Goal: Information Seeking & Learning: Learn about a topic

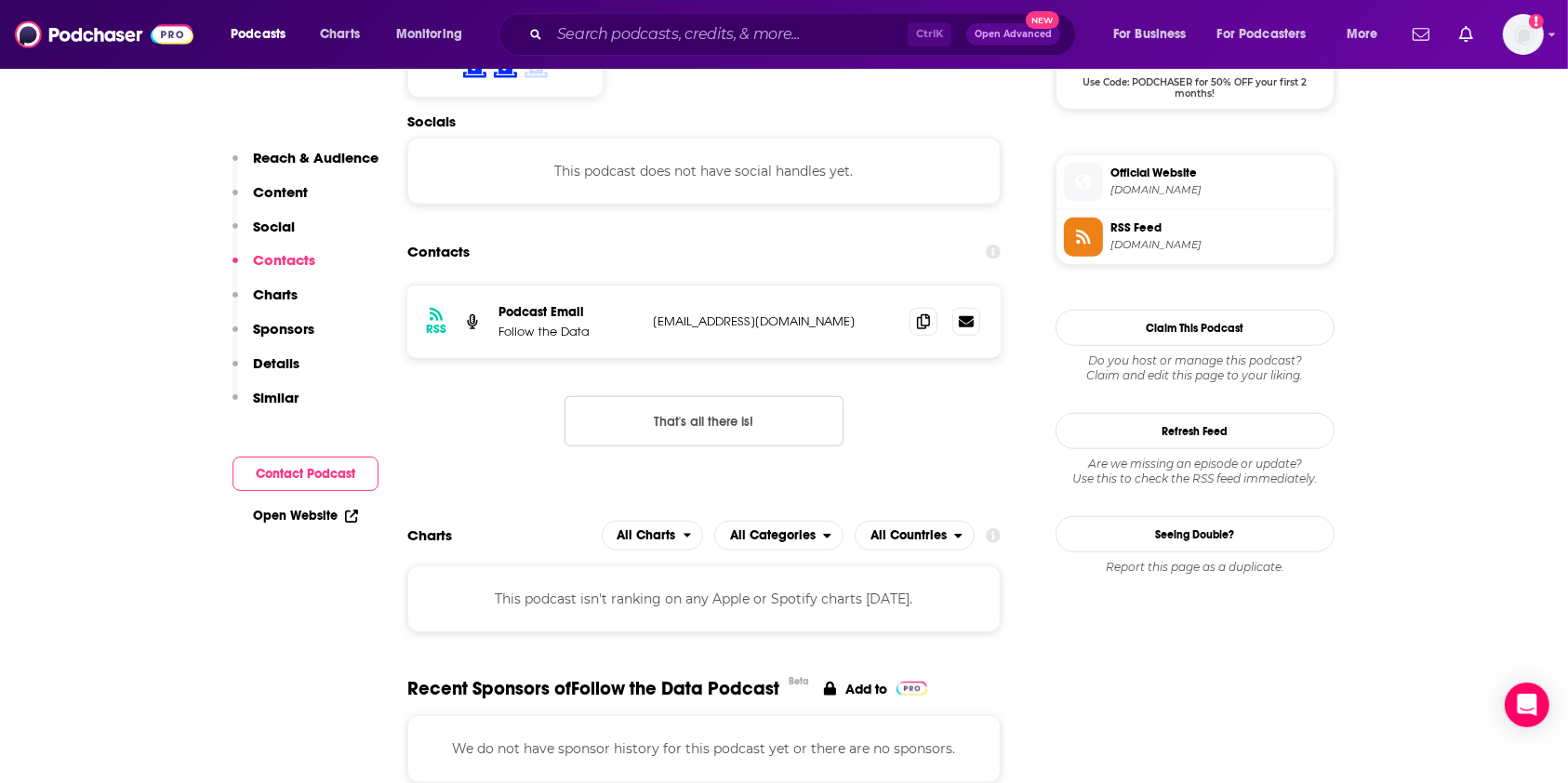
scroll to position [1613, 0]
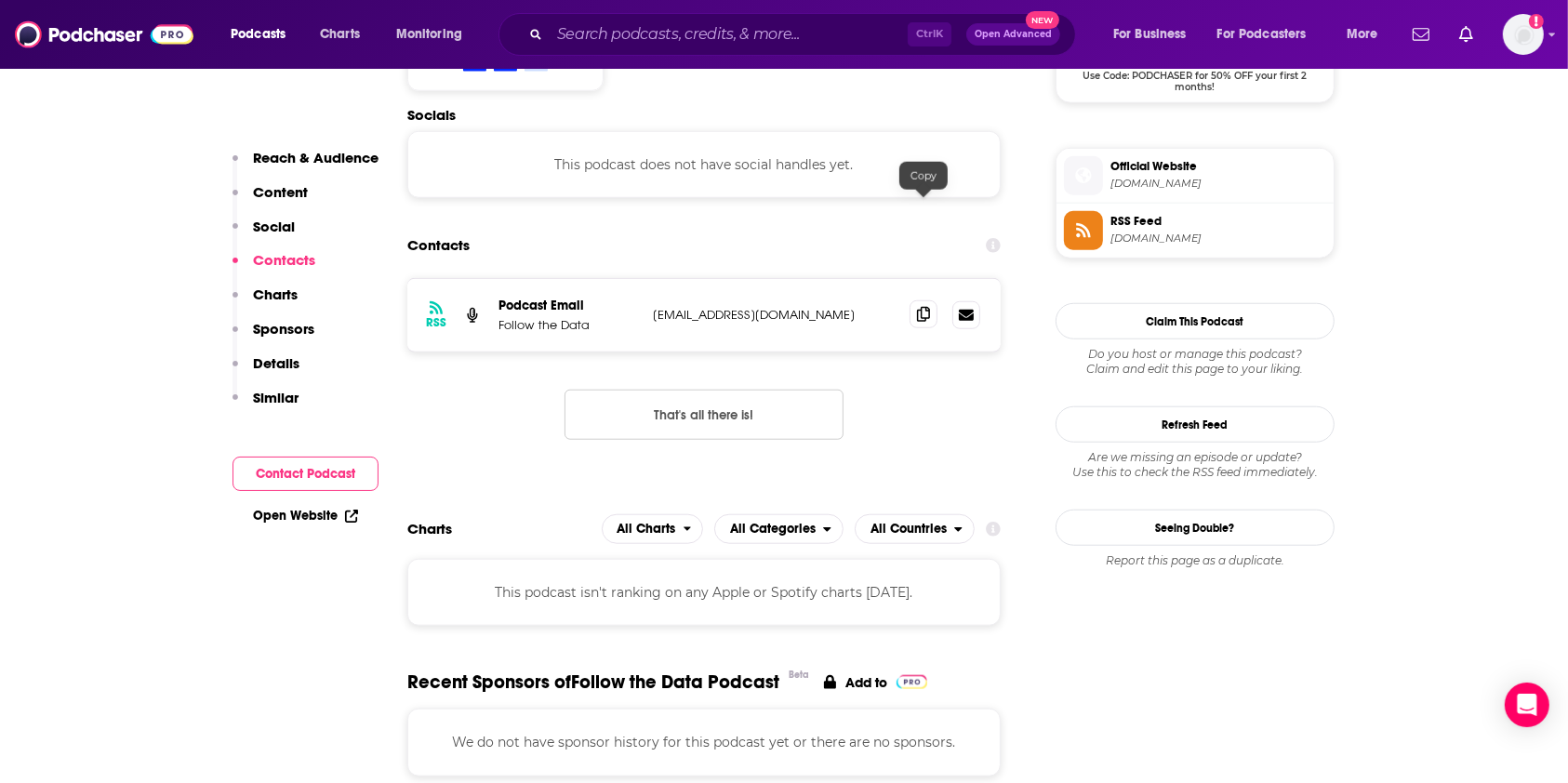
click at [924, 307] on icon at bounding box center [923, 314] width 13 height 15
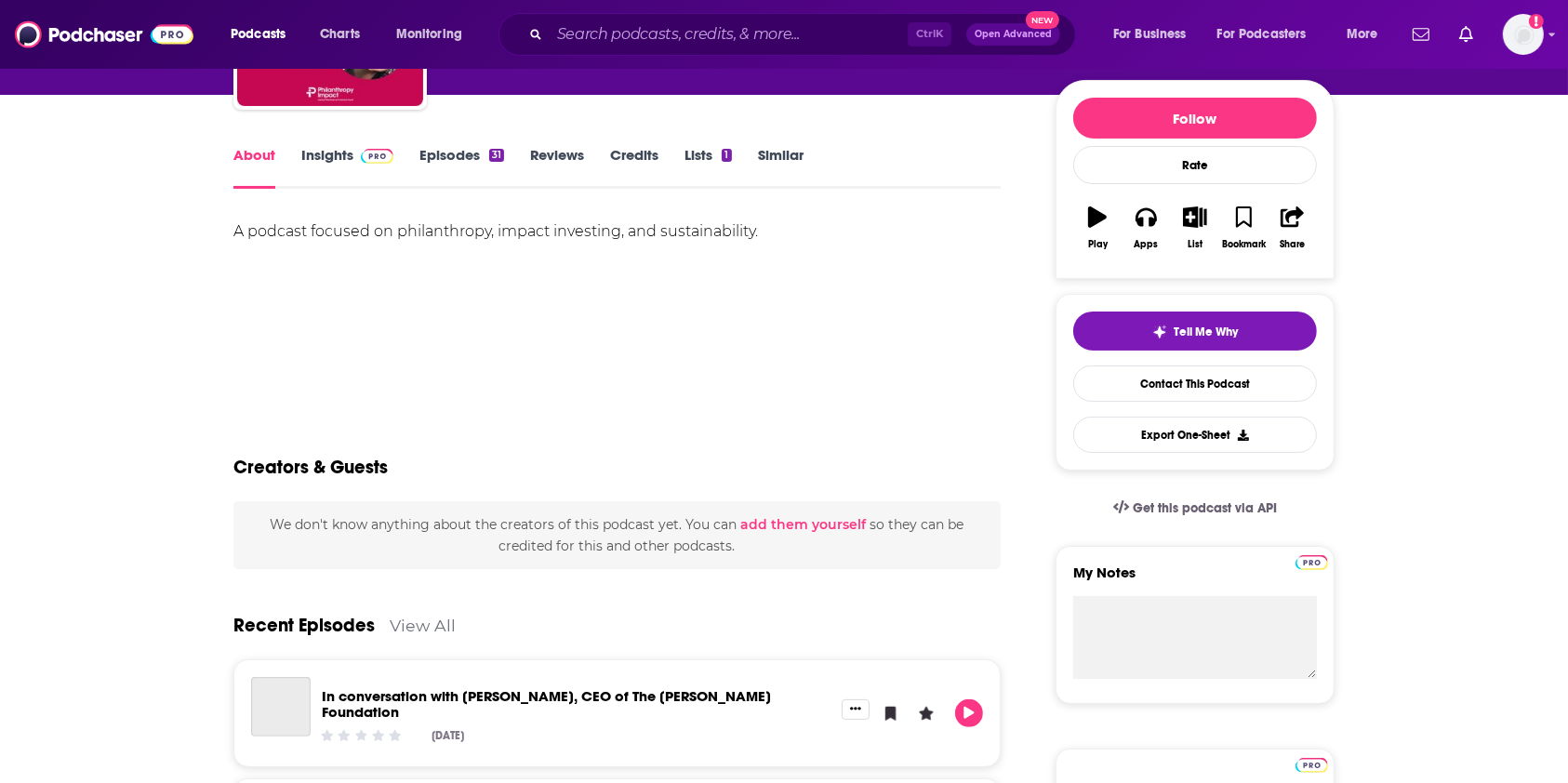
scroll to position [248, 0]
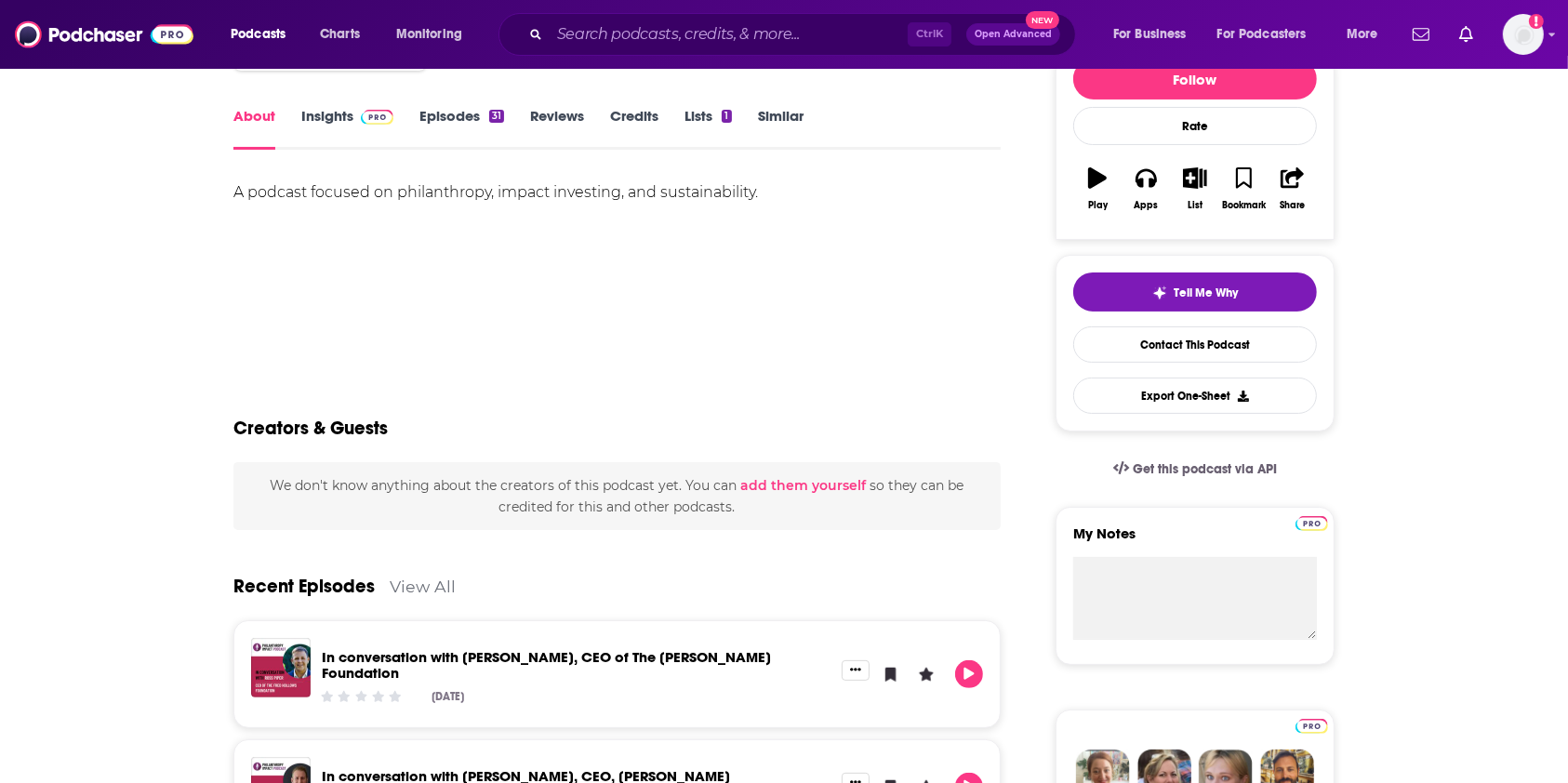
click at [322, 117] on link "Insights" at bounding box center [347, 129] width 92 height 43
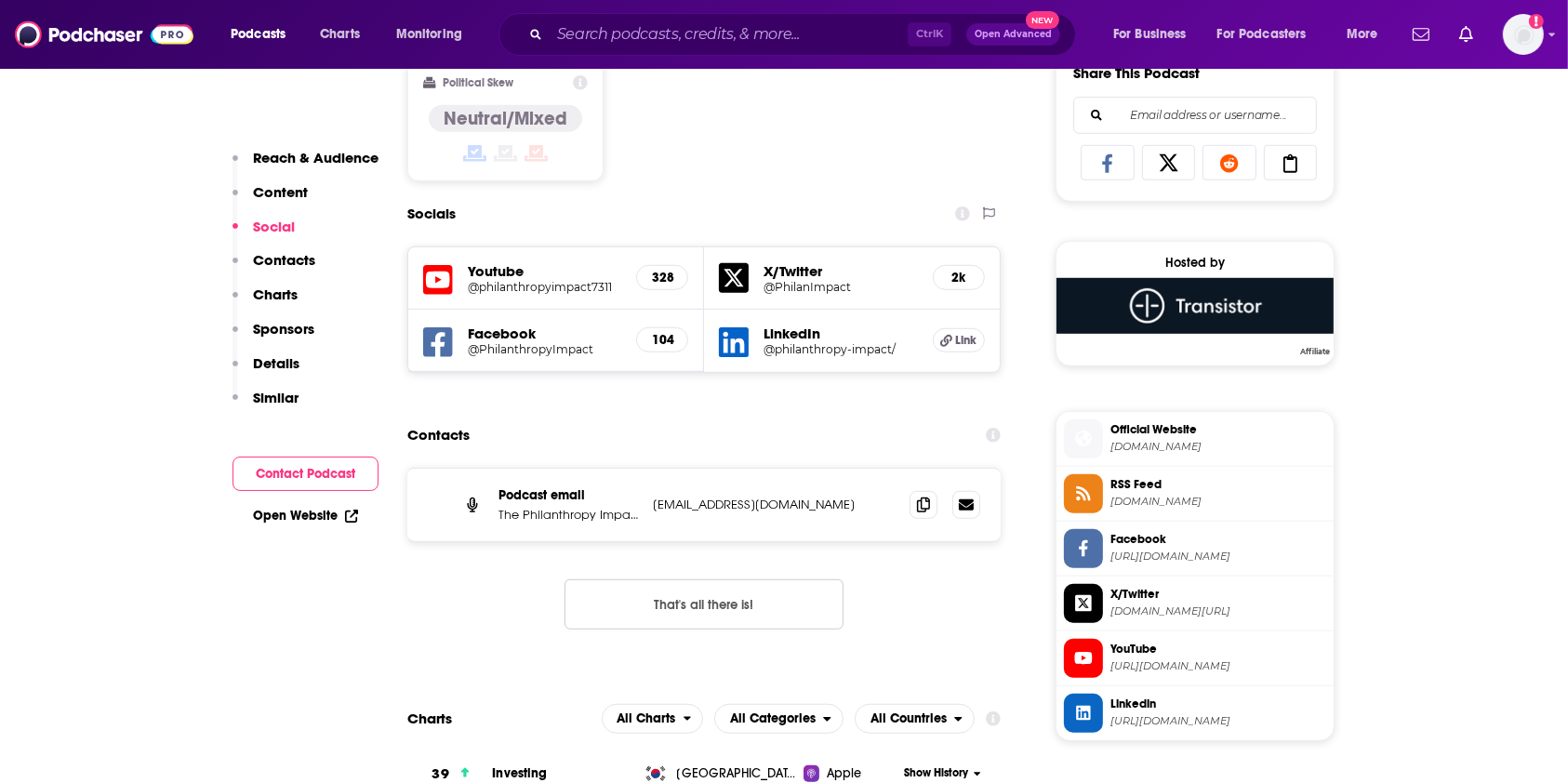
scroll to position [1240, 0]
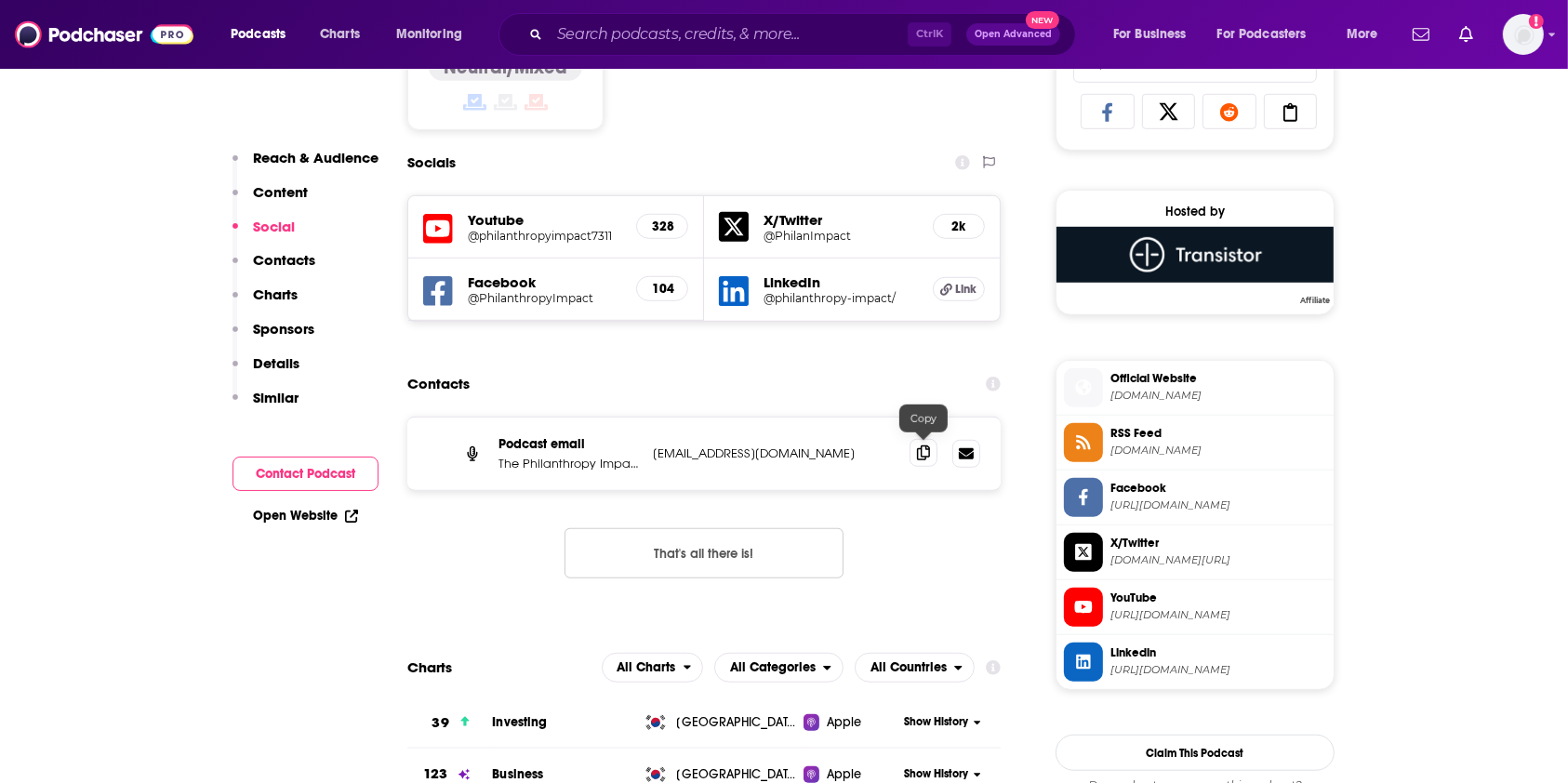
click at [925, 449] on icon at bounding box center [923, 452] width 13 height 15
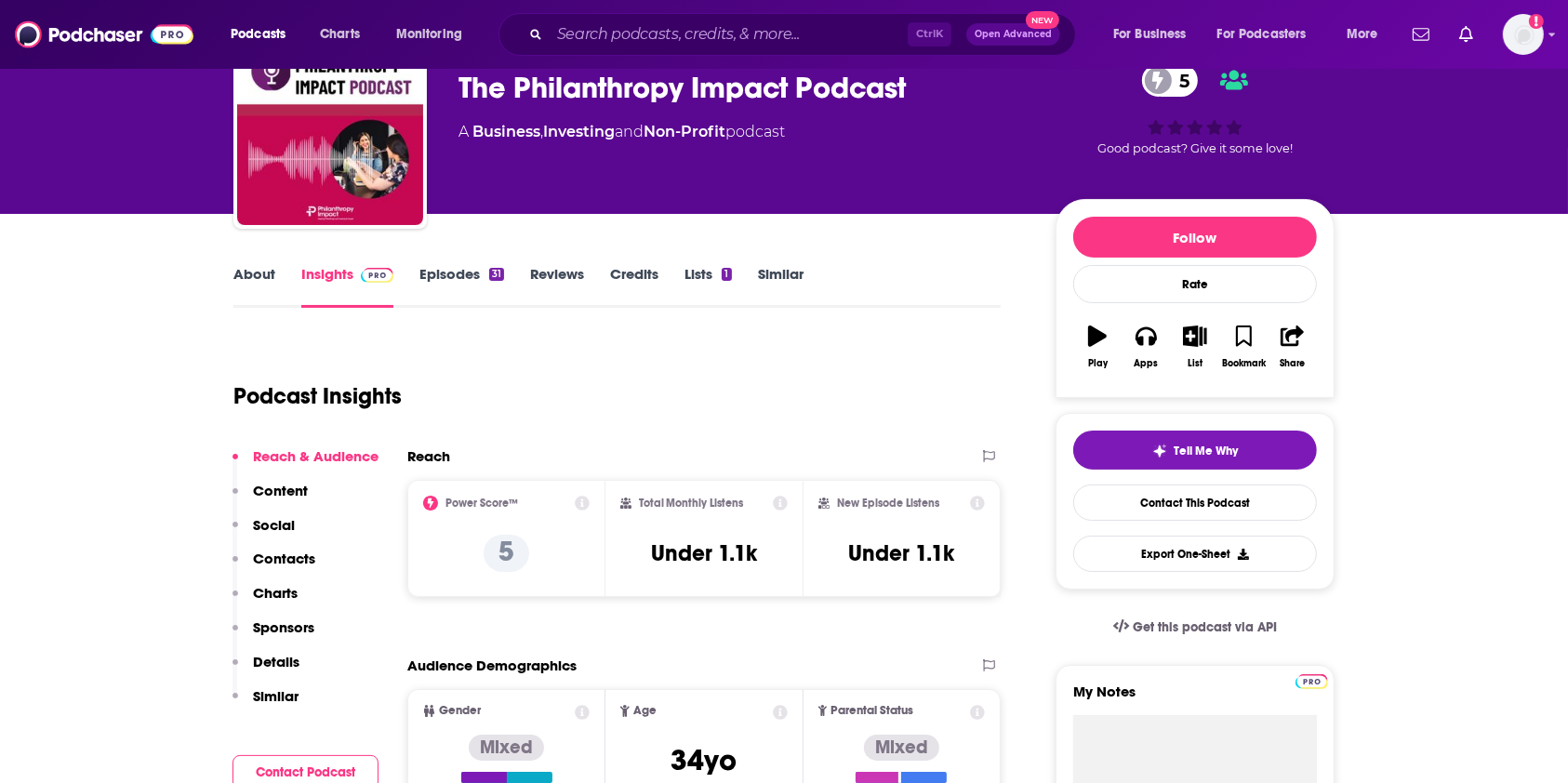
scroll to position [0, 0]
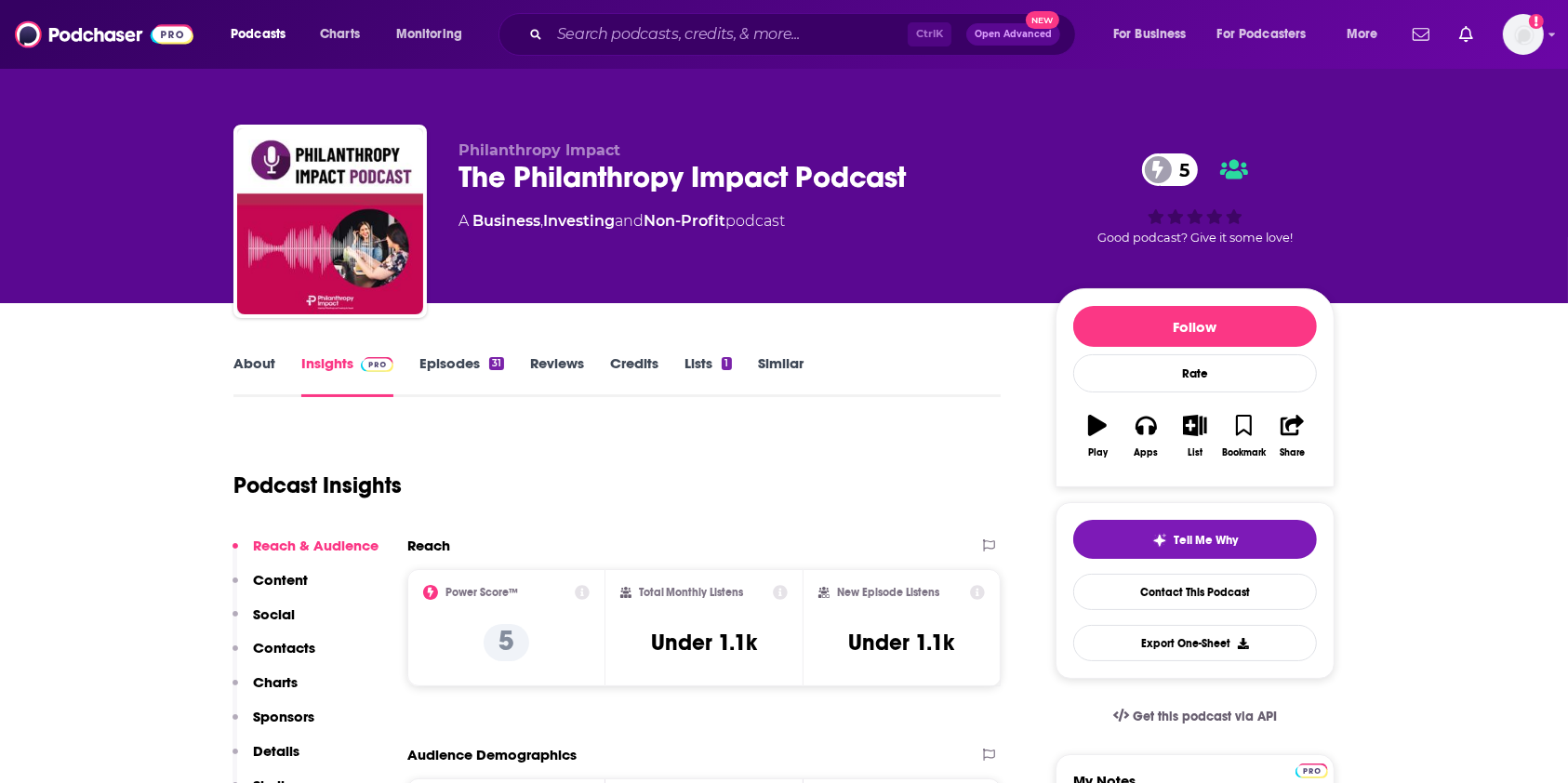
click at [249, 380] on link "About" at bounding box center [254, 376] width 42 height 43
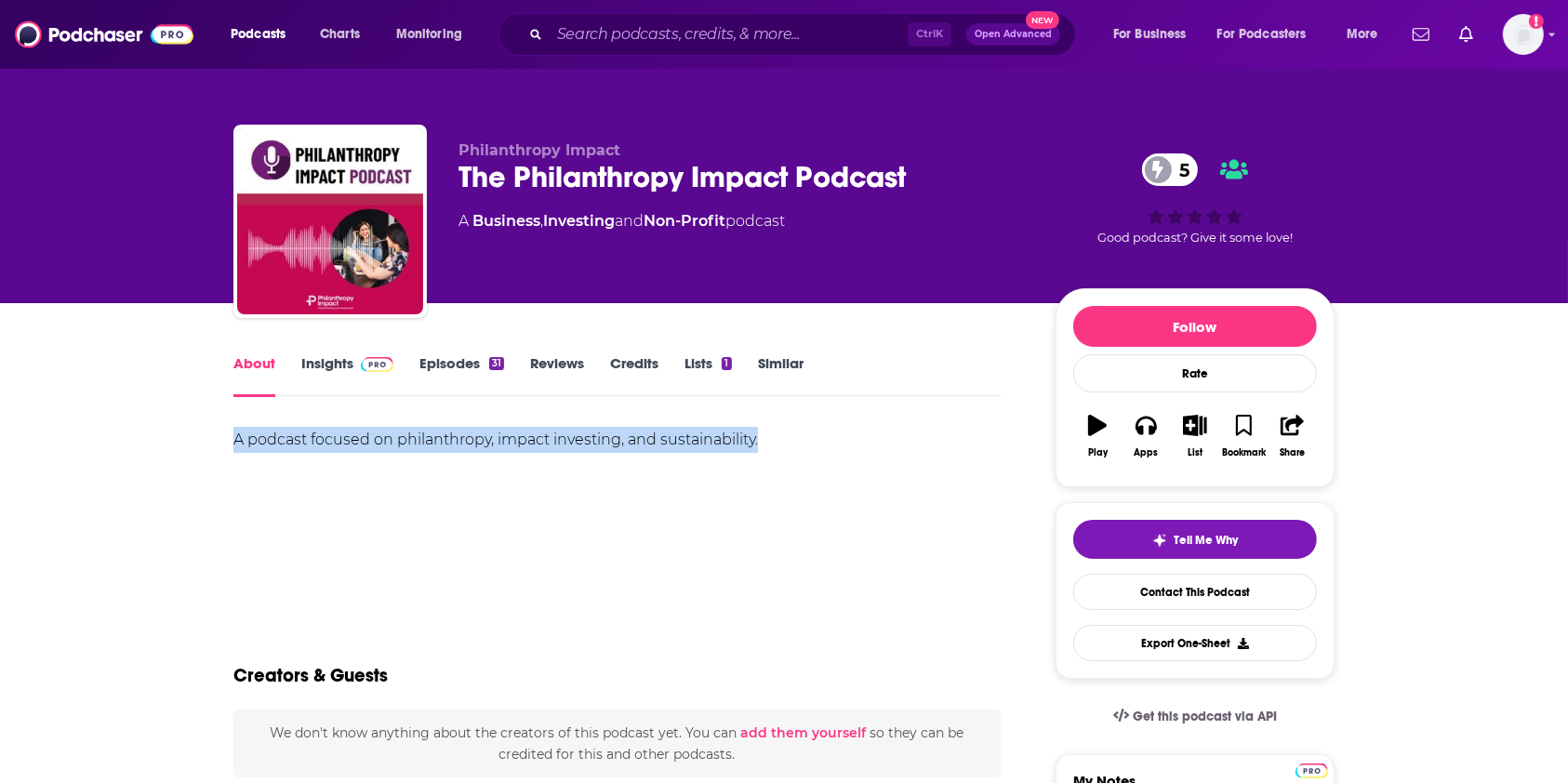
drag, startPoint x: 821, startPoint y: 444, endPoint x: 203, endPoint y: 439, distance: 618.0
copy div "A podcast focused on philanthropy, impact investing, and sustainability."
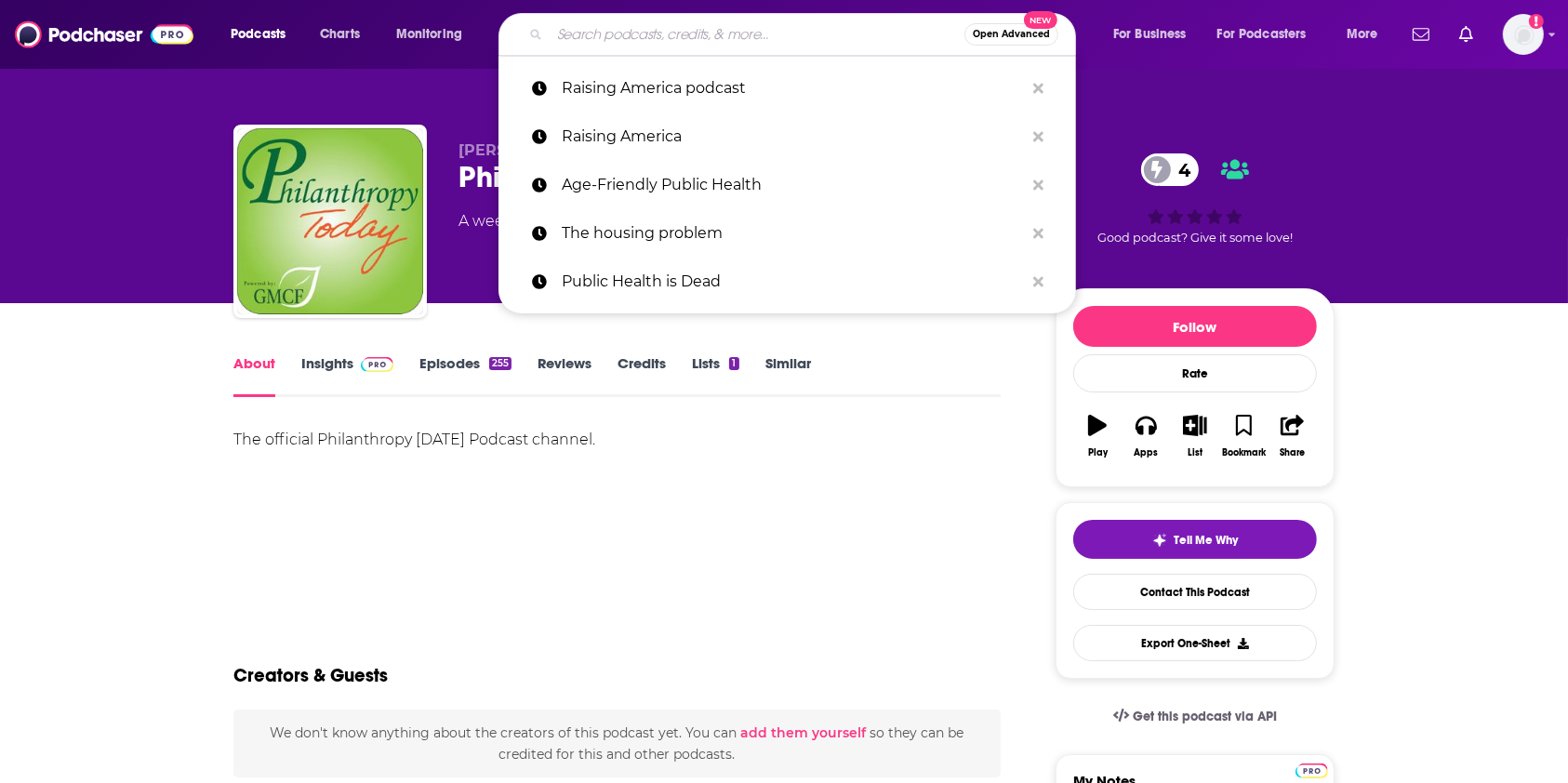
click at [655, 33] on input "Search podcasts, credits, & more..." at bounding box center [757, 34] width 415 height 30
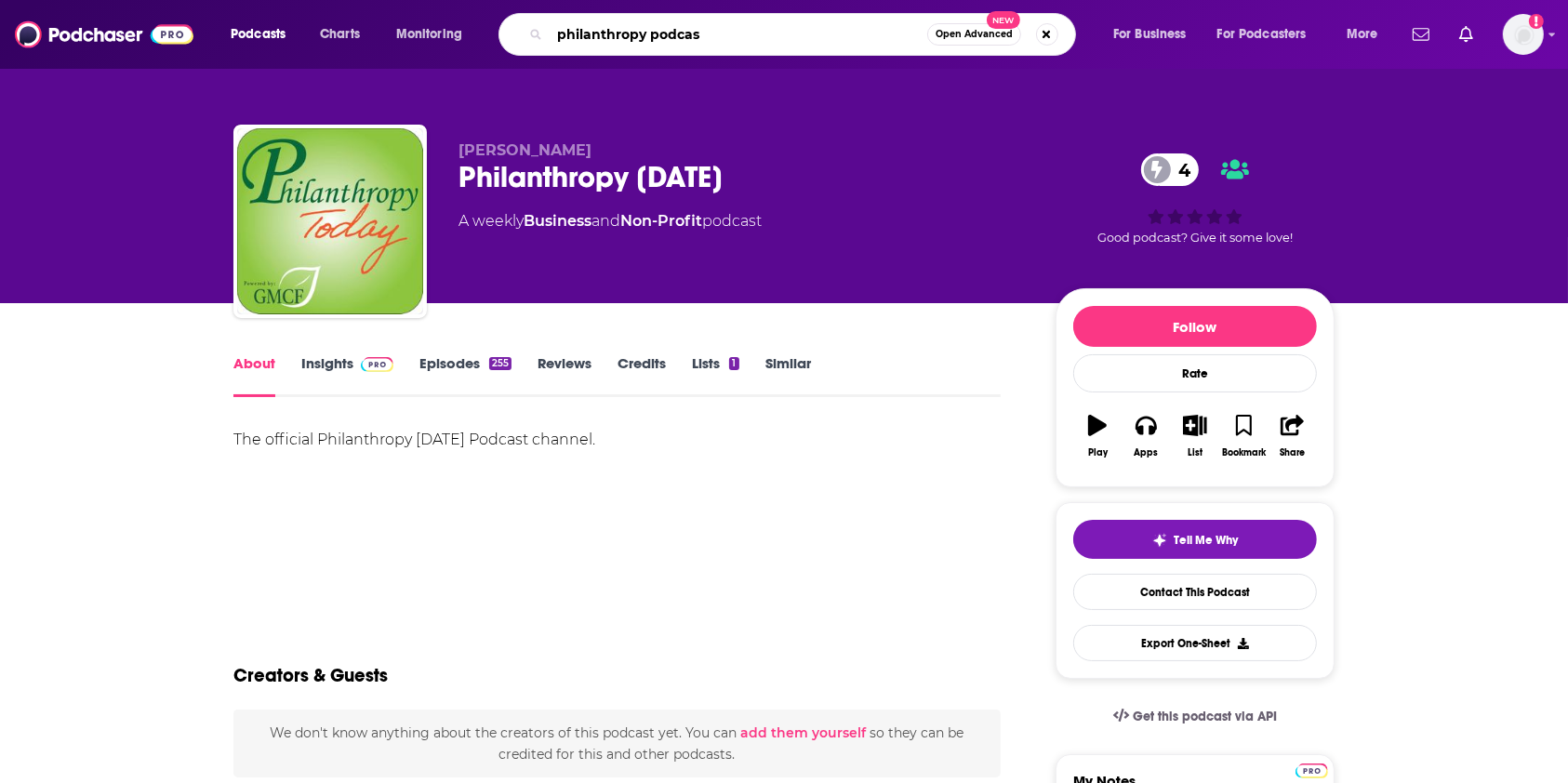
type input "philanthropy podcast"
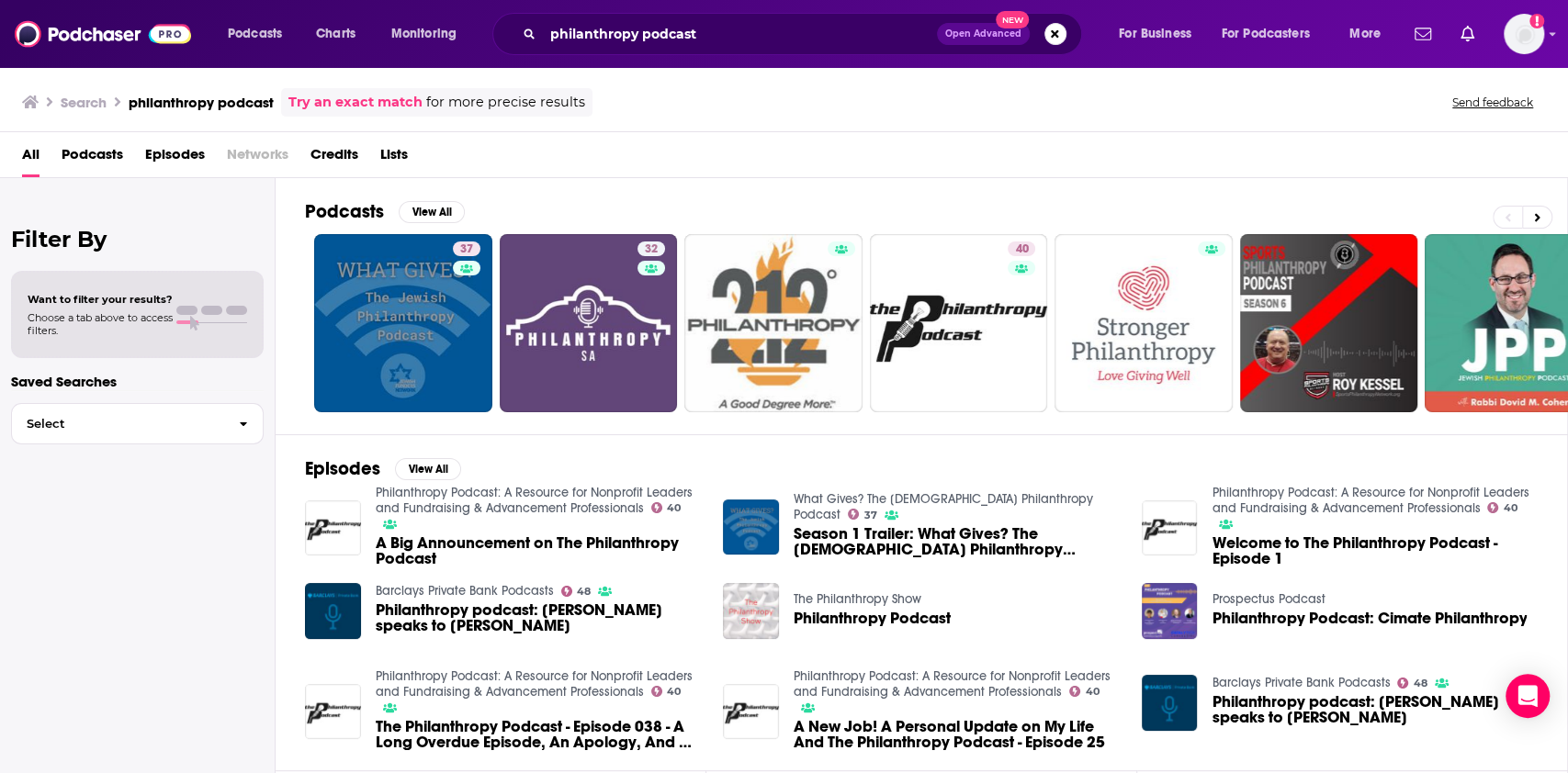
click at [66, 151] on span "Podcasts" at bounding box center [92, 158] width 62 height 38
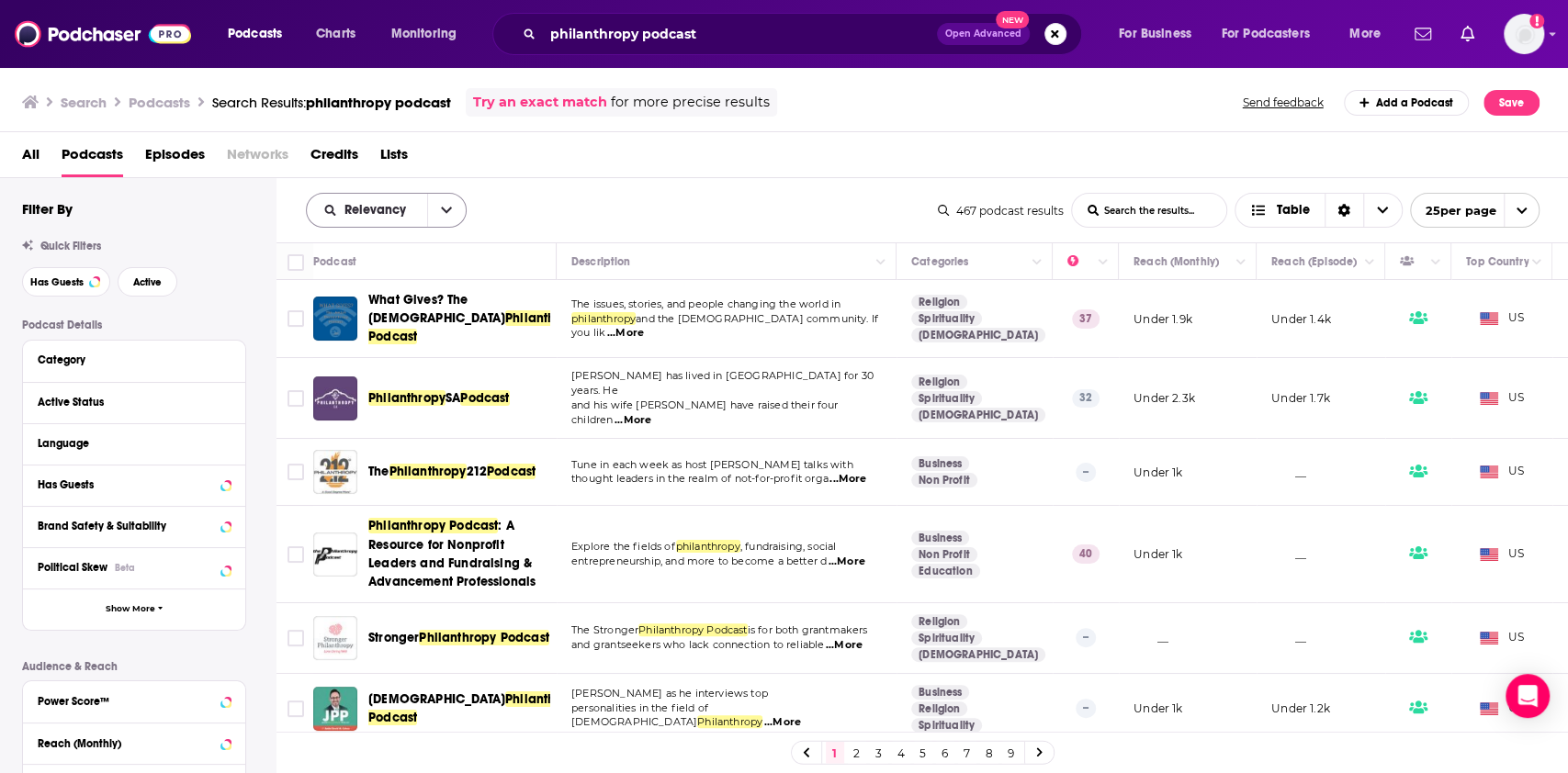
click at [432, 211] on button "open menu" at bounding box center [447, 210] width 39 height 33
click at [391, 274] on span "By Rating" at bounding box center [398, 274] width 109 height 10
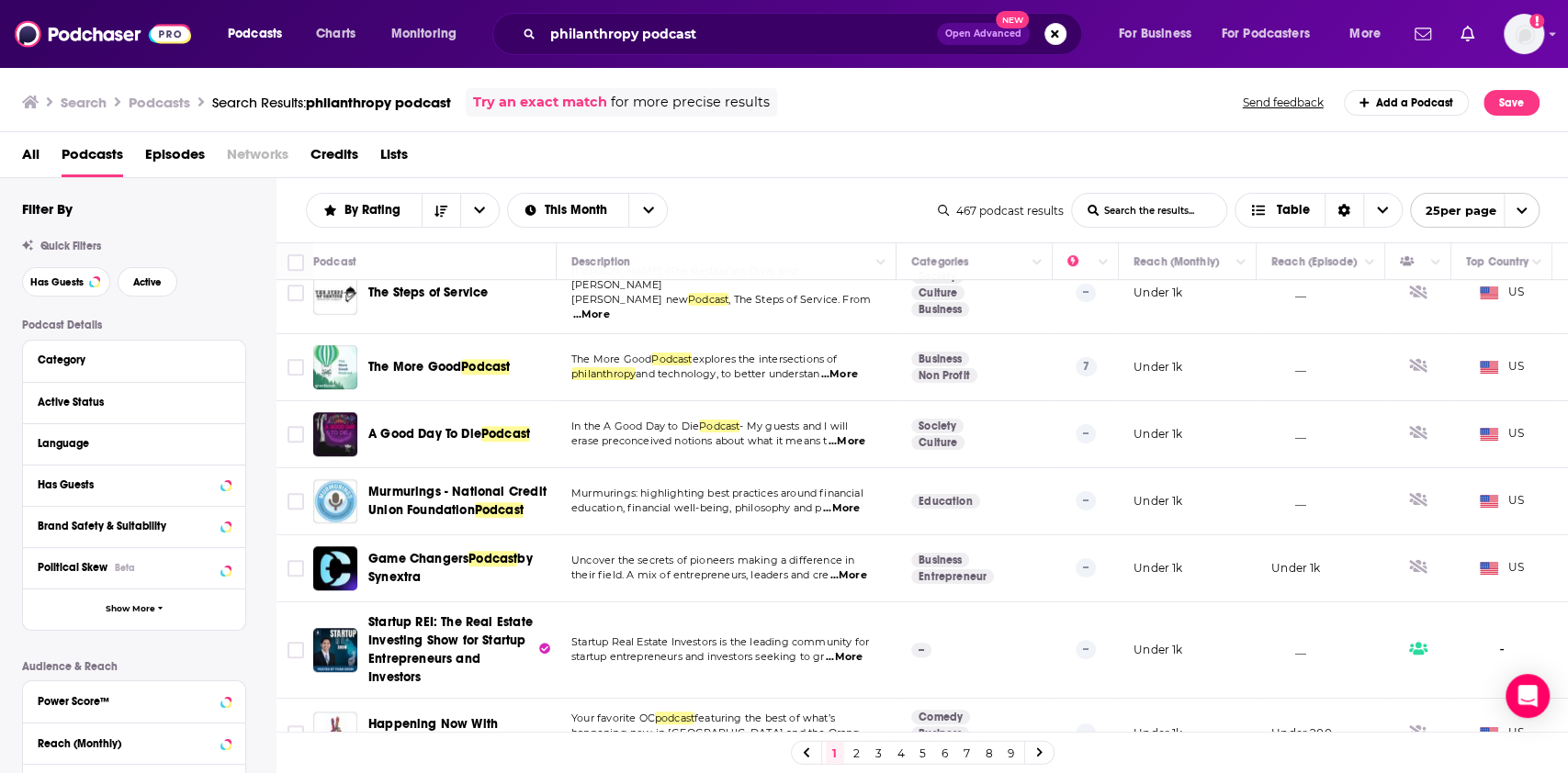
scroll to position [611, 0]
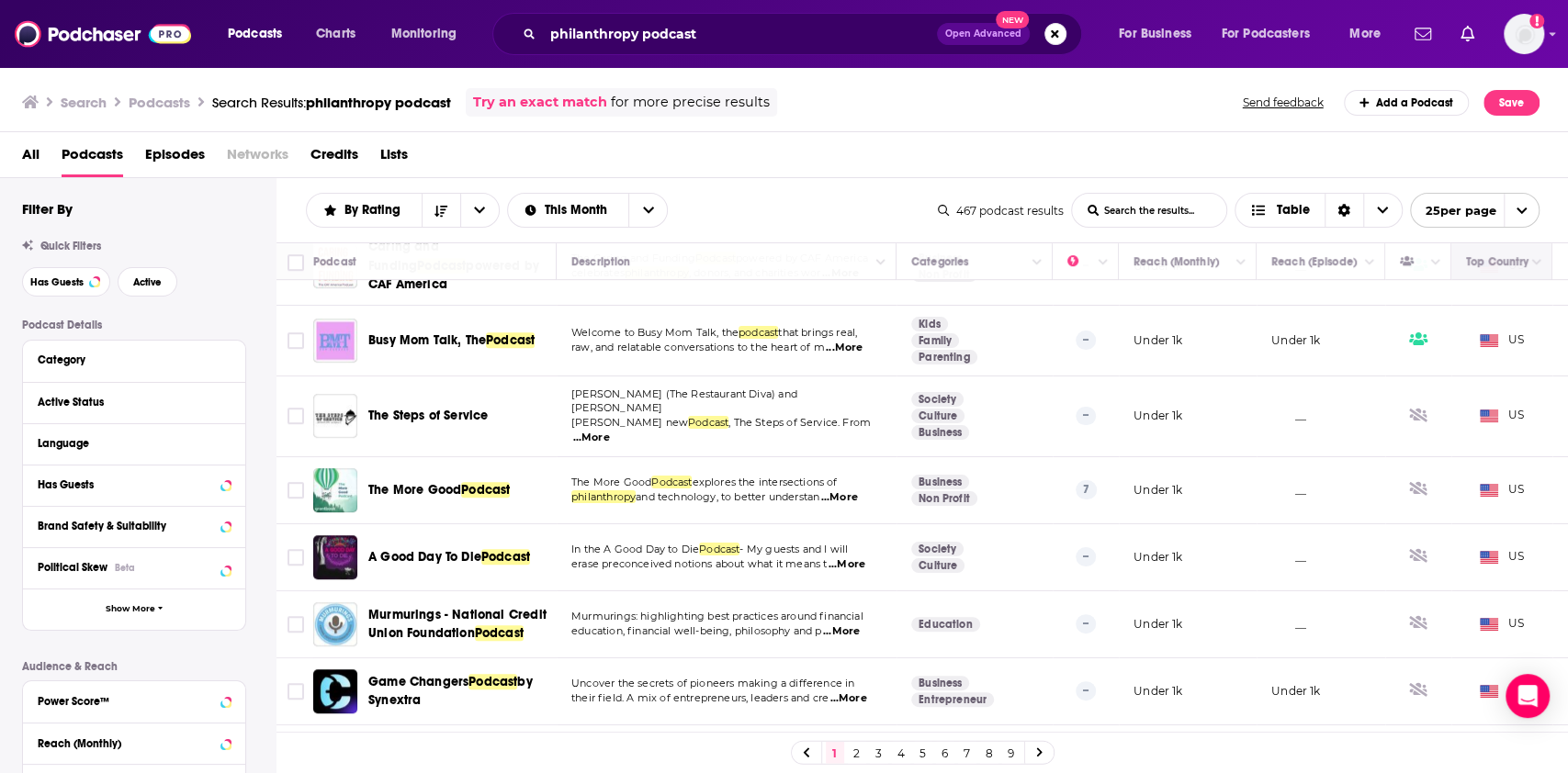
click at [1522, 273] on th "Top Country" at bounding box center [1502, 262] width 101 height 37
click at [1529, 269] on button "Column Actions" at bounding box center [1536, 262] width 22 height 22
click at [754, 166] on div at bounding box center [784, 386] width 1568 height 773
click at [484, 219] on button "open menu" at bounding box center [479, 210] width 39 height 33
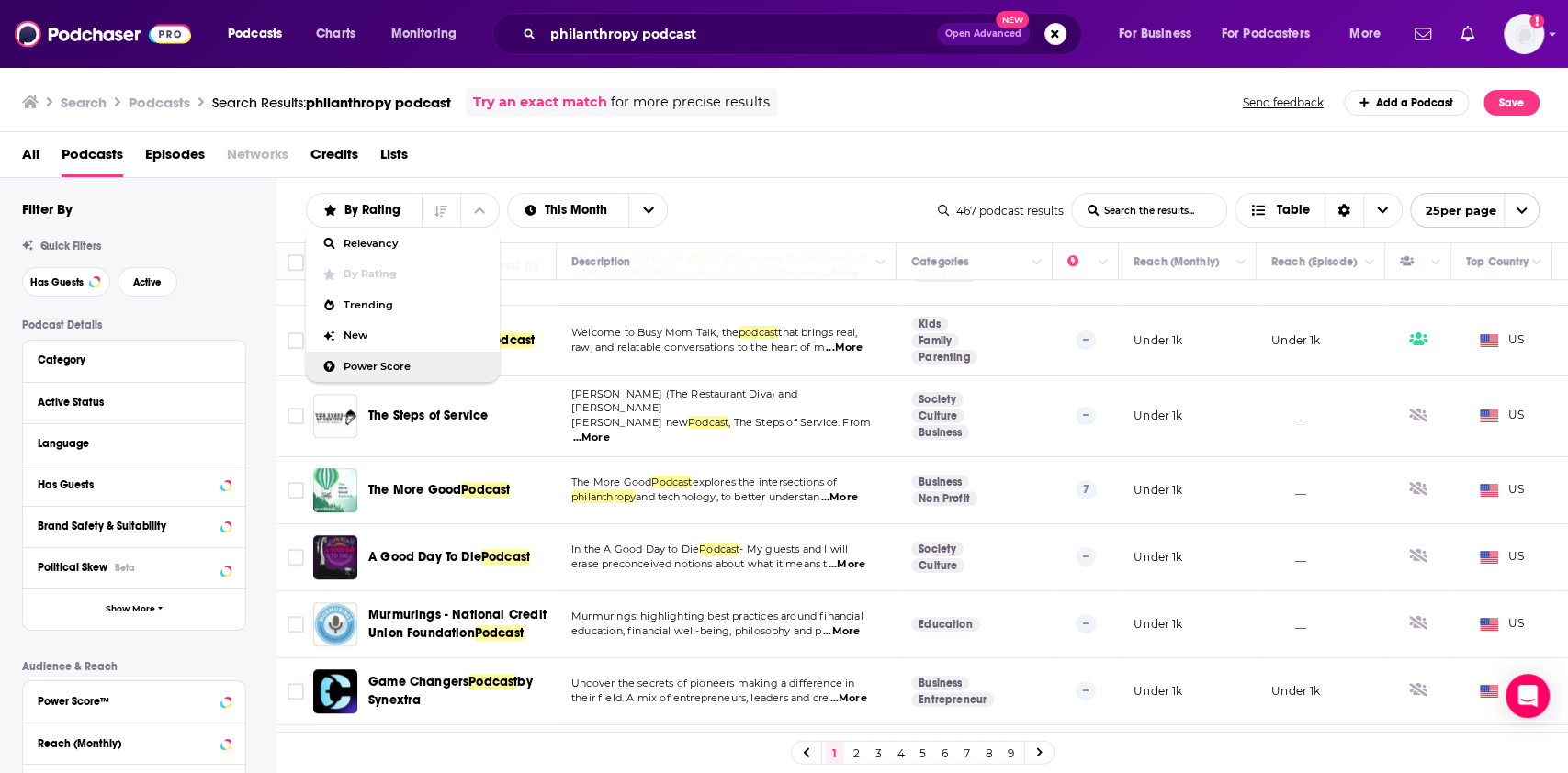
click at [397, 364] on span "Power Score" at bounding box center [414, 367] width 141 height 10
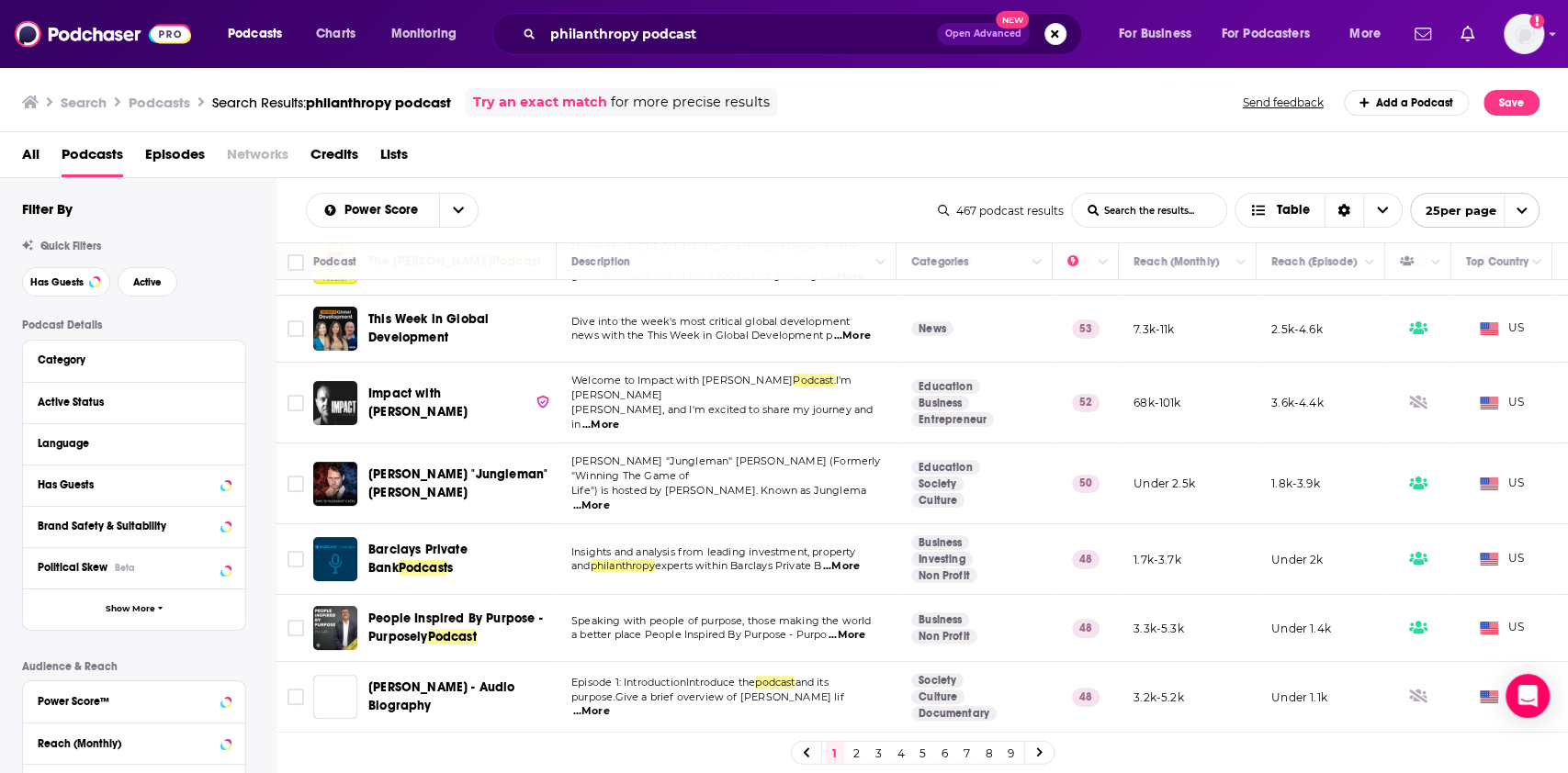
scroll to position [0, 0]
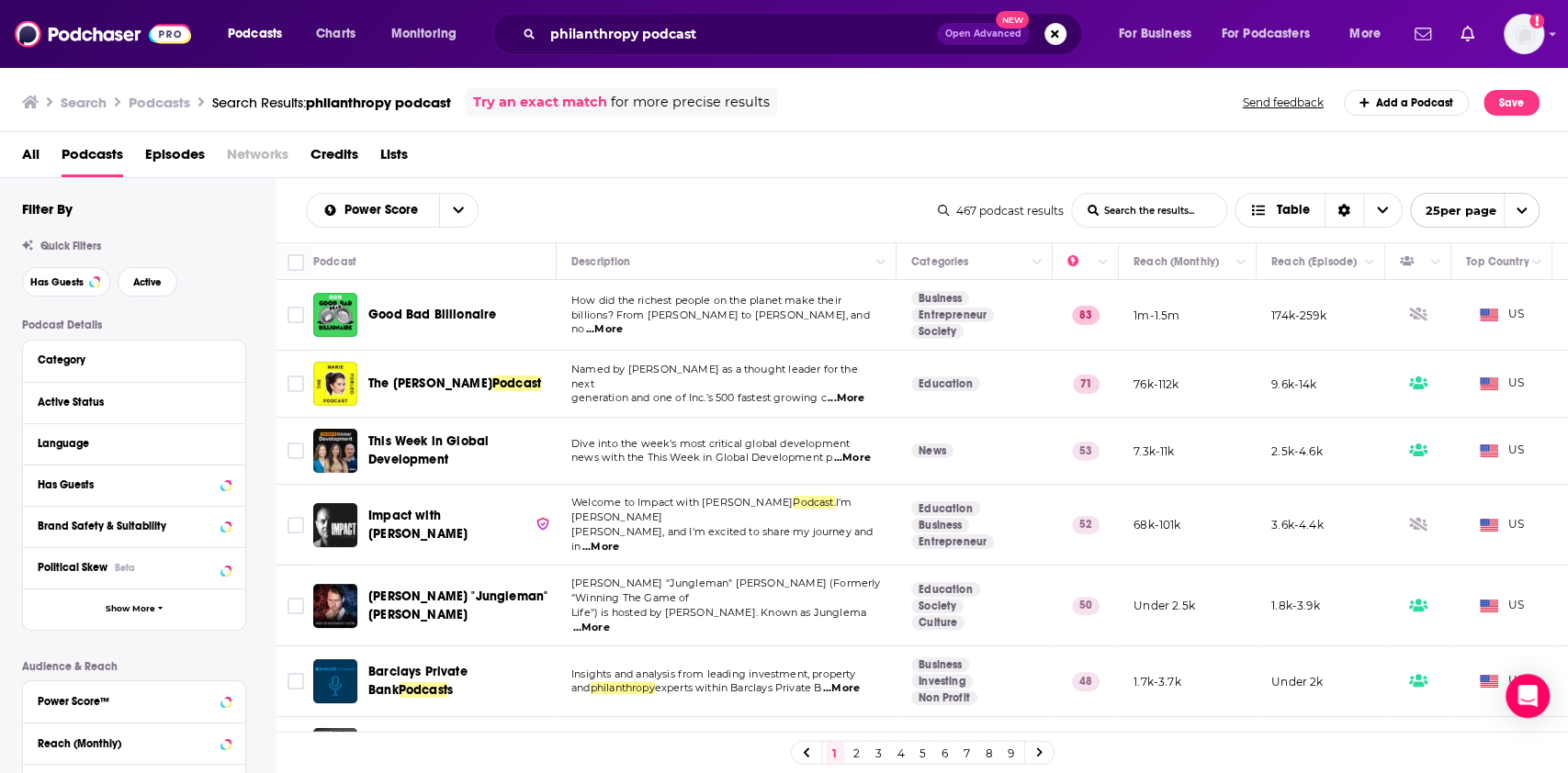
click at [867, 462] on span "...More" at bounding box center [852, 458] width 37 height 14
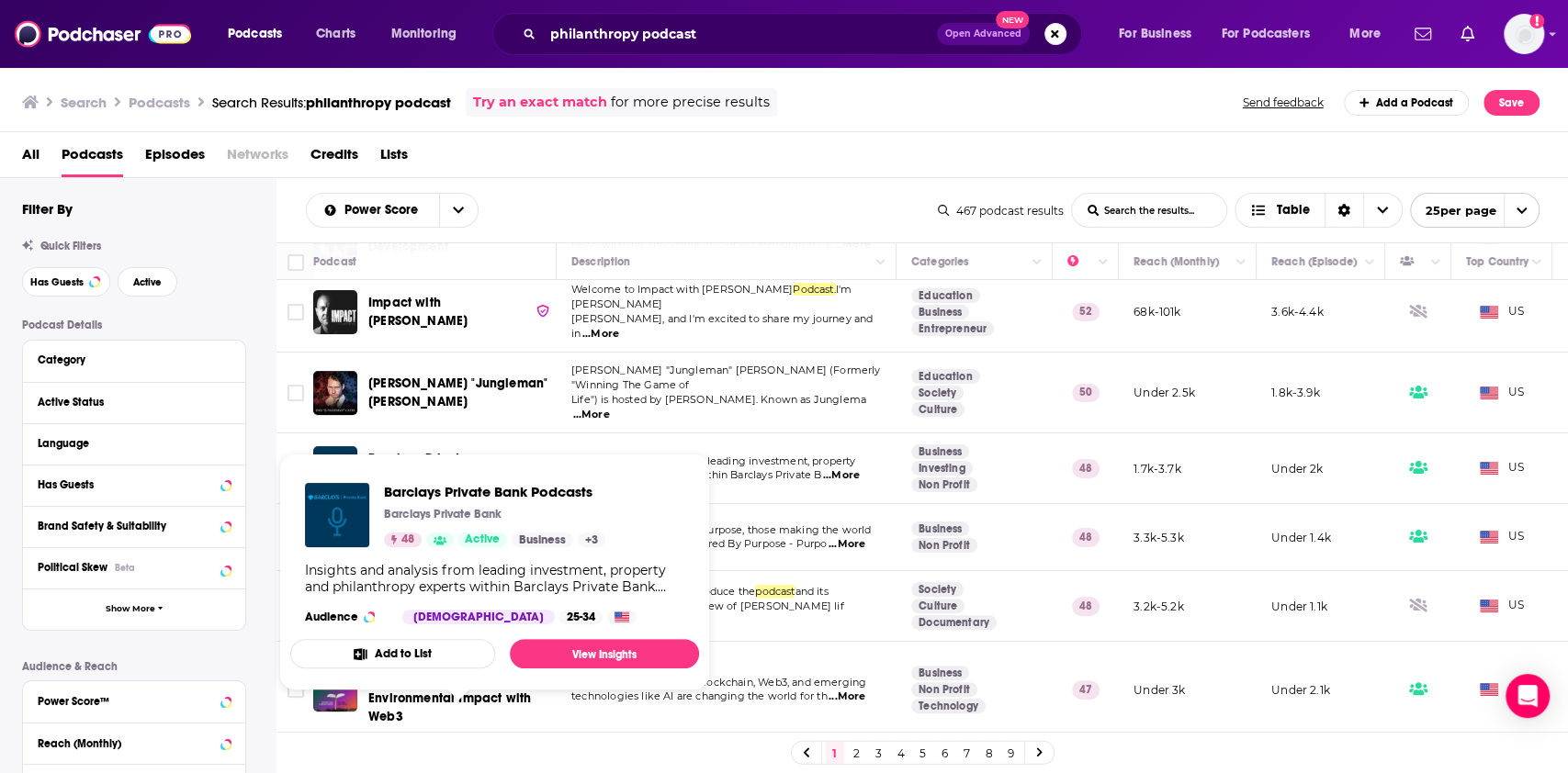
scroll to position [245, 0]
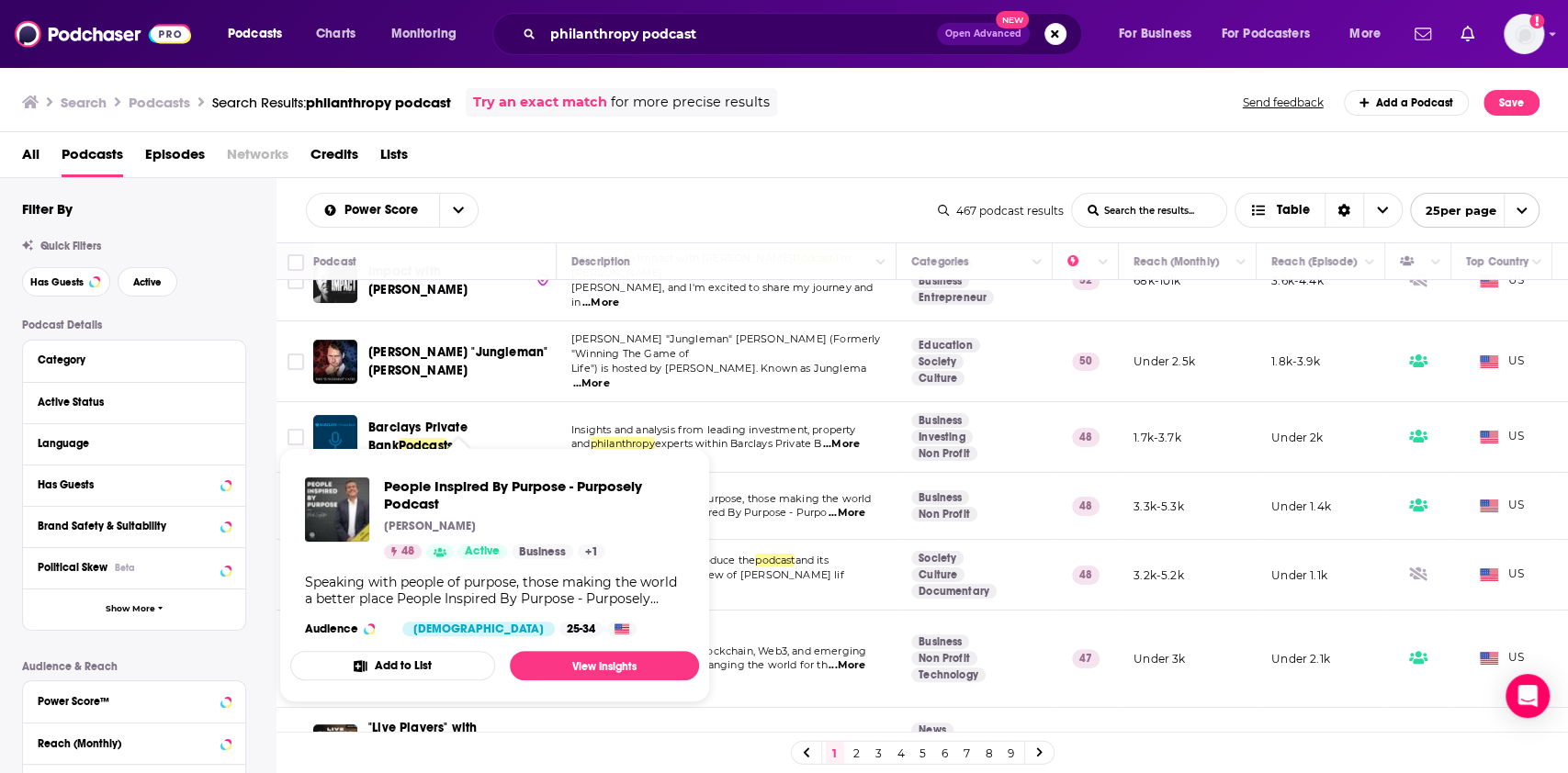
drag, startPoint x: 509, startPoint y: 470, endPoint x: 31, endPoint y: 639, distance: 507.0
click at [31, 639] on div "Podcast Details Category Active Status Language Has Guests Brand Safety & Suita…" at bounding box center [148, 645] width 253 height 653
drag, startPoint x: 425, startPoint y: 473, endPoint x: 411, endPoint y: 493, distance: 24.4
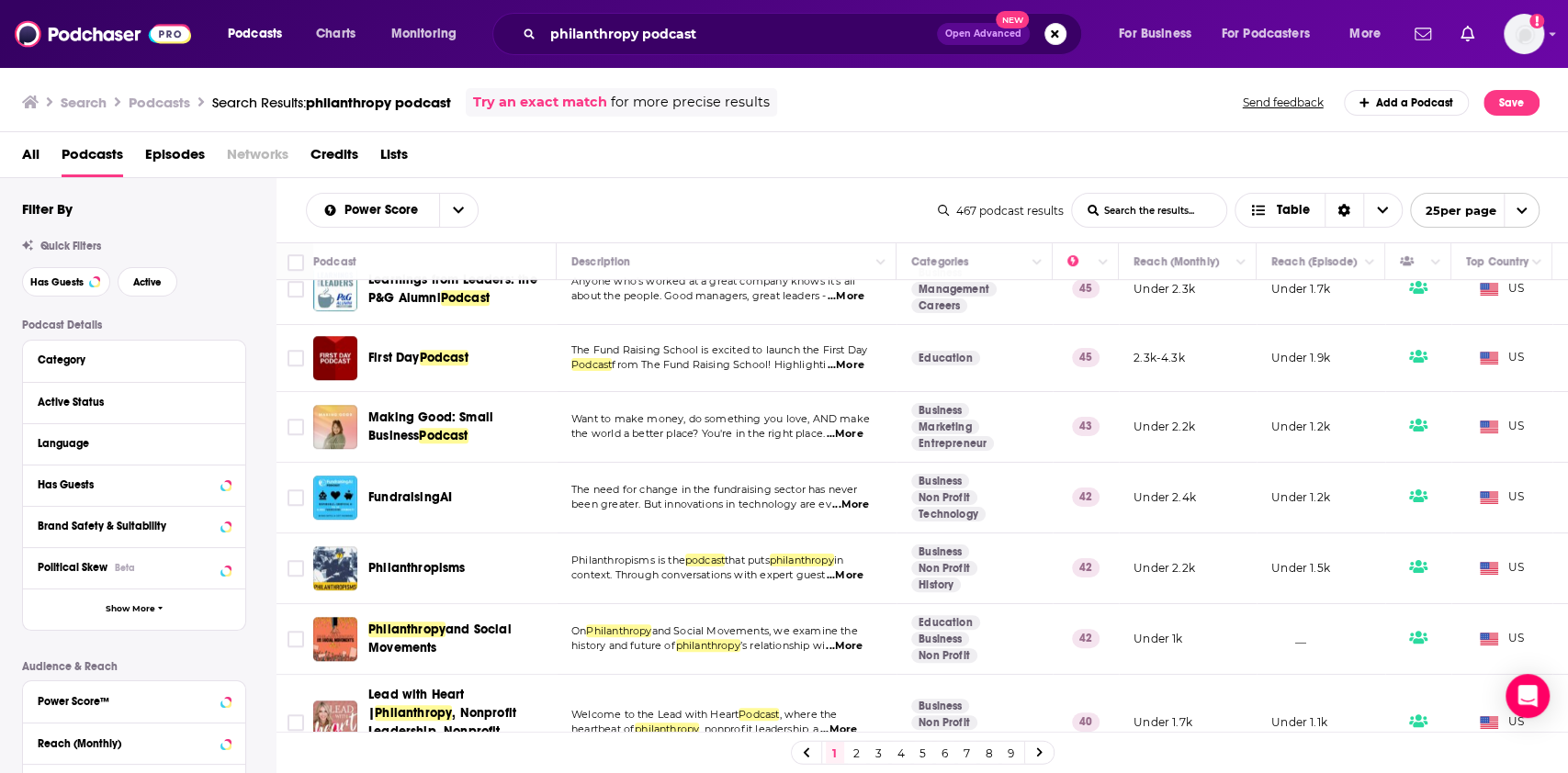
scroll to position [979, 0]
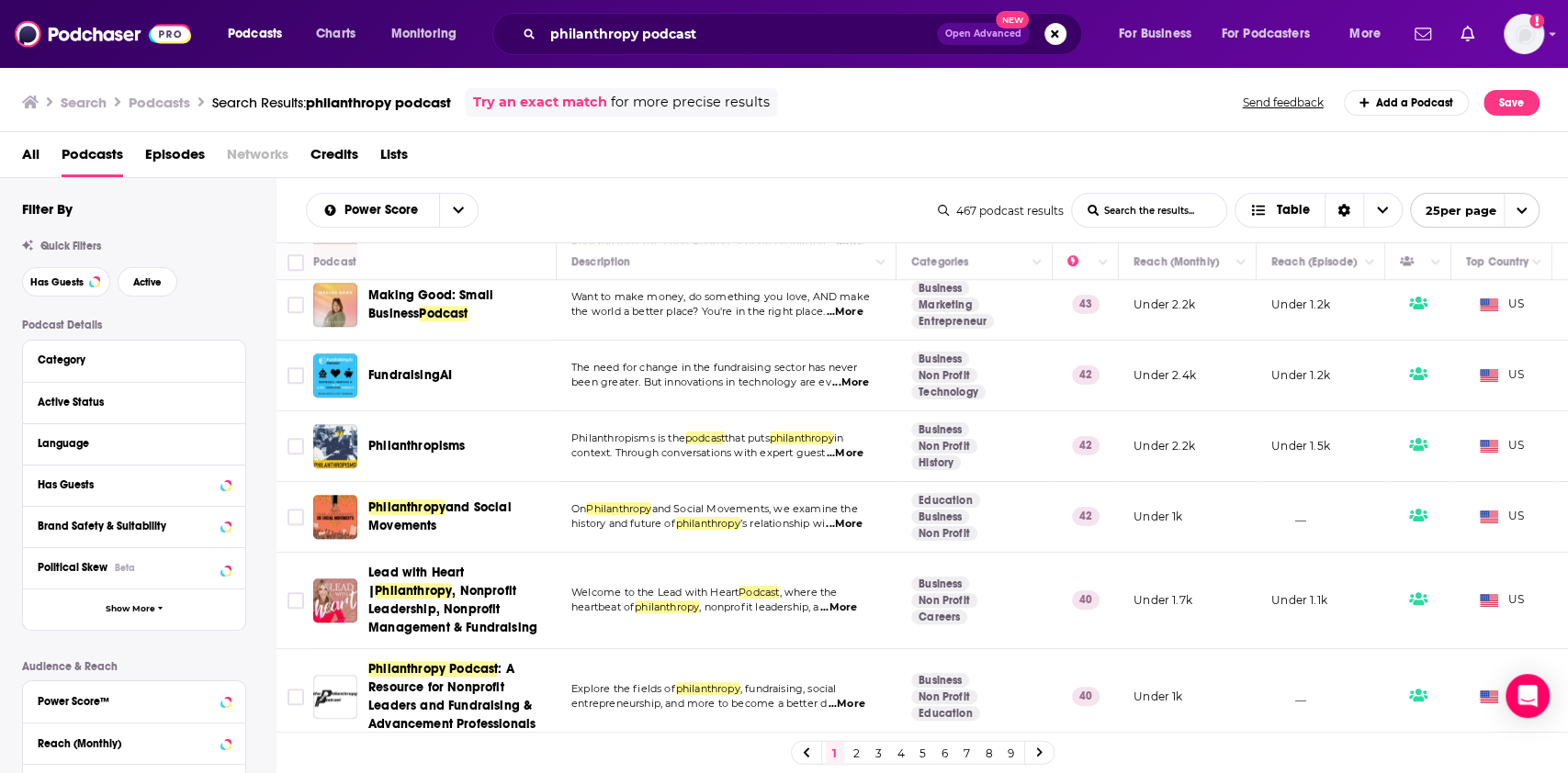
click at [855, 517] on span "...More" at bounding box center [844, 524] width 37 height 14
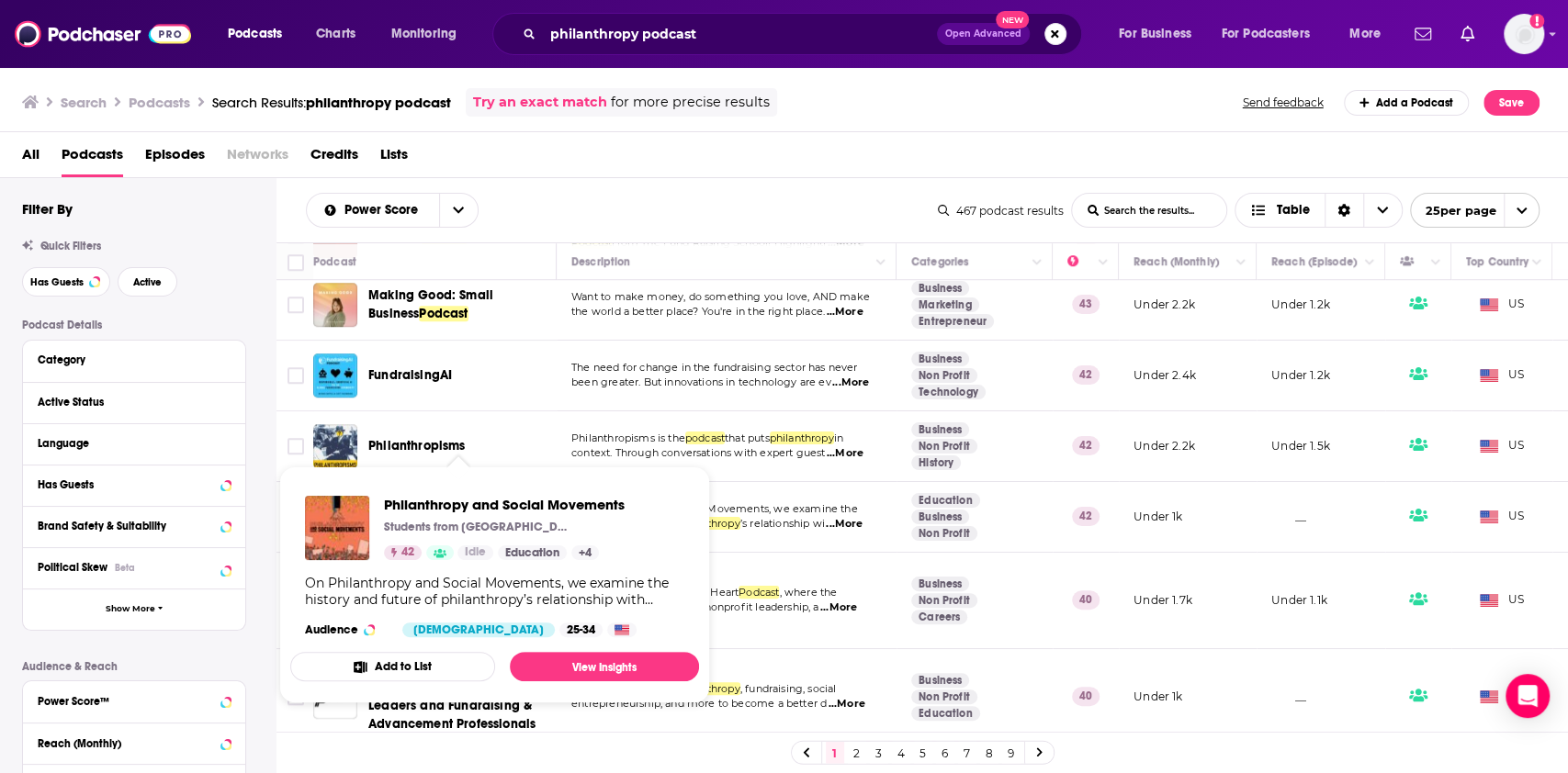
drag, startPoint x: 507, startPoint y: 471, endPoint x: 278, endPoint y: 459, distance: 229.3
click at [259, 459] on div "Podcast Details Category Active Status Language Has Guests Brand Safety & Suita…" at bounding box center [148, 645] width 253 height 653
drag, startPoint x: 404, startPoint y: 465, endPoint x: 271, endPoint y: 468, distance: 133.0
click at [271, 468] on div "Podcast Details Category Active Status Language Has Guests Brand Safety & Suita…" at bounding box center [148, 645] width 253 height 653
drag, startPoint x: 481, startPoint y: 467, endPoint x: 273, endPoint y: 450, distance: 208.7
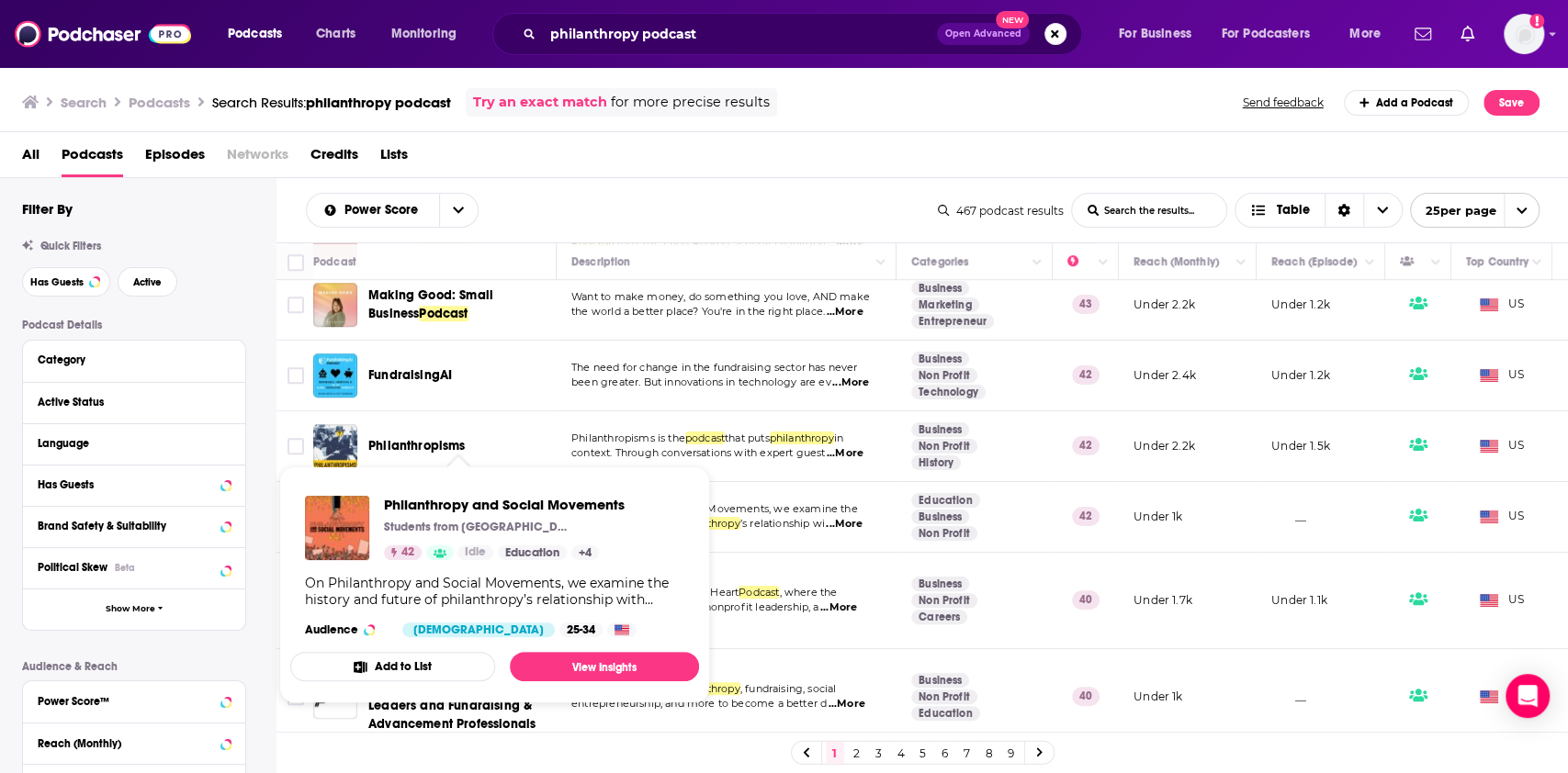
click at [270, 449] on div "Podcast Details Category Active Status Language Has Guests Brand Safety & Suita…" at bounding box center [148, 645] width 253 height 653
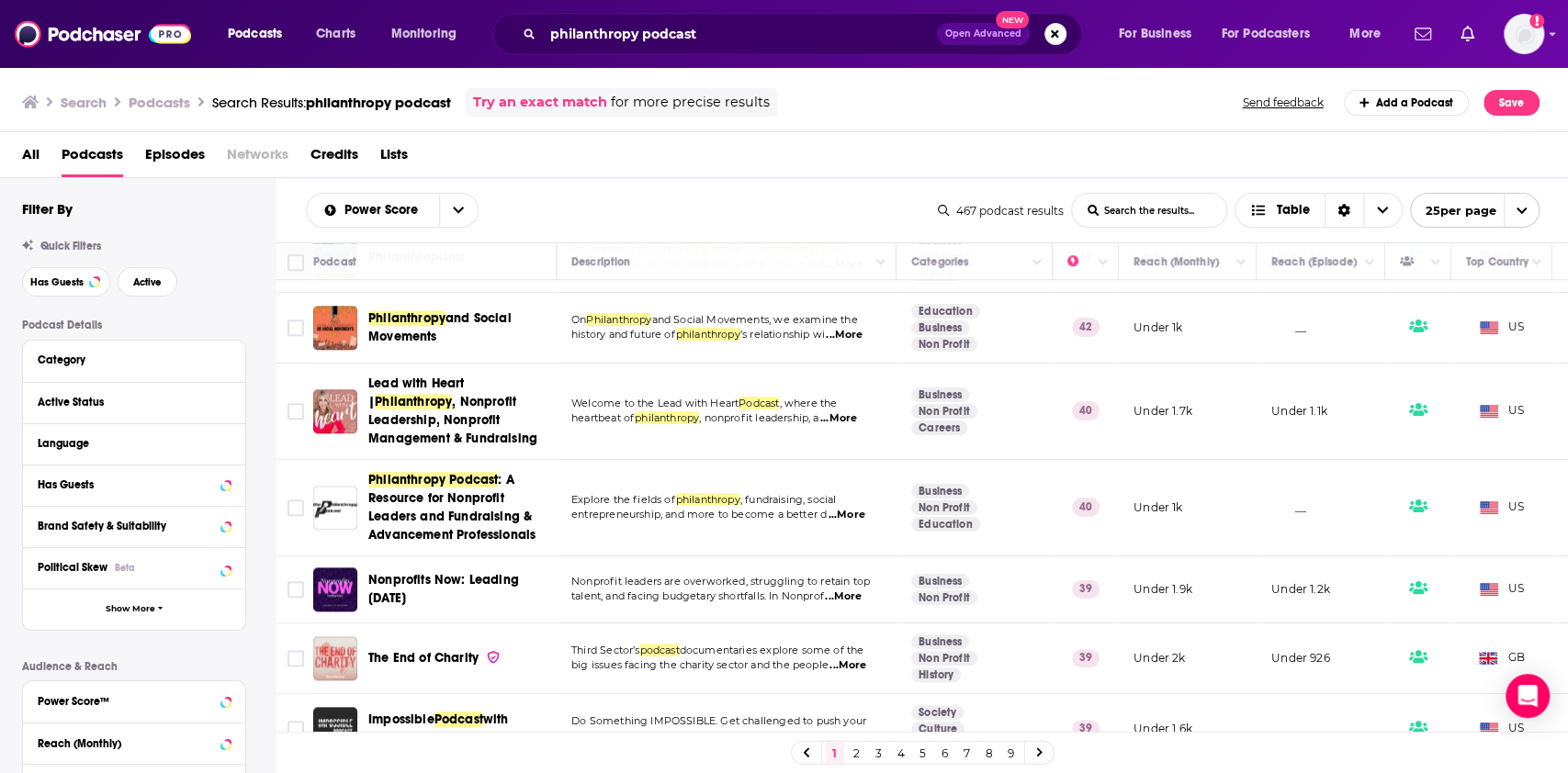
scroll to position [1394, 0]
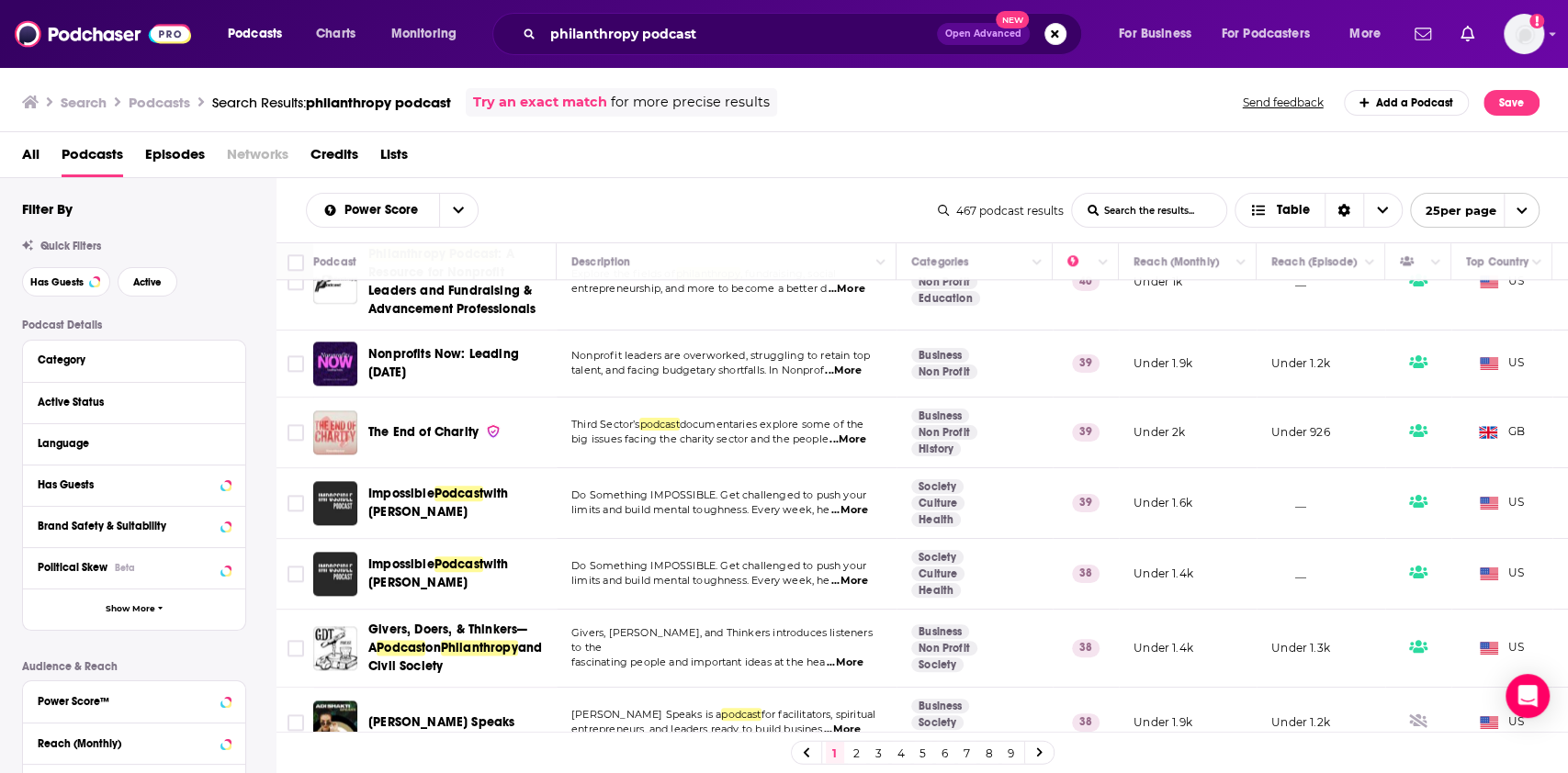
click at [857, 656] on span "...More" at bounding box center [845, 662] width 37 height 14
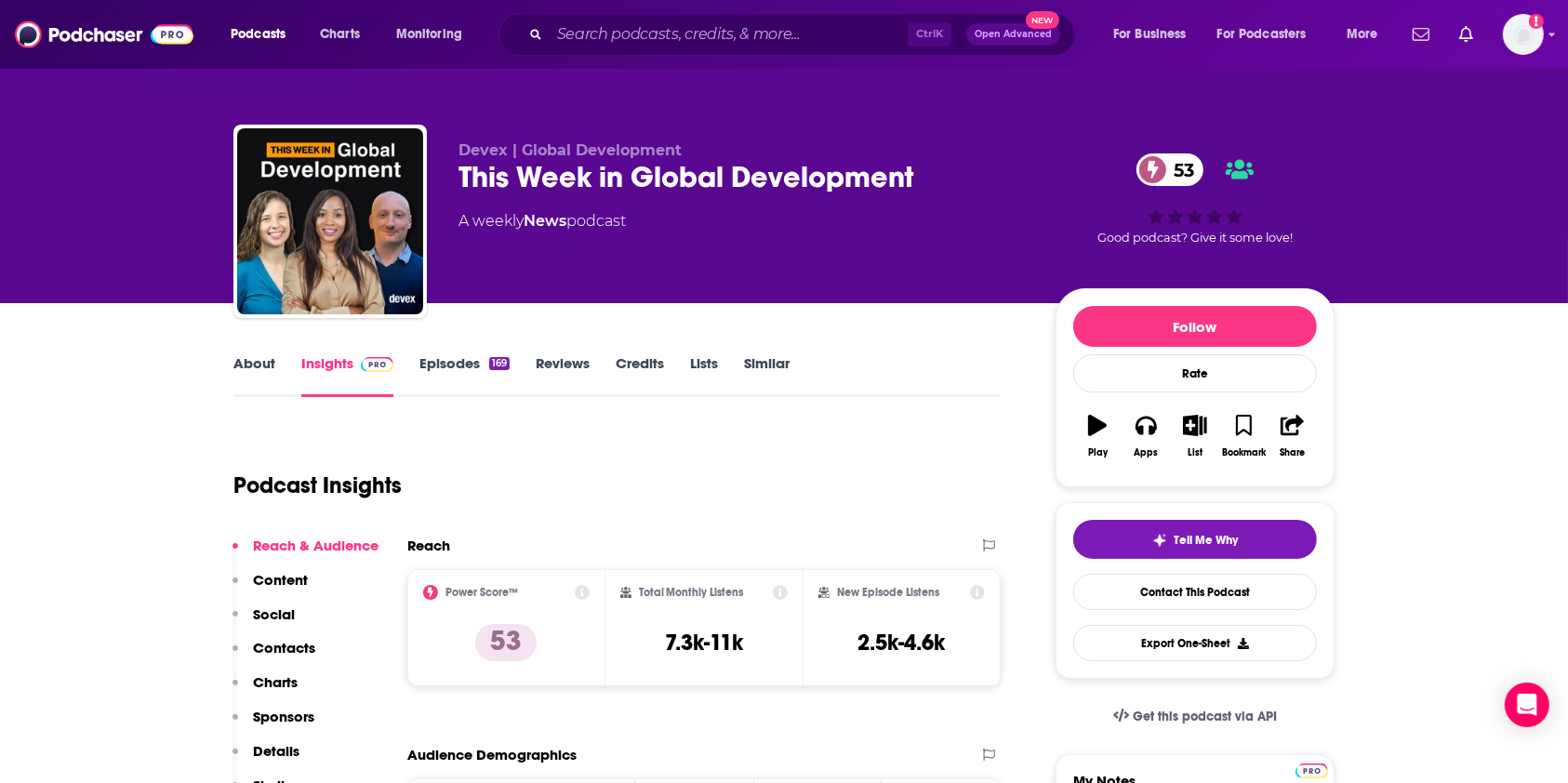
click at [461, 363] on link "Episodes 169" at bounding box center [464, 376] width 91 height 43
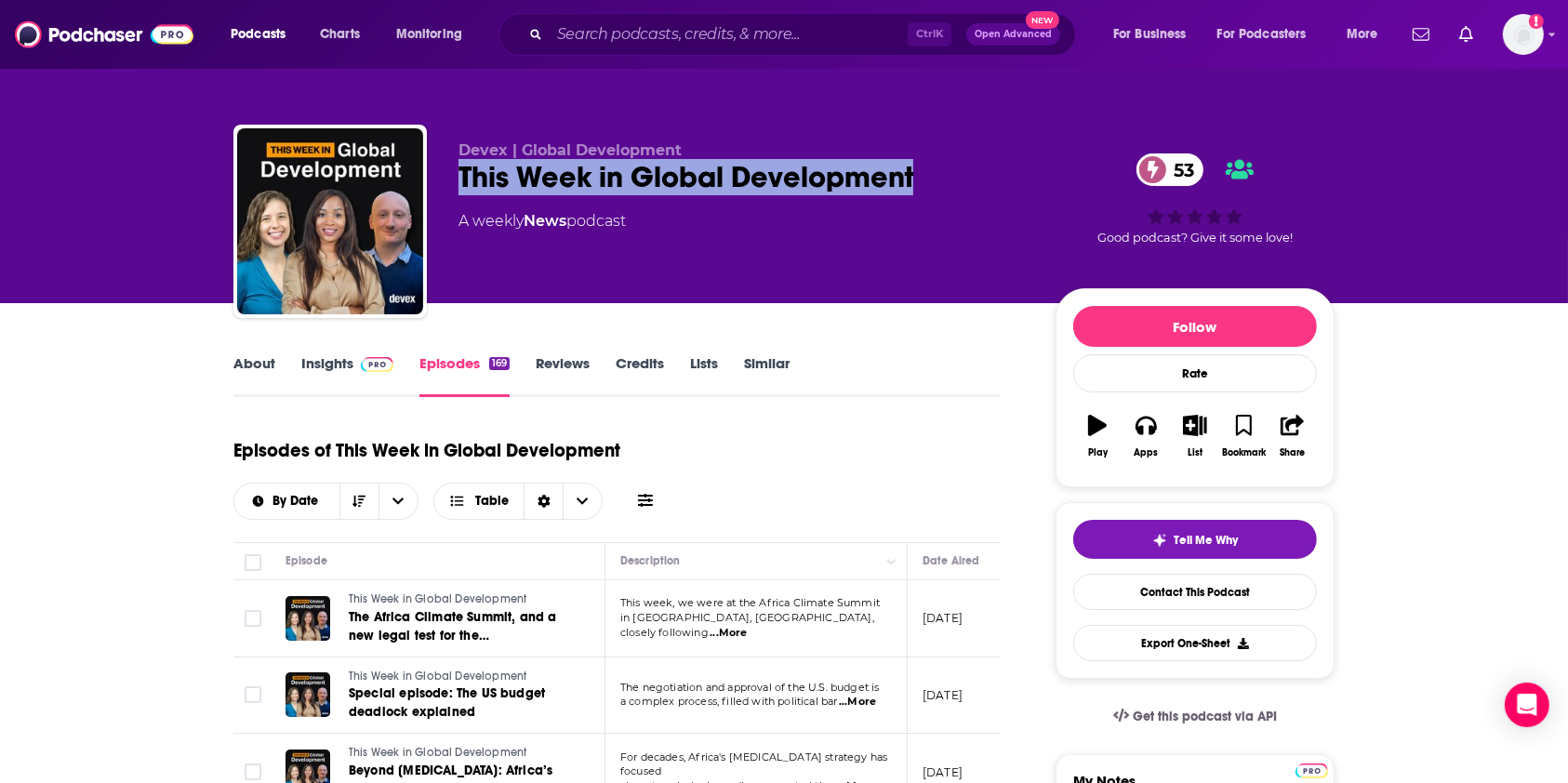
drag, startPoint x: 937, startPoint y: 182, endPoint x: 450, endPoint y: 173, distance: 487.1
click at [450, 173] on div "Devex | Global Development This Week in Global Development 53 A weekly News pod…" at bounding box center [784, 225] width 1101 height 201
copy h2 "This Week in Global Development"
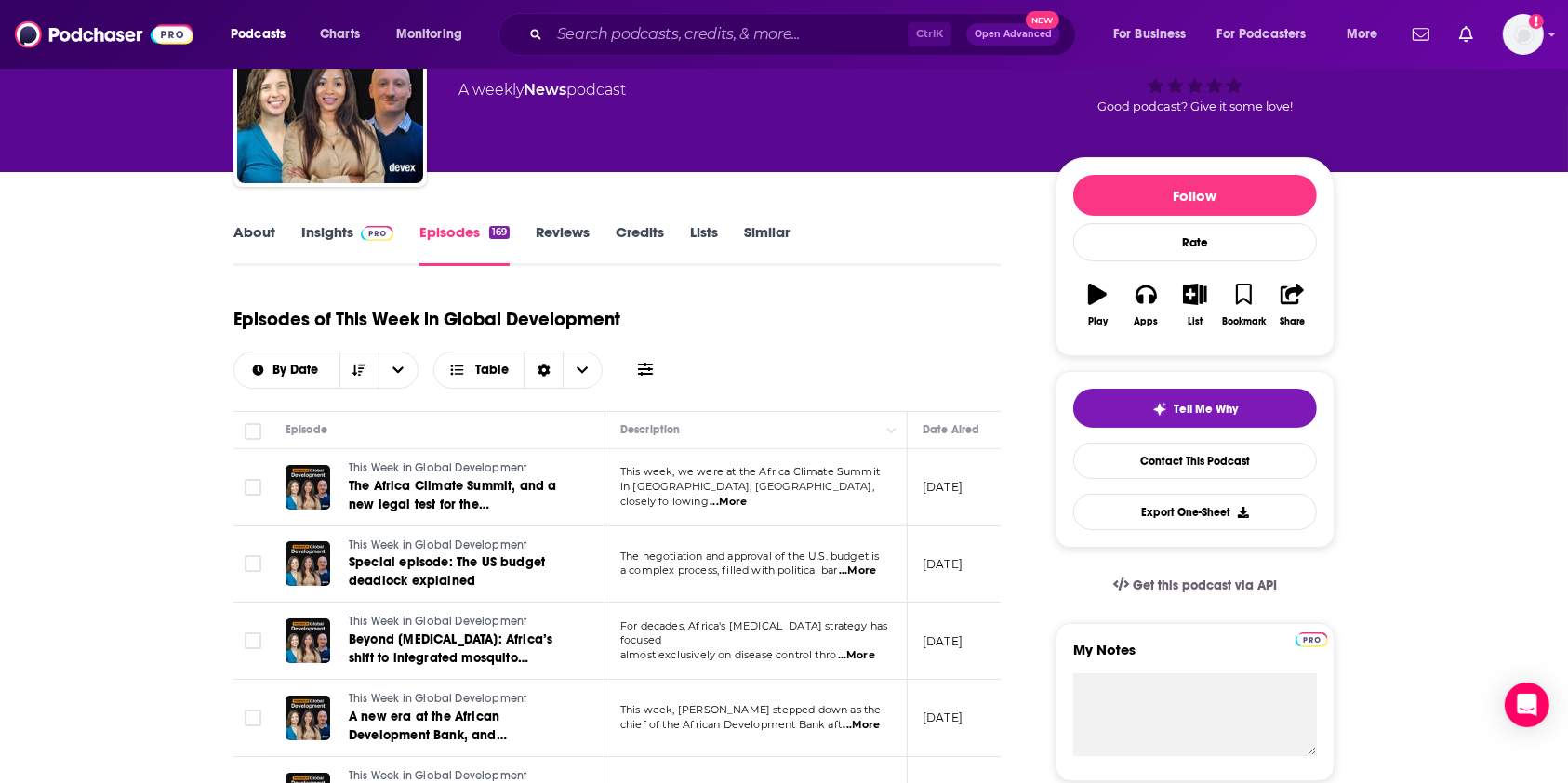
scroll to position [124, 0]
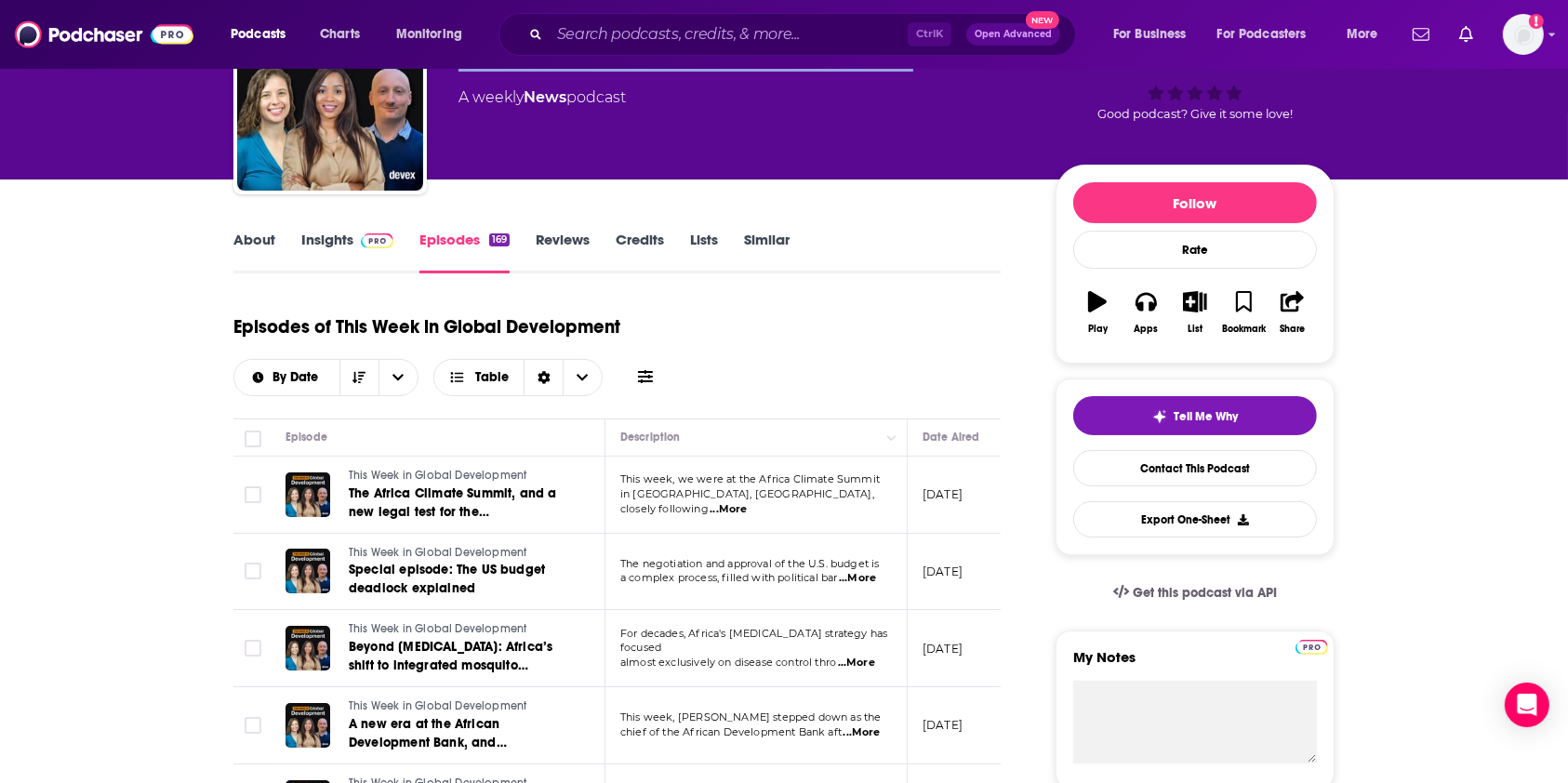
click at [242, 248] on link "About" at bounding box center [254, 253] width 42 height 43
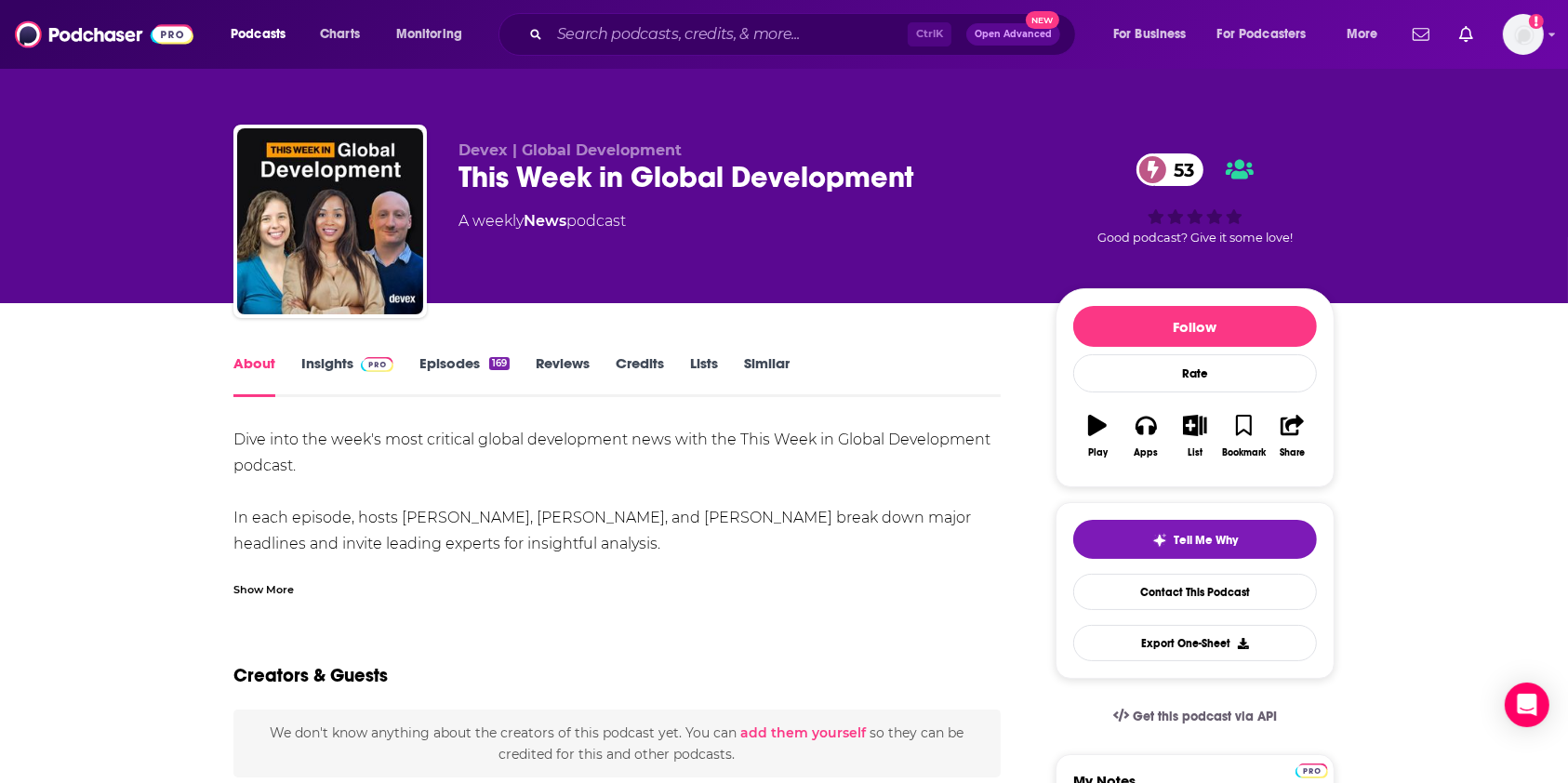
drag, startPoint x: 288, startPoint y: 444, endPoint x: 669, endPoint y: 552, distance: 396.0
click at [669, 552] on div "Dive into the week's most critical global development news with the This Week i…" at bounding box center [617, 635] width 767 height 416
copy div "ive into the week's most critical global development news with the This Week in…"
click at [357, 375] on link "Insights" at bounding box center [347, 376] width 92 height 43
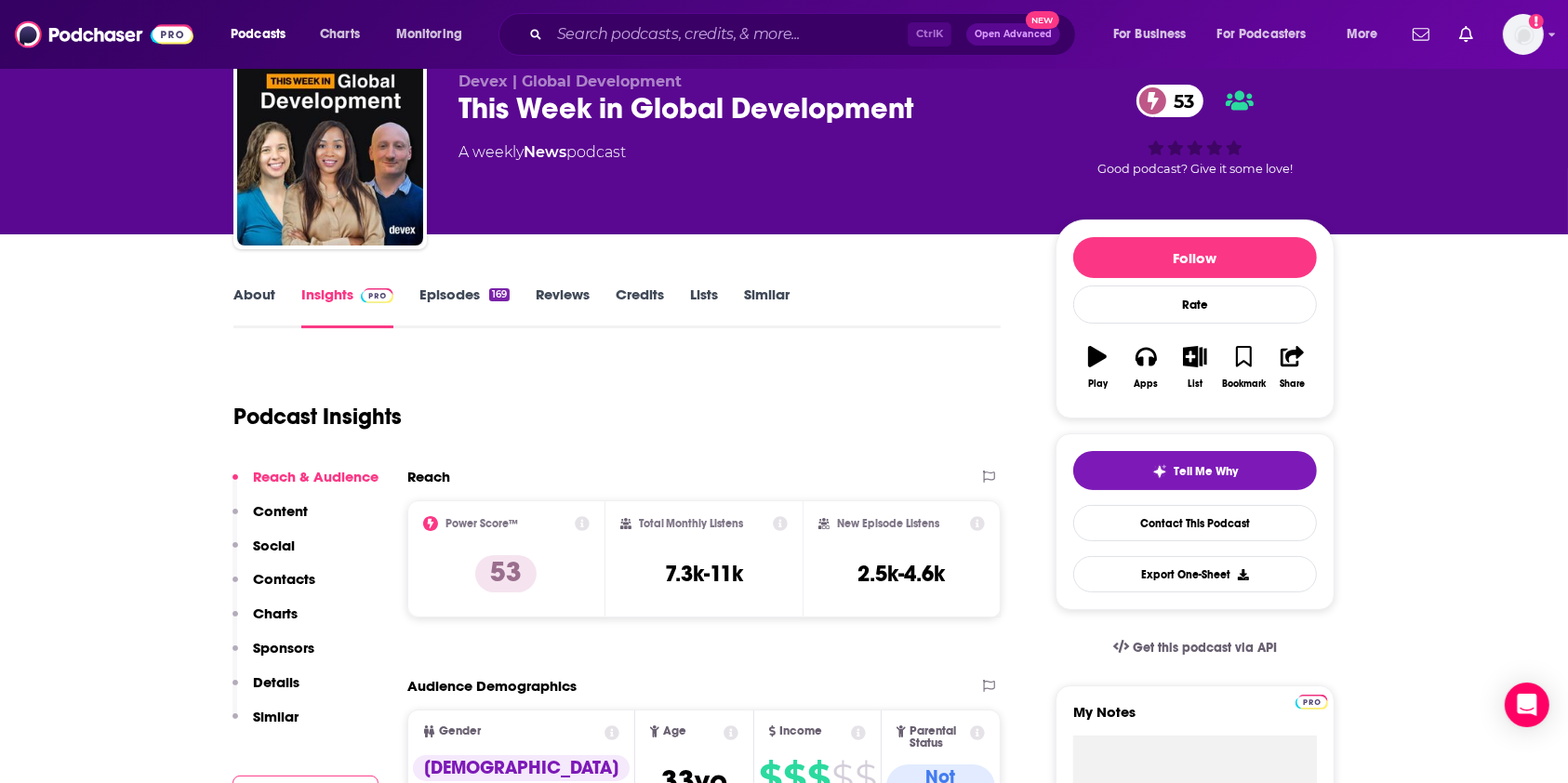
scroll to position [248, 0]
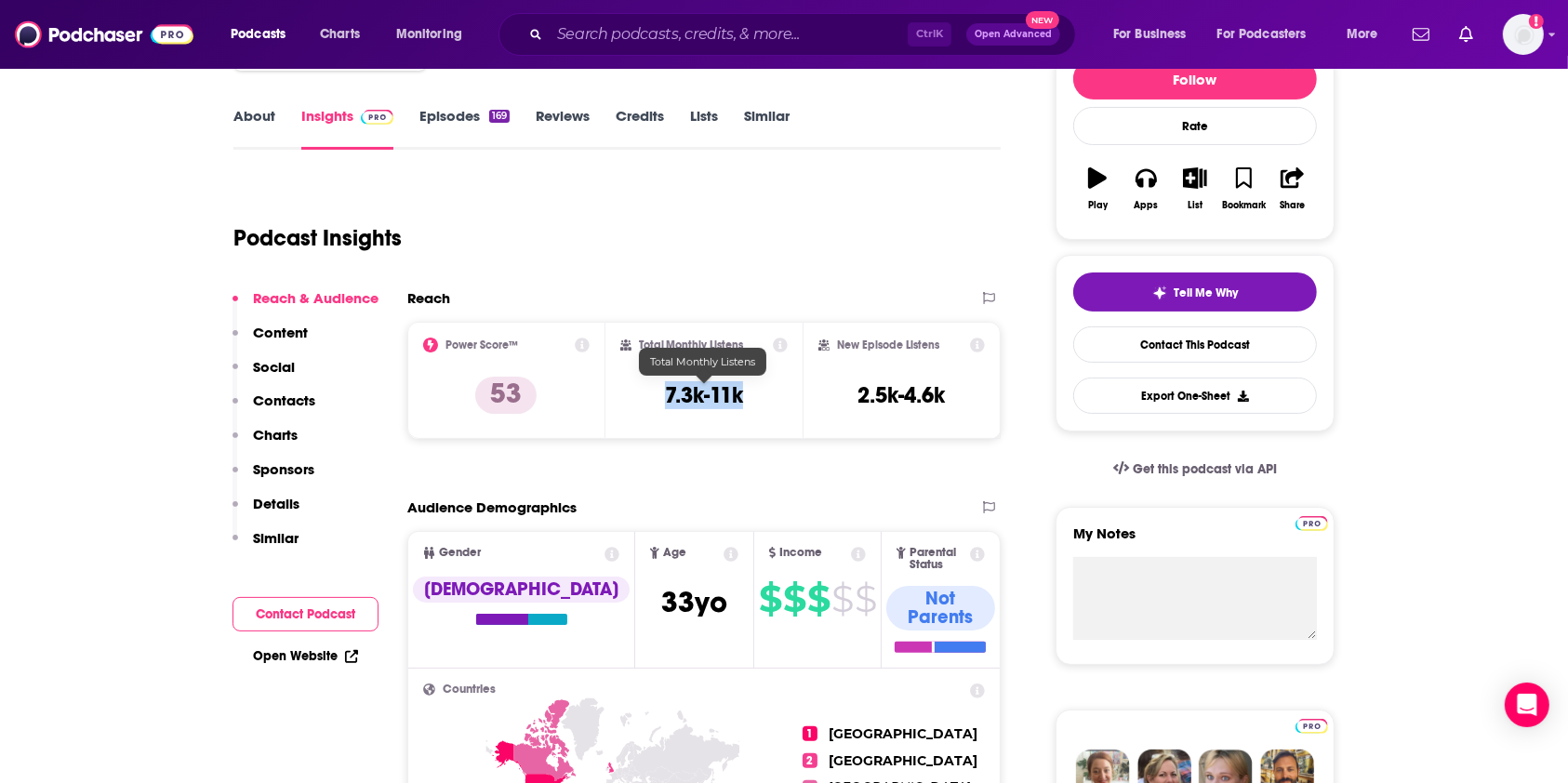
drag, startPoint x: 769, startPoint y: 382, endPoint x: 655, endPoint y: 382, distance: 114.0
click at [655, 382] on div "Total Monthly Listens 7.3k-11k" at bounding box center [704, 380] width 169 height 86
copy h3 "7.3k-11k"
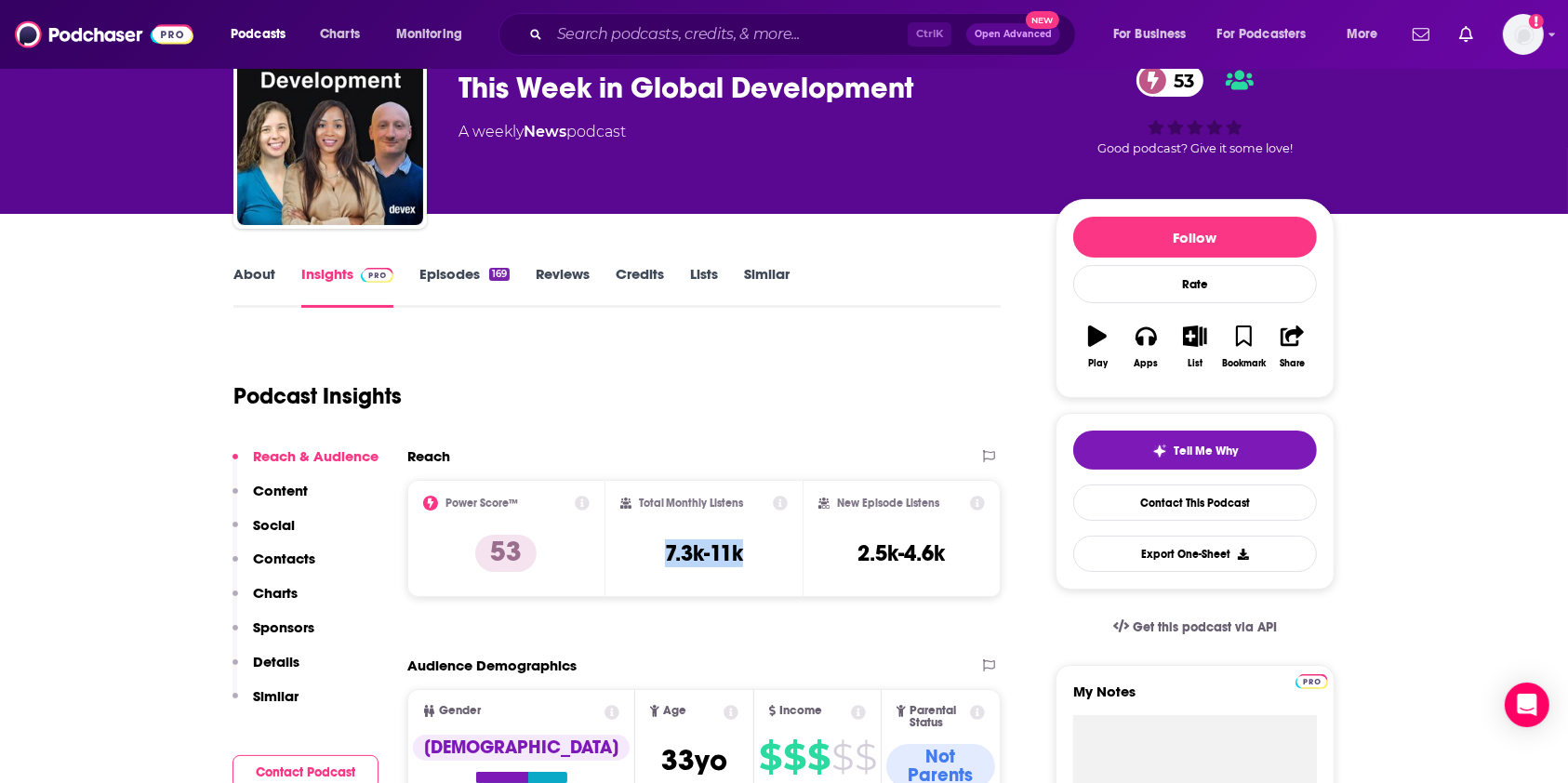
scroll to position [0, 0]
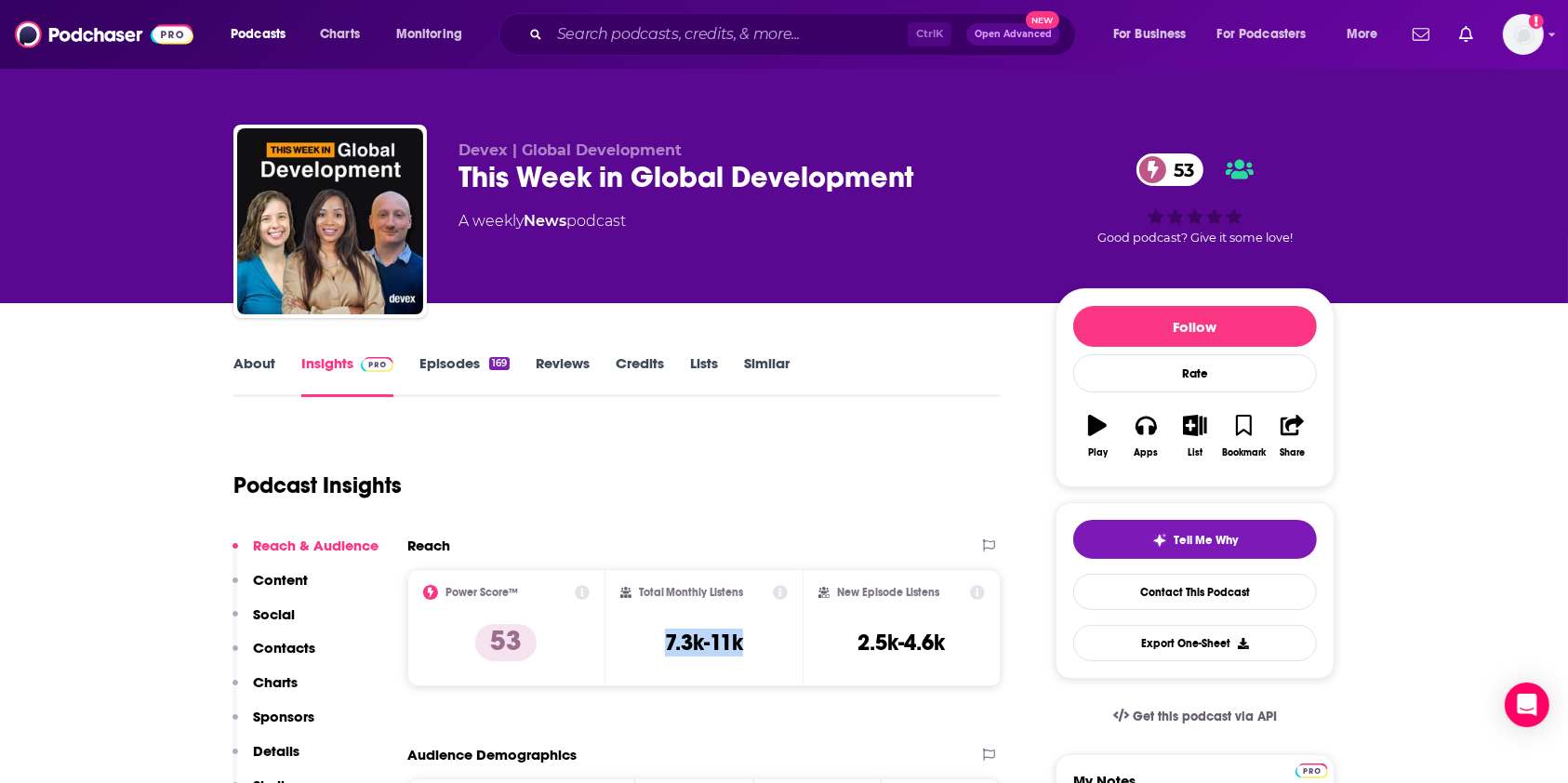
click at [477, 361] on link "Episodes 169" at bounding box center [464, 376] width 91 height 43
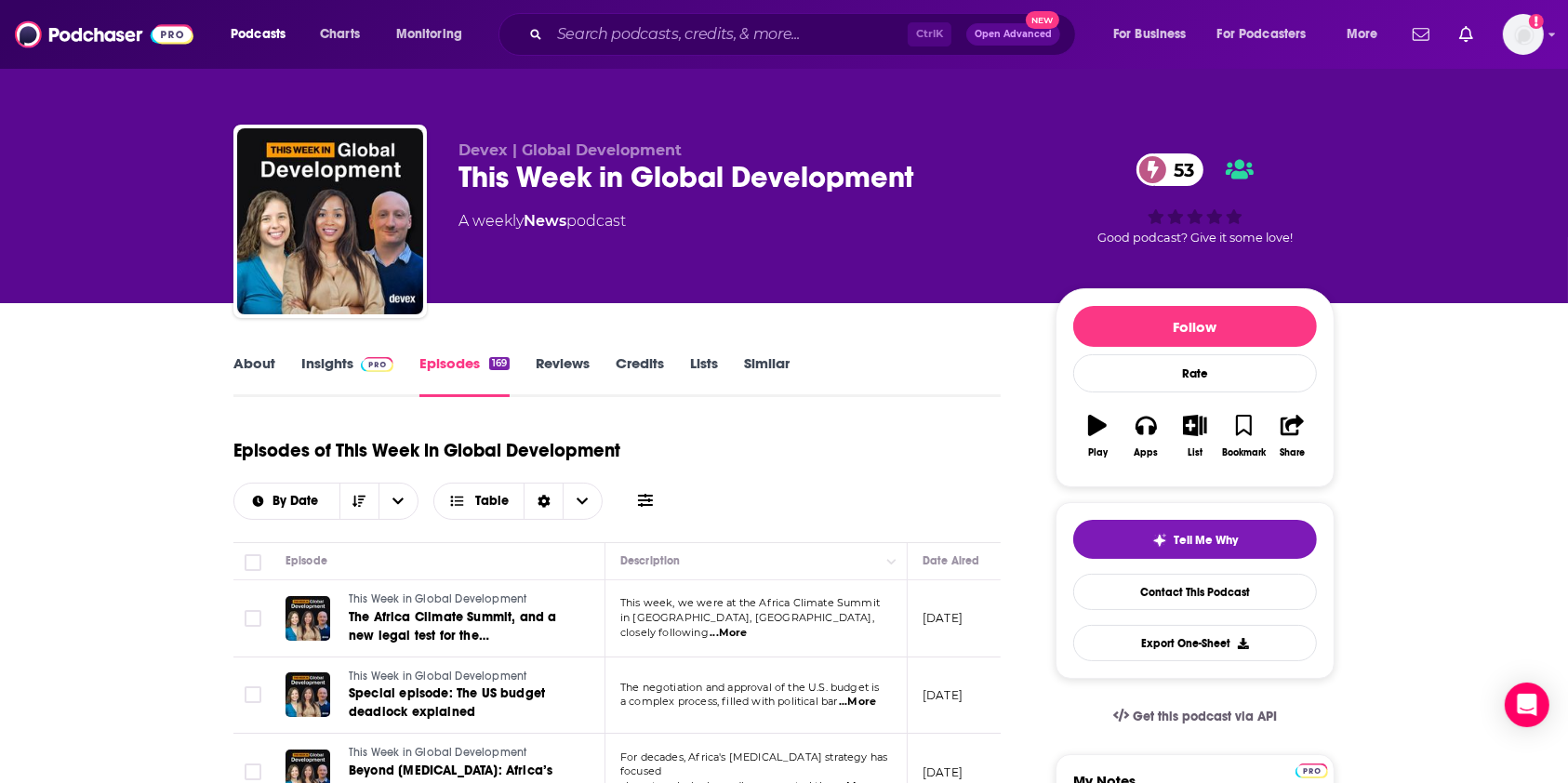
click at [320, 368] on link "Insights" at bounding box center [347, 376] width 92 height 43
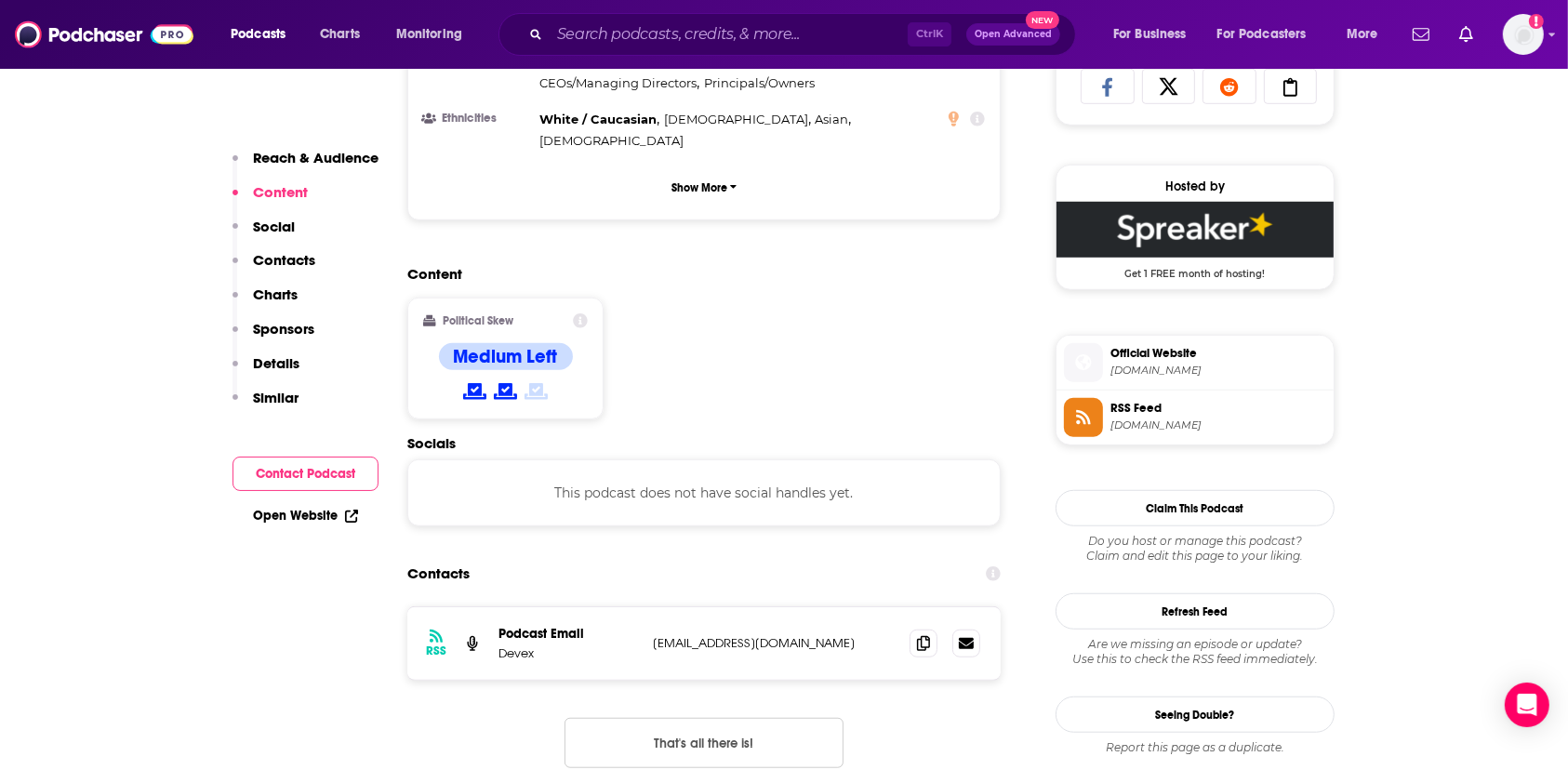
scroll to position [1240, 0]
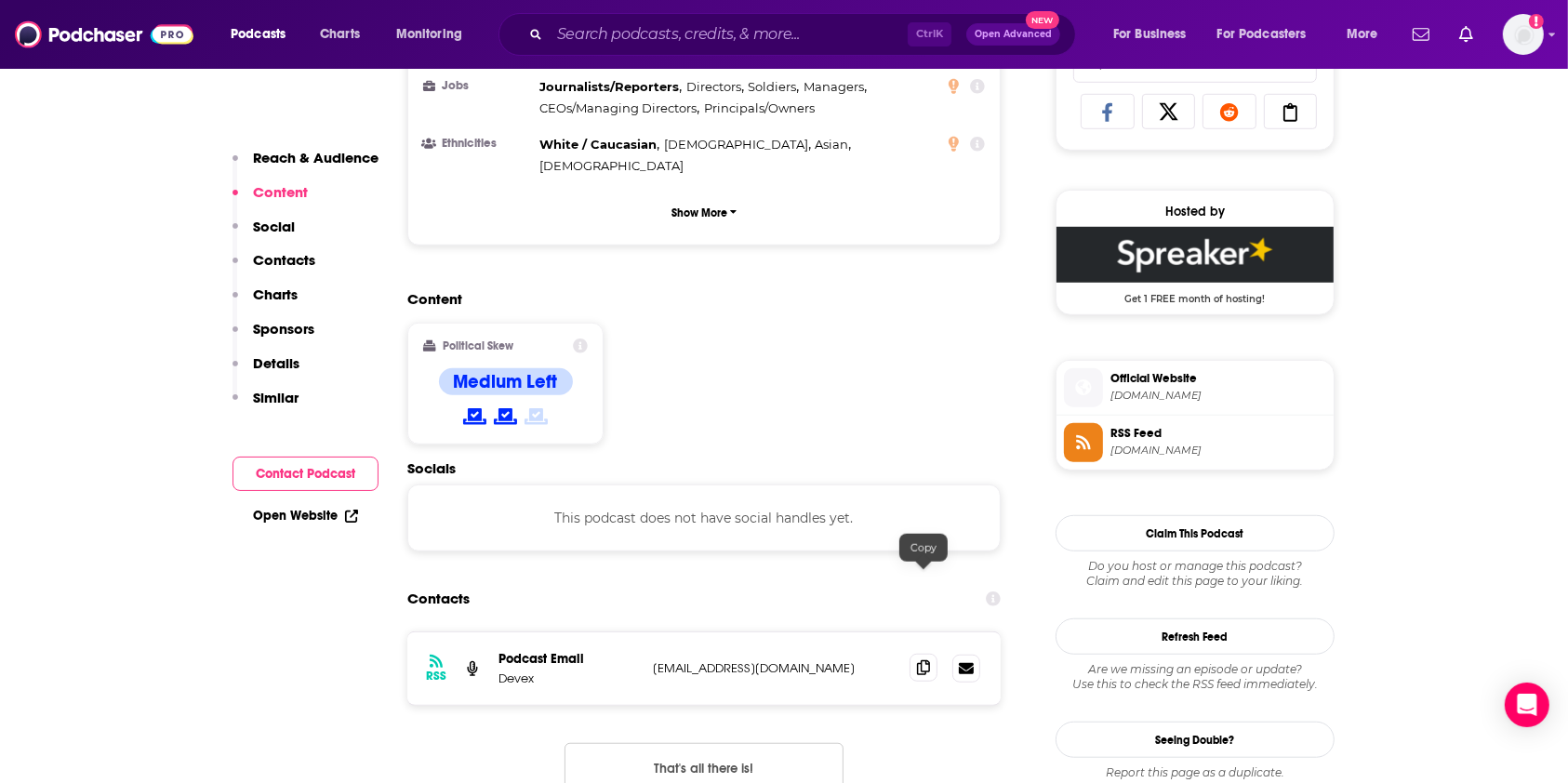
click at [924, 660] on icon at bounding box center [923, 667] width 13 height 15
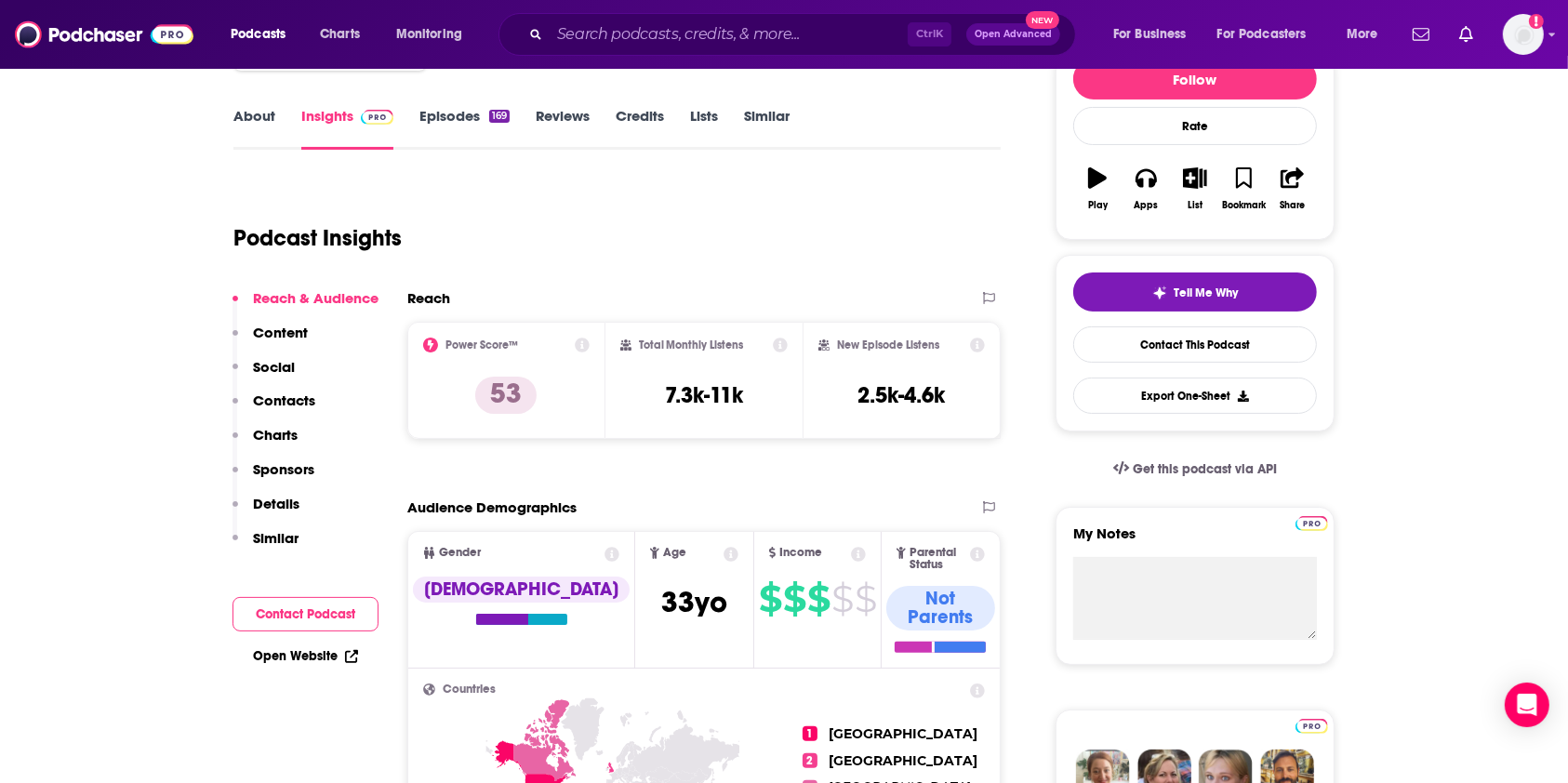
scroll to position [0, 0]
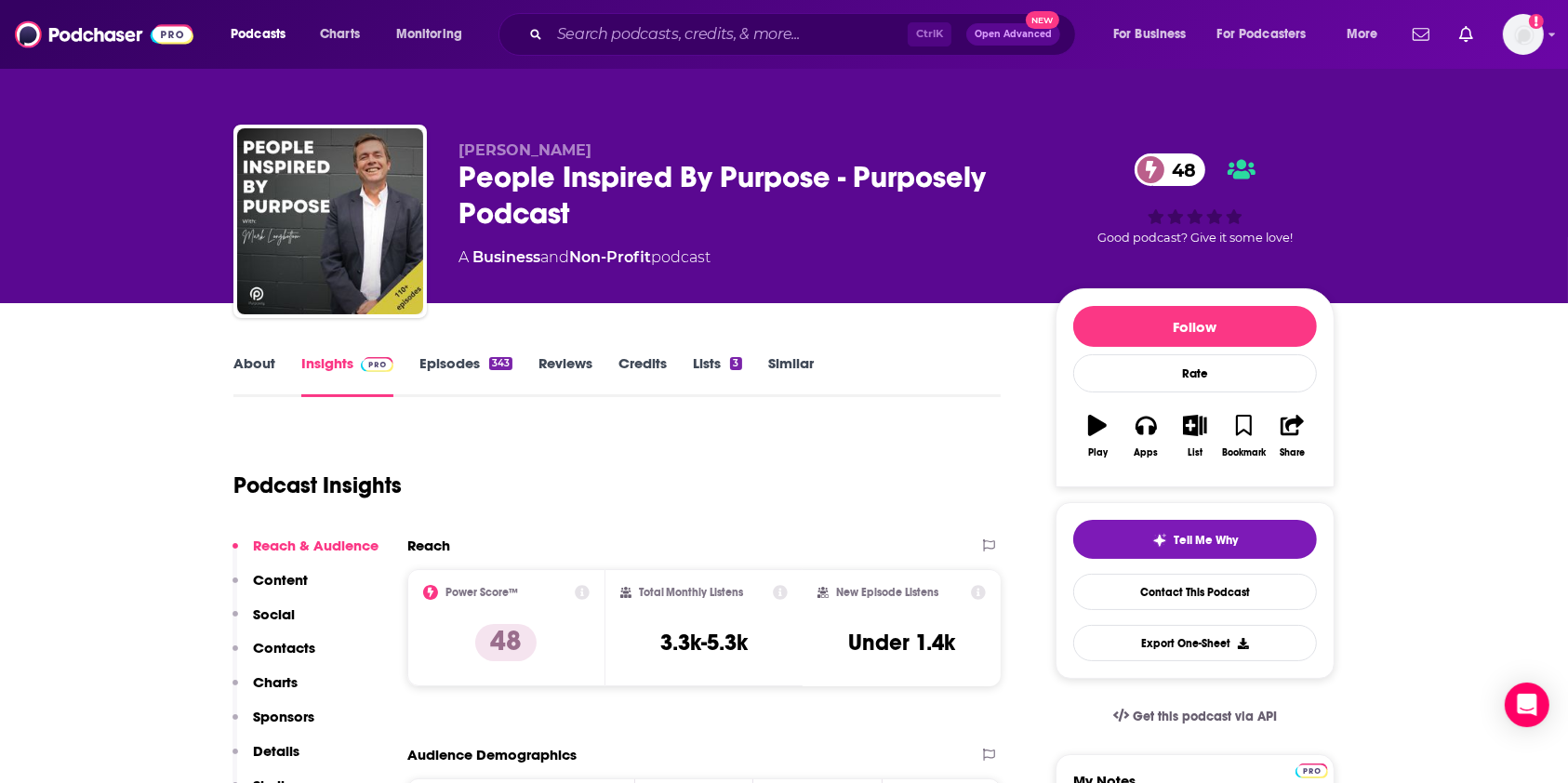
click at [440, 359] on link "Episodes 343" at bounding box center [465, 376] width 93 height 43
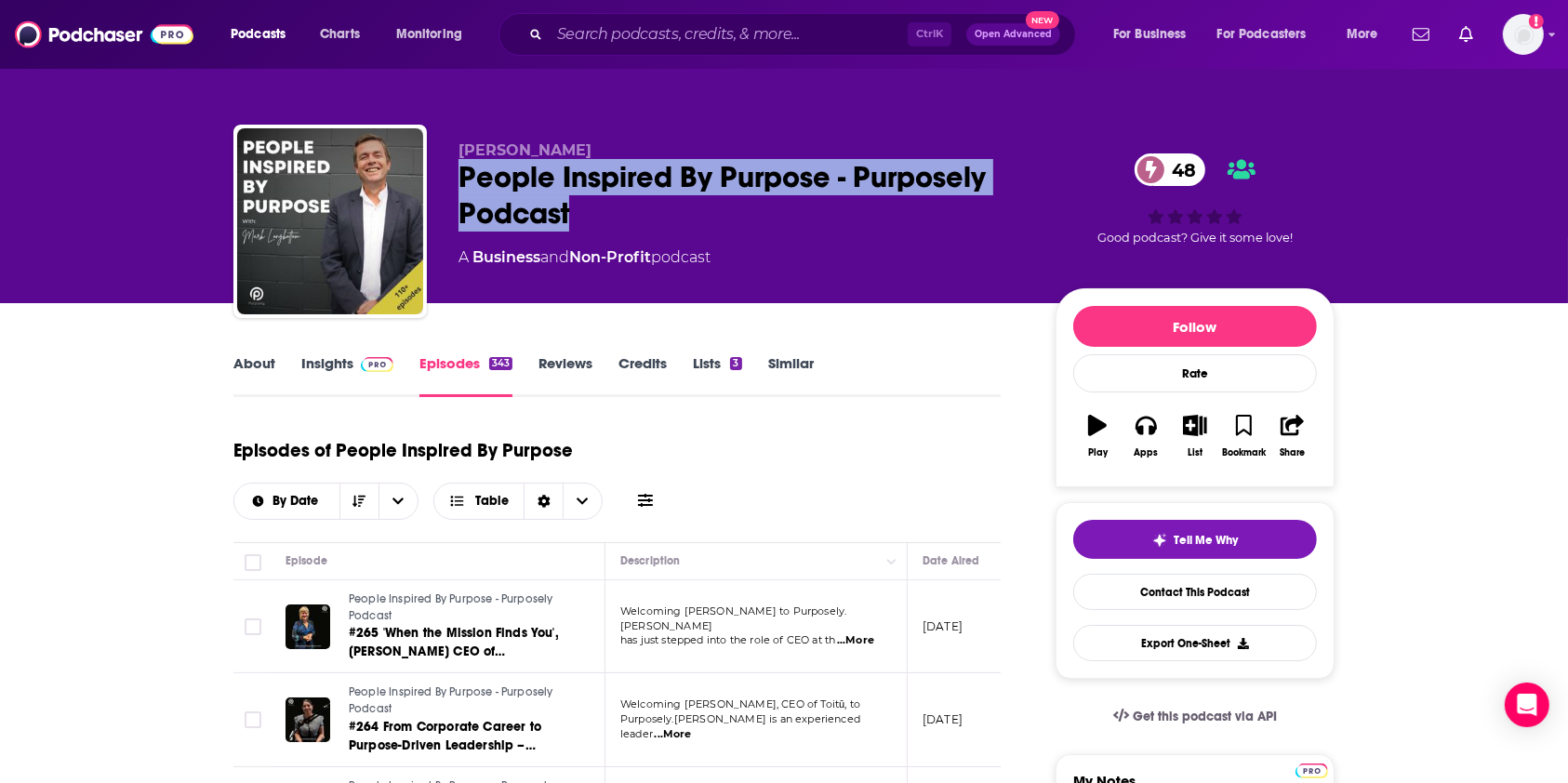
drag, startPoint x: 592, startPoint y: 214, endPoint x: 457, endPoint y: 171, distance: 141.7
click at [458, 171] on div "People Inspired By Purpose - Purposely Podcast 48" at bounding box center [742, 195] width 567 height 72
copy h2 "People Inspired By Purpose - Purposely Podcast"
click at [265, 361] on link "About" at bounding box center [254, 376] width 42 height 43
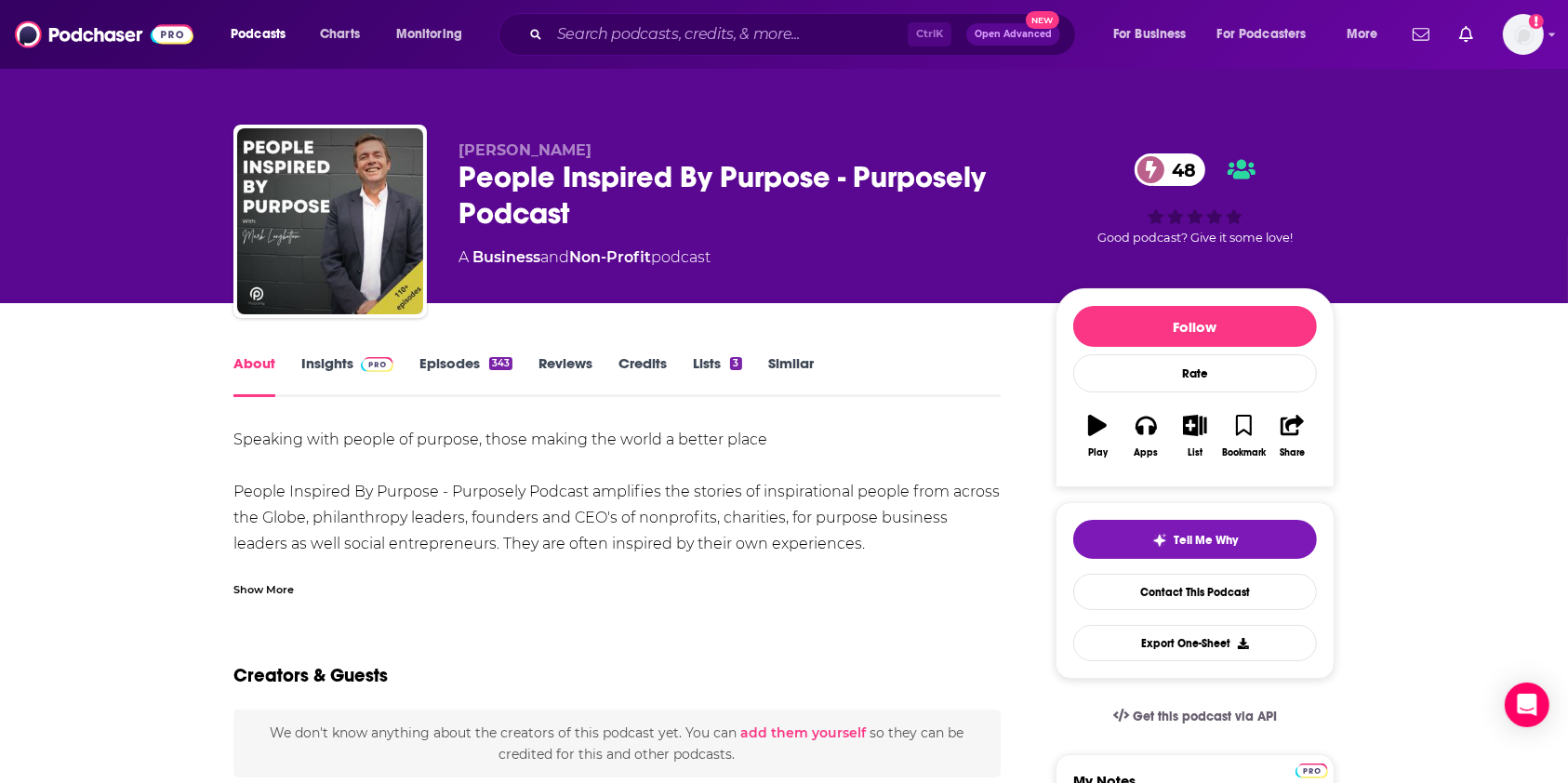
drag, startPoint x: 808, startPoint y: 545, endPoint x: 225, endPoint y: 435, distance: 593.3
copy div "Speaking with people of purpose, those making the world a better place People I…"
click at [354, 361] on span at bounding box center [373, 364] width 40 height 18
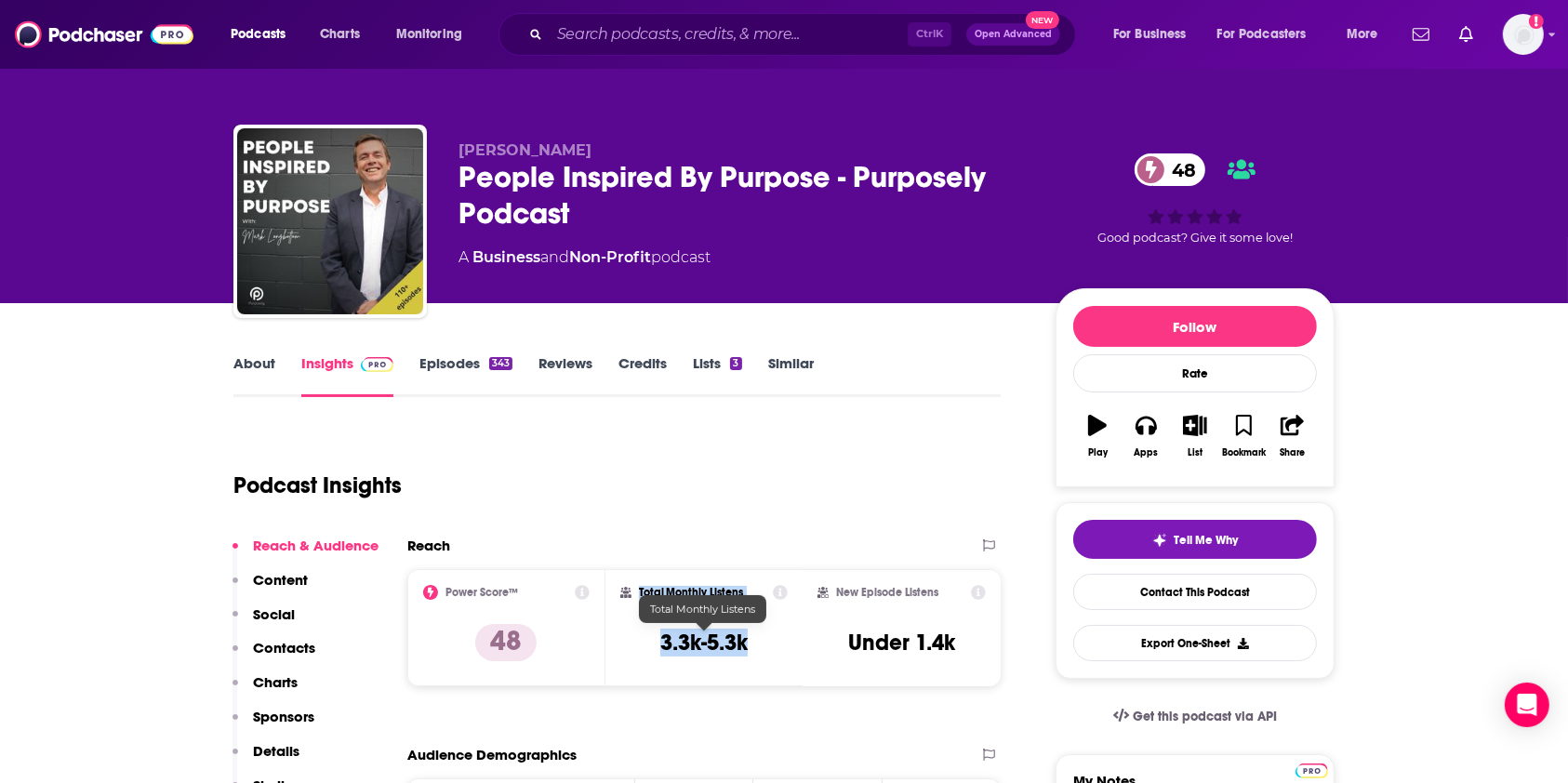
drag, startPoint x: 750, startPoint y: 651, endPoint x: 614, endPoint y: 634, distance: 137.1
click at [614, 634] on div "Total Monthly Listens 3.3k-5.3k" at bounding box center [704, 628] width 198 height 117
click at [759, 626] on div "Total Monthly Listens 3.3k-5.3k" at bounding box center [704, 628] width 169 height 86
click at [642, 642] on div "Total Monthly Listens 3.3k-5.3k" at bounding box center [704, 628] width 169 height 86
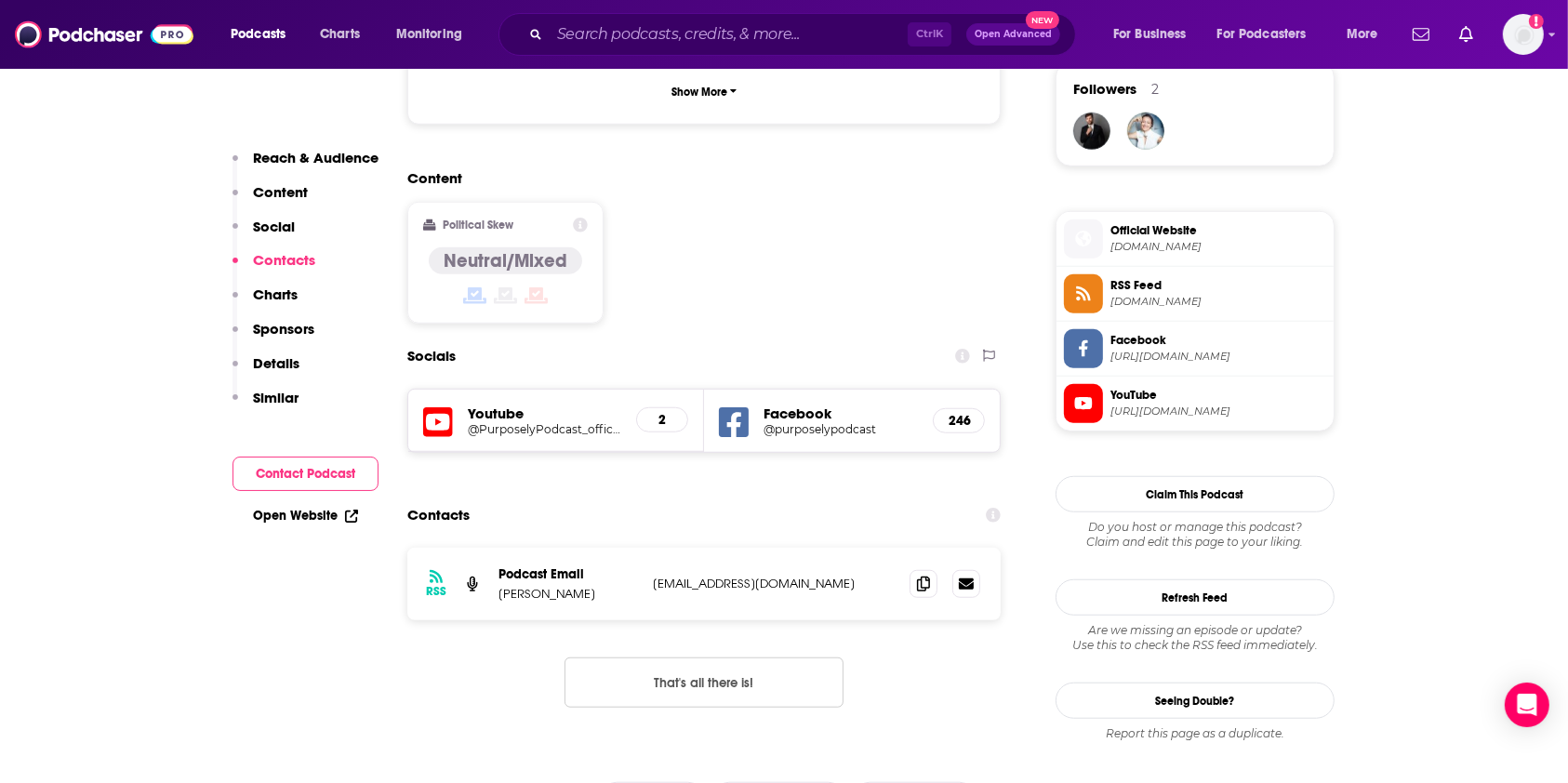
scroll to position [1489, 0]
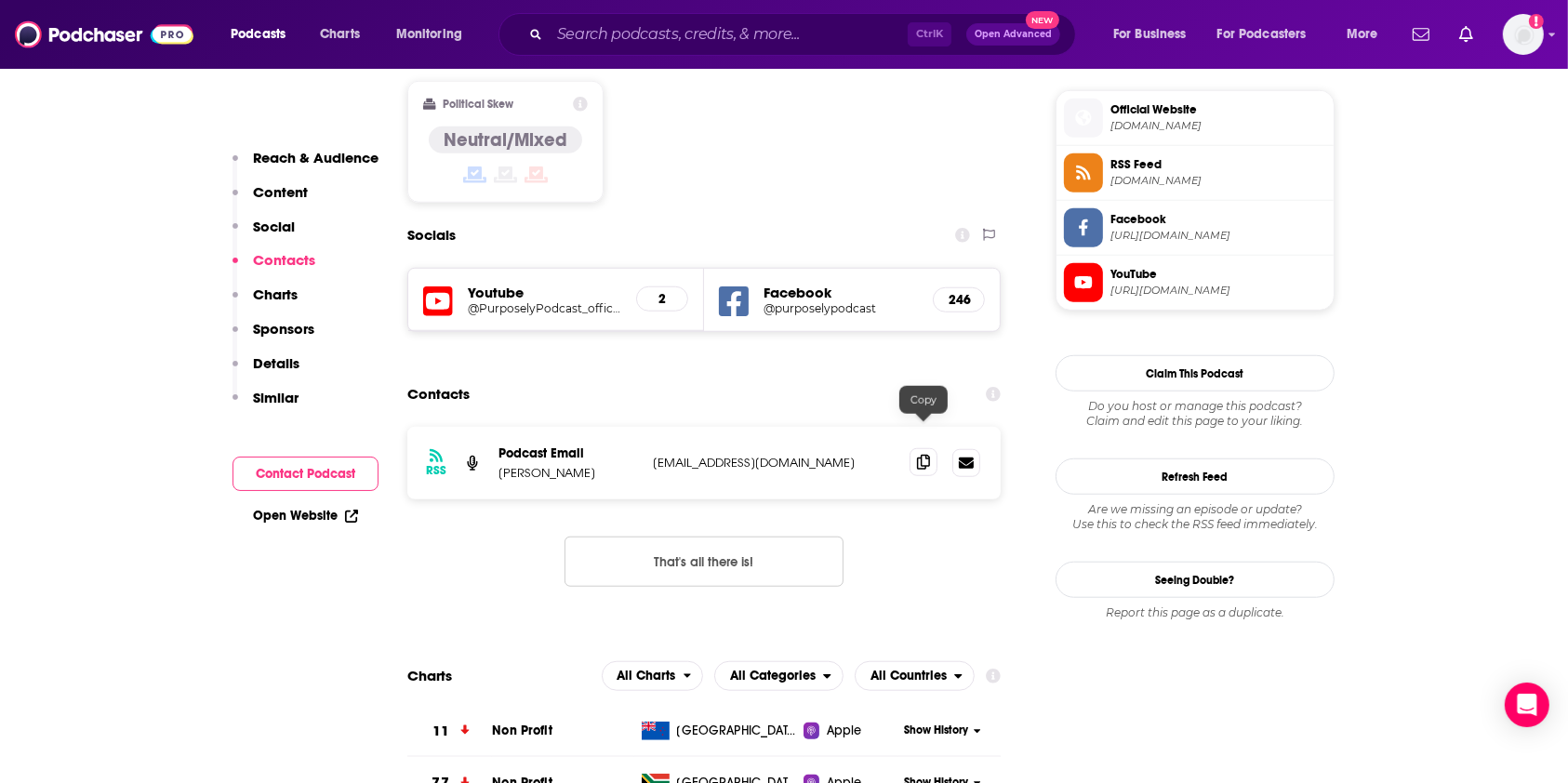
click at [920, 449] on span at bounding box center [923, 462] width 28 height 28
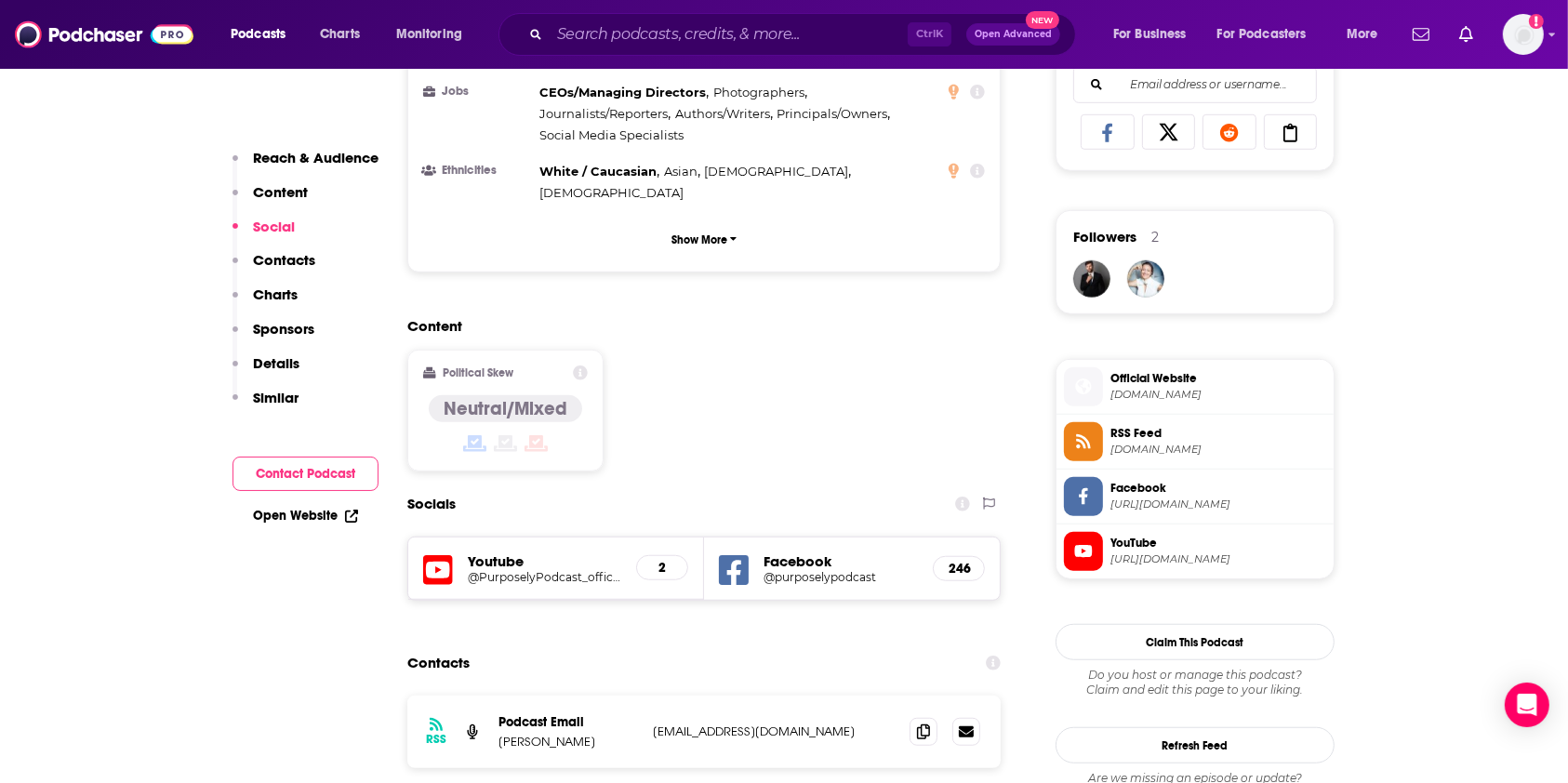
scroll to position [1364, 0]
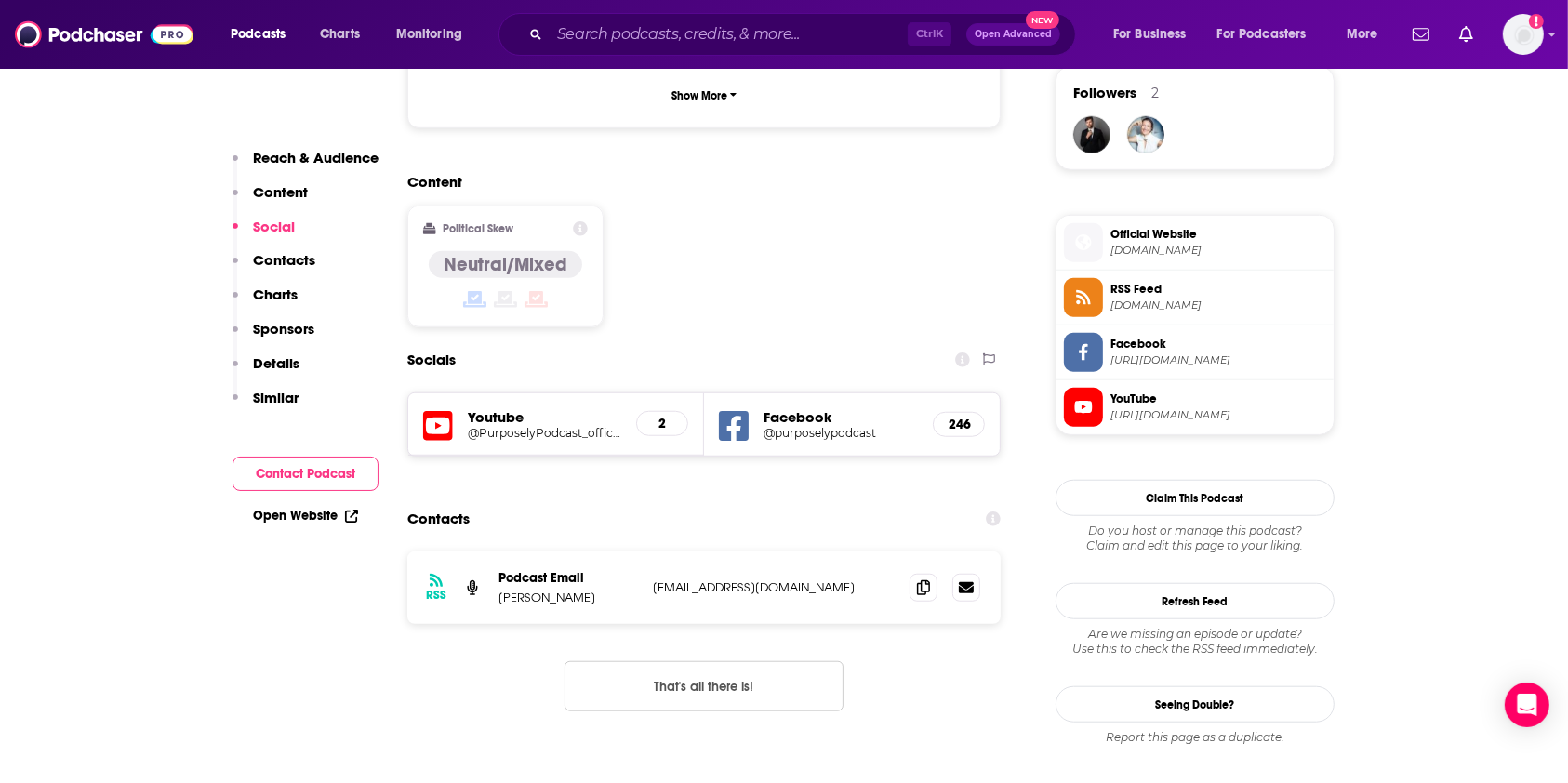
drag, startPoint x: 623, startPoint y: 576, endPoint x: 496, endPoint y: 562, distance: 127.8
click at [496, 562] on div "RSS Podcast Email Mark Longbottom mark@purposelypodcast.com mark@purposelypodca…" at bounding box center [704, 588] width 593 height 72
copy p "Mark Longbottom"
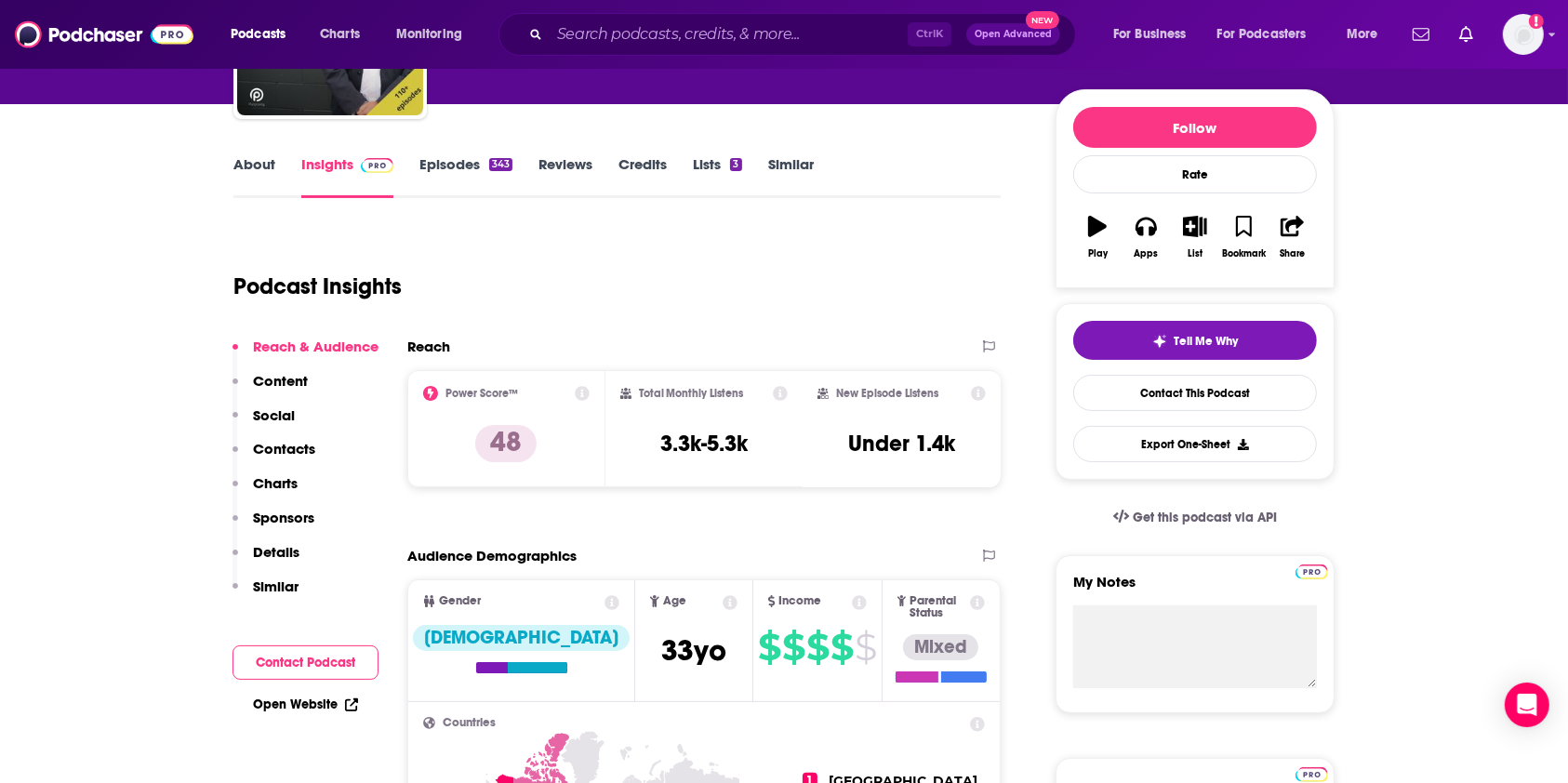
scroll to position [0, 0]
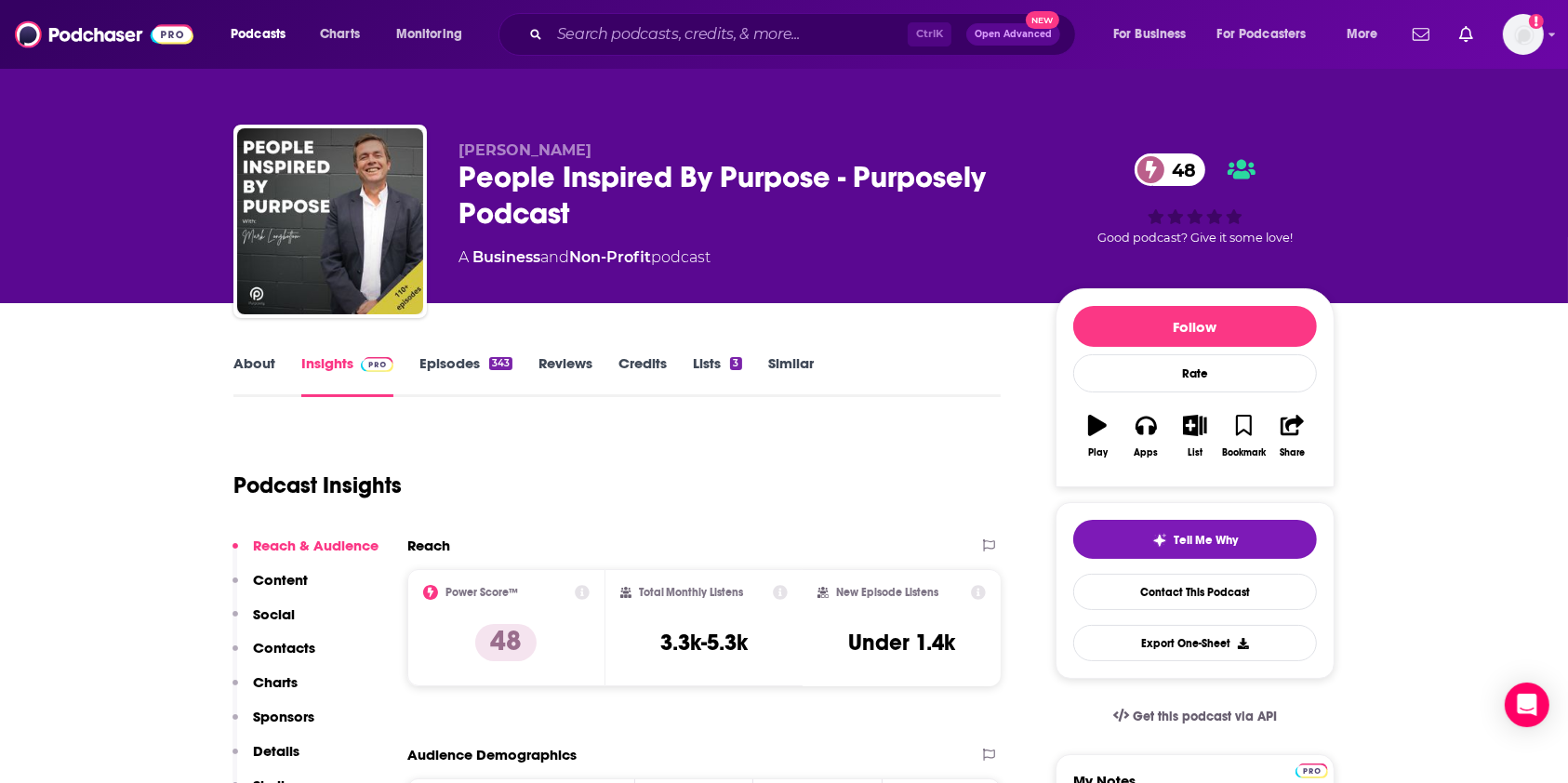
click at [246, 371] on link "About" at bounding box center [254, 376] width 42 height 43
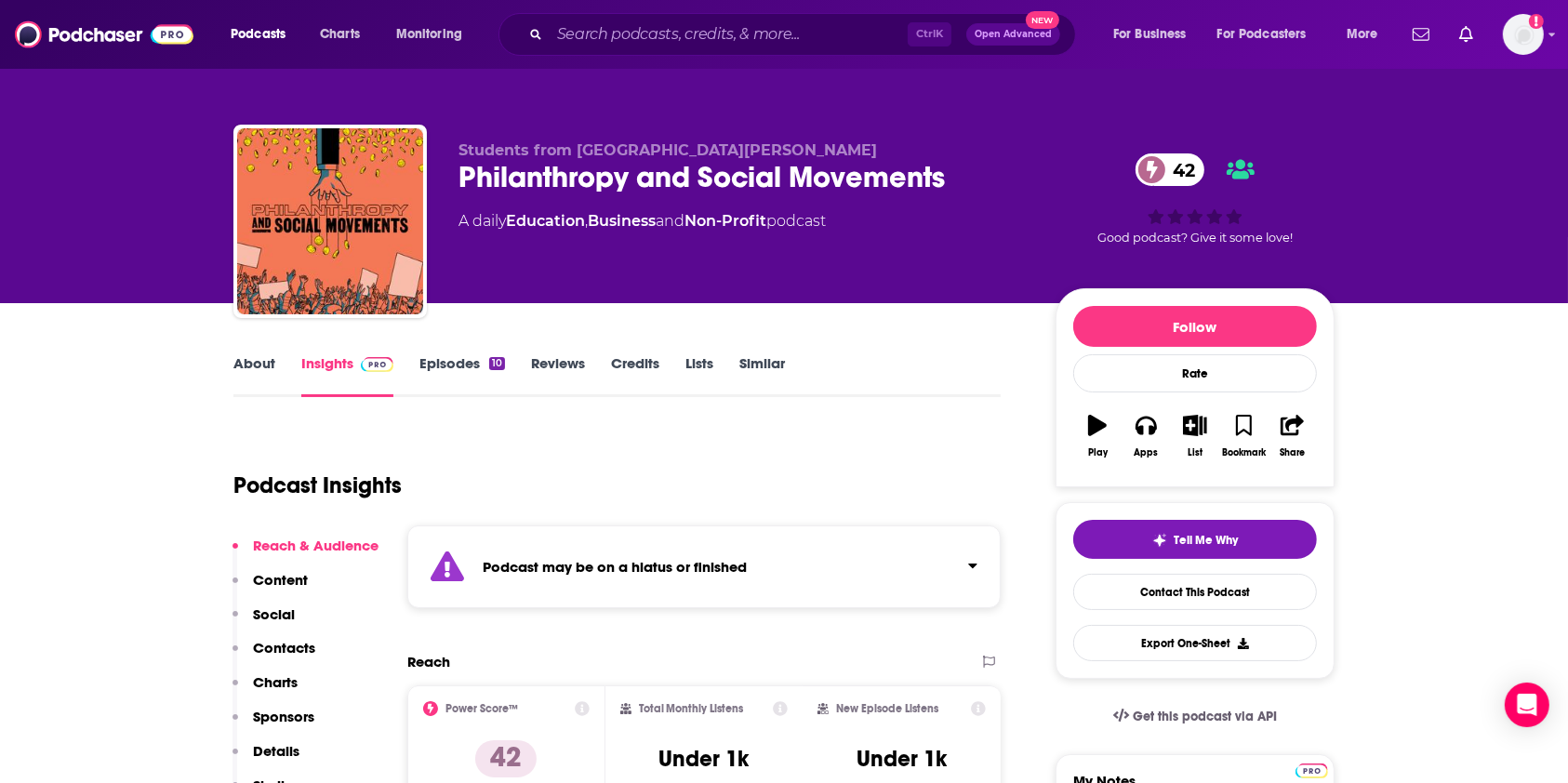
click at [443, 370] on link "Episodes 10" at bounding box center [462, 376] width 86 height 43
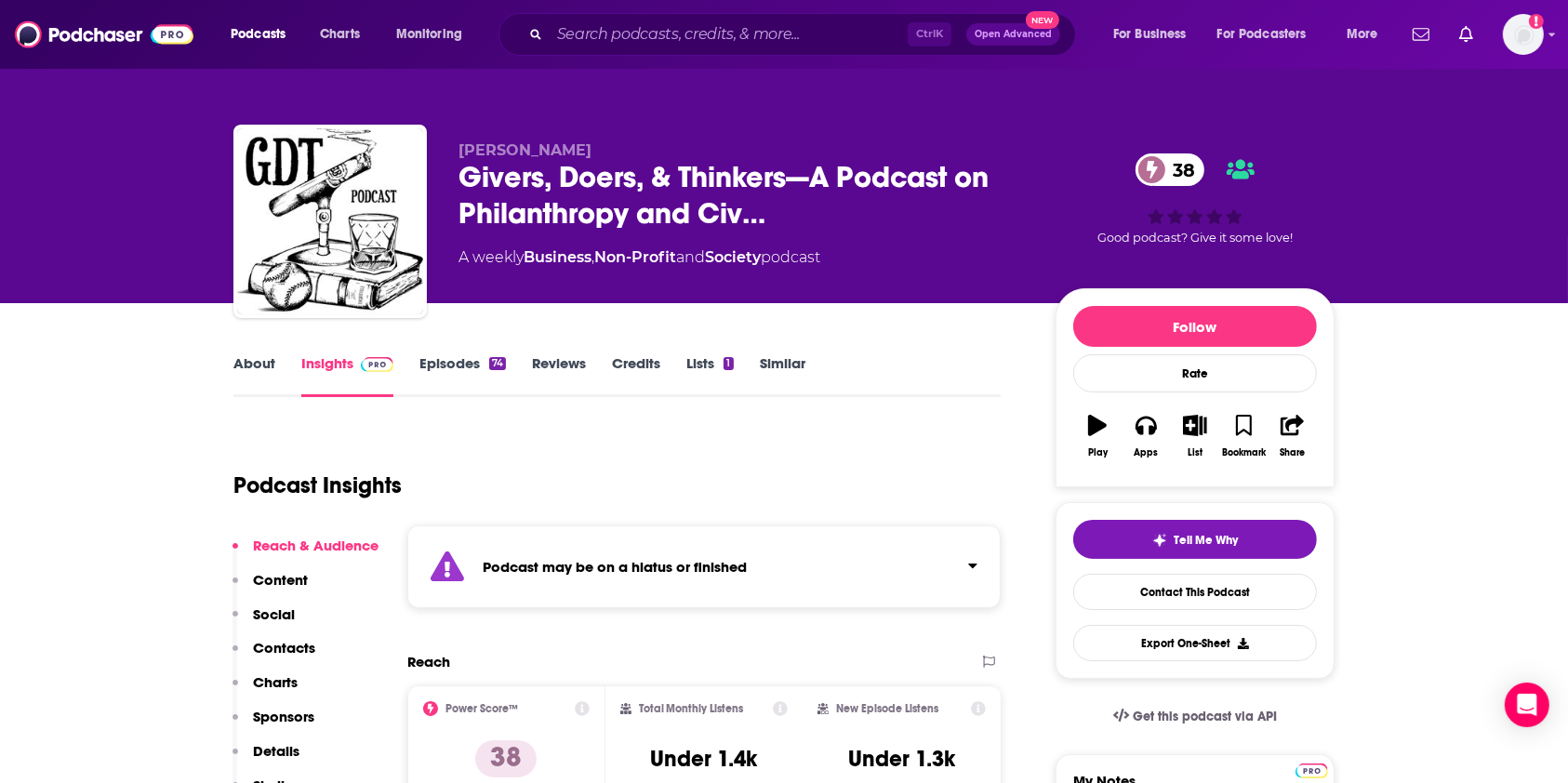
click at [437, 355] on link "Episodes 74" at bounding box center [462, 376] width 87 height 43
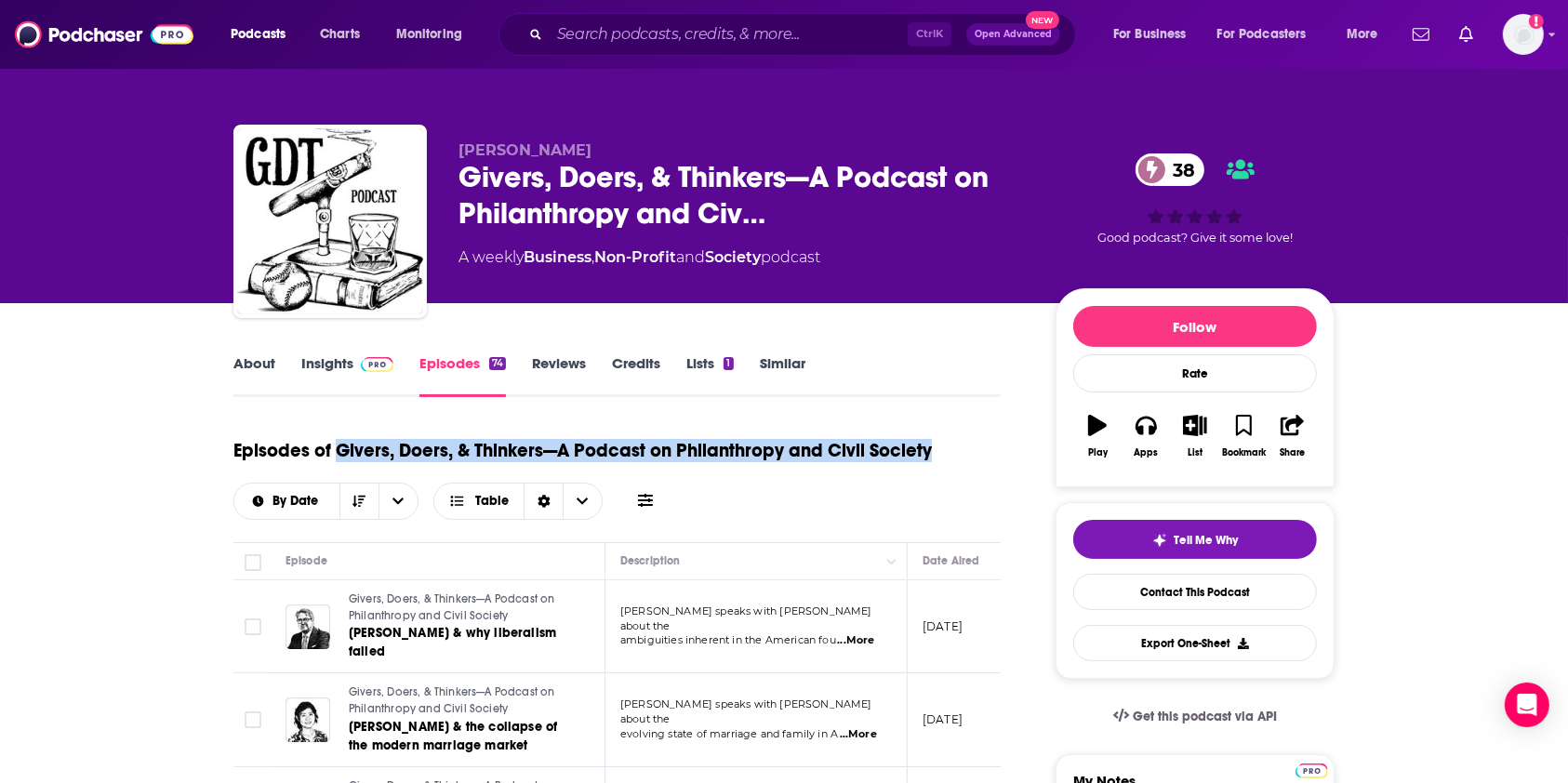
drag, startPoint x: 334, startPoint y: 450, endPoint x: 936, endPoint y: 444, distance: 602.0
click at [936, 444] on div "Episodes of Givers, Doers, & Thinkers—A Podcast on Philanthropy and Civil Socie…" at bounding box center [617, 473] width 767 height 93
copy h1 "Givers, Doers, & Thinkers—A Podcast on Philanthropy and Civil Society"
click at [261, 356] on link "About" at bounding box center [254, 376] width 42 height 43
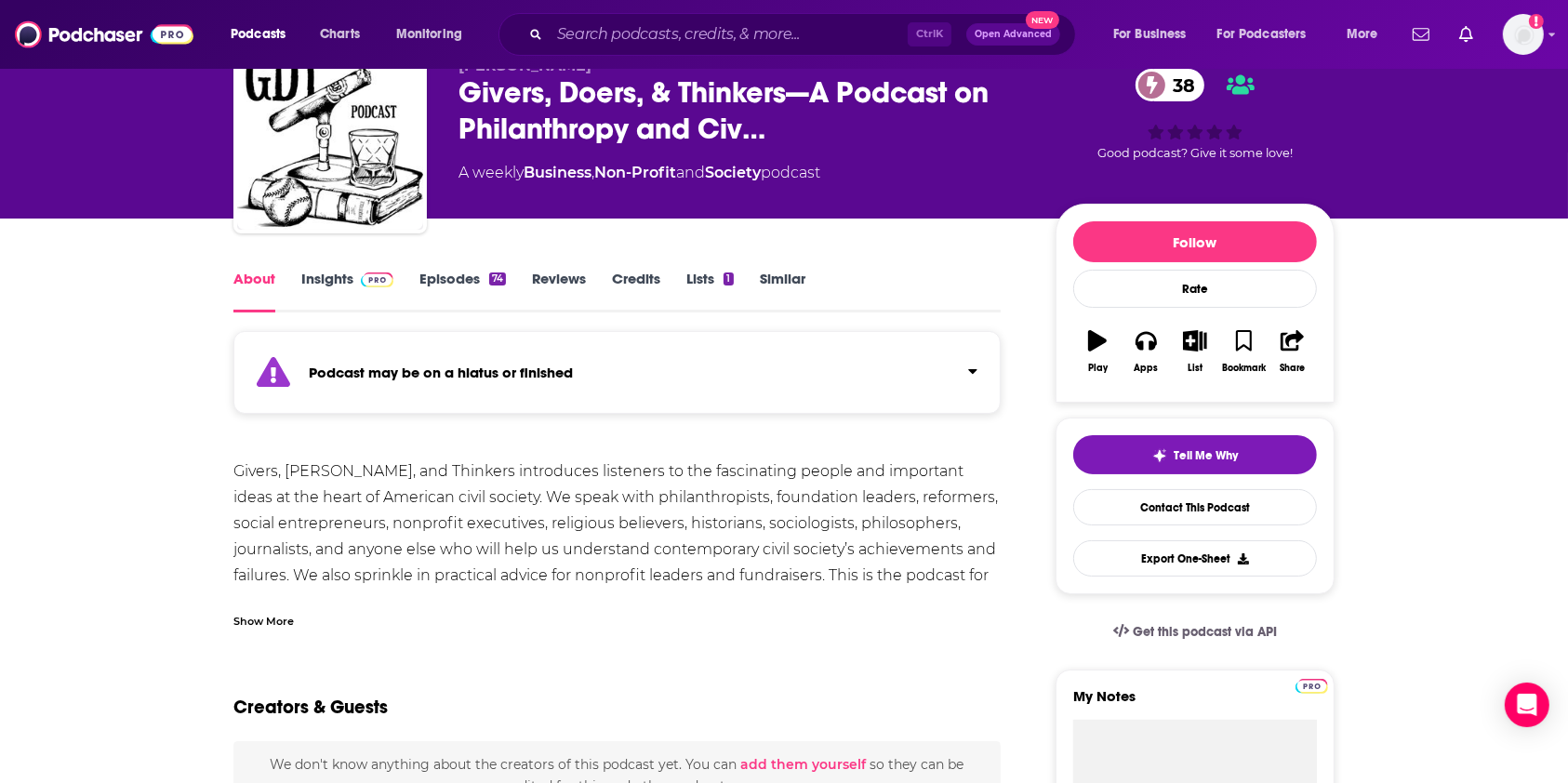
scroll to position [124, 0]
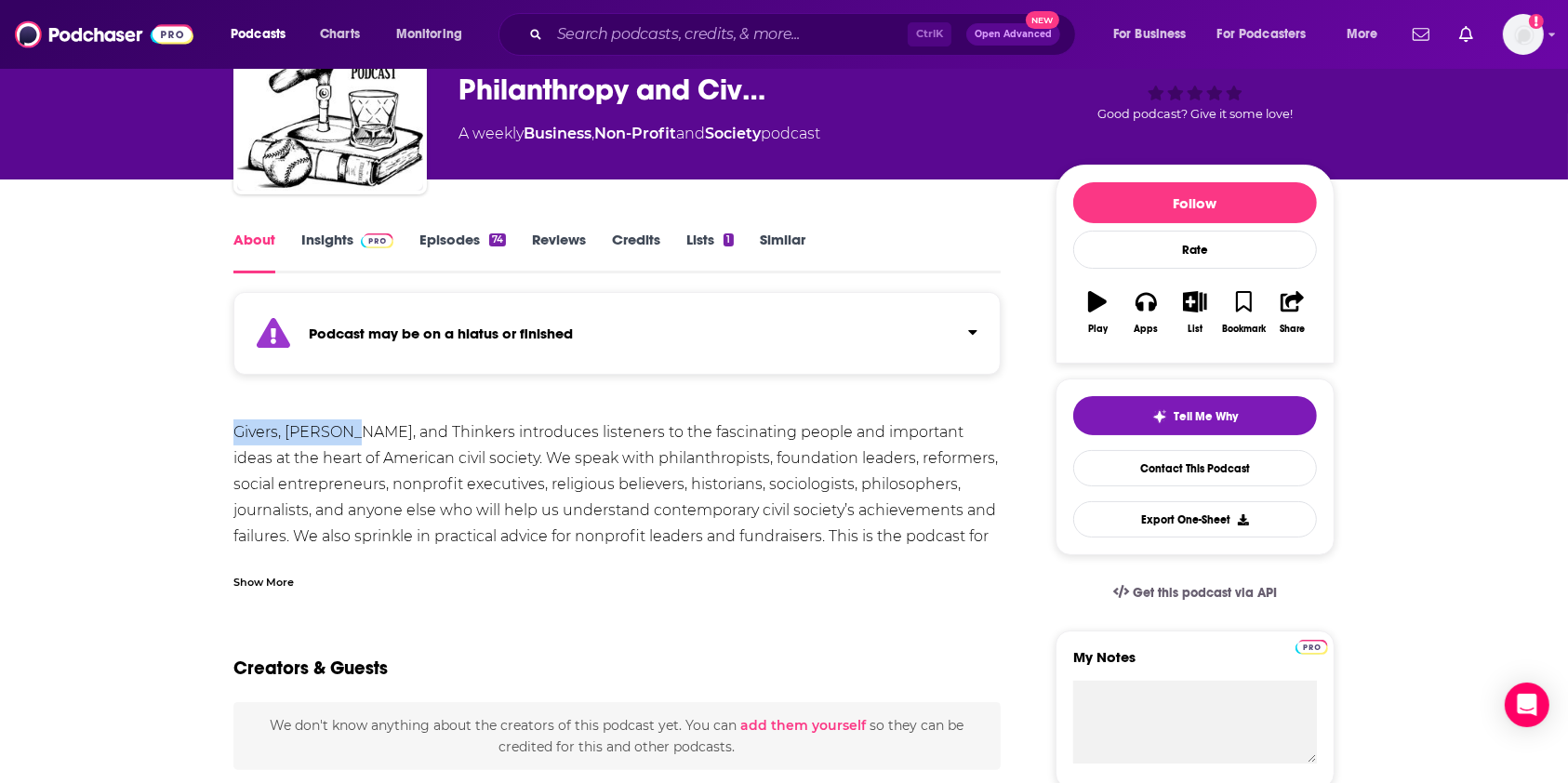
drag, startPoint x: 227, startPoint y: 427, endPoint x: 356, endPoint y: 437, distance: 129.4
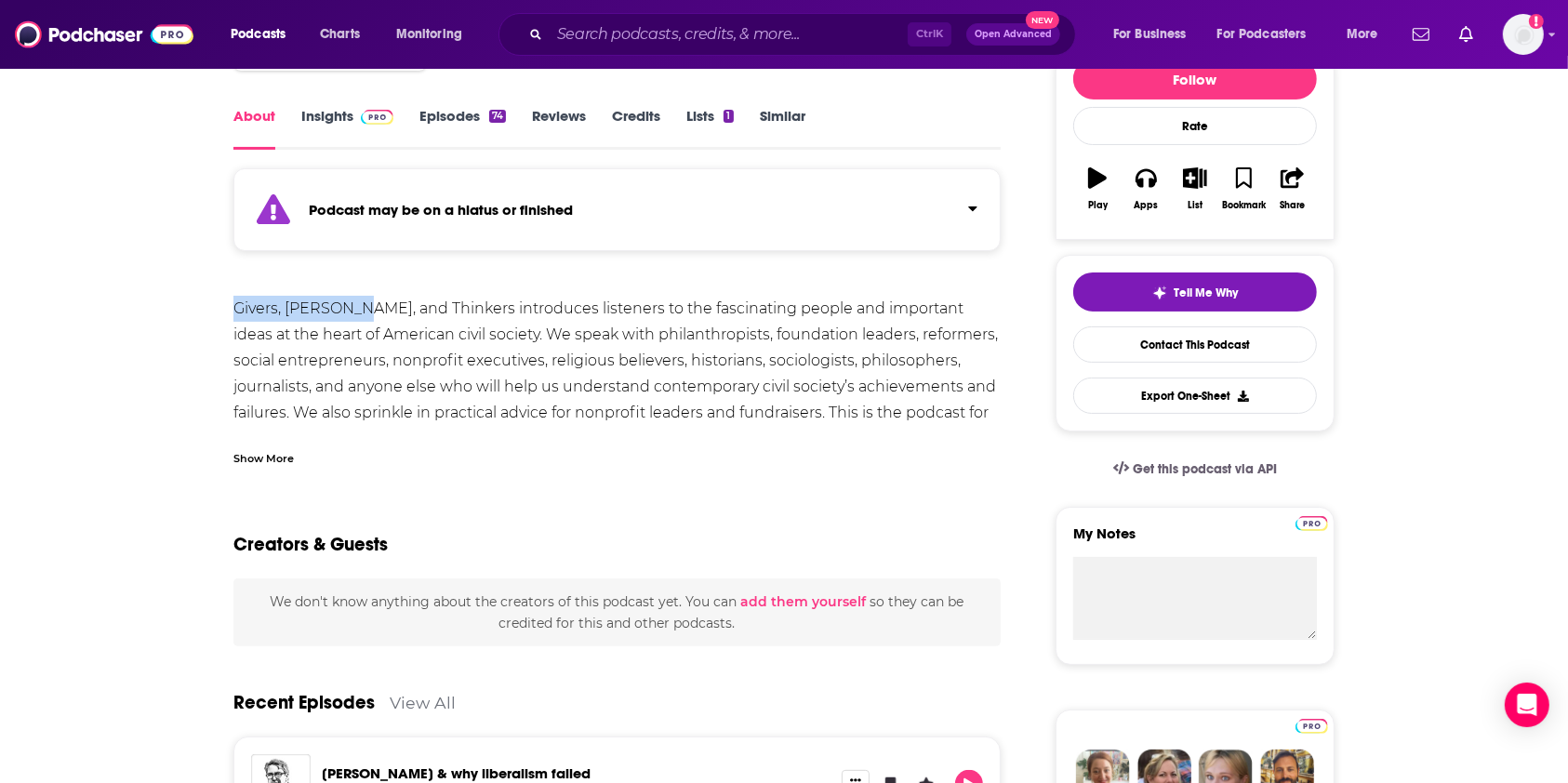
click at [319, 313] on div "Givers, Doers, and Thinkers introduces listeners to the fascinating people and …" at bounding box center [617, 373] width 767 height 156
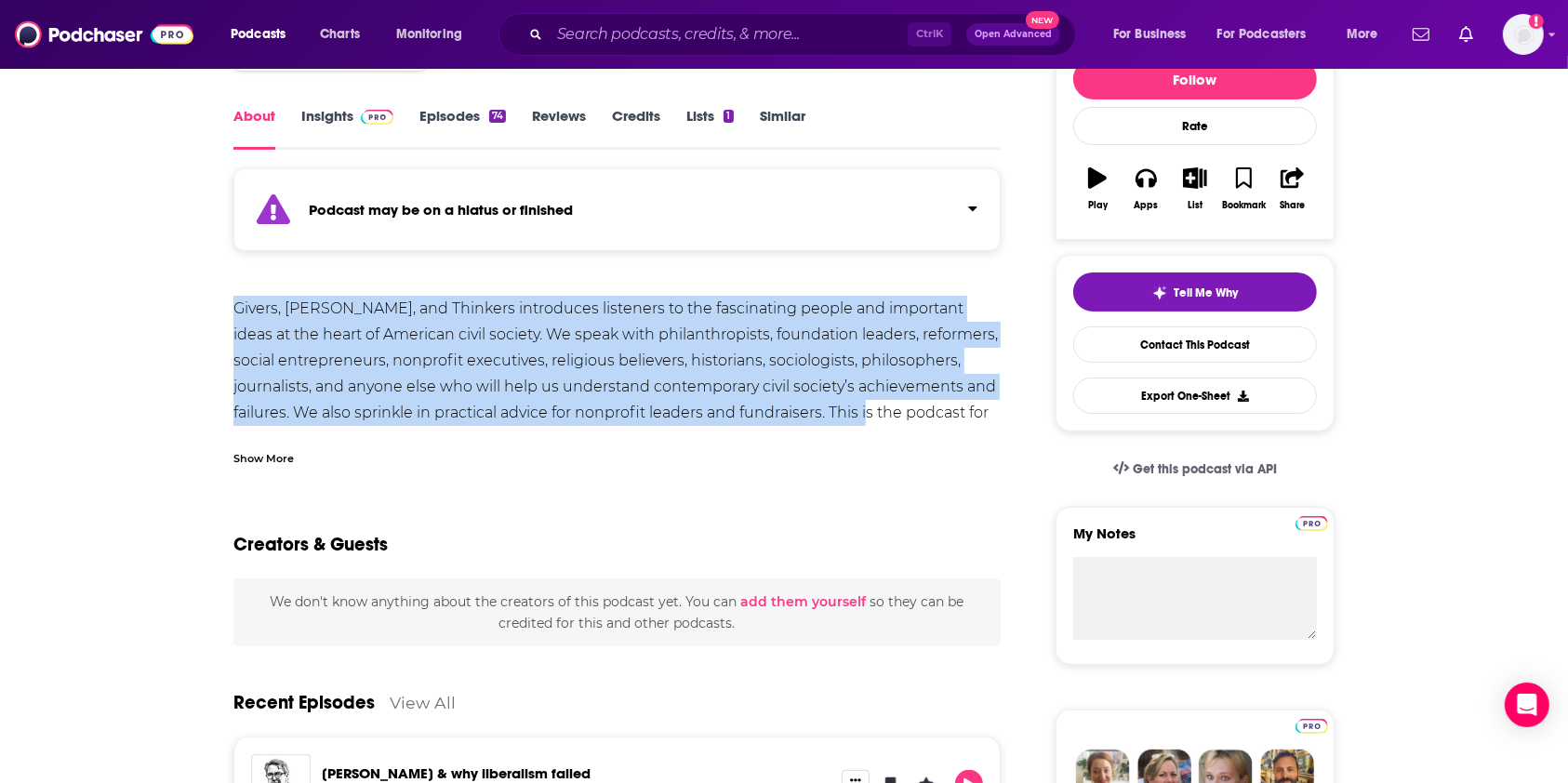
drag, startPoint x: 226, startPoint y: 301, endPoint x: 818, endPoint y: 418, distance: 603.5
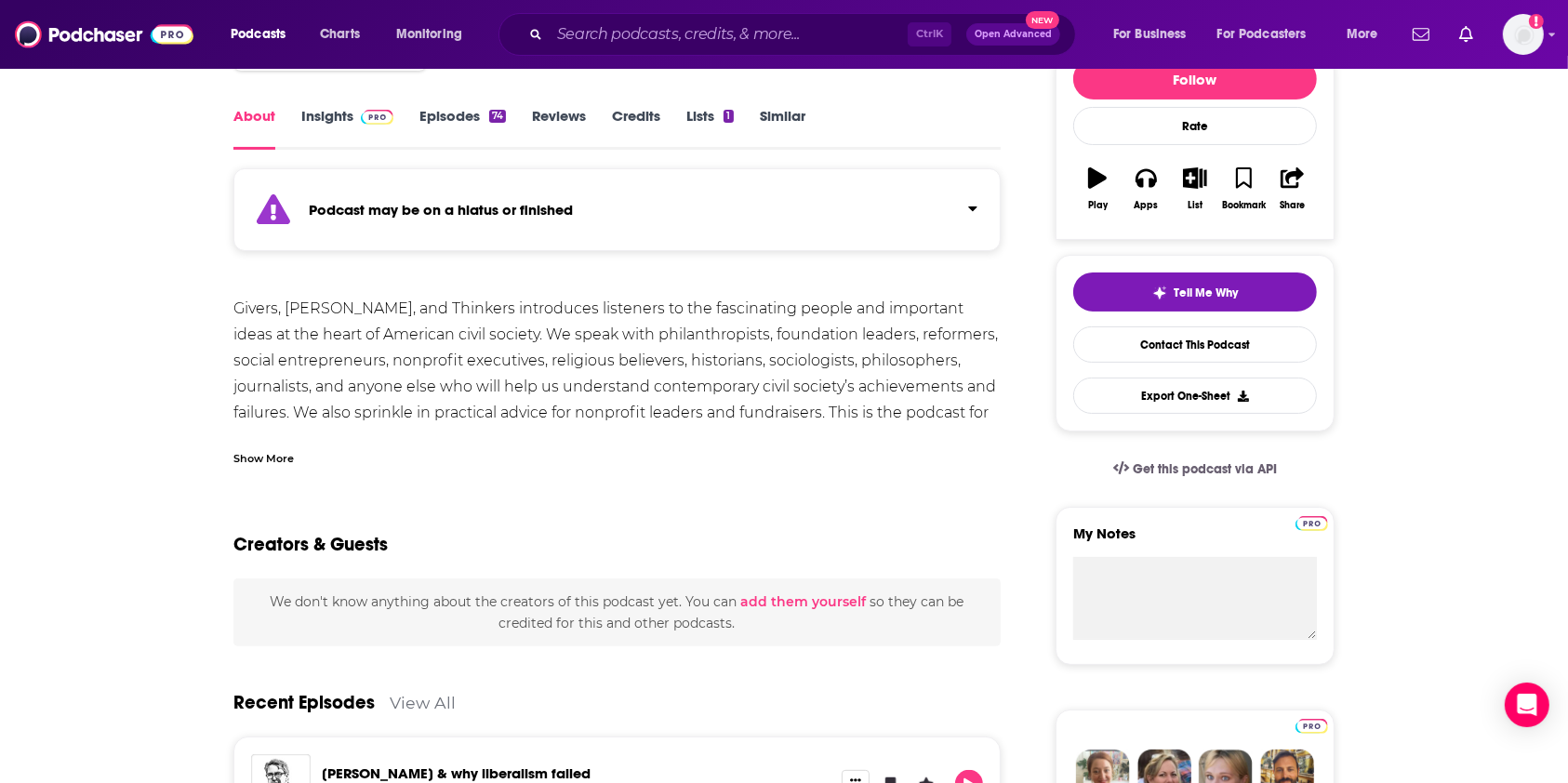
click at [252, 462] on div "Show More" at bounding box center [264, 457] width 60 height 18
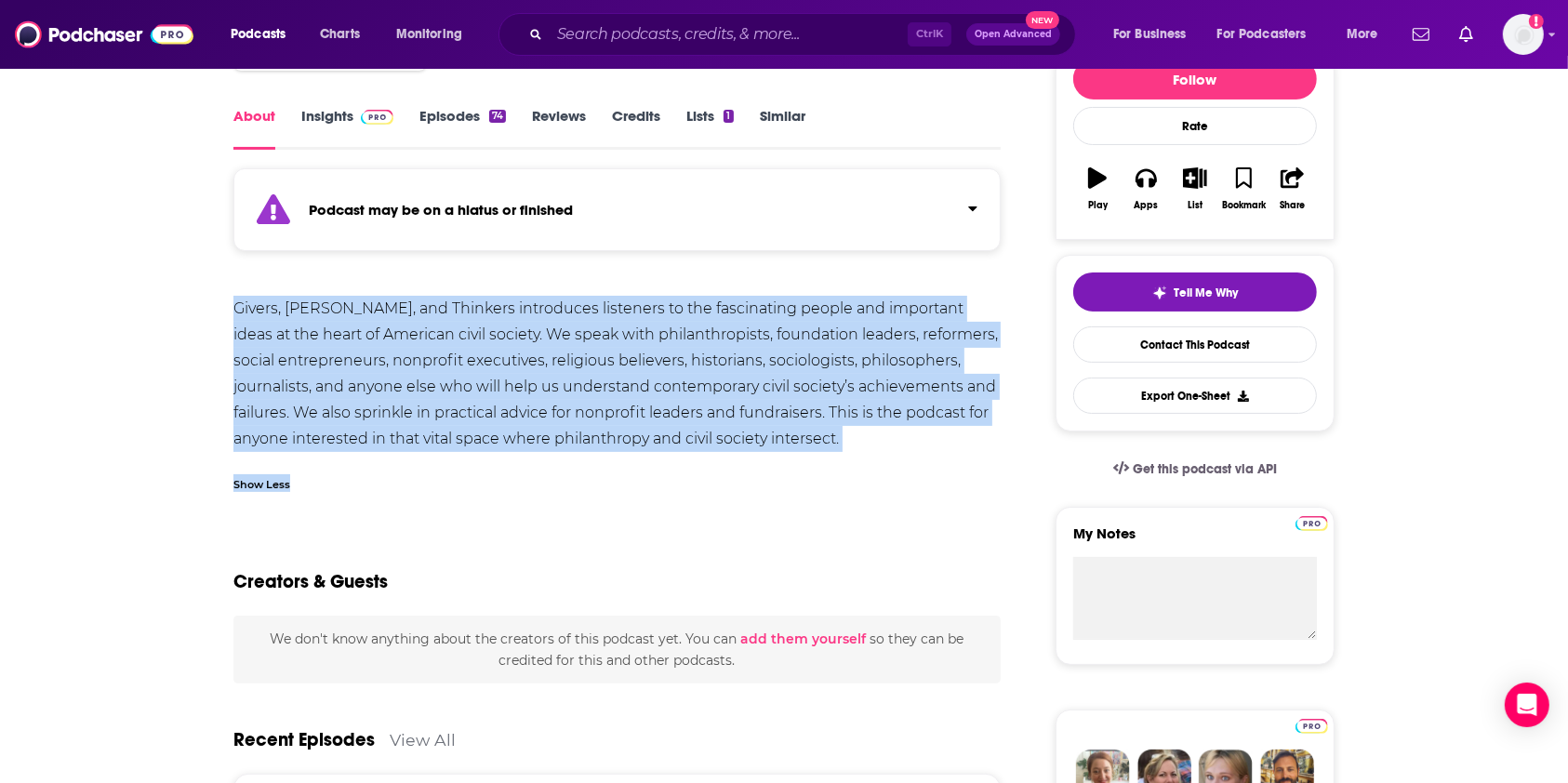
drag, startPoint x: 237, startPoint y: 294, endPoint x: 822, endPoint y: 454, distance: 606.5
click at [807, 454] on div "Givers, Doers, and Thinkers introduces listeners to the fascinating people and …" at bounding box center [617, 399] width 767 height 208
drag, startPoint x: 452, startPoint y: 403, endPoint x: 236, endPoint y: 315, distance: 233.2
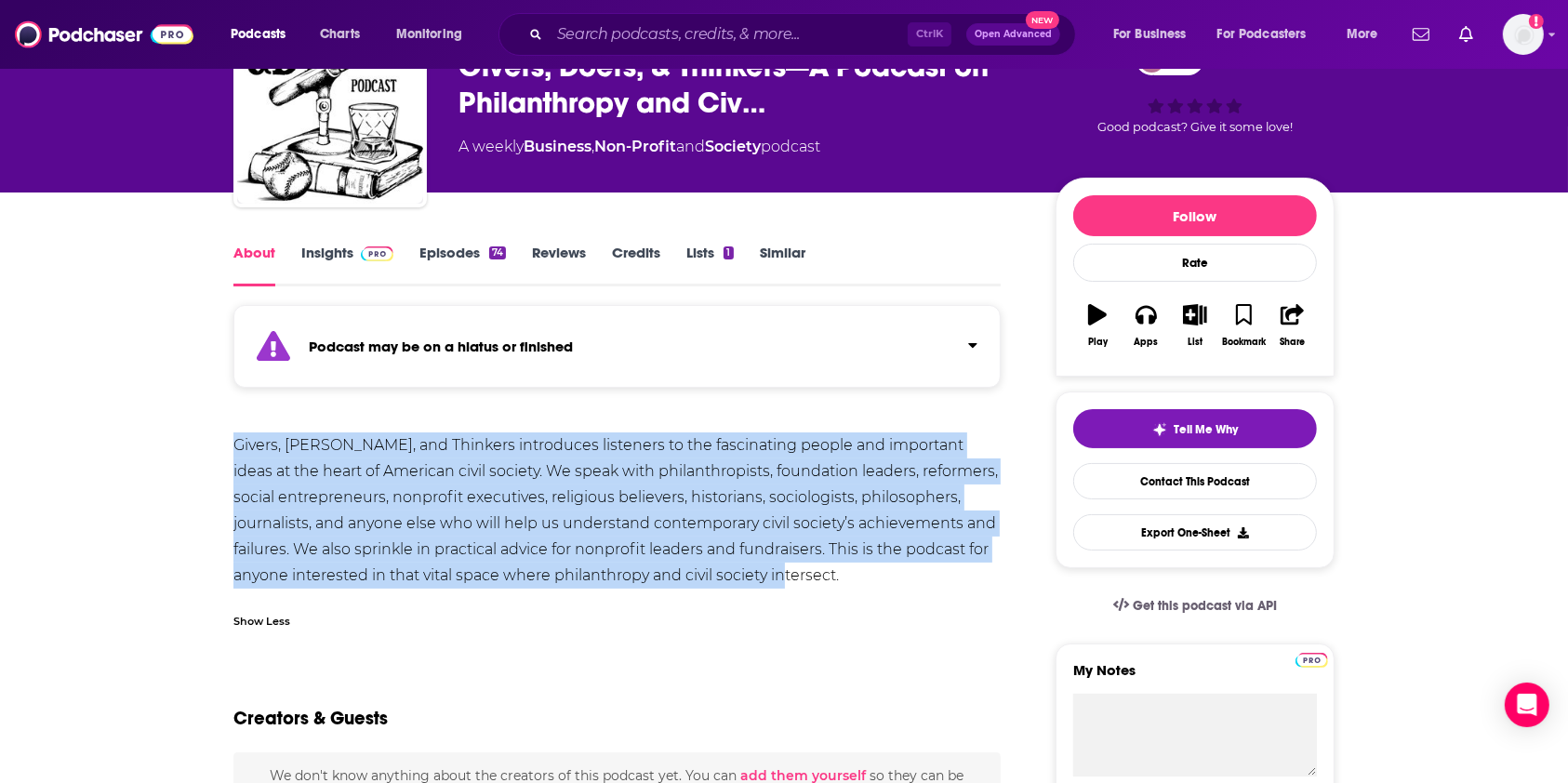
scroll to position [0, 0]
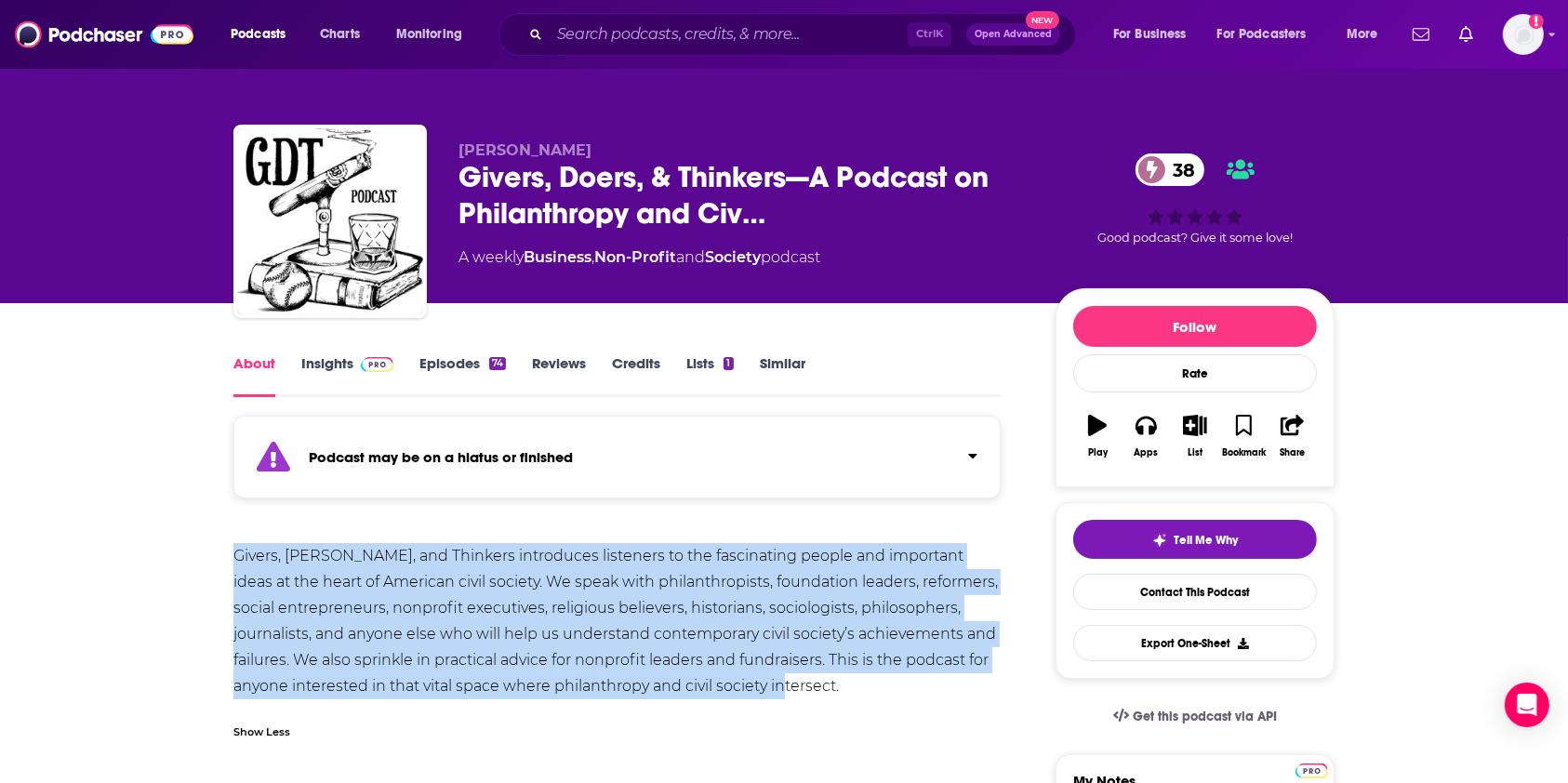
click at [349, 372] on link "Insights" at bounding box center [347, 376] width 92 height 43
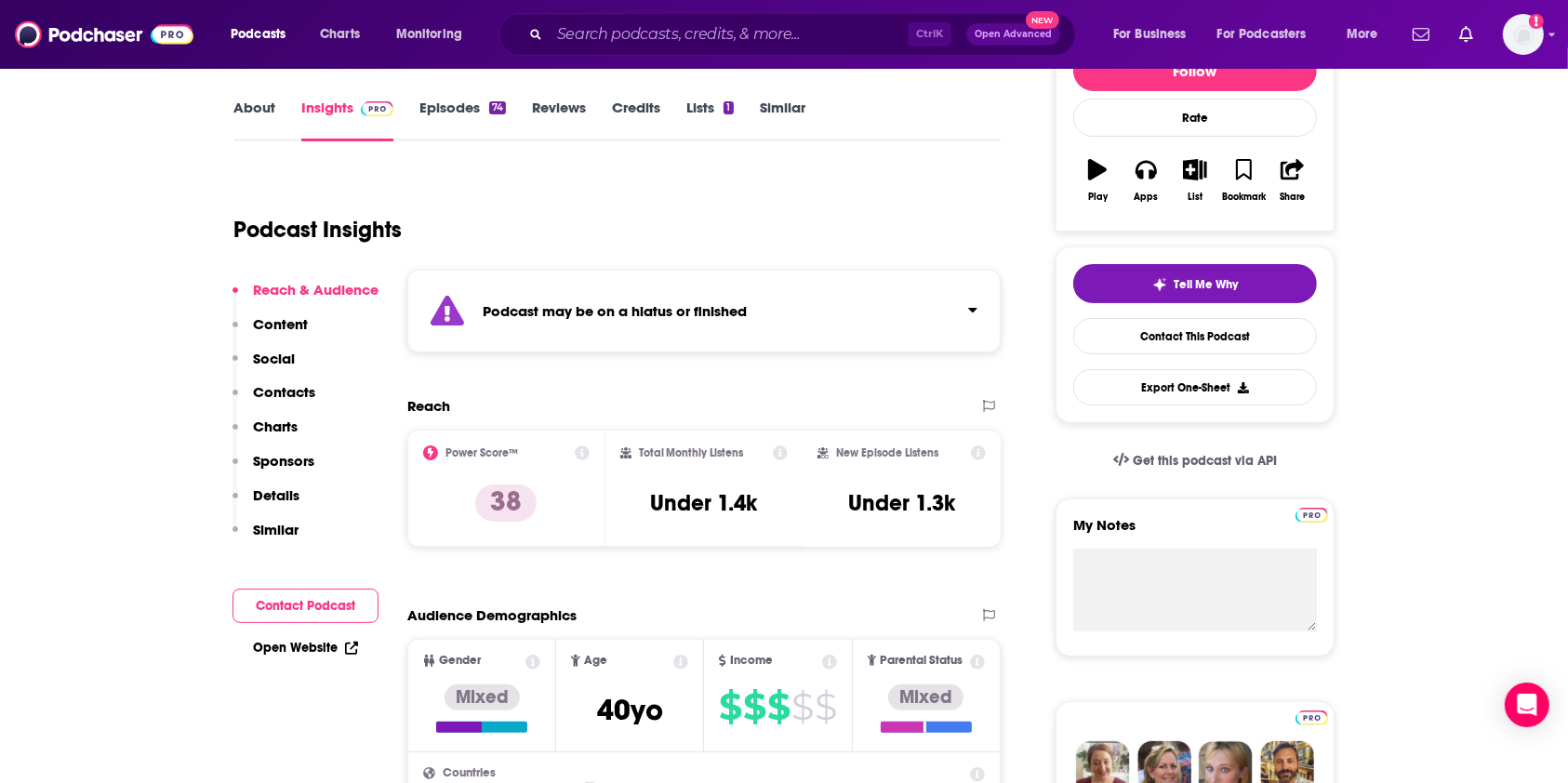
scroll to position [124, 0]
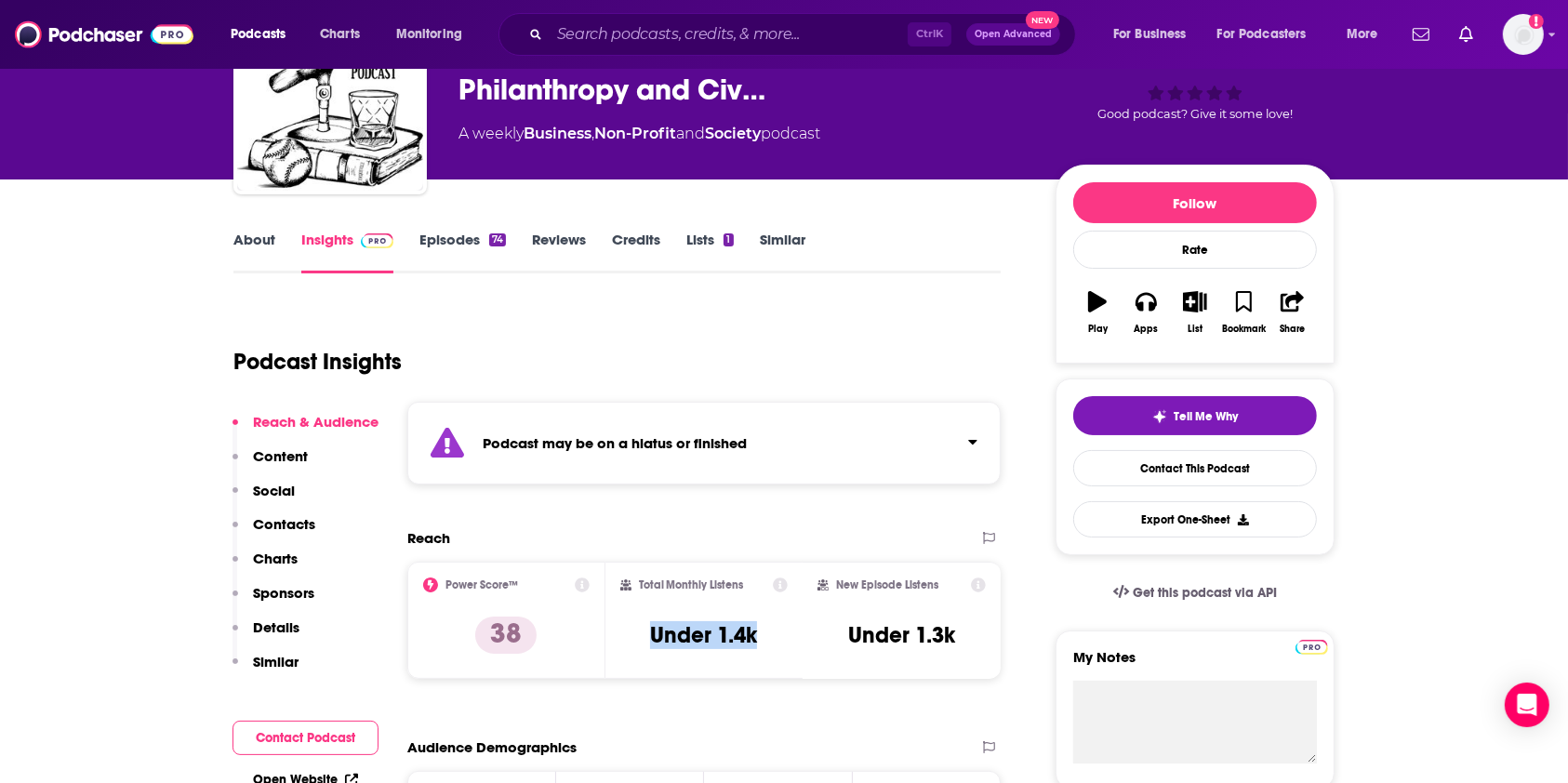
drag, startPoint x: 766, startPoint y: 648, endPoint x: 636, endPoint y: 631, distance: 131.1
click at [636, 631] on div "Total Monthly Listens Under 1.4k" at bounding box center [704, 621] width 169 height 86
copy h3 "Under 1.4k"
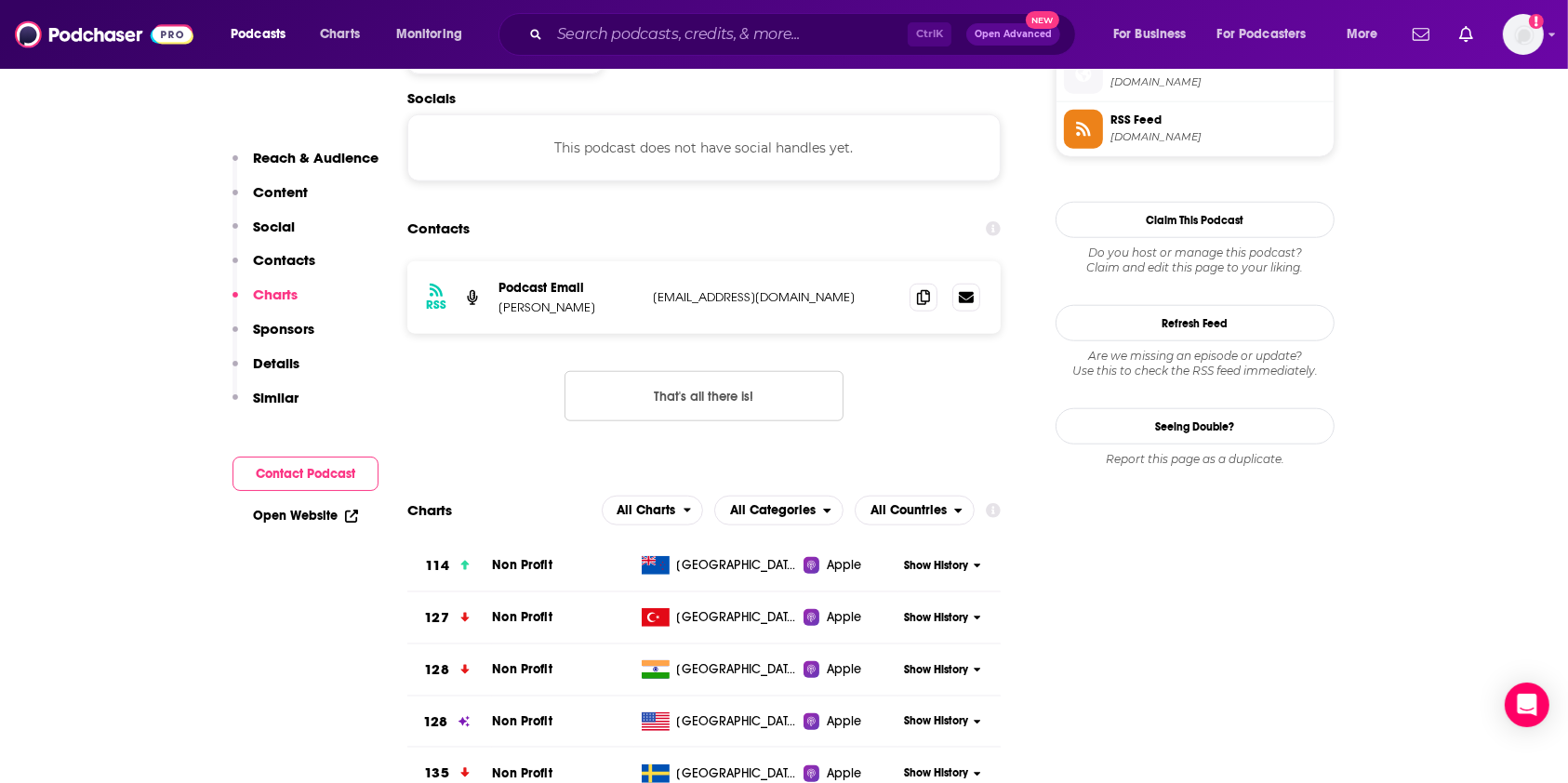
scroll to position [1613, 0]
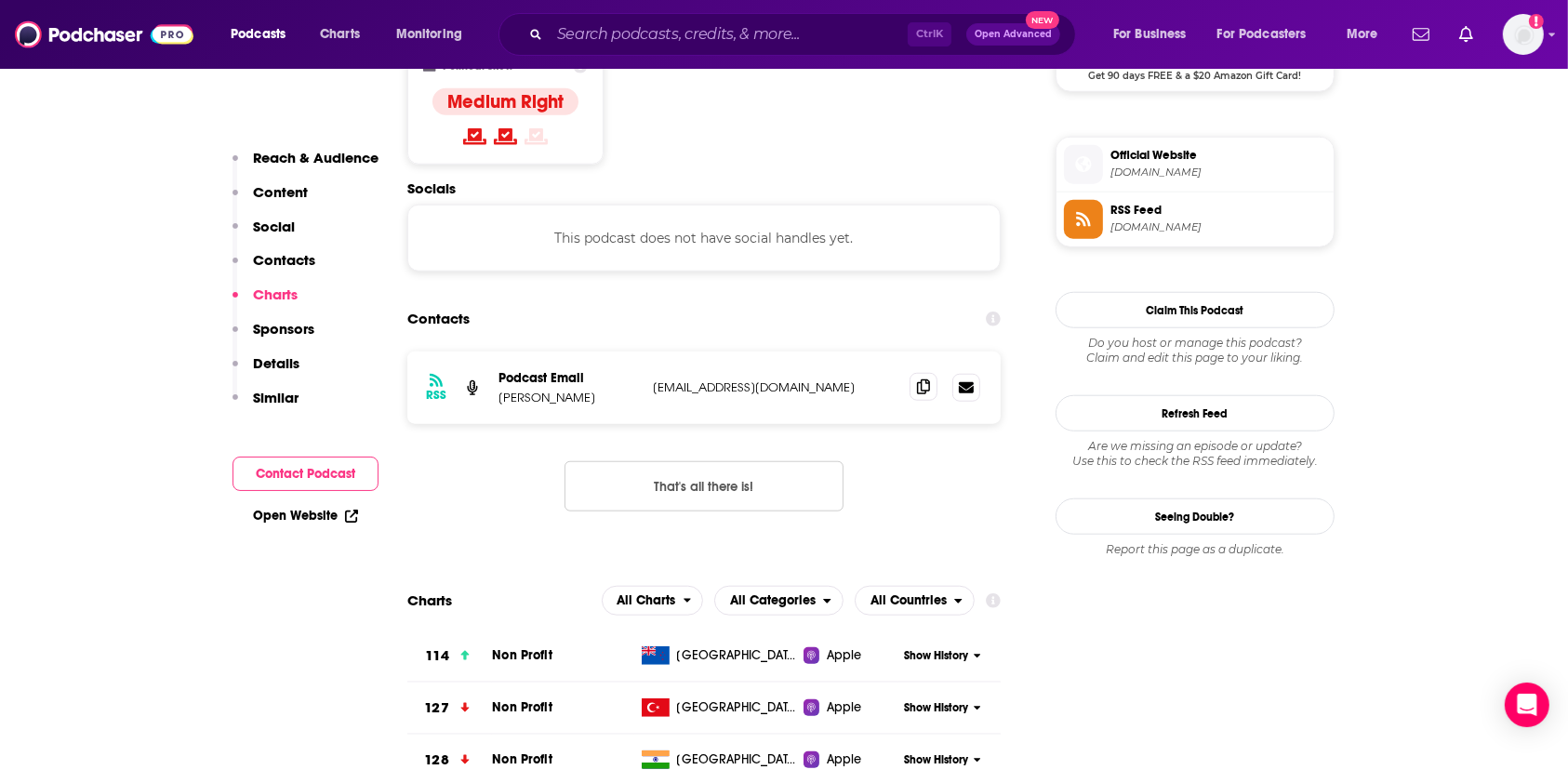
click at [923, 379] on icon at bounding box center [923, 386] width 13 height 15
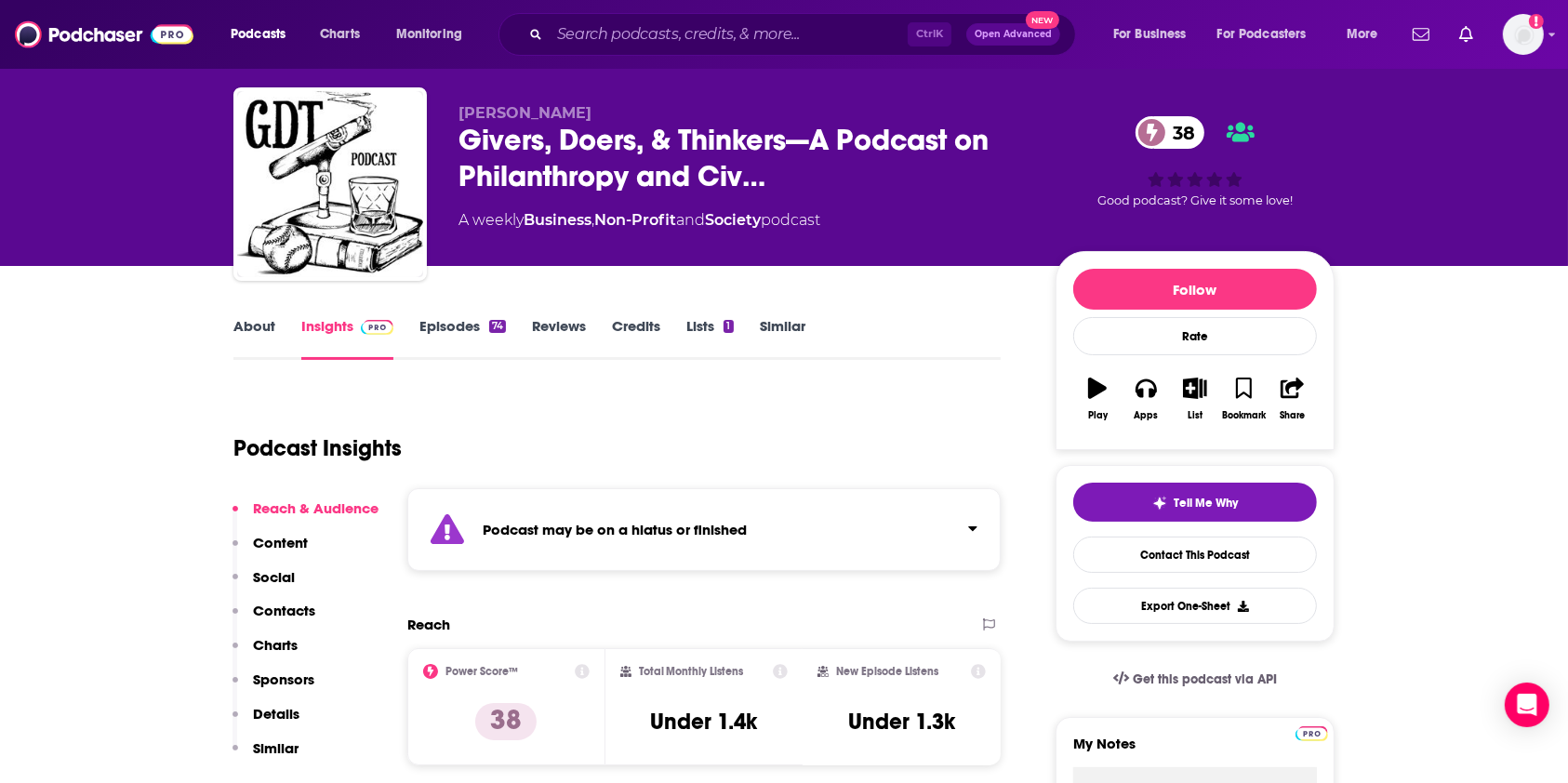
scroll to position [0, 0]
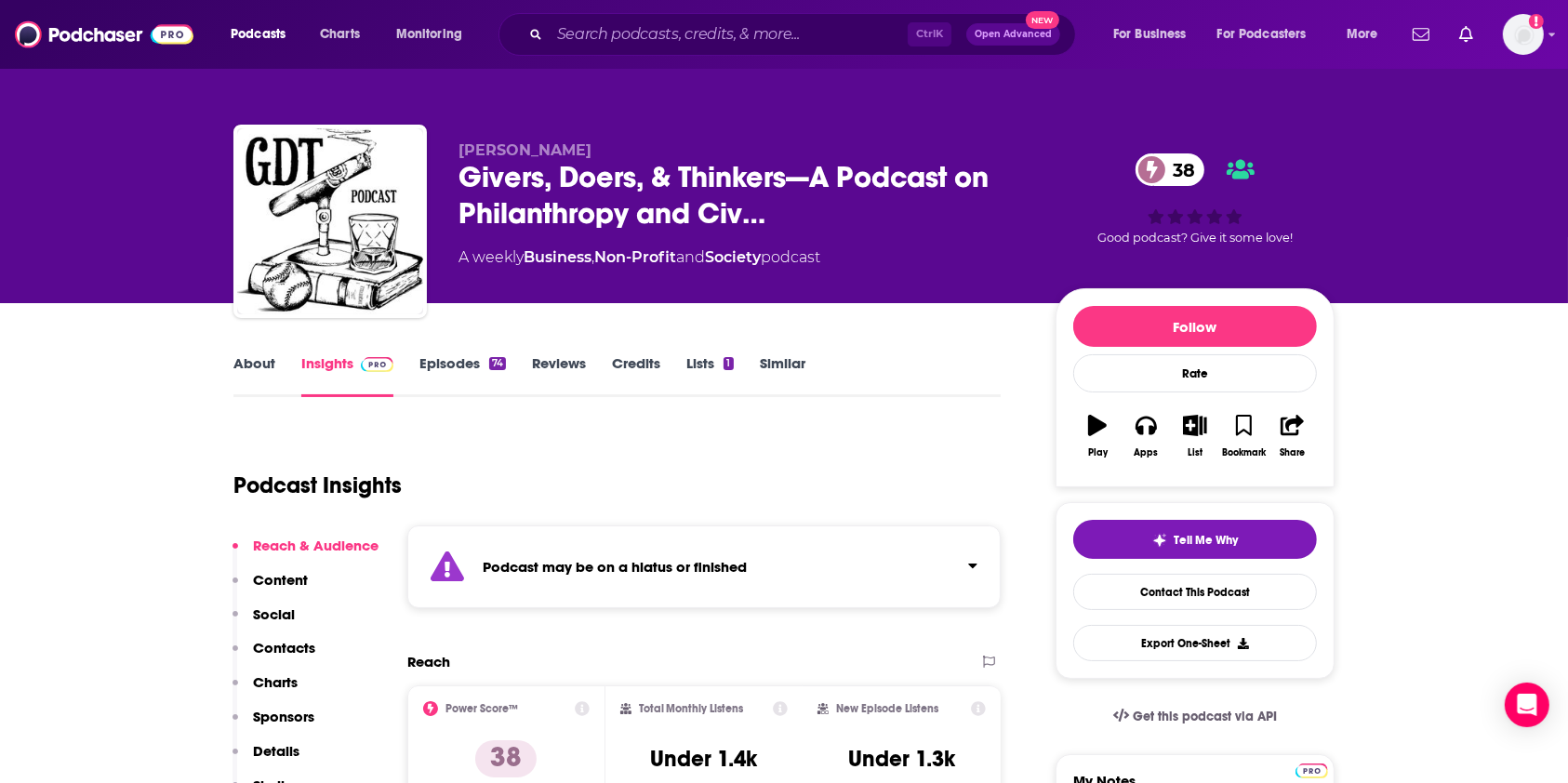
click at [267, 375] on link "About" at bounding box center [254, 376] width 42 height 43
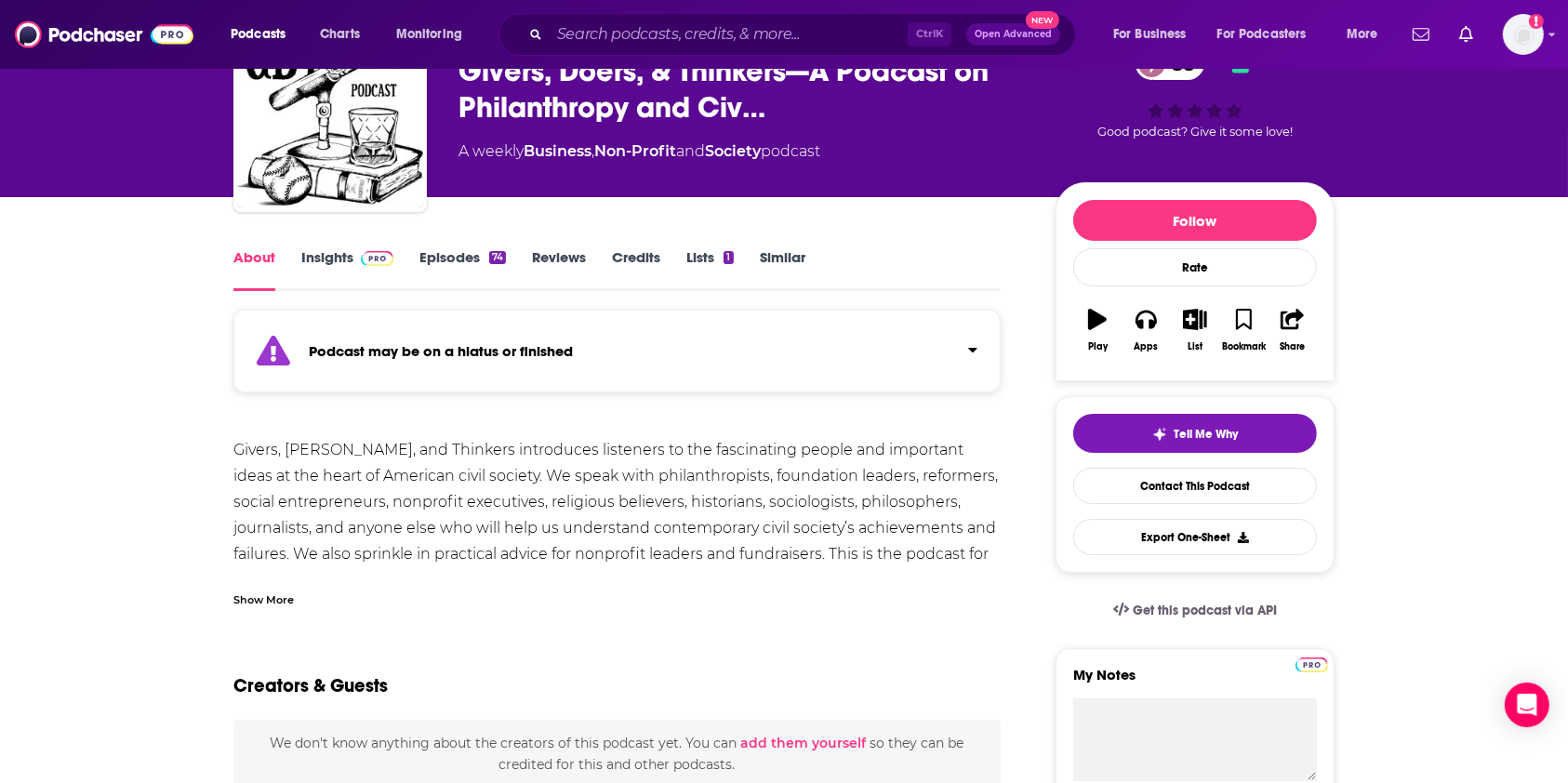
scroll to position [248, 0]
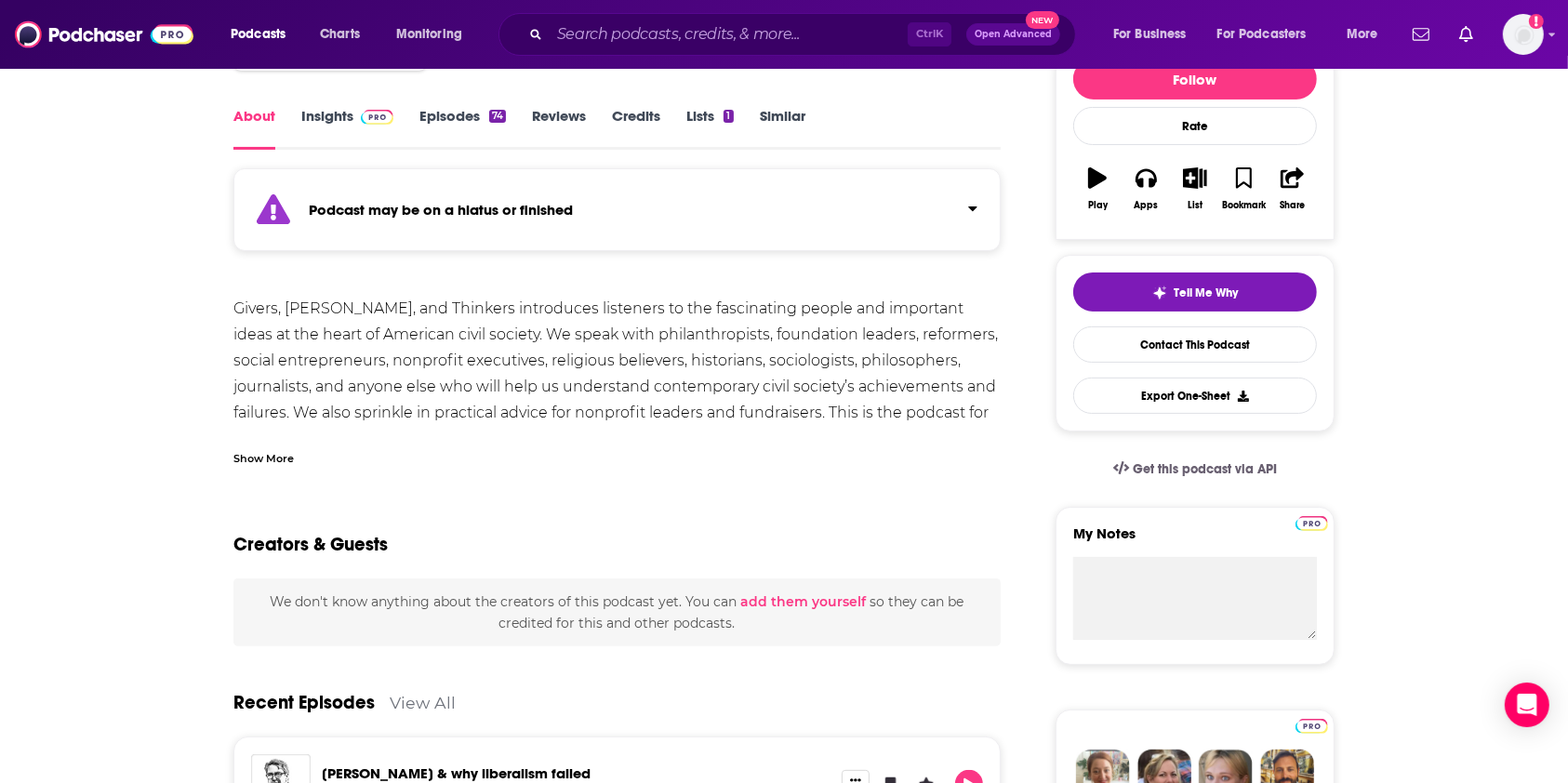
click at [254, 464] on div "Show More" at bounding box center [264, 457] width 60 height 18
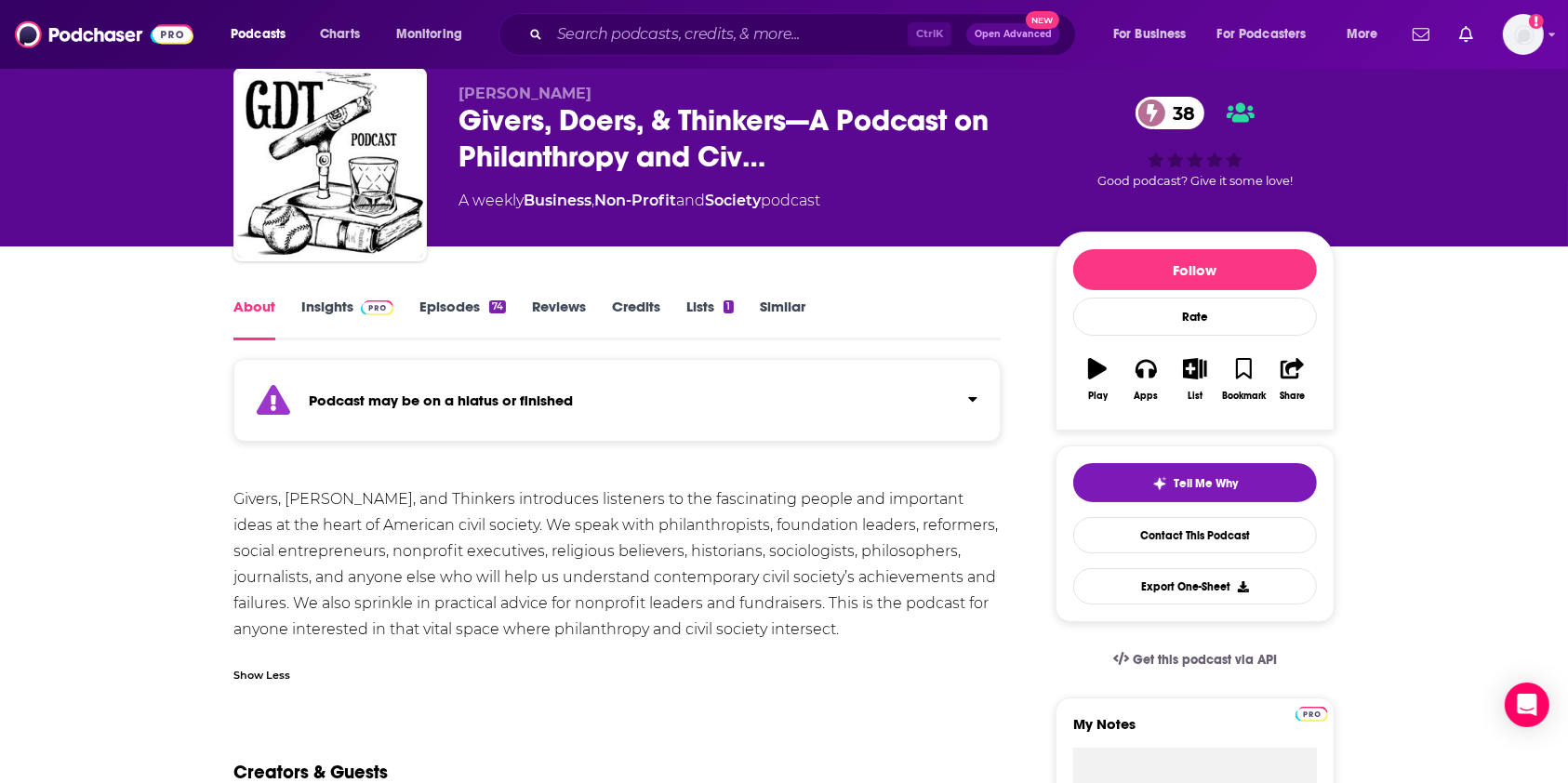
scroll to position [0, 0]
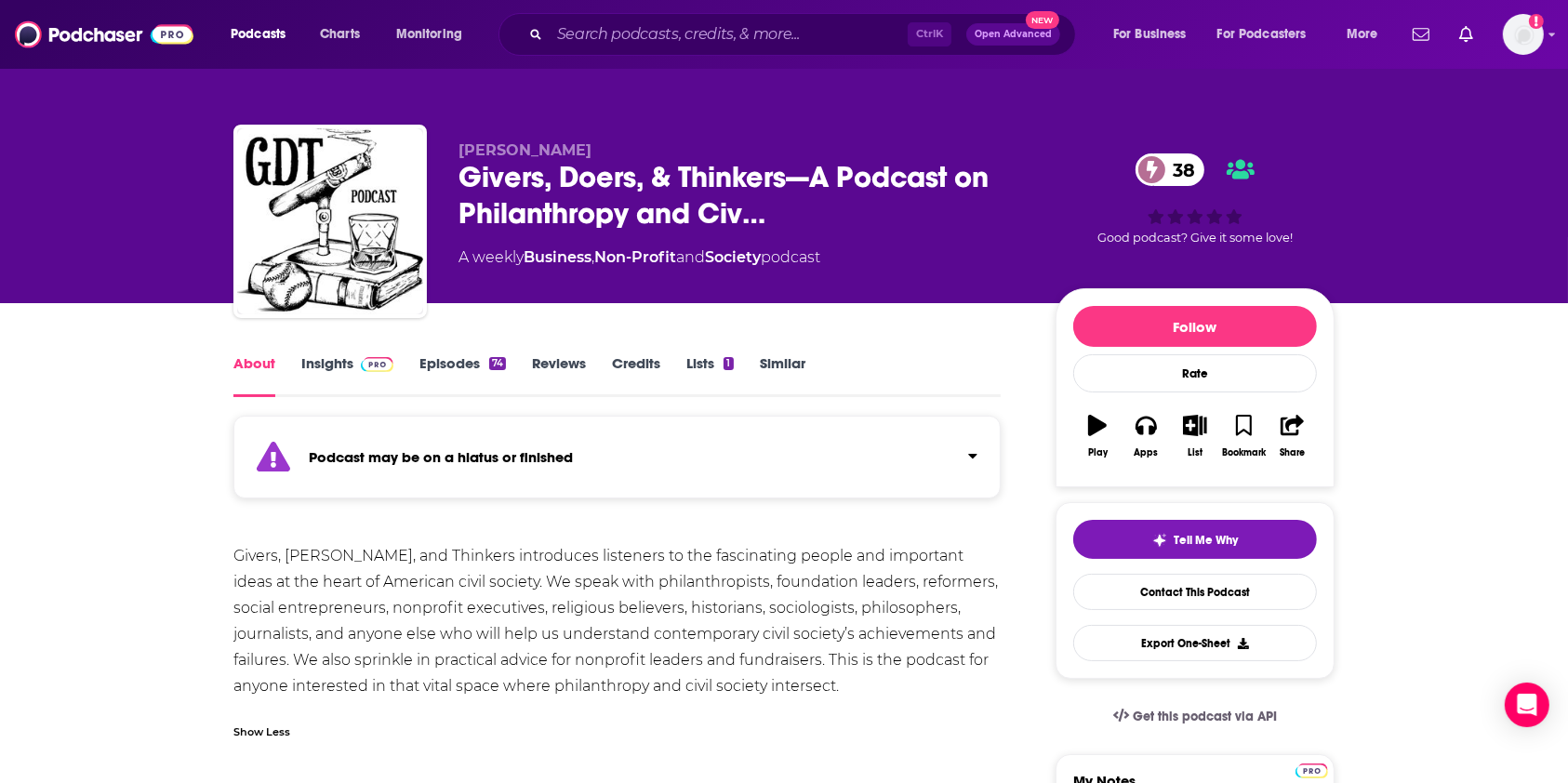
click at [435, 357] on link "Episodes 74" at bounding box center [462, 376] width 87 height 43
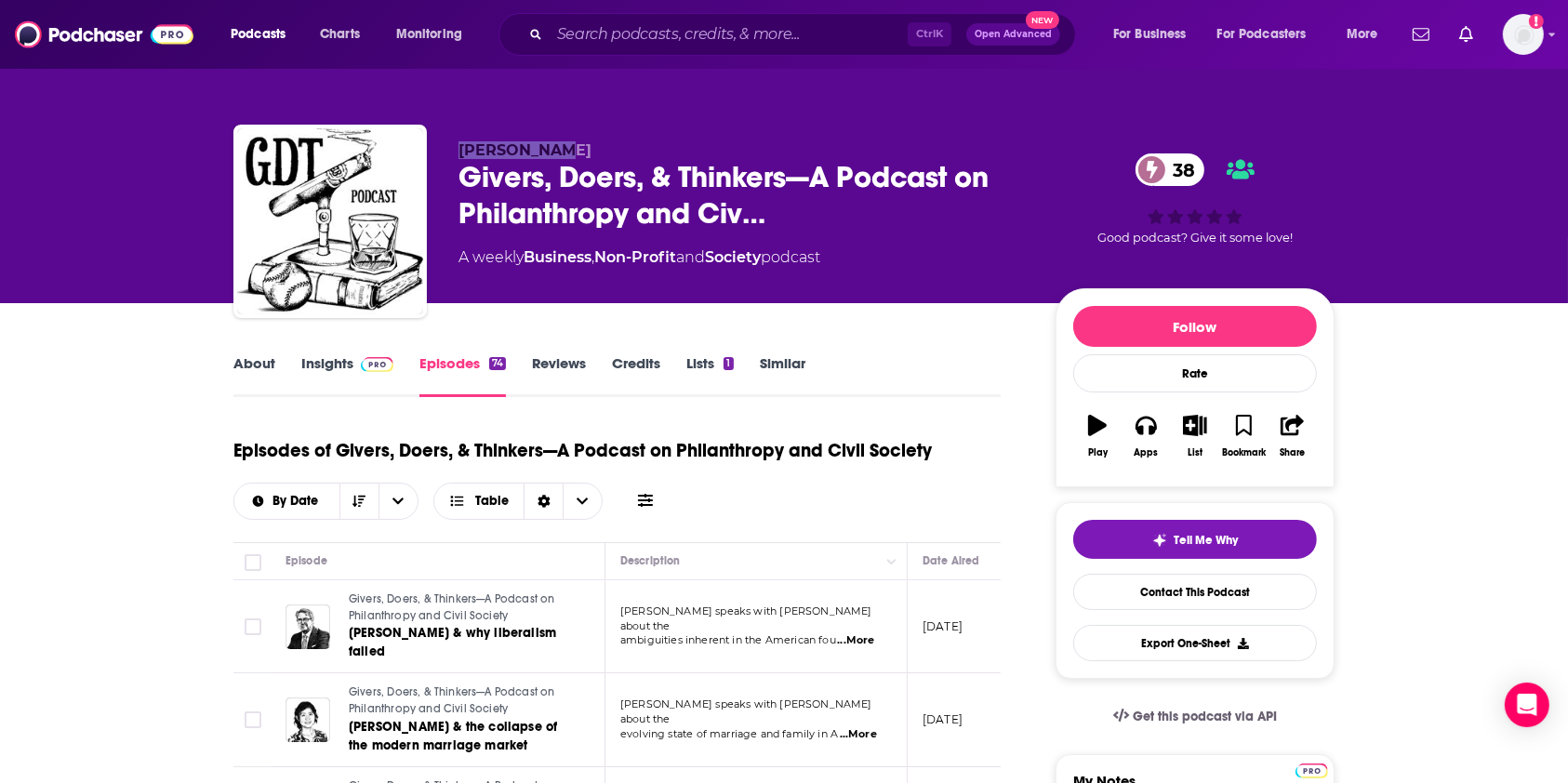
drag, startPoint x: 566, startPoint y: 144, endPoint x: 454, endPoint y: 148, distance: 112.1
click at [450, 149] on div "Jeremy Beer Givers, Doers, & Thinkers—A Podcast on Philanthropy and Civ… 38 A w…" at bounding box center [784, 225] width 1101 height 201
copy span "Jeremy Beer"
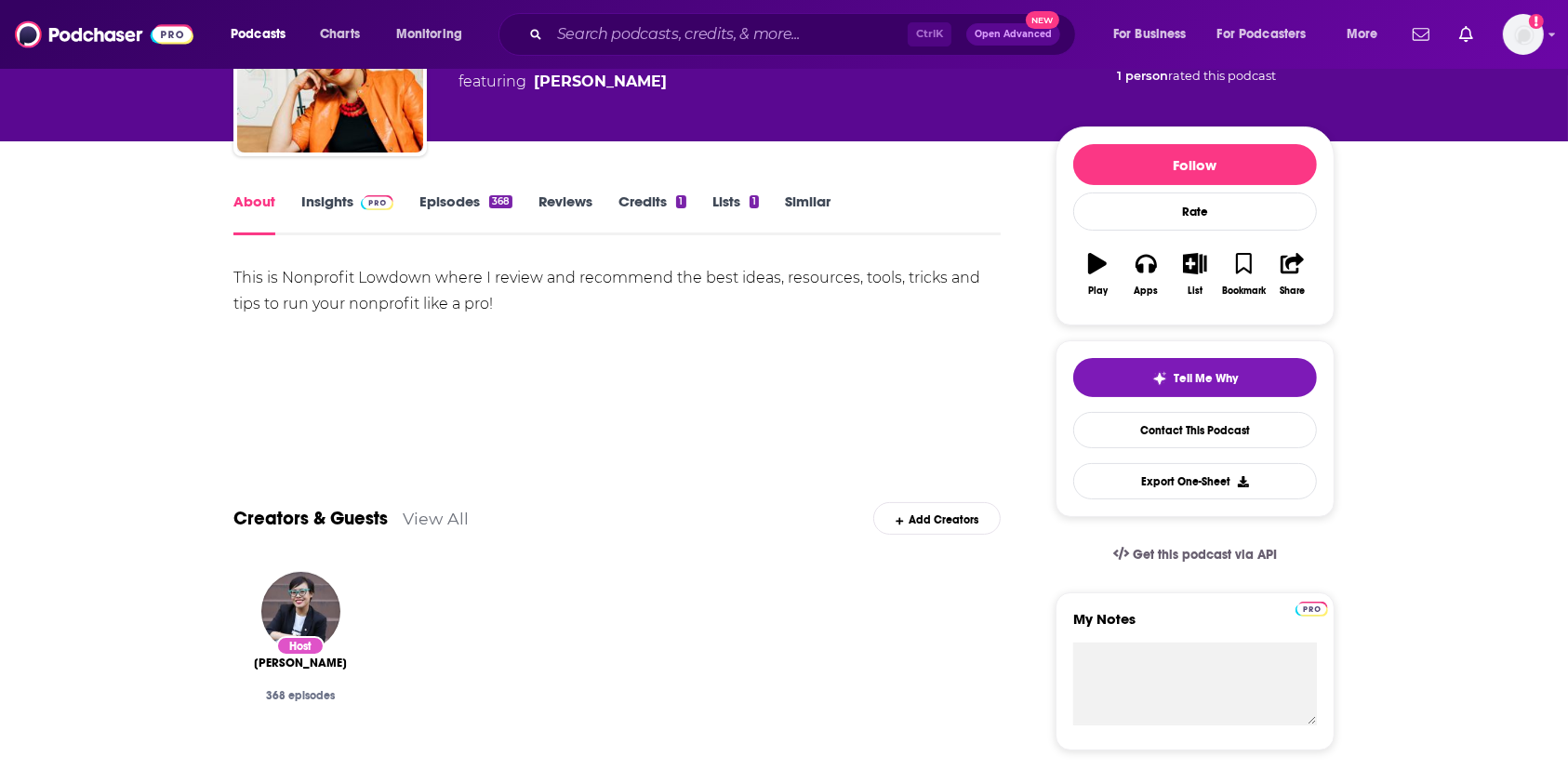
scroll to position [124, 0]
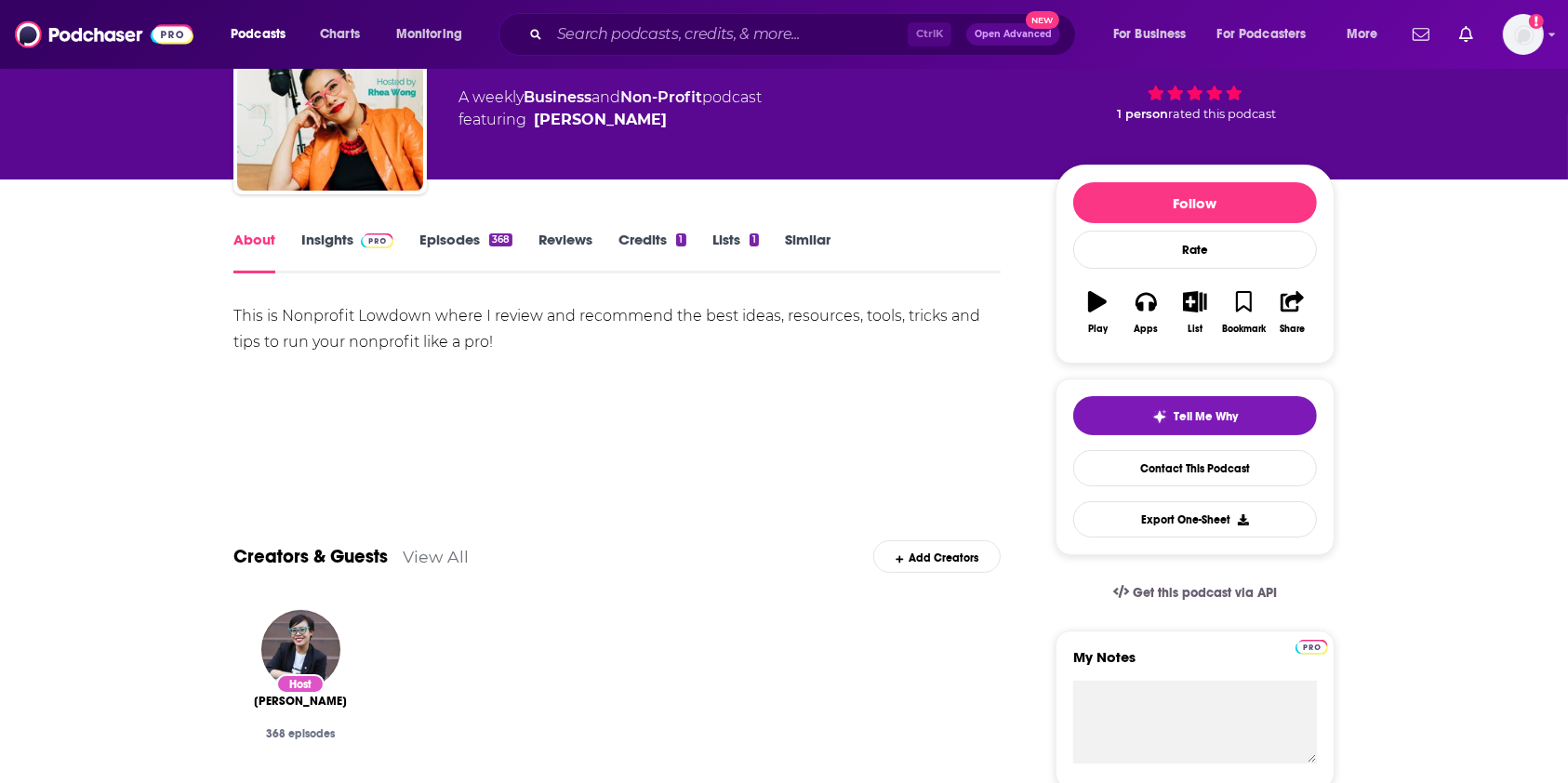
click at [469, 246] on link "Episodes 368" at bounding box center [465, 253] width 93 height 43
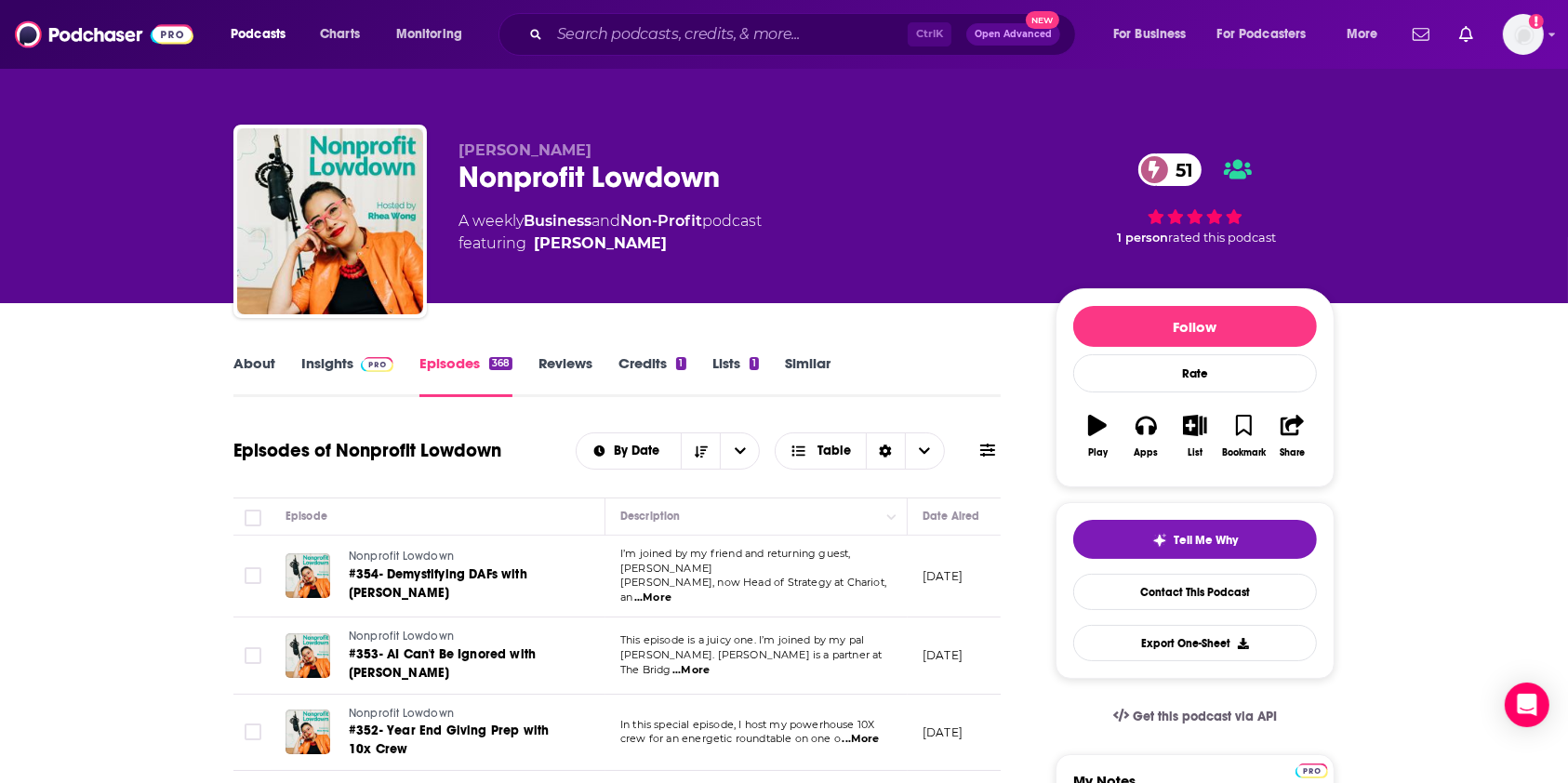
click at [250, 367] on link "About" at bounding box center [254, 376] width 42 height 43
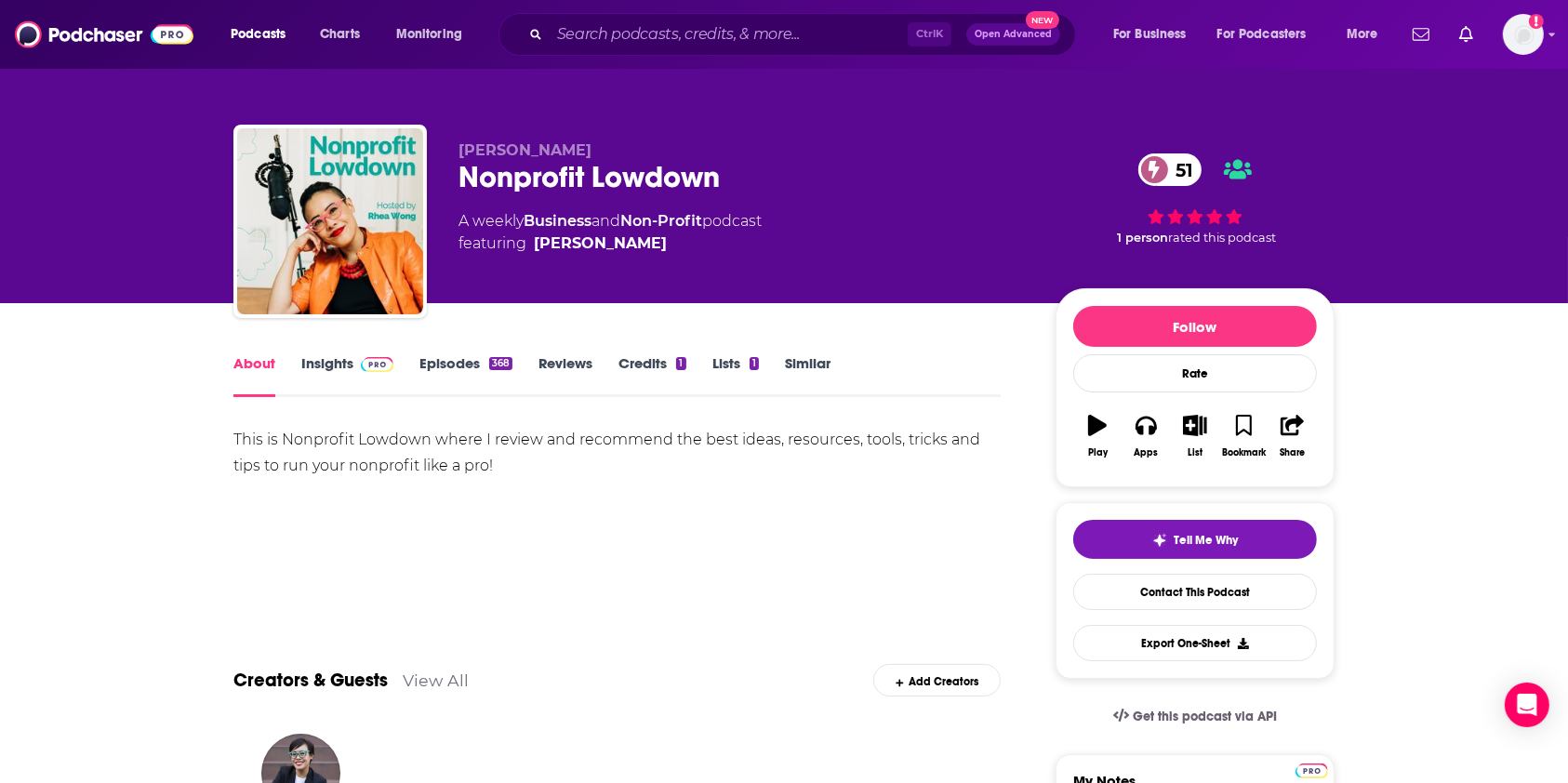
click at [457, 369] on link "Episodes 368" at bounding box center [465, 376] width 93 height 43
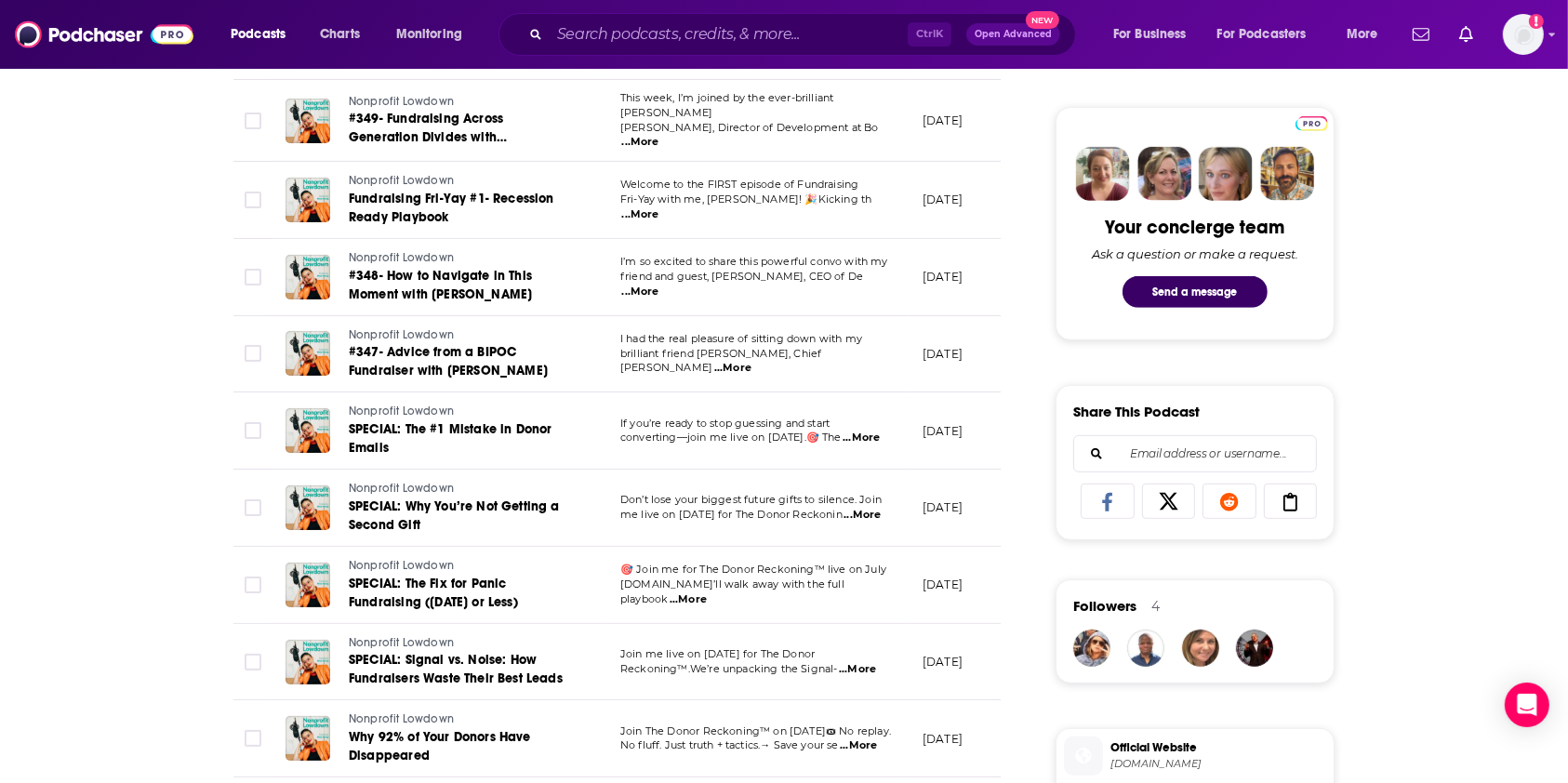
scroll to position [992, 0]
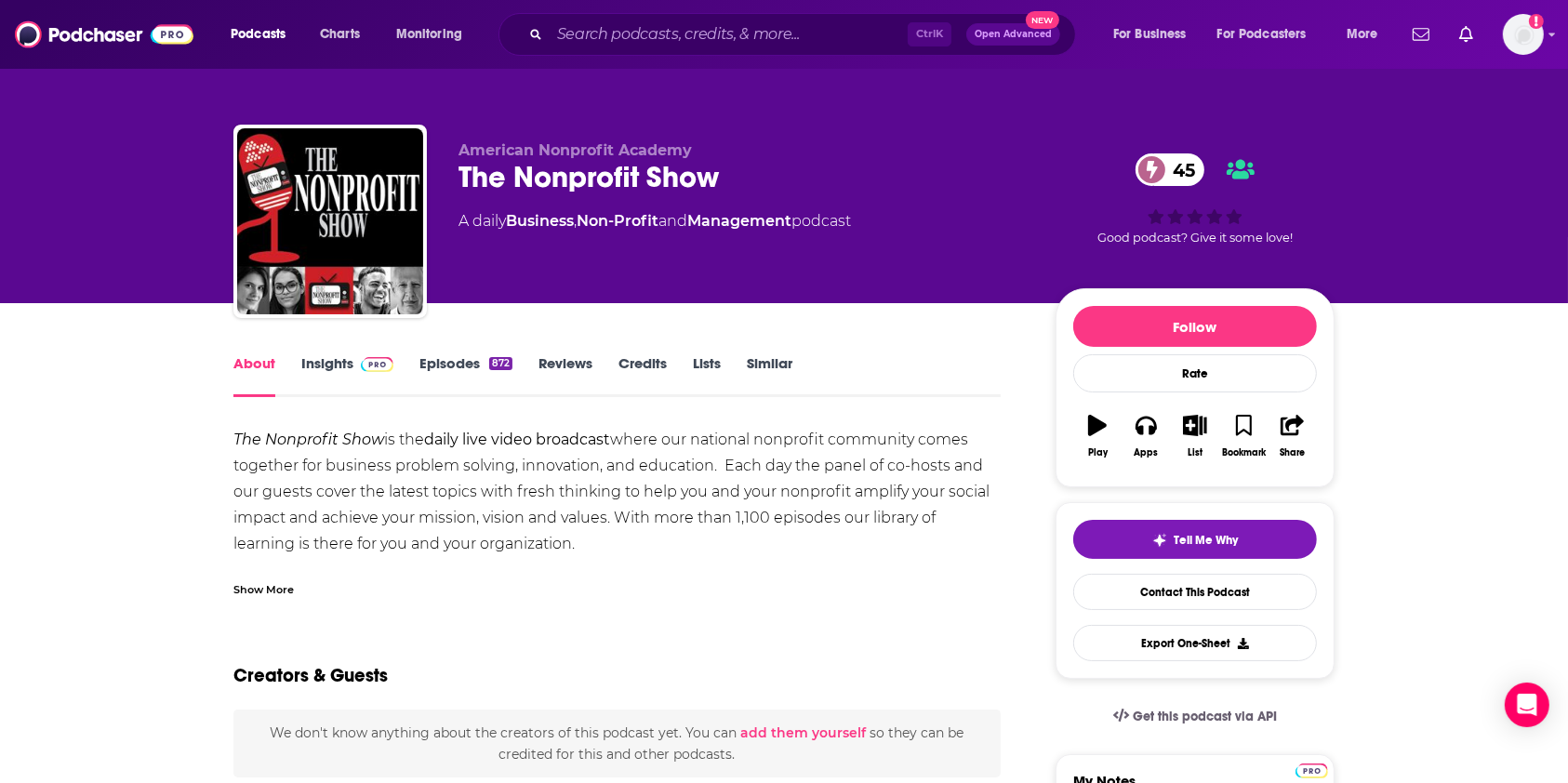
click at [424, 365] on link "Episodes 872" at bounding box center [465, 376] width 93 height 43
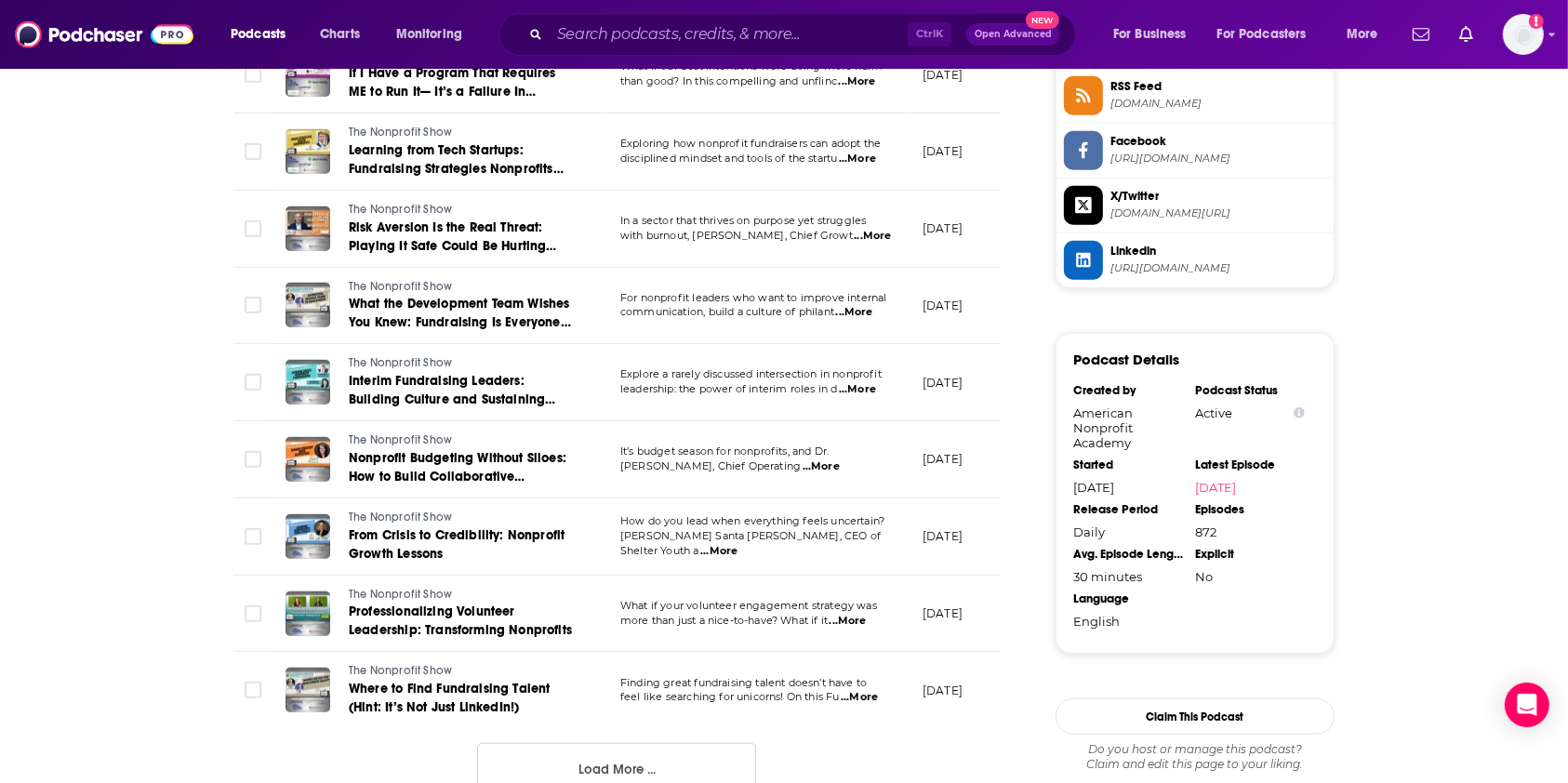
scroll to position [1860, 0]
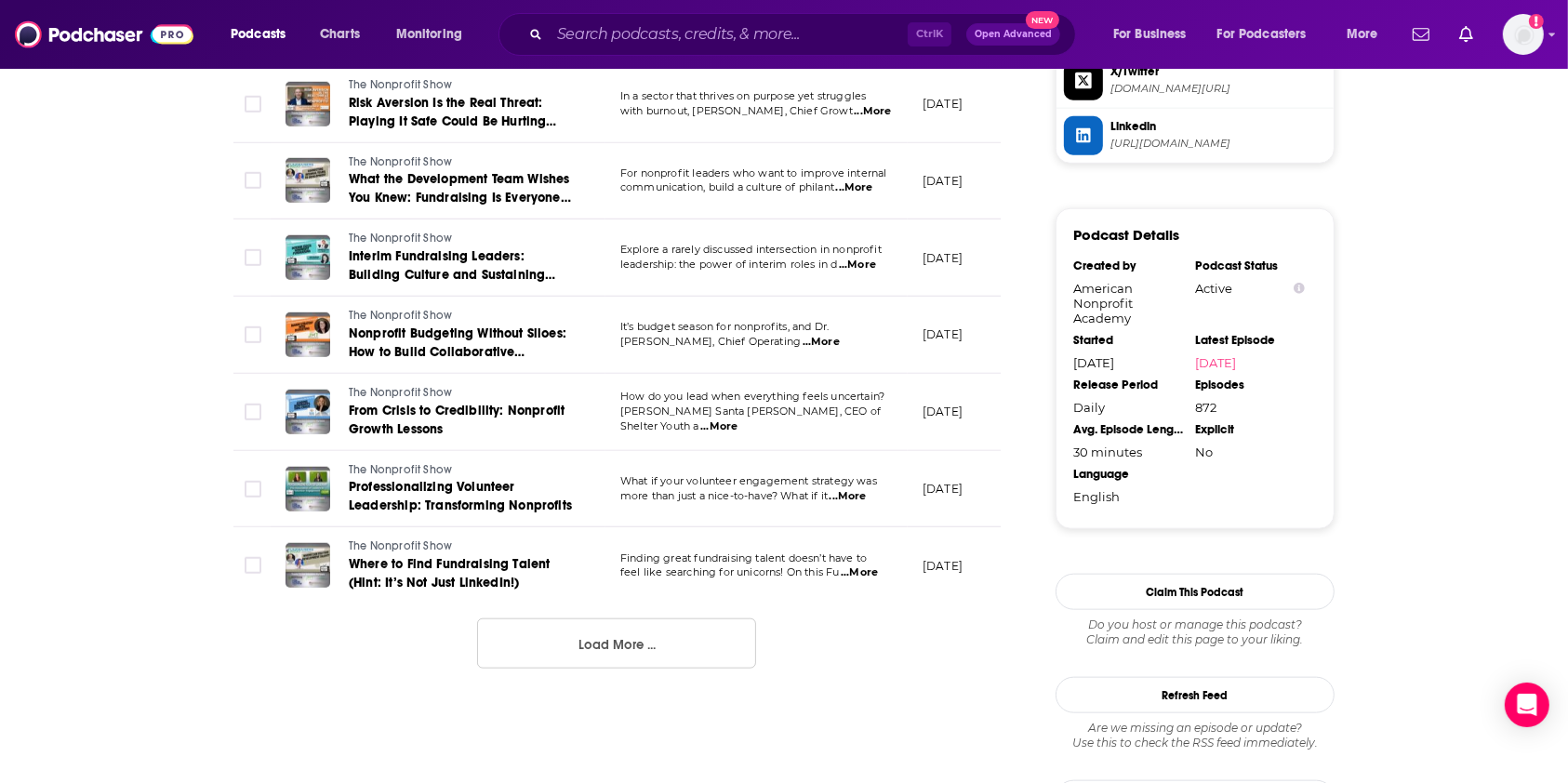
click at [650, 652] on button "Load More ..." at bounding box center [617, 645] width 279 height 51
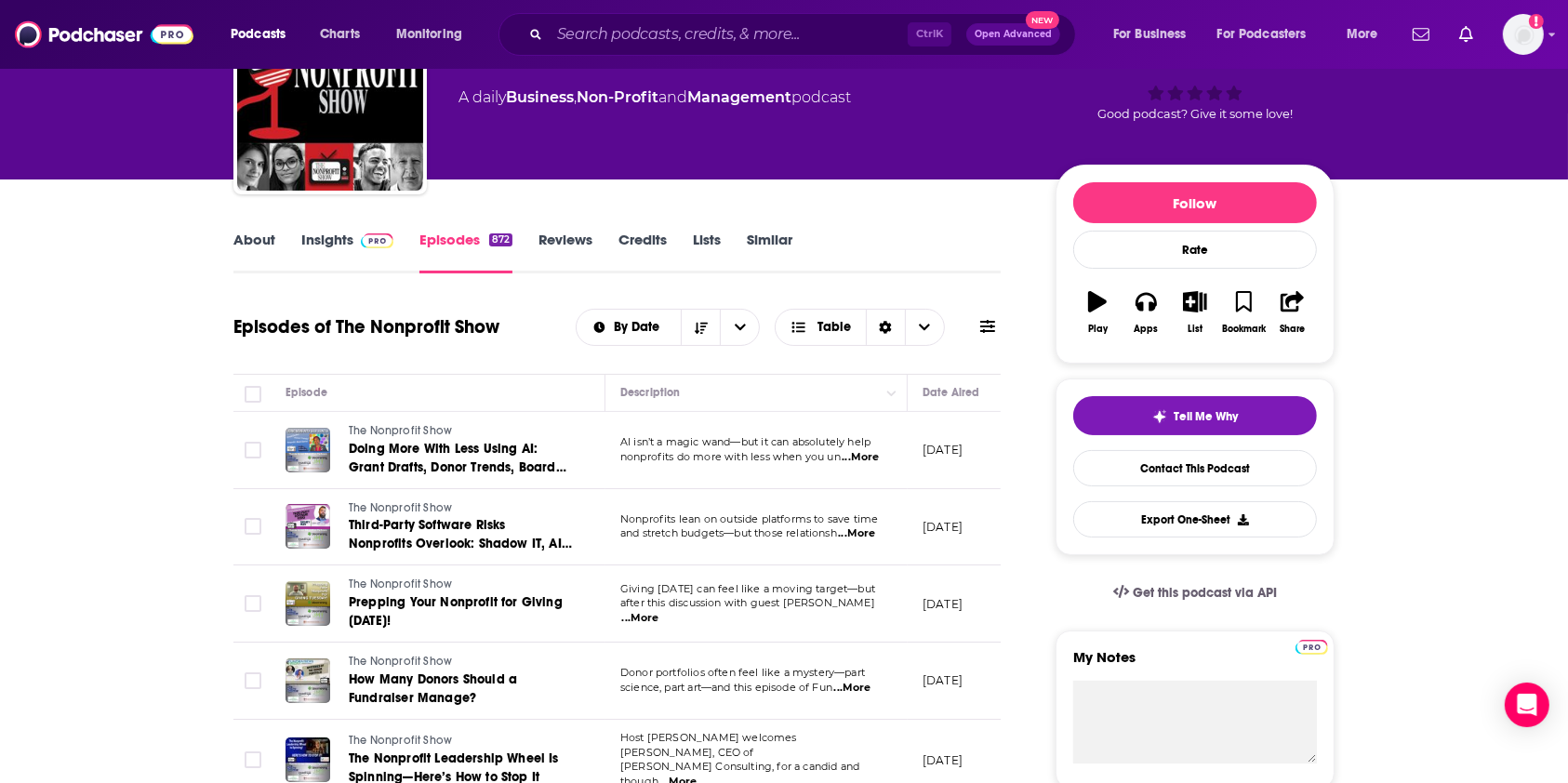
scroll to position [0, 0]
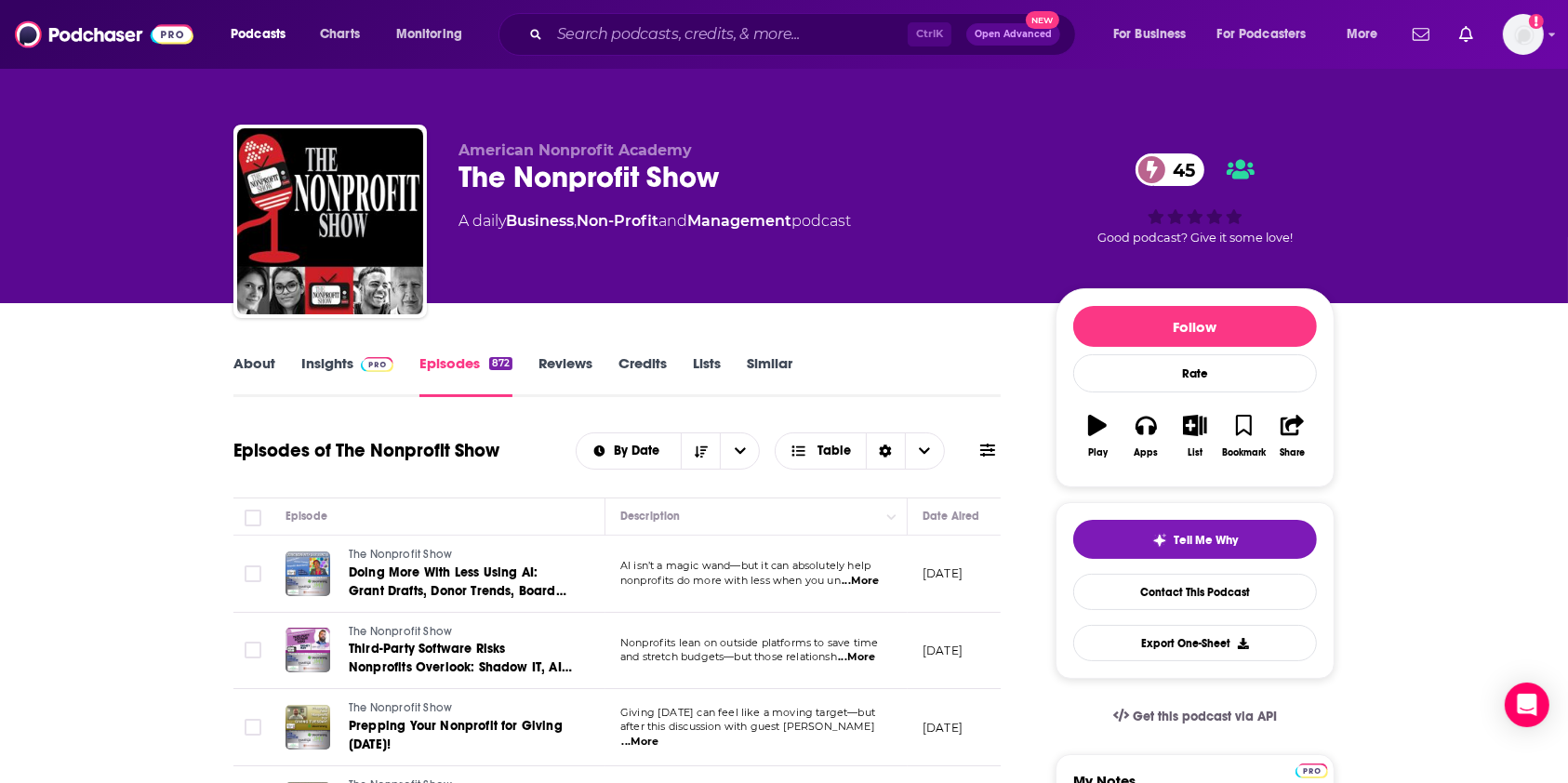
click at [253, 383] on link "About" at bounding box center [254, 376] width 42 height 43
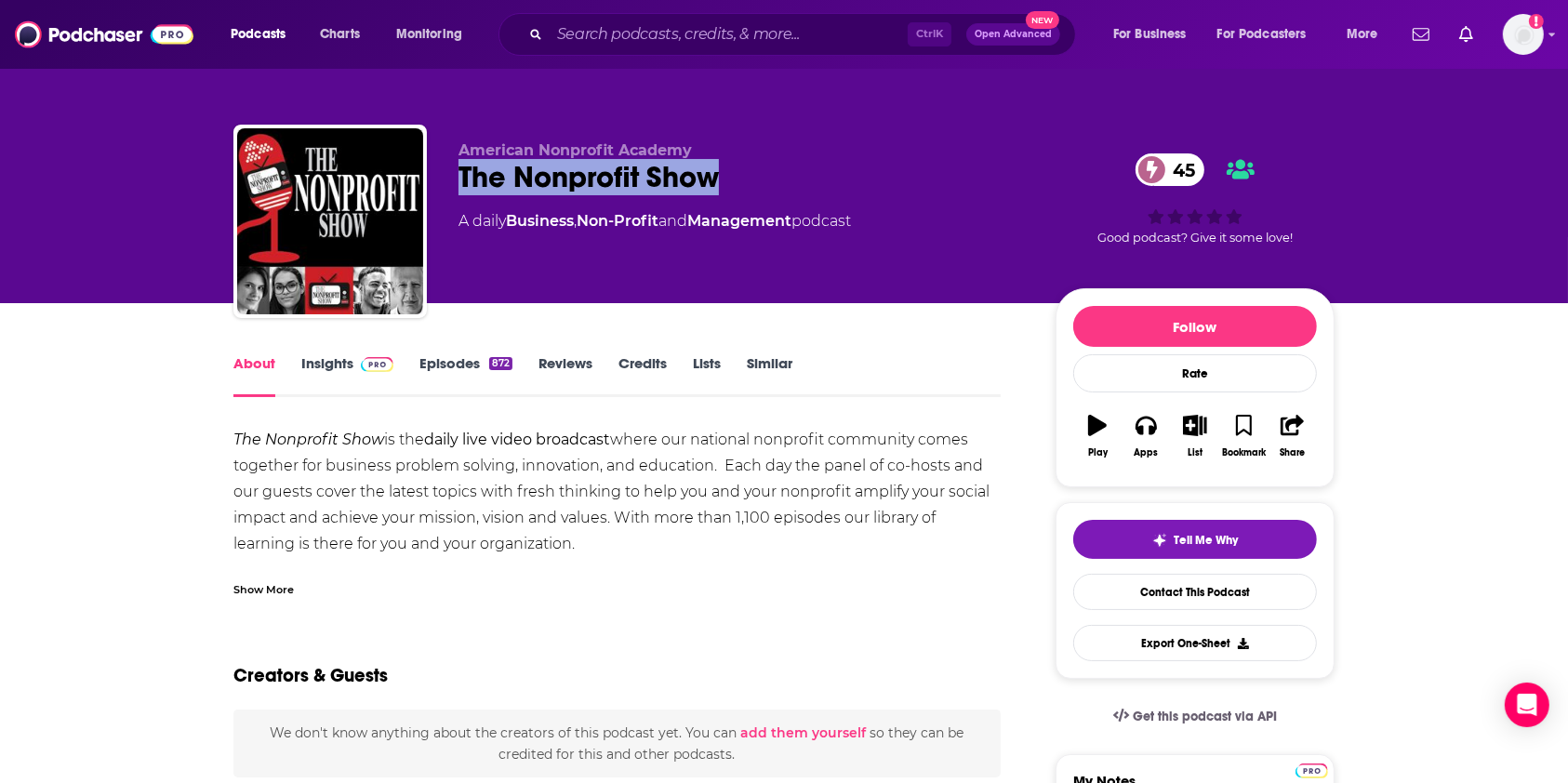
drag, startPoint x: 730, startPoint y: 191, endPoint x: 464, endPoint y: 193, distance: 266.0
click at [464, 193] on div "The Nonprofit Show 45" at bounding box center [742, 176] width 567 height 36
copy h1 "The Nonprofit Show"
drag, startPoint x: 614, startPoint y: 550, endPoint x: 234, endPoint y: 436, distance: 396.7
click at [234, 436] on div "The Nonprofit Show is the daily live video broadcast where our national nonprof…" at bounding box center [617, 544] width 767 height 234
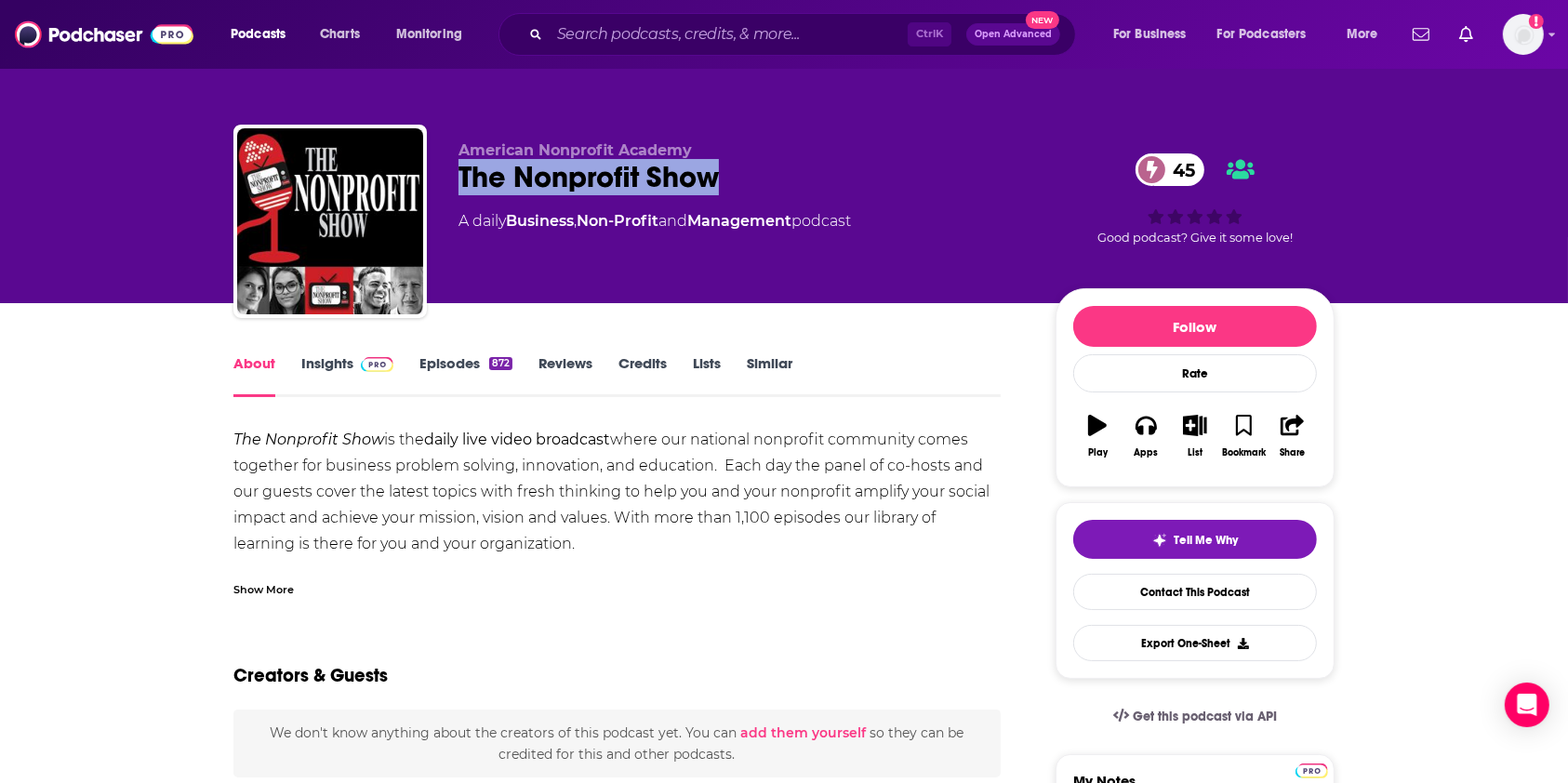
copy div "The Nonprofit Show is the daily live video broadcast where our national nonprof…"
click at [351, 369] on link "Insights" at bounding box center [347, 376] width 92 height 43
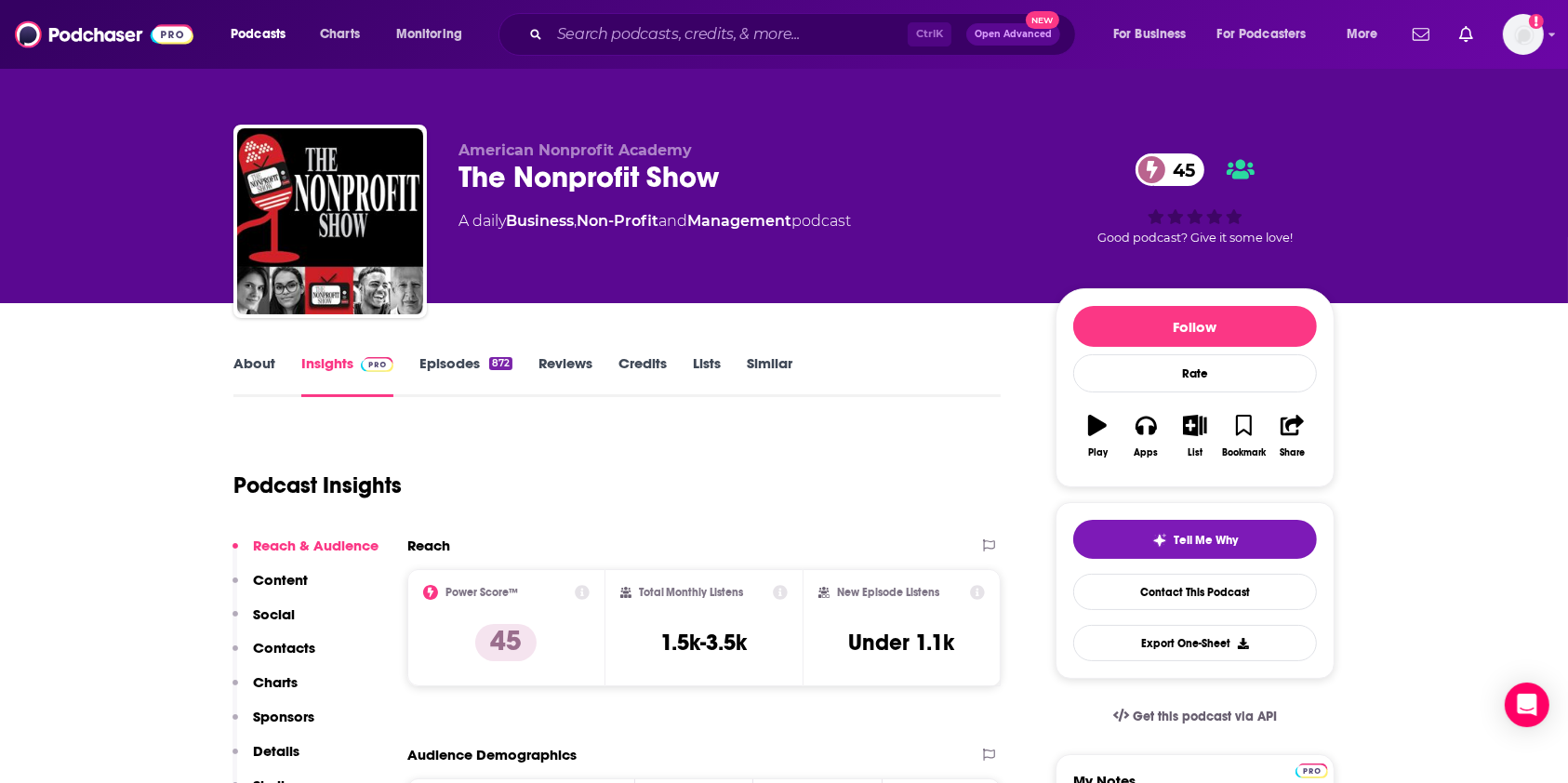
scroll to position [248, 0]
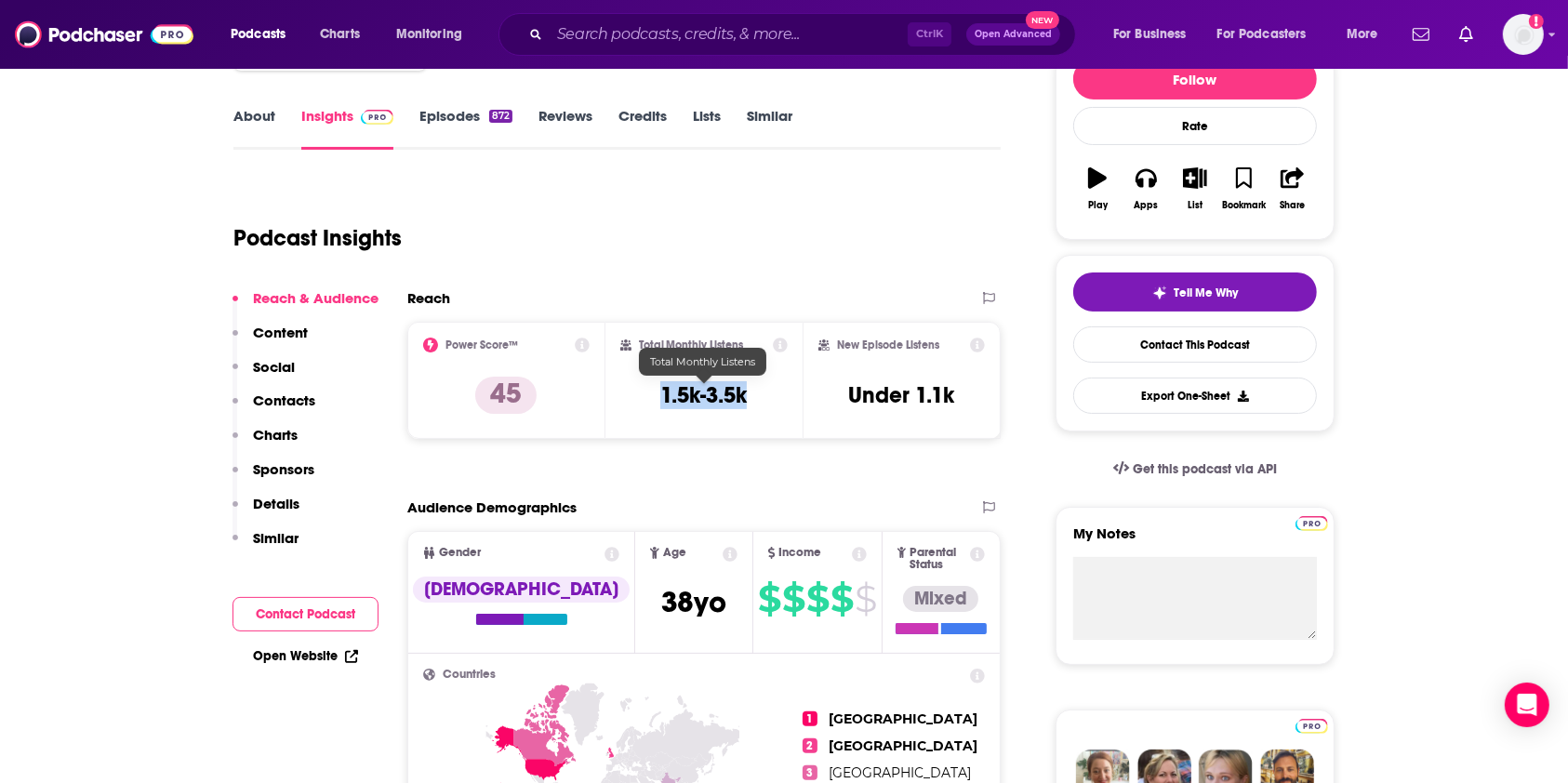
drag, startPoint x: 761, startPoint y: 394, endPoint x: 646, endPoint y: 394, distance: 115.0
click at [646, 394] on div "Total Monthly Listens 1.5k-3.5k" at bounding box center [704, 380] width 169 height 86
copy h3 "1.5k-3.5k"
click at [737, 413] on div "Total Monthly Listens 1.5k-3.5k" at bounding box center [704, 380] width 169 height 86
drag, startPoint x: 774, startPoint y: 389, endPoint x: 649, endPoint y: 386, distance: 125.0
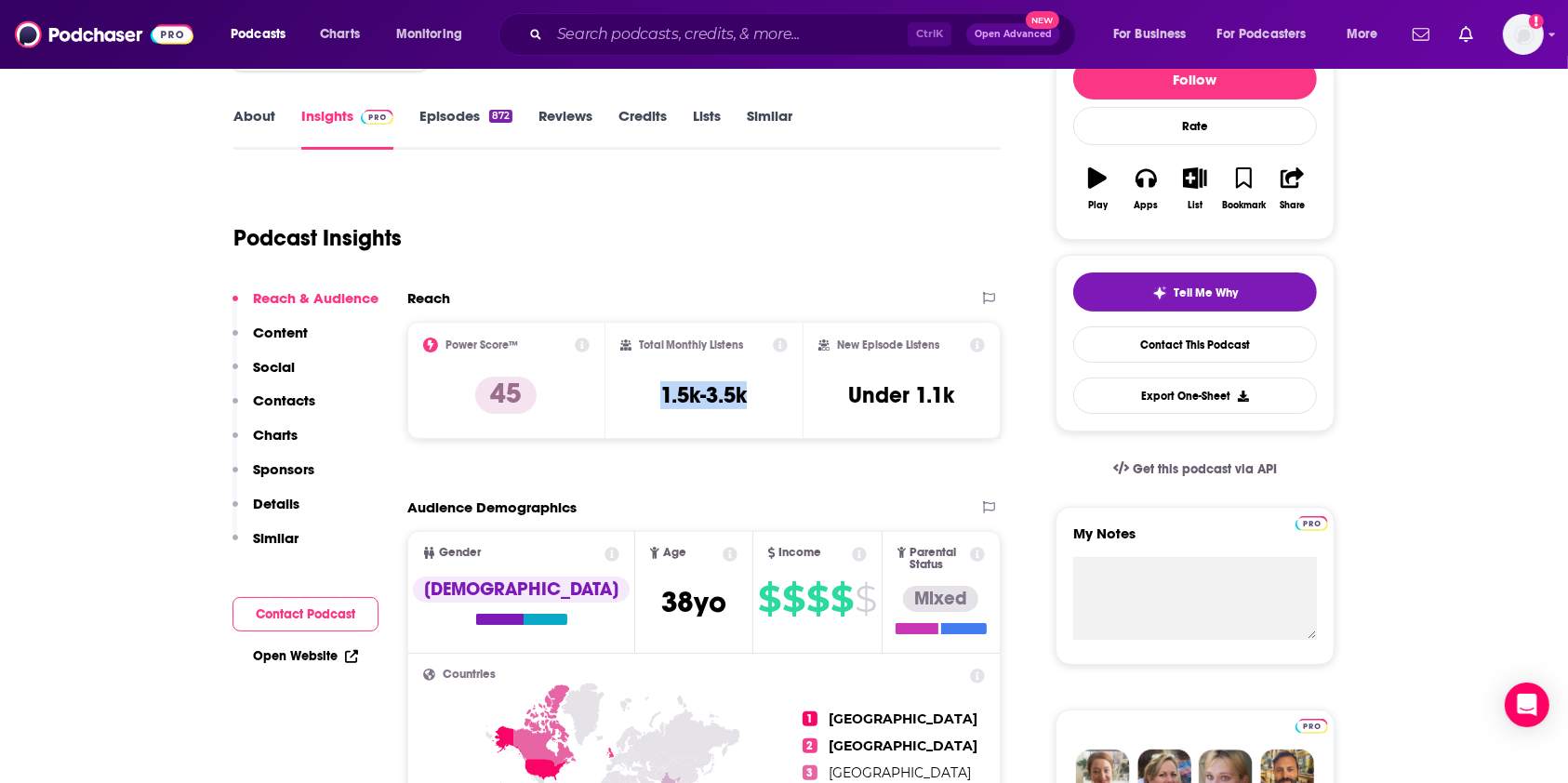
click at [649, 386] on div "Total Monthly Listens 1.5k-3.5k" at bounding box center [704, 380] width 169 height 86
click at [751, 390] on div "Total Monthly Listens 1.5k-3.5k" at bounding box center [704, 380] width 169 height 86
click at [666, 407] on div "Total Monthly Listens 1.5k-3.5k" at bounding box center [704, 380] width 169 height 86
drag, startPoint x: 660, startPoint y: 394, endPoint x: 750, endPoint y: 398, distance: 90.1
click at [750, 398] on div "Total Monthly Listens 1.5k-3.5k" at bounding box center [704, 380] width 169 height 86
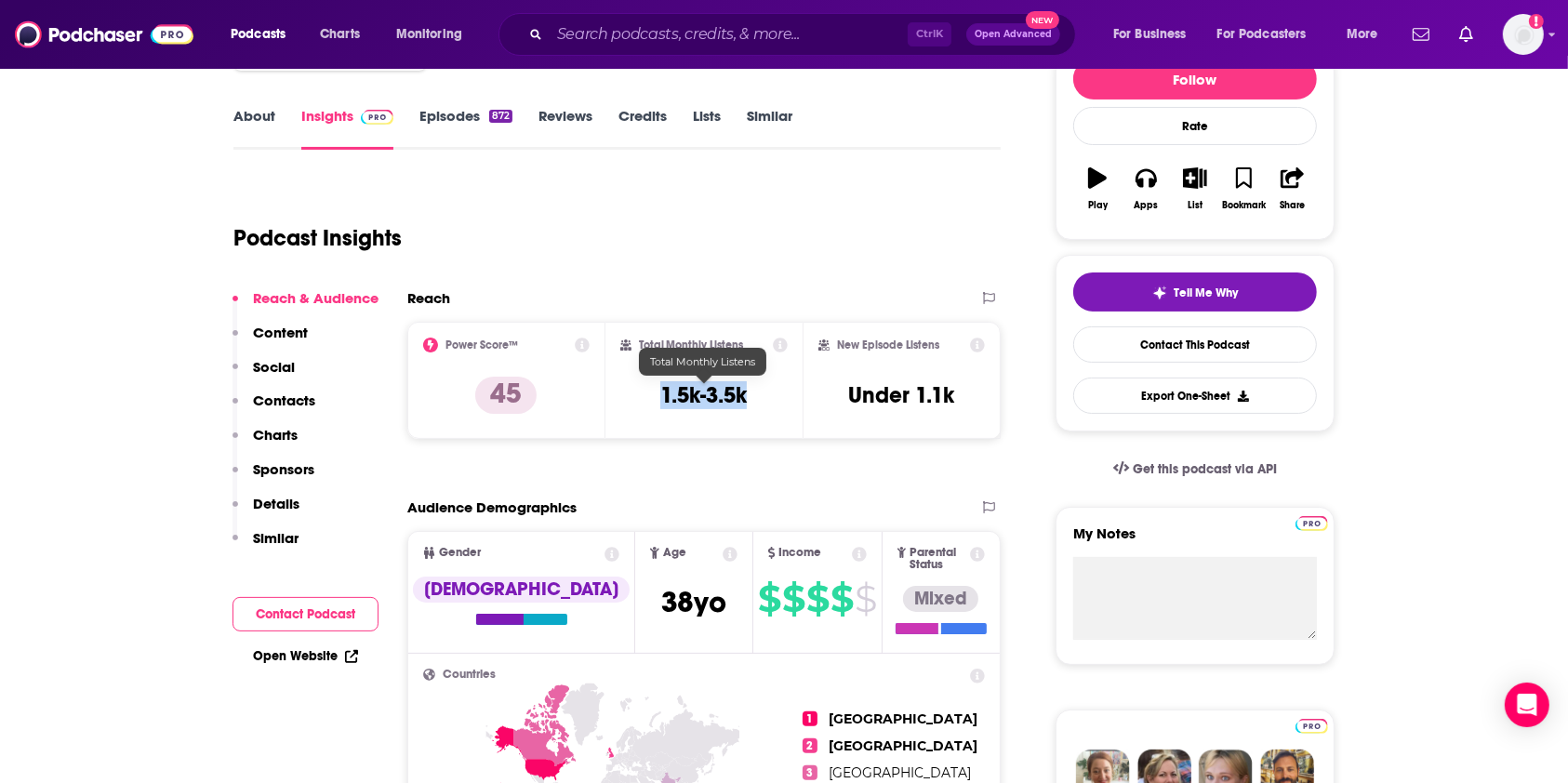
copy h3 "1.5k-3.5k"
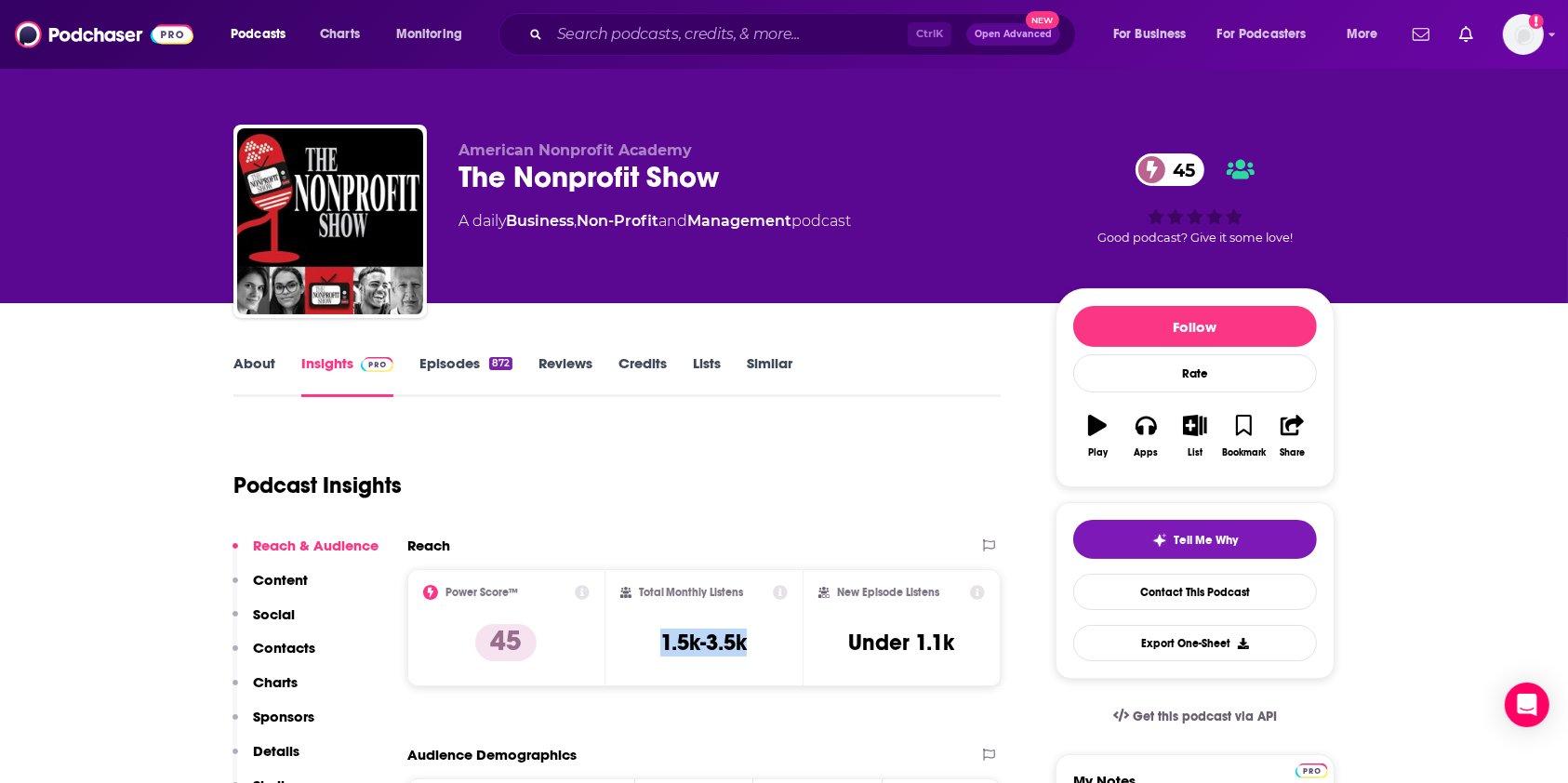
scroll to position [0, 0]
click at [457, 369] on link "Episodes 872" at bounding box center [465, 376] width 93 height 43
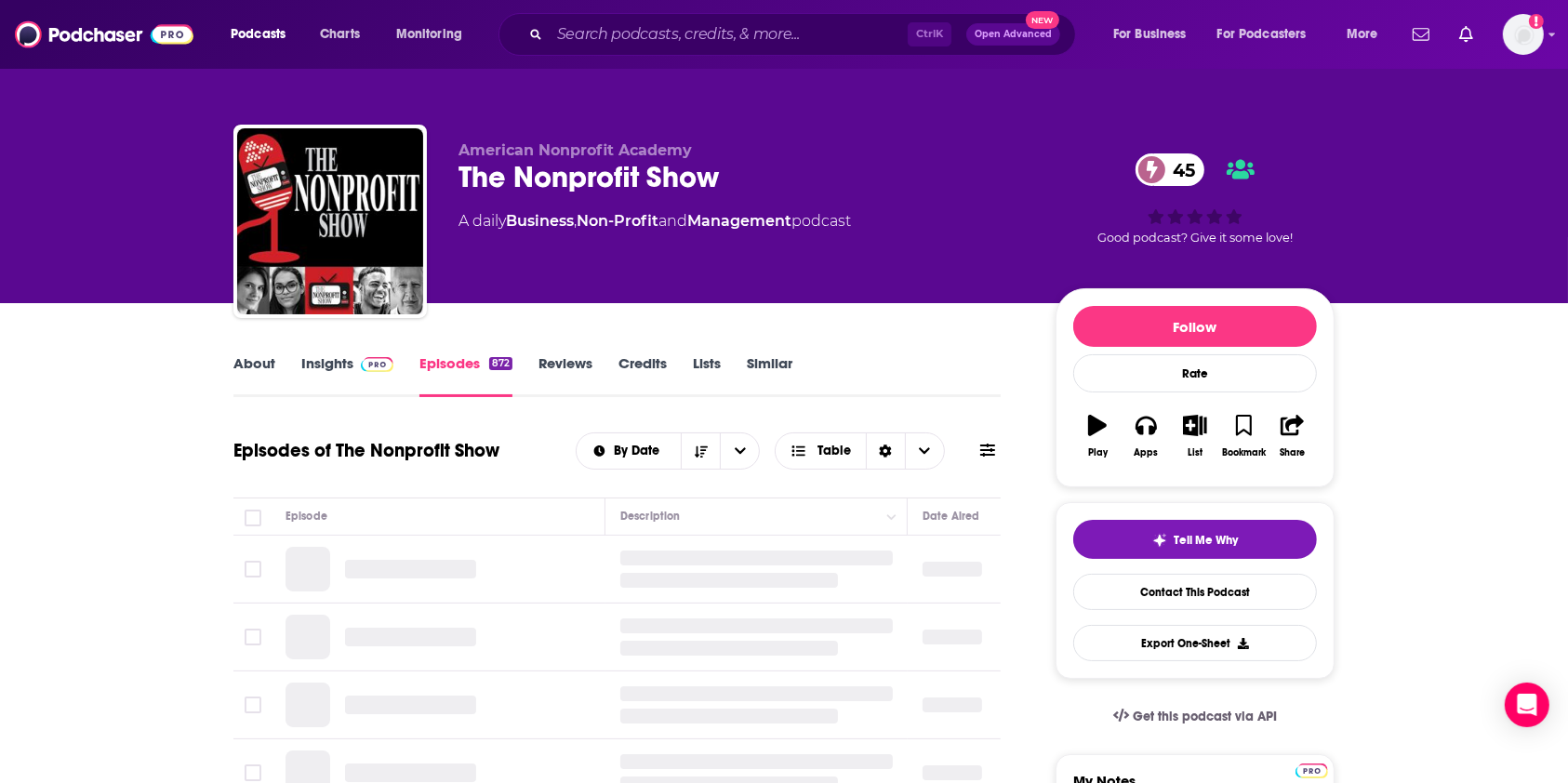
click at [251, 363] on link "About" at bounding box center [254, 376] width 42 height 43
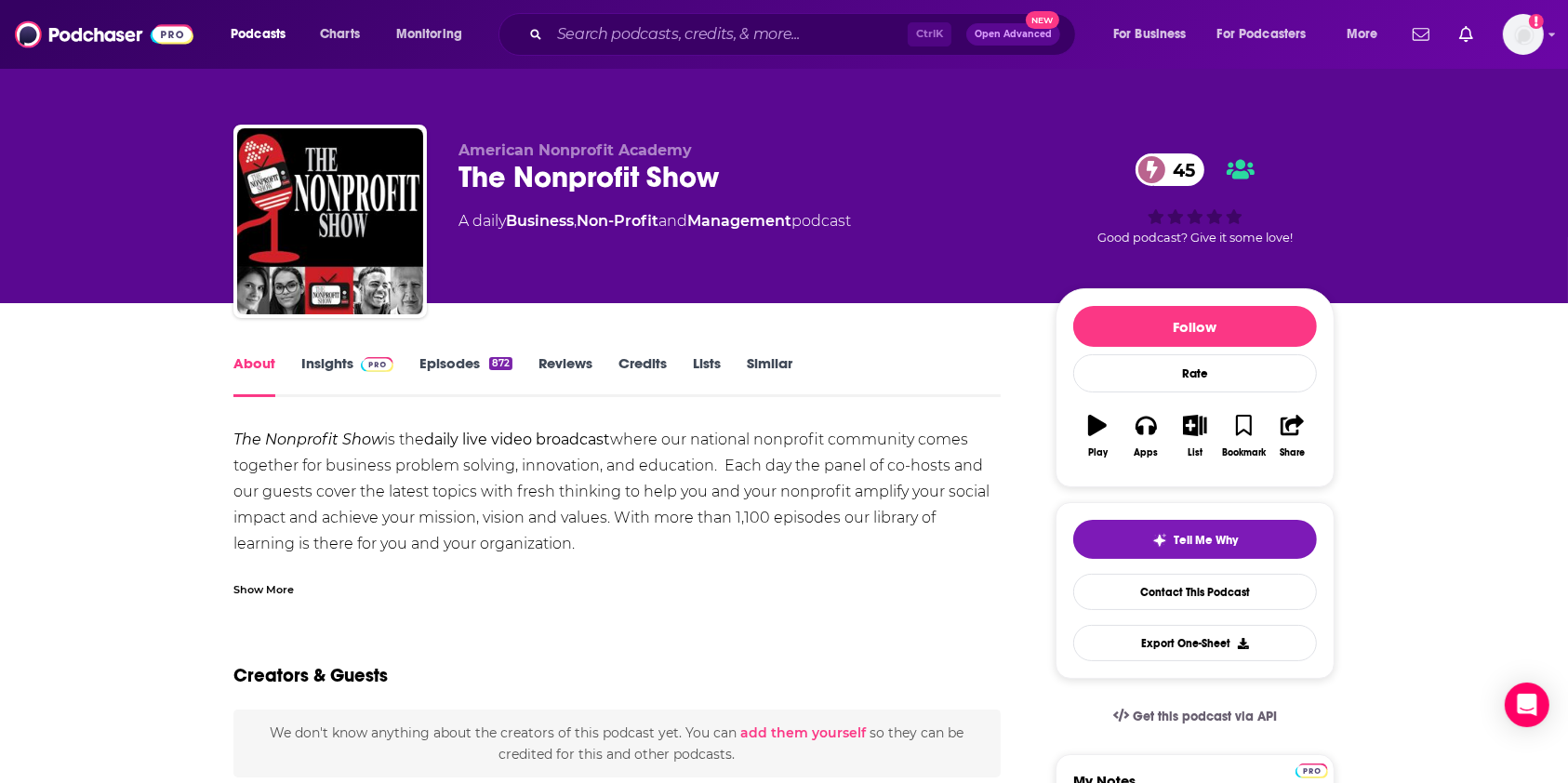
click at [348, 358] on link "Insights" at bounding box center [347, 376] width 92 height 43
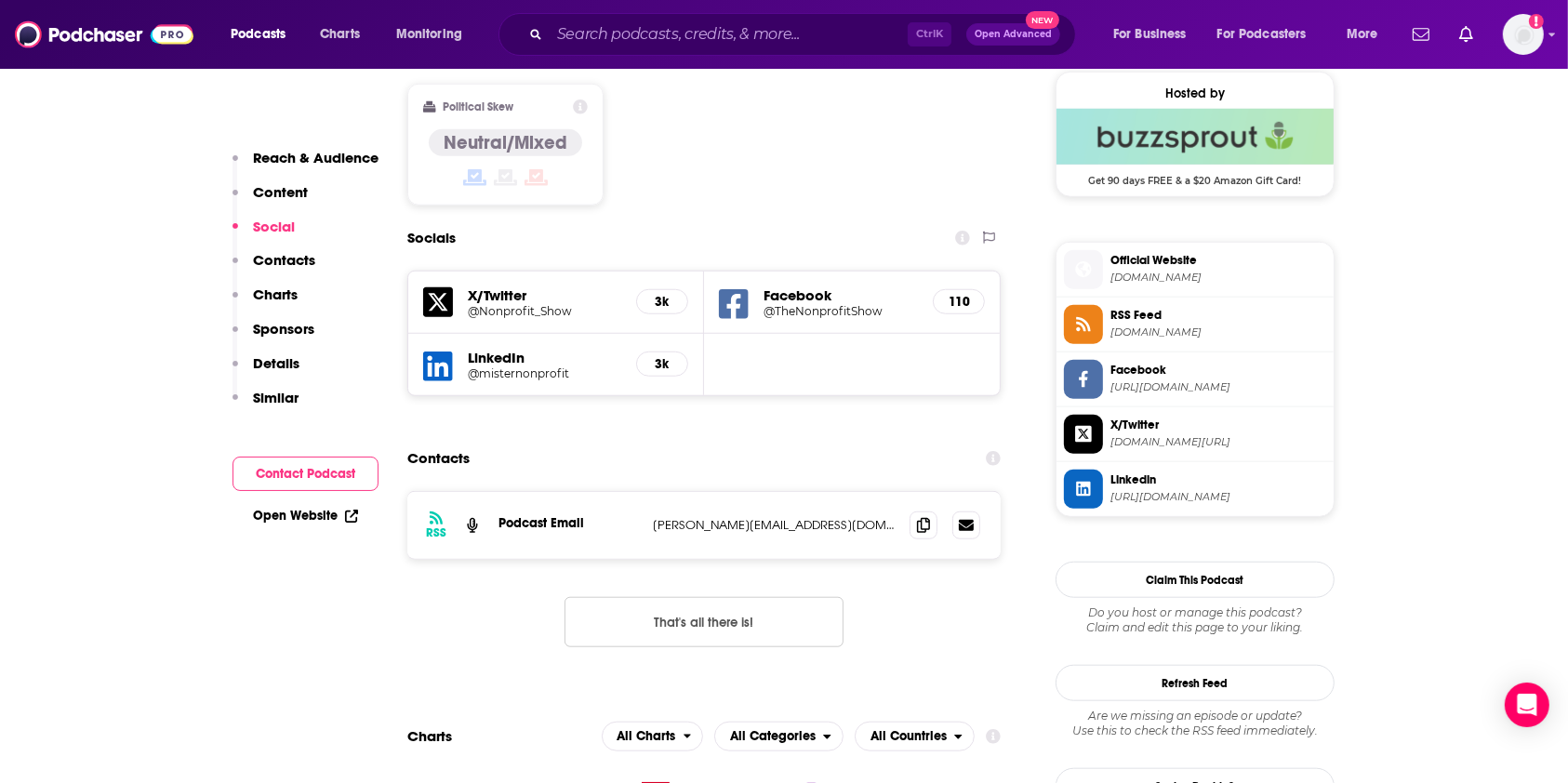
scroll to position [1613, 0]
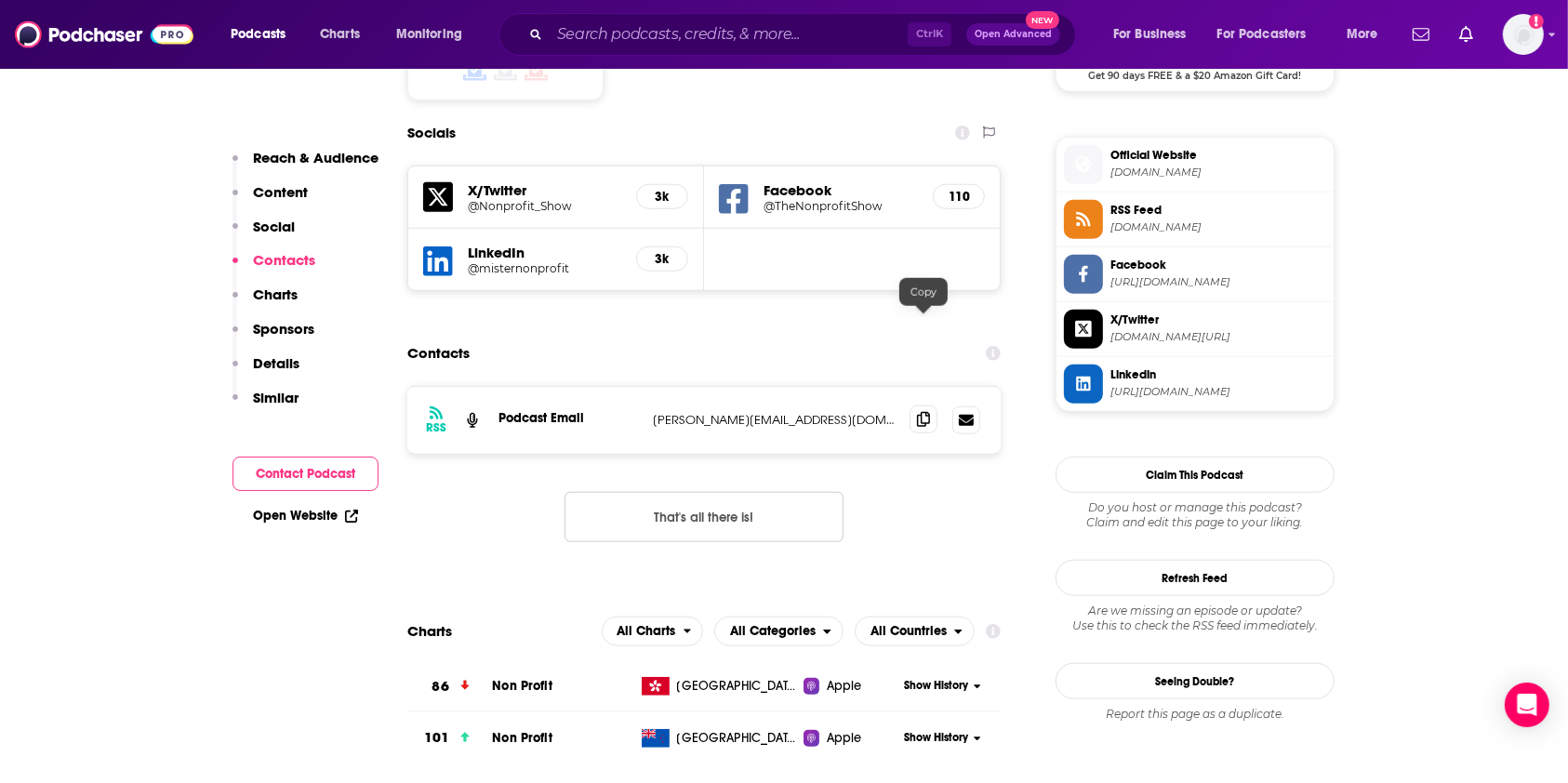
click at [923, 412] on icon at bounding box center [923, 419] width 13 height 15
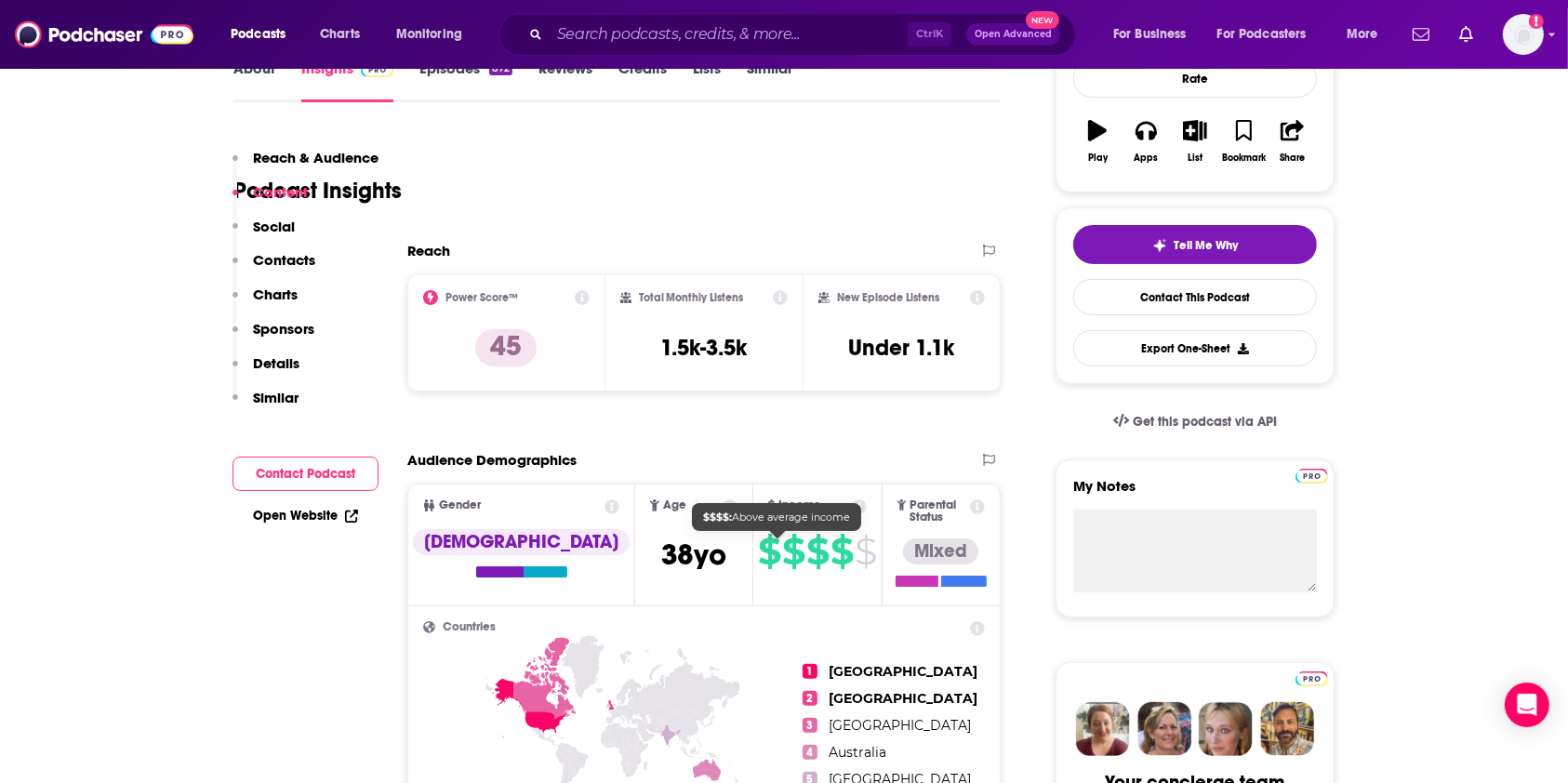
scroll to position [0, 0]
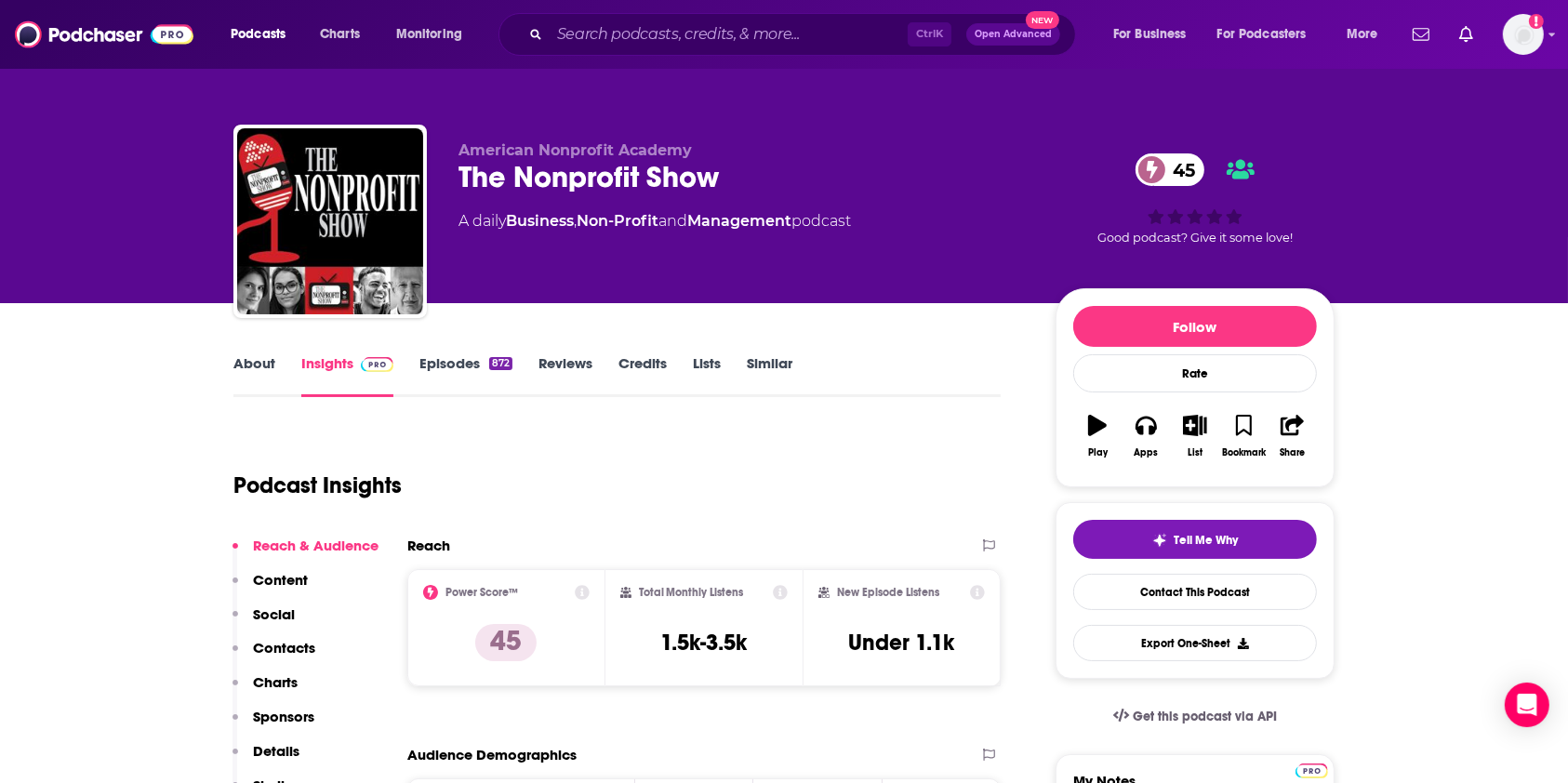
click at [269, 369] on link "About" at bounding box center [254, 376] width 42 height 43
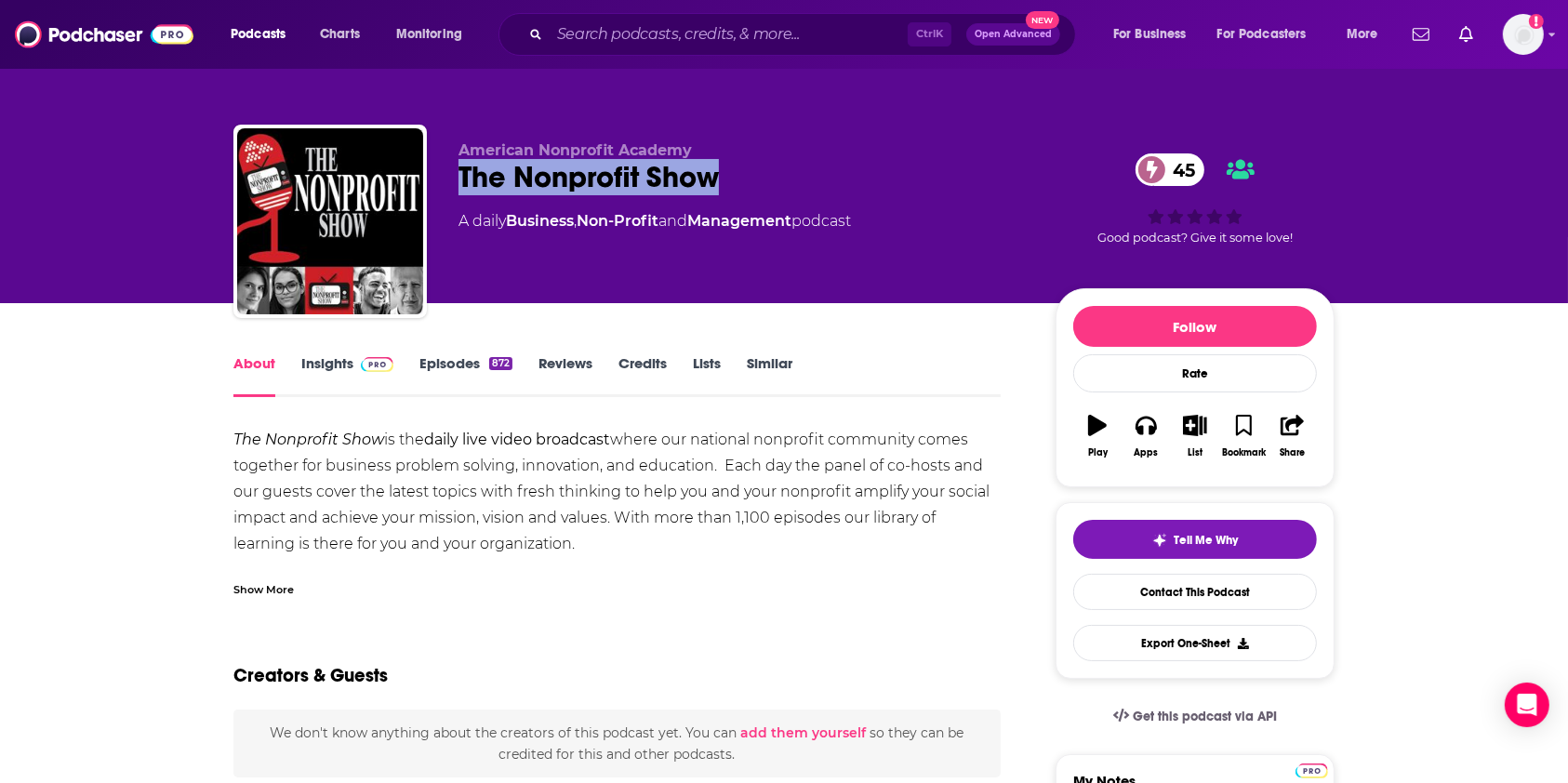
drag, startPoint x: 746, startPoint y: 172, endPoint x: 457, endPoint y: 170, distance: 289.0
click at [457, 170] on div "American Nonprofit Academy The Nonprofit Show 45 A daily Business , Non-Profit …" at bounding box center [784, 225] width 1101 height 201
copy h1 "The Nonprofit Show"
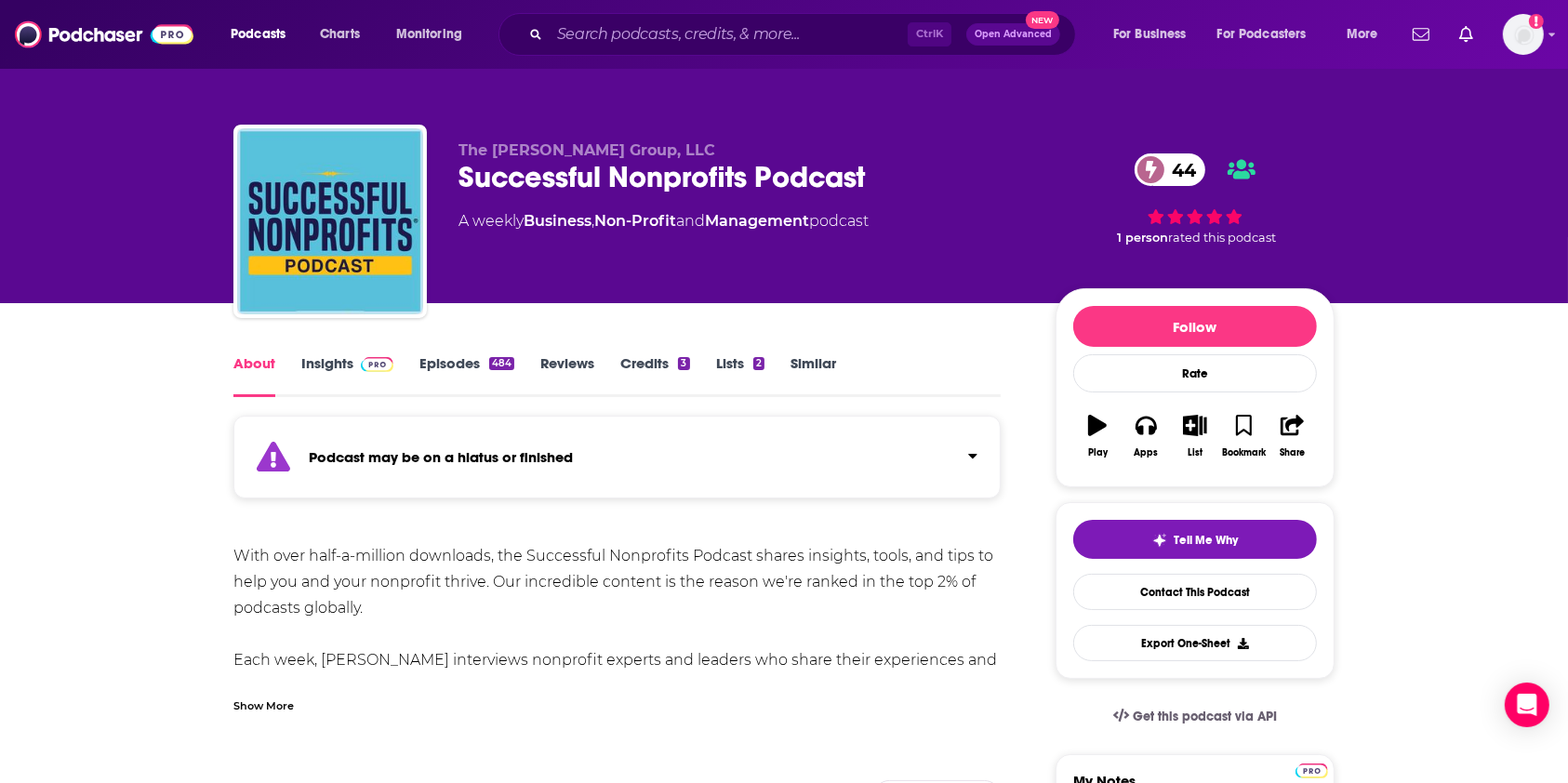
scroll to position [124, 0]
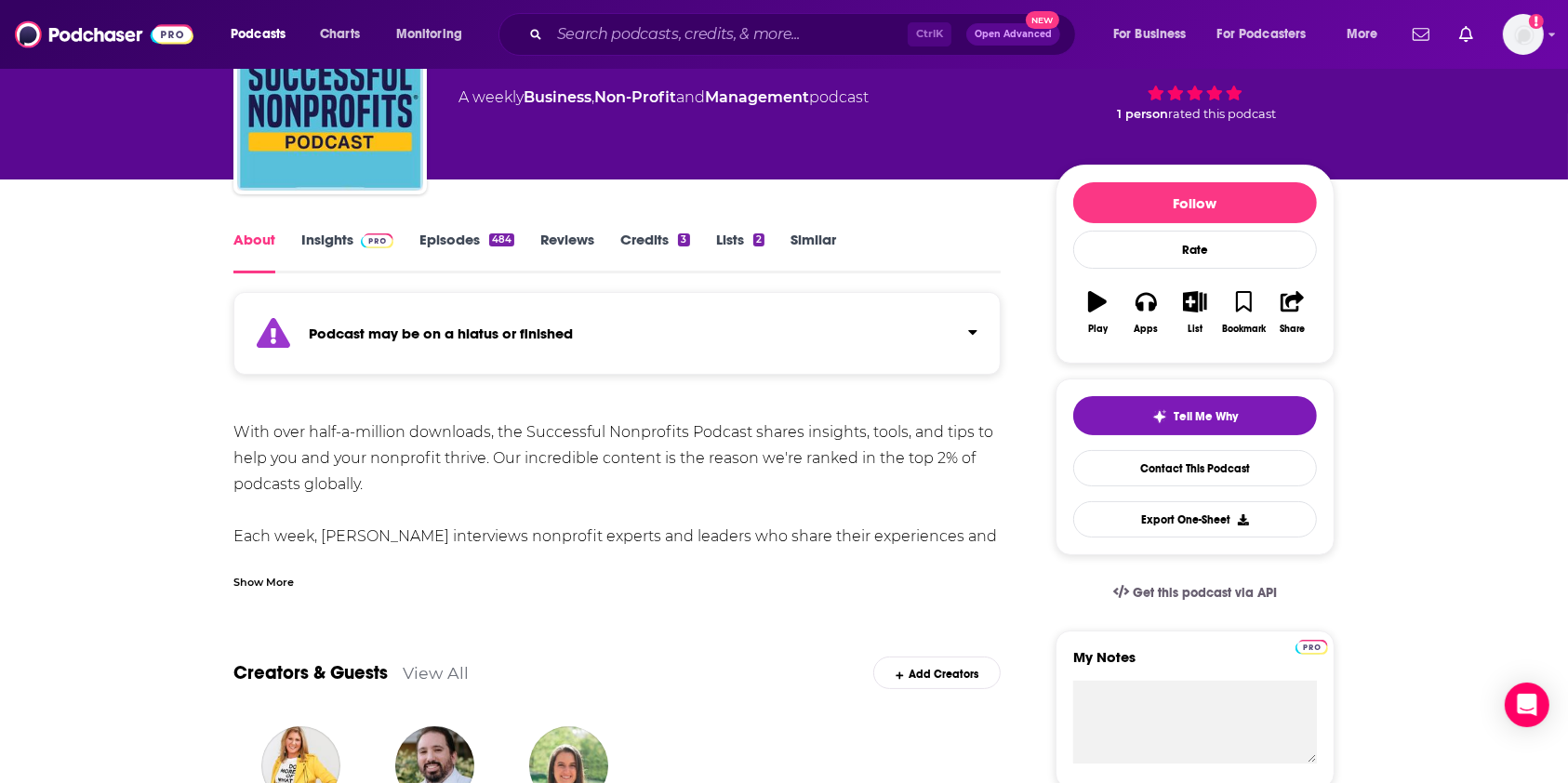
click at [278, 580] on div "Show More" at bounding box center [264, 581] width 60 height 18
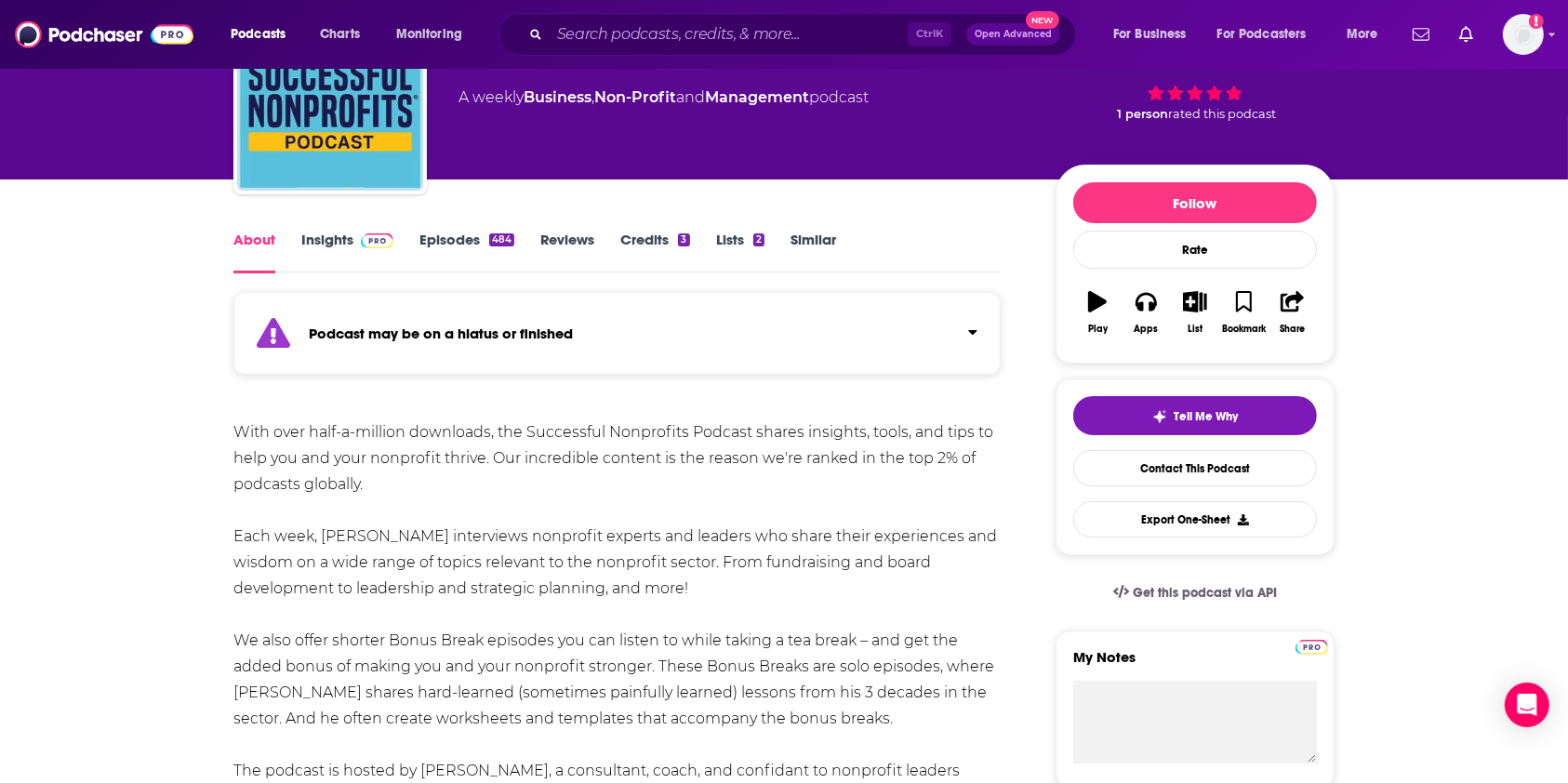
click at [474, 237] on link "Episodes 484" at bounding box center [466, 253] width 95 height 43
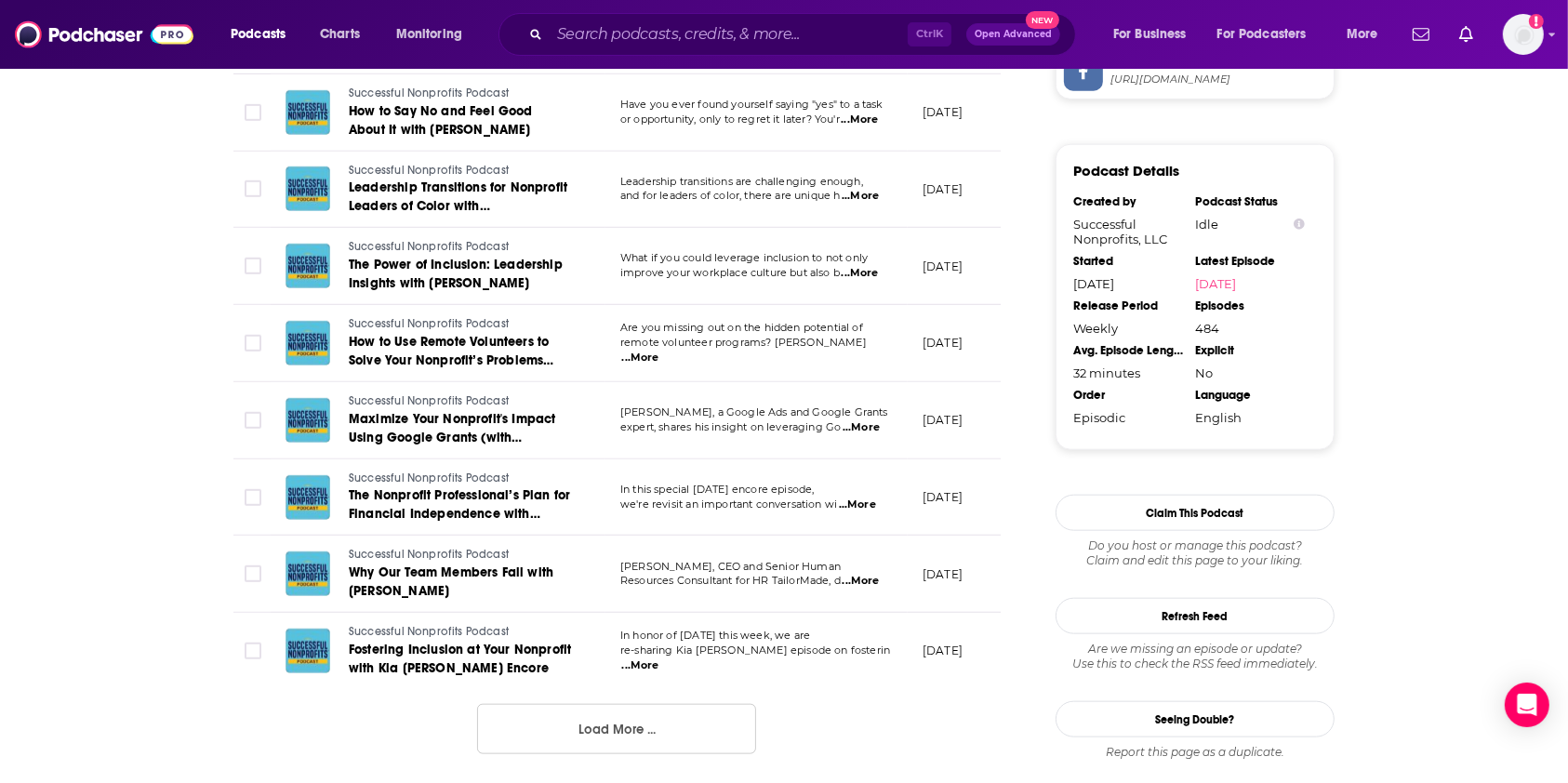
scroll to position [1860, 0]
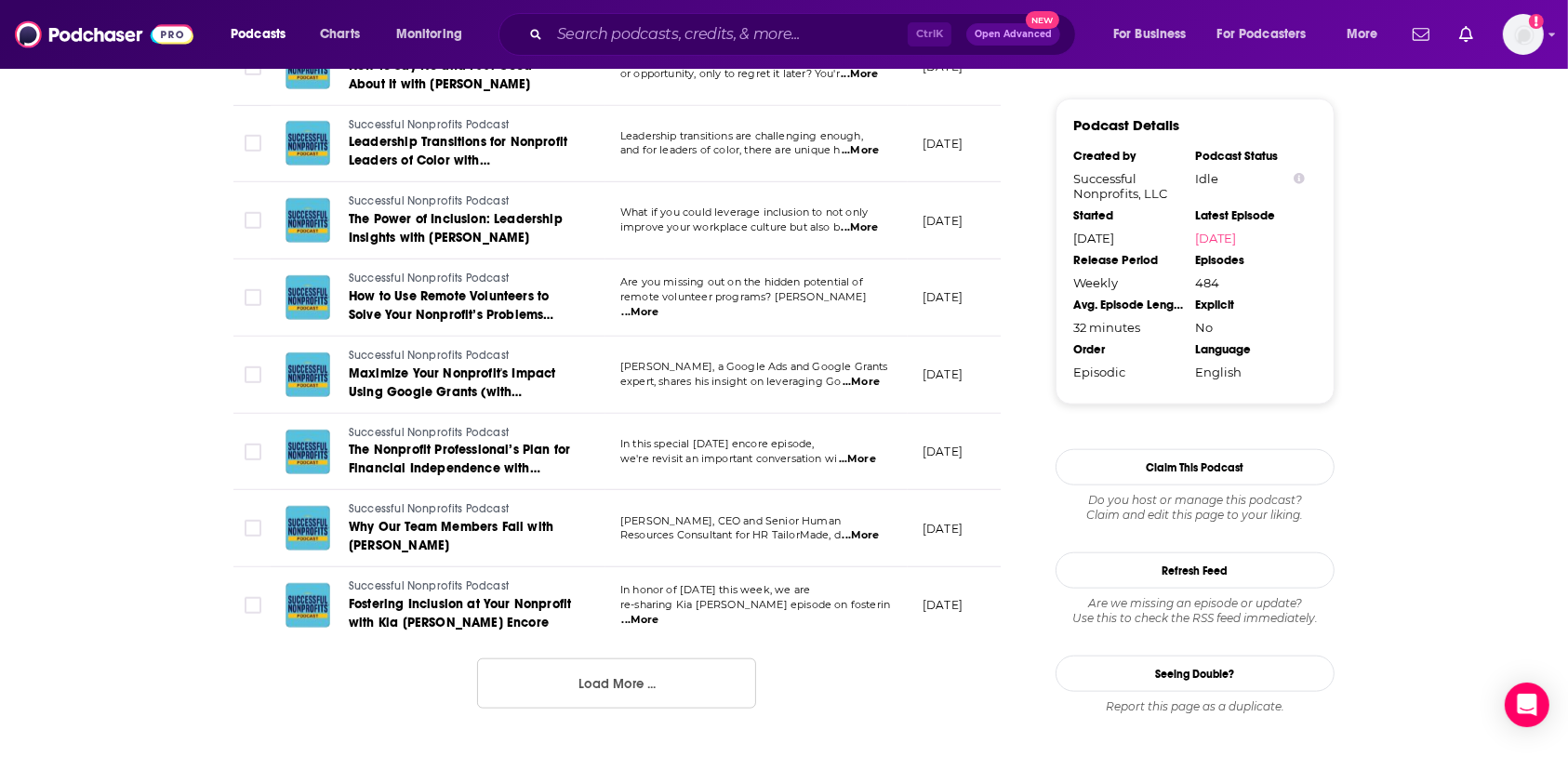
click at [564, 709] on button "Load More ..." at bounding box center [617, 685] width 279 height 51
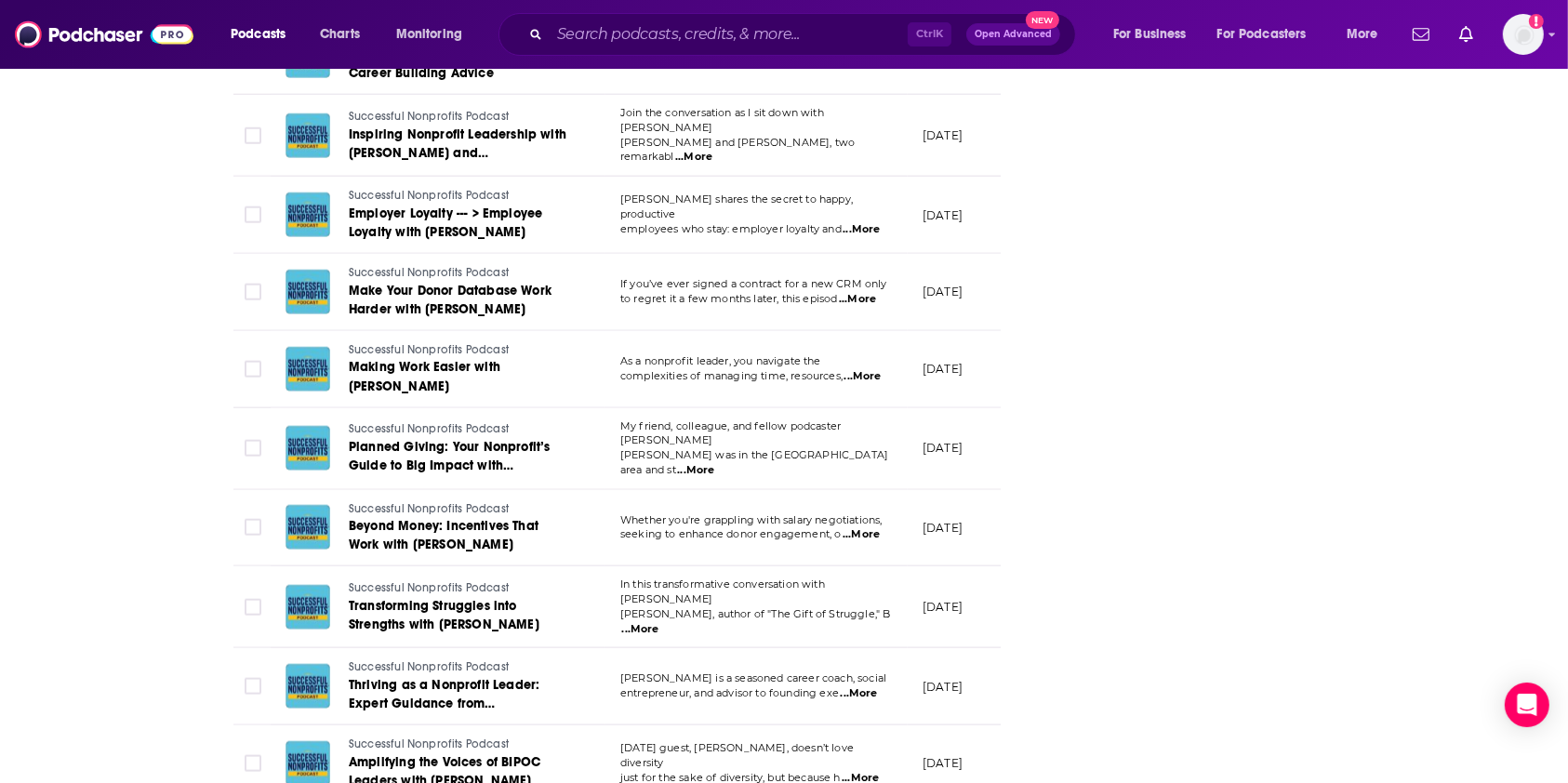
scroll to position [2605, 0]
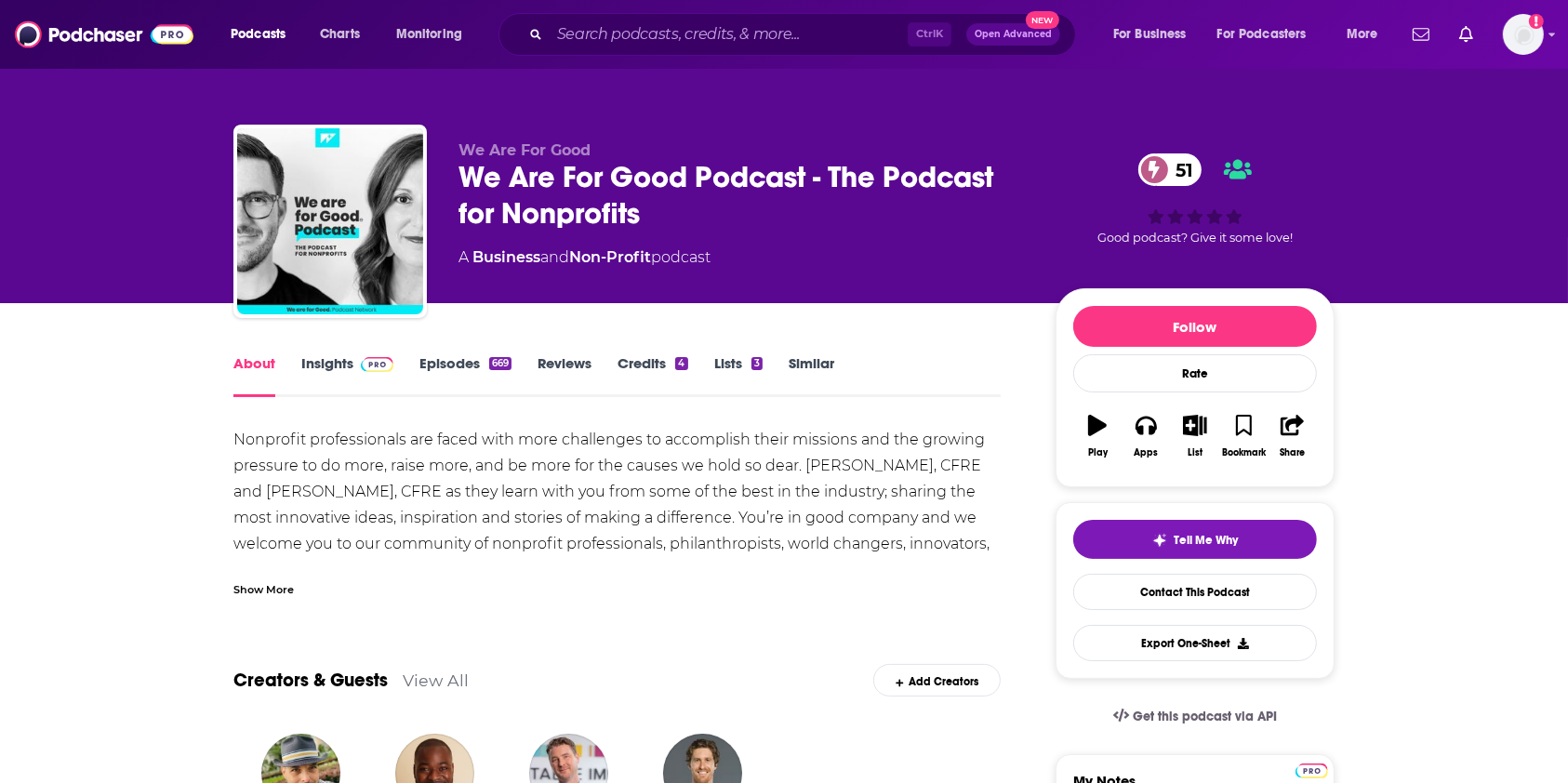
click at [448, 357] on link "Episodes 669" at bounding box center [465, 376] width 92 height 43
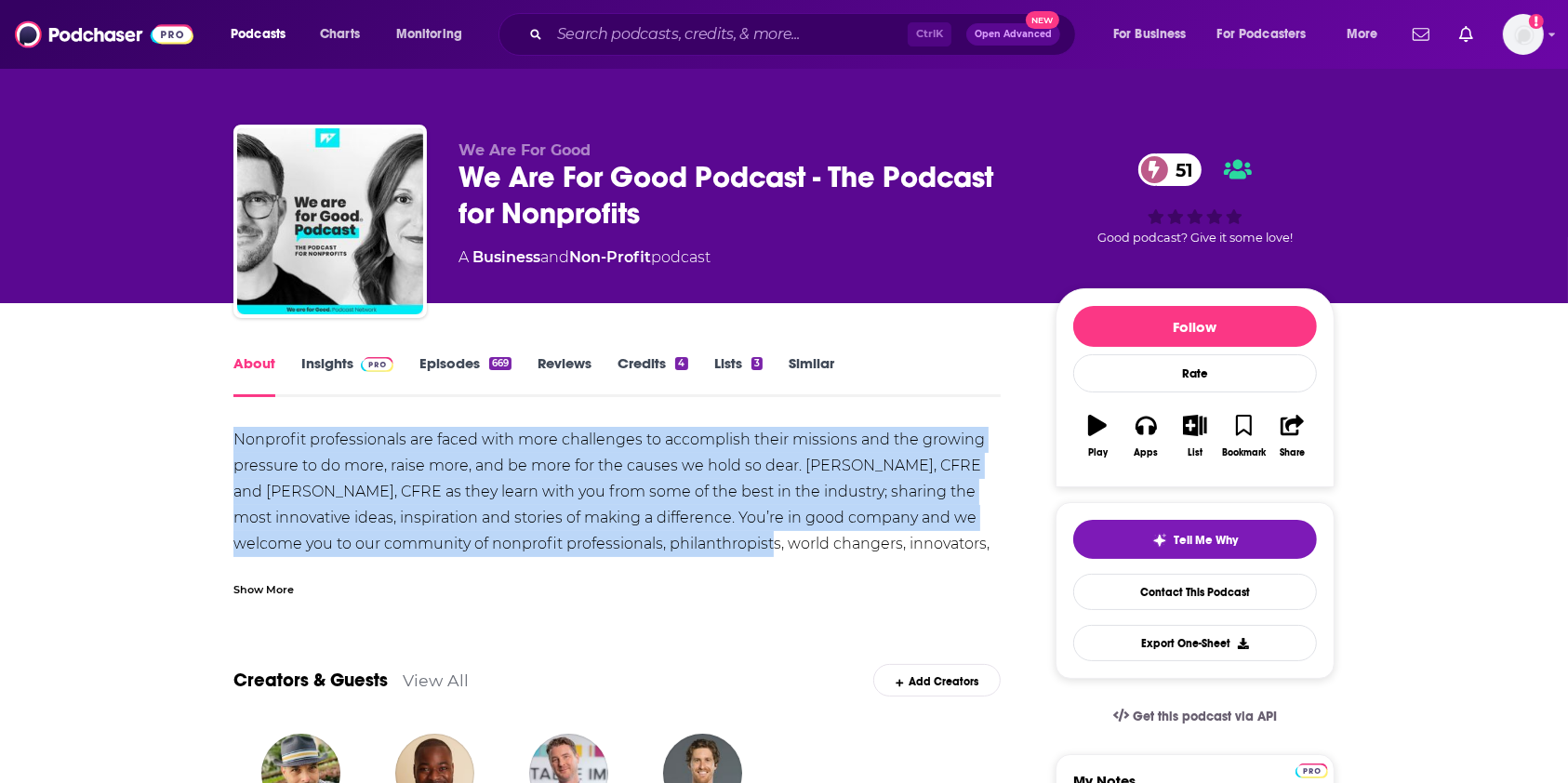
drag, startPoint x: 226, startPoint y: 433, endPoint x: 758, endPoint y: 539, distance: 542.5
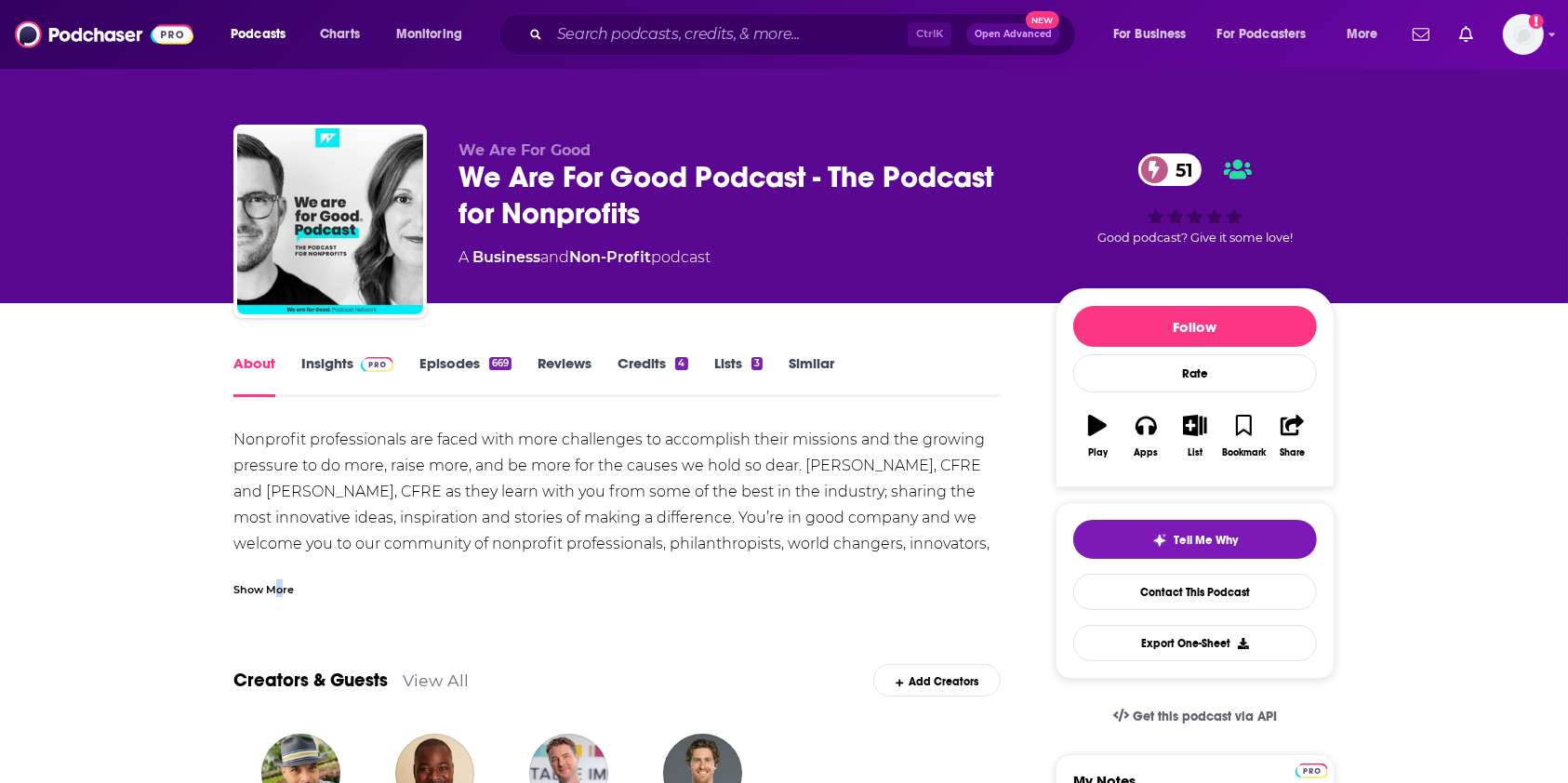
click at [277, 588] on div "Show More" at bounding box center [264, 588] width 60 height 18
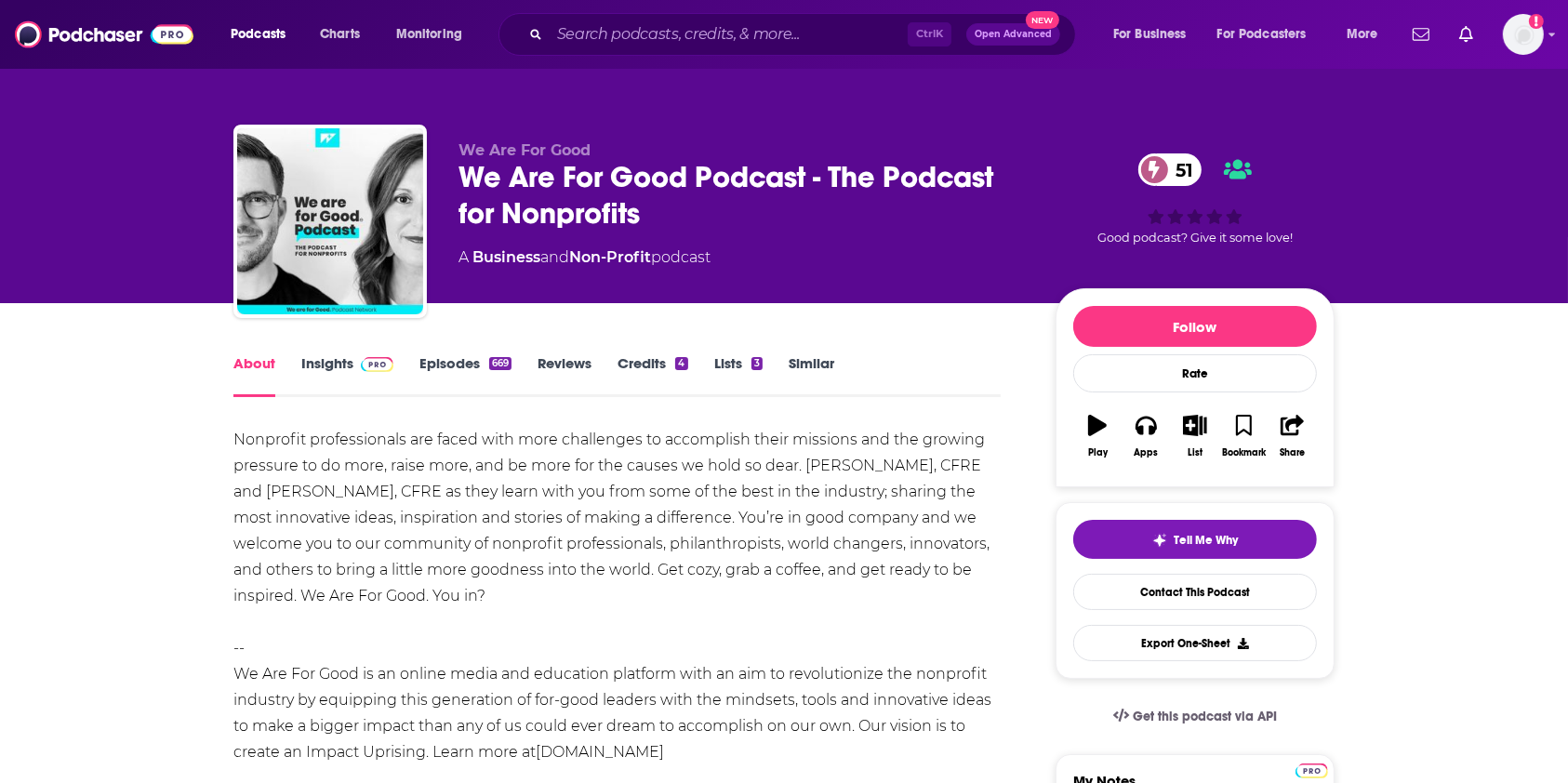
drag, startPoint x: 479, startPoint y: 585, endPoint x: 226, endPoint y: 437, distance: 293.1
copy div "Nonprofit professionals are faced with more challenges to accomplish their miss…"
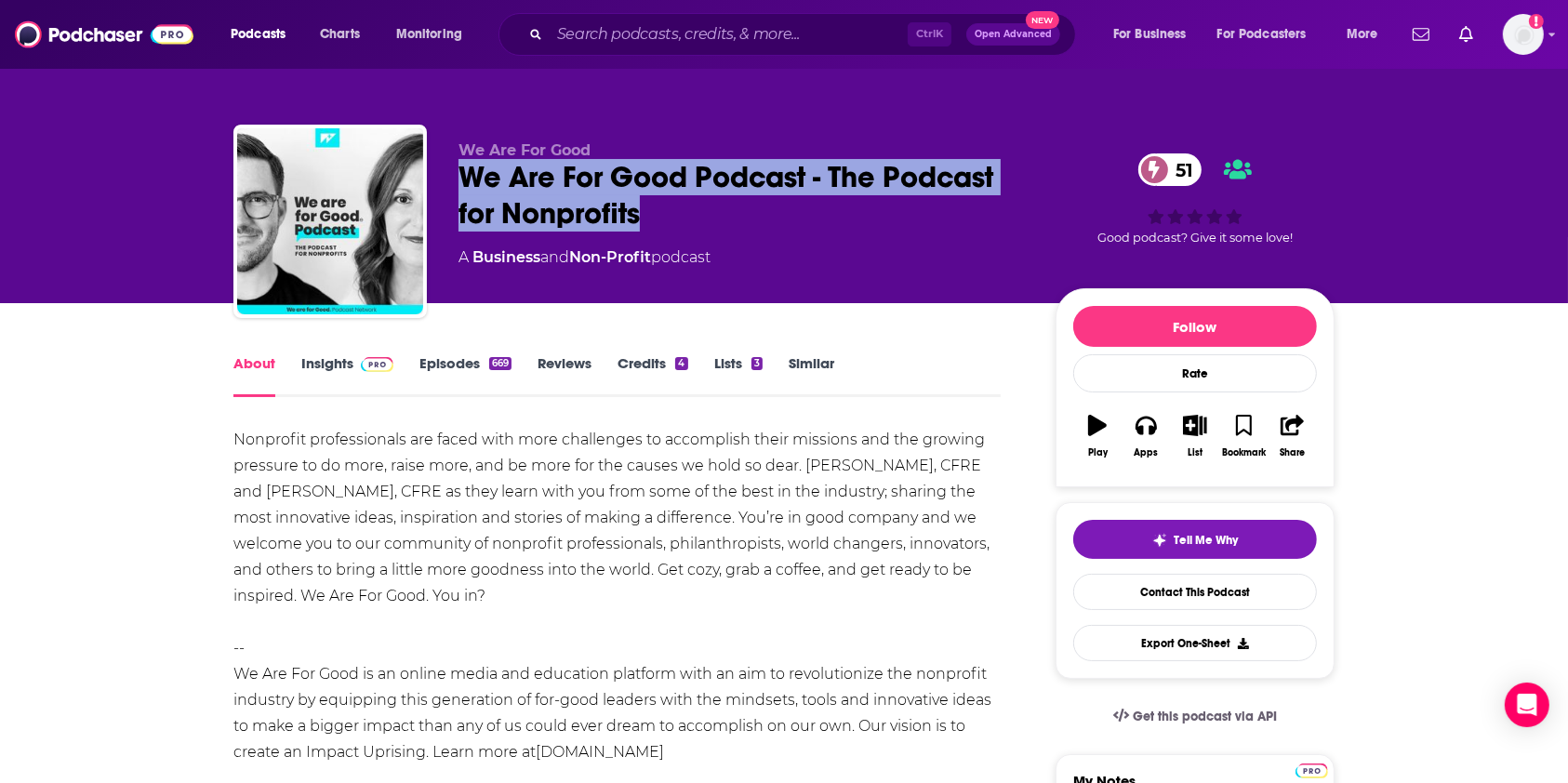
drag, startPoint x: 701, startPoint y: 213, endPoint x: 465, endPoint y: 182, distance: 238.0
click at [465, 182] on div "We Are For Good Podcast - The Podcast for Nonprofits 51" at bounding box center [742, 195] width 567 height 72
copy h1 "We Are For Good Podcast - The Podcast for Nonprofits"
click at [357, 372] on span at bounding box center [373, 364] width 40 height 18
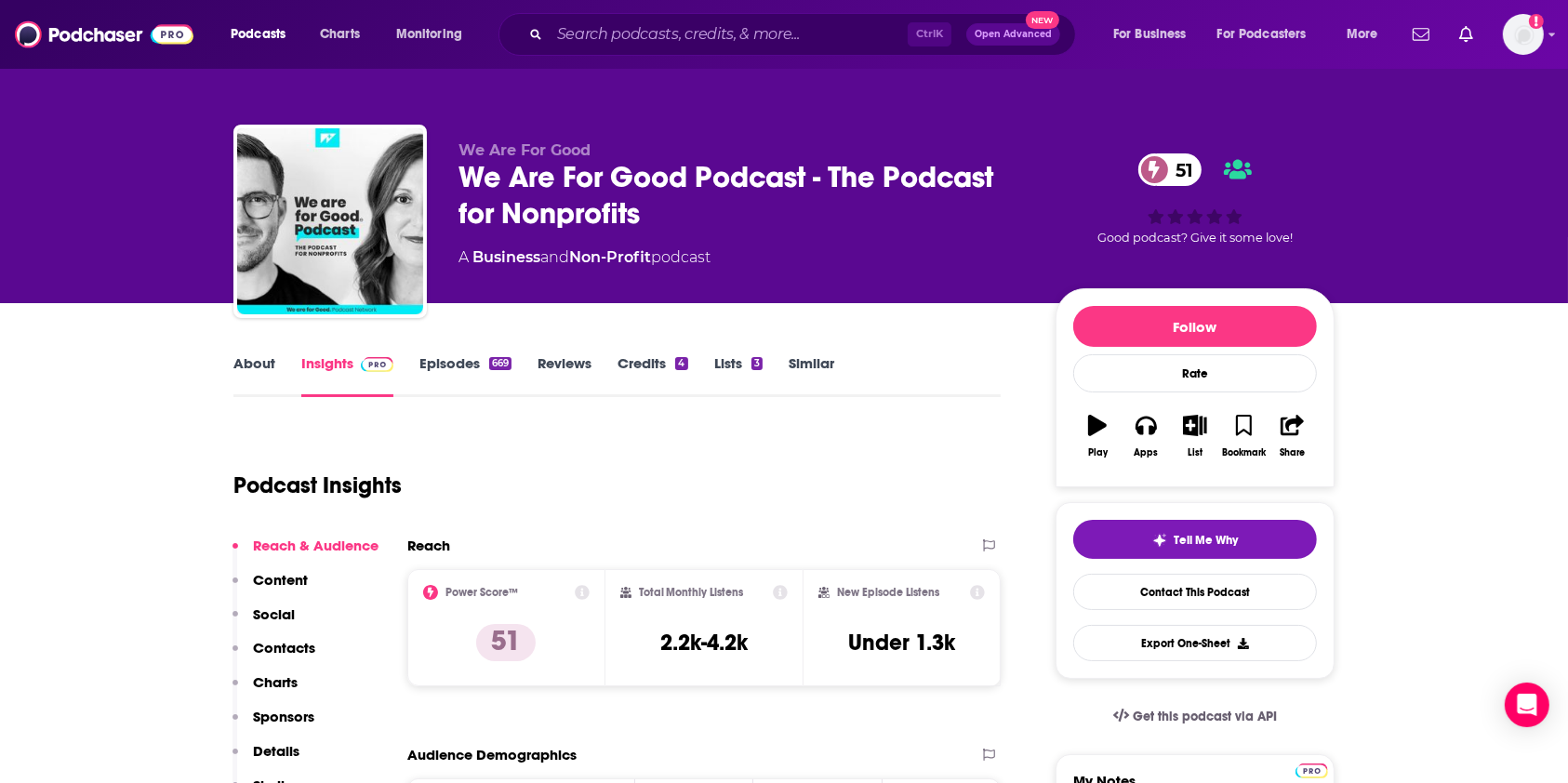
scroll to position [124, 0]
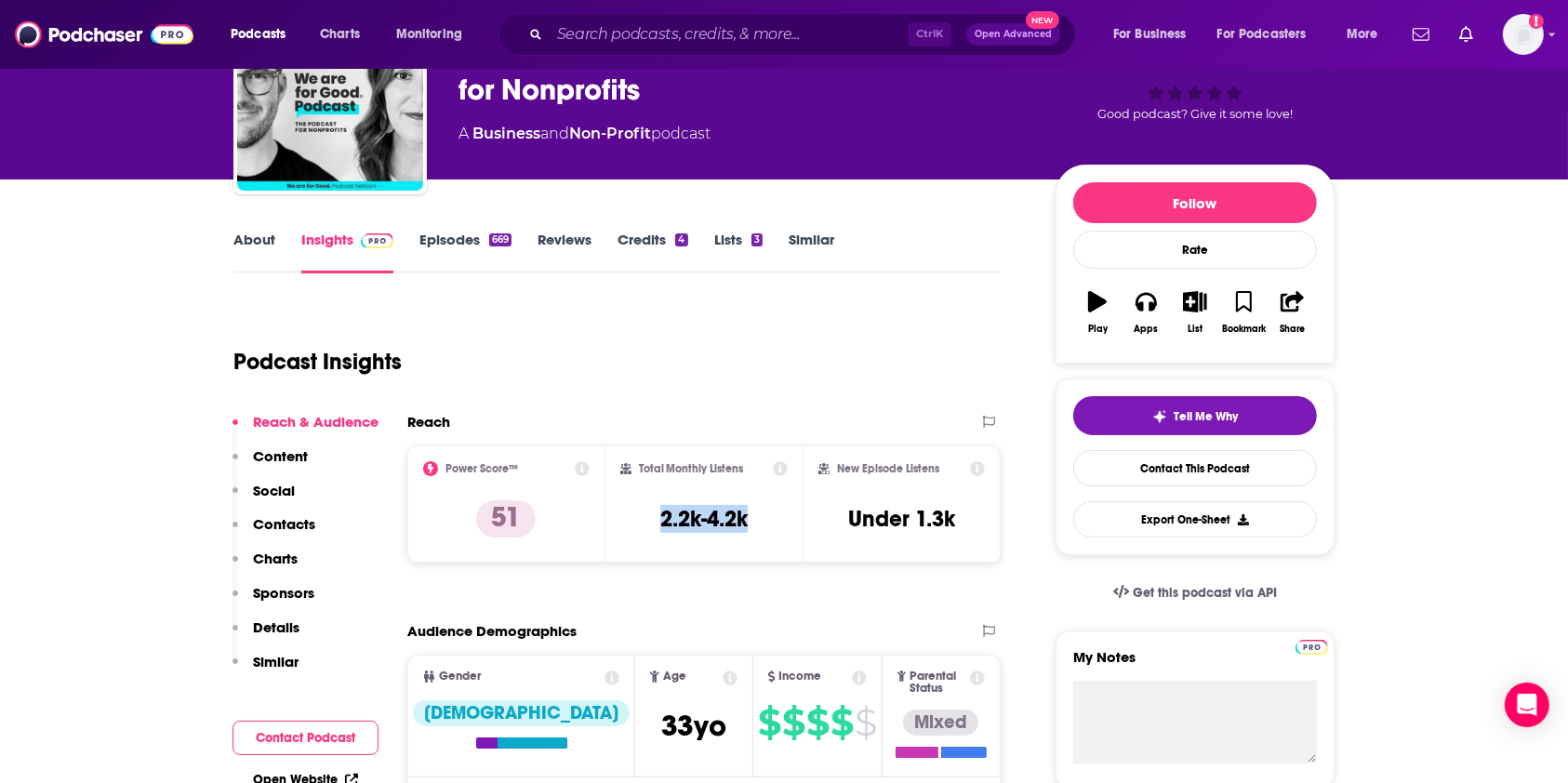
drag, startPoint x: 725, startPoint y: 519, endPoint x: 643, endPoint y: 518, distance: 82.0
click at [643, 518] on div "Total Monthly Listens 2.2k-4.2k" at bounding box center [704, 504] width 169 height 86
copy h3 "2.2k-4.2k"
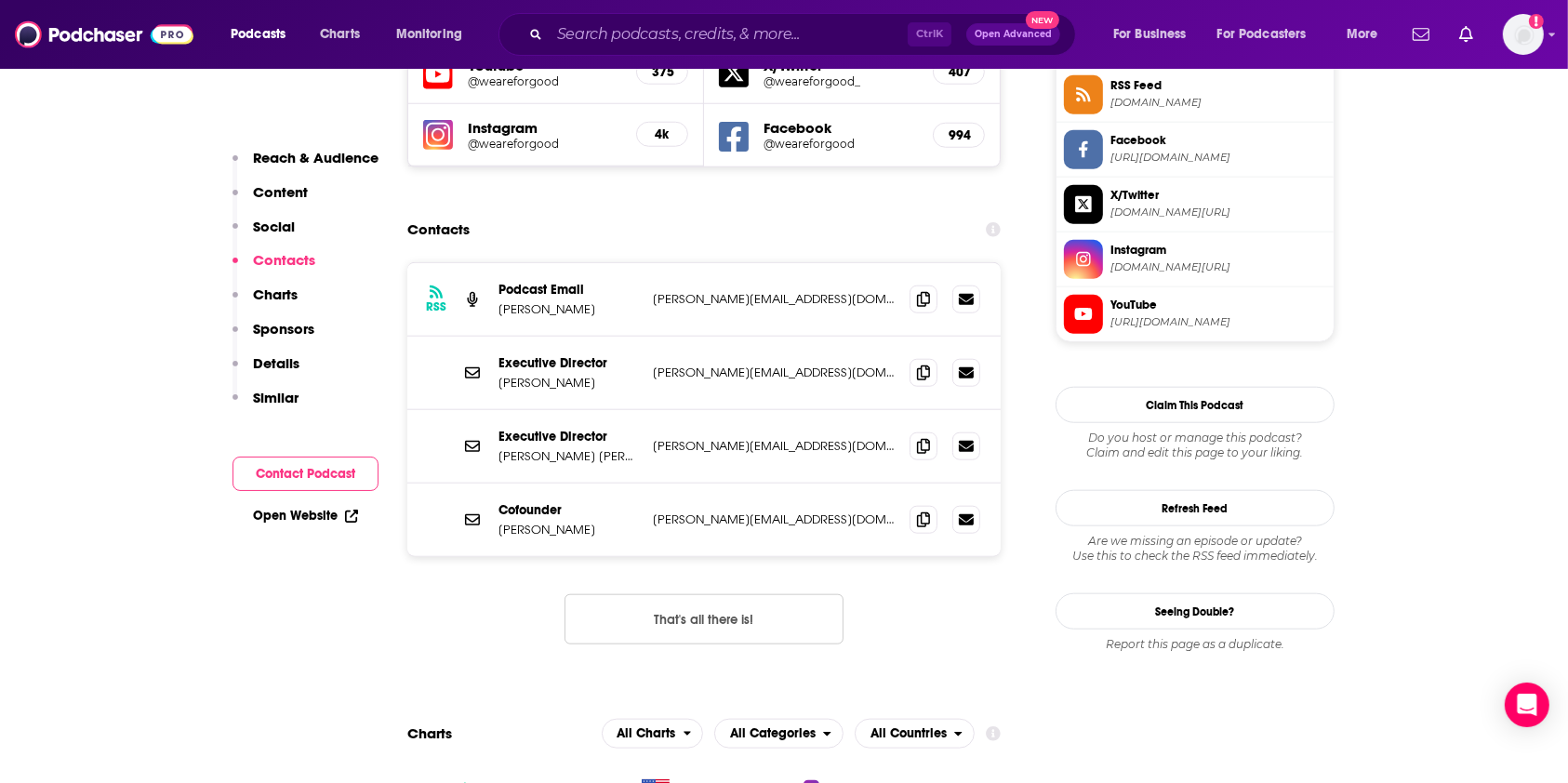
scroll to position [1613, 0]
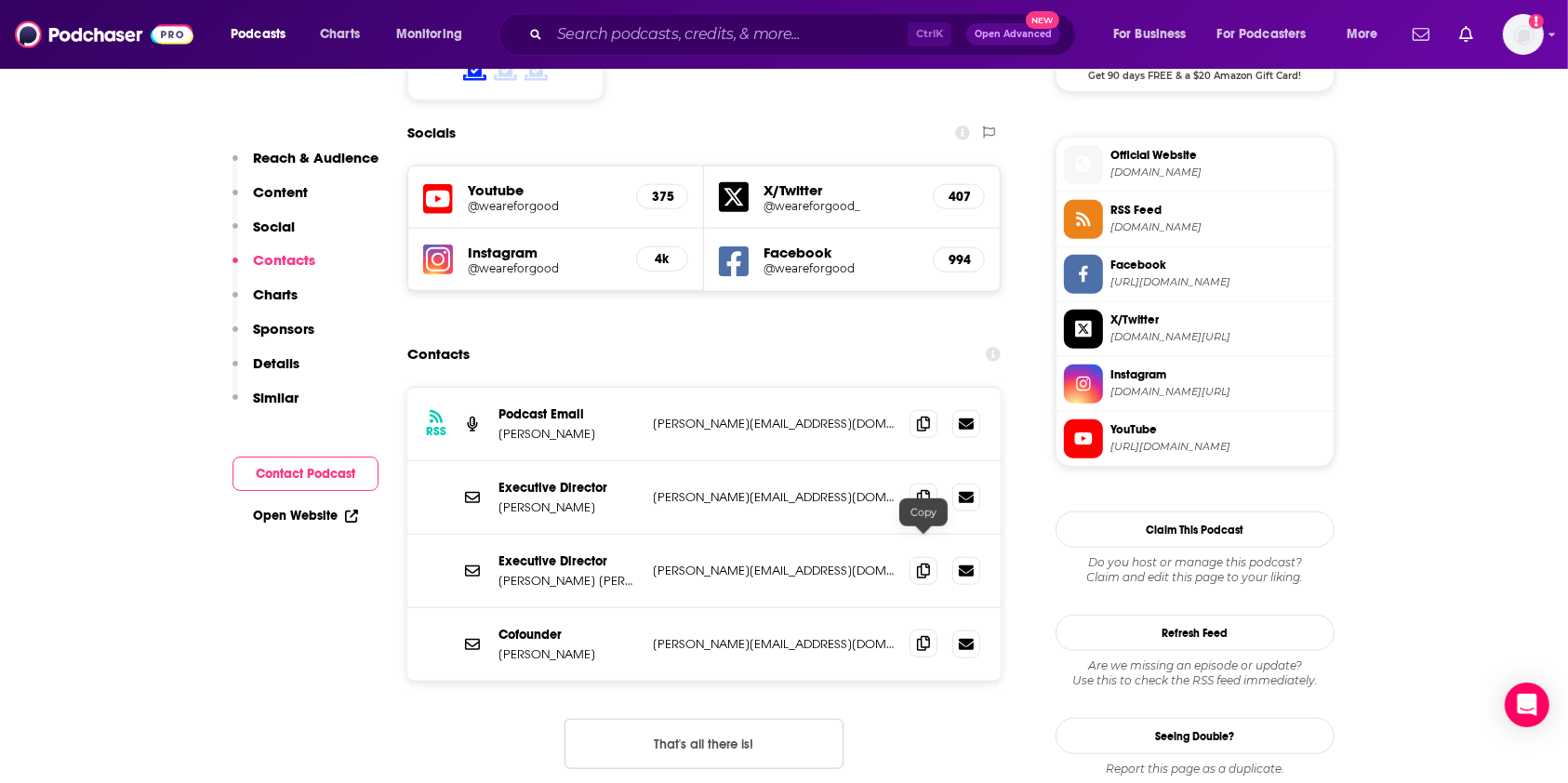
click at [924, 637] on icon at bounding box center [923, 644] width 13 height 15
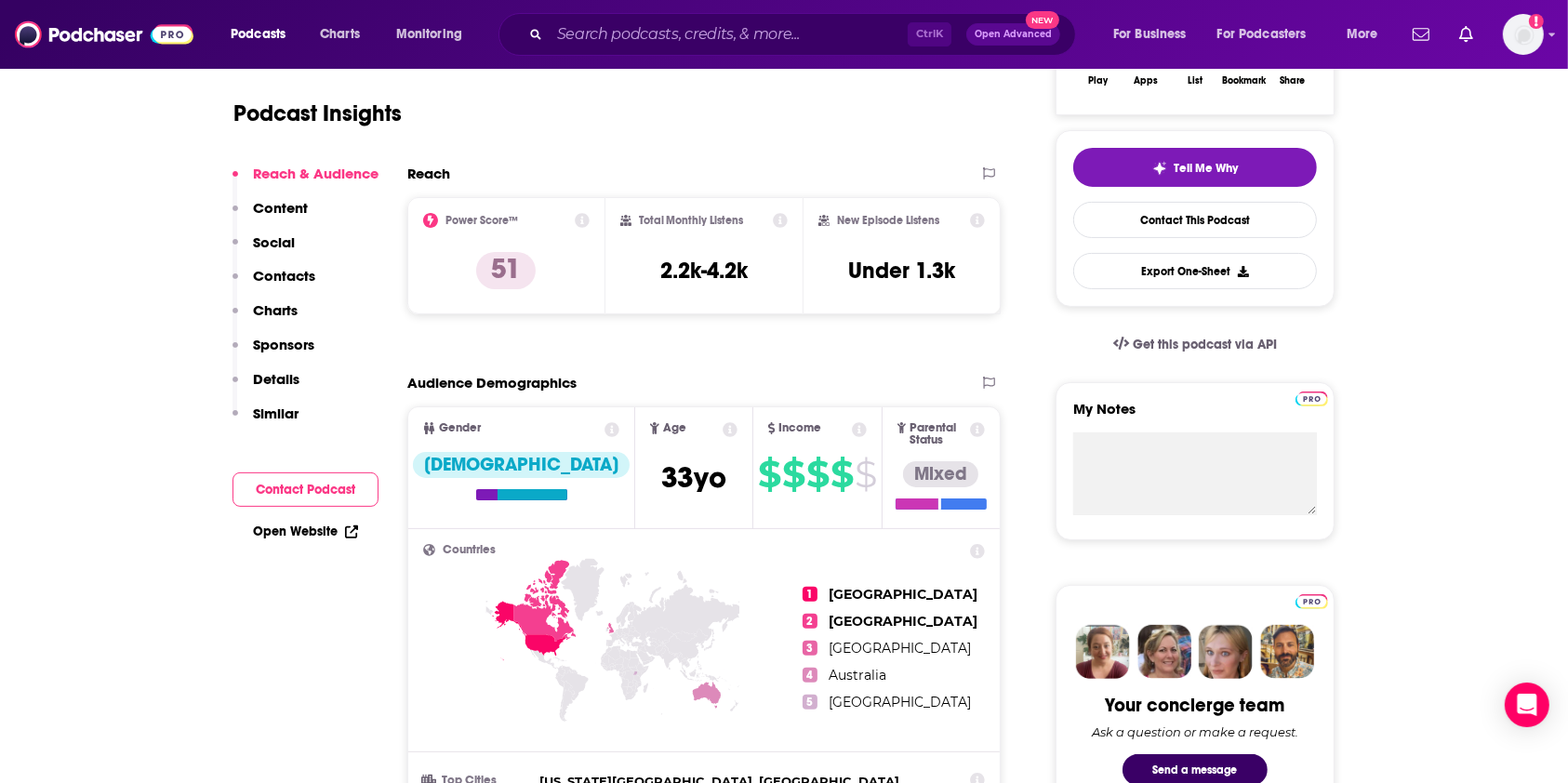
scroll to position [0, 0]
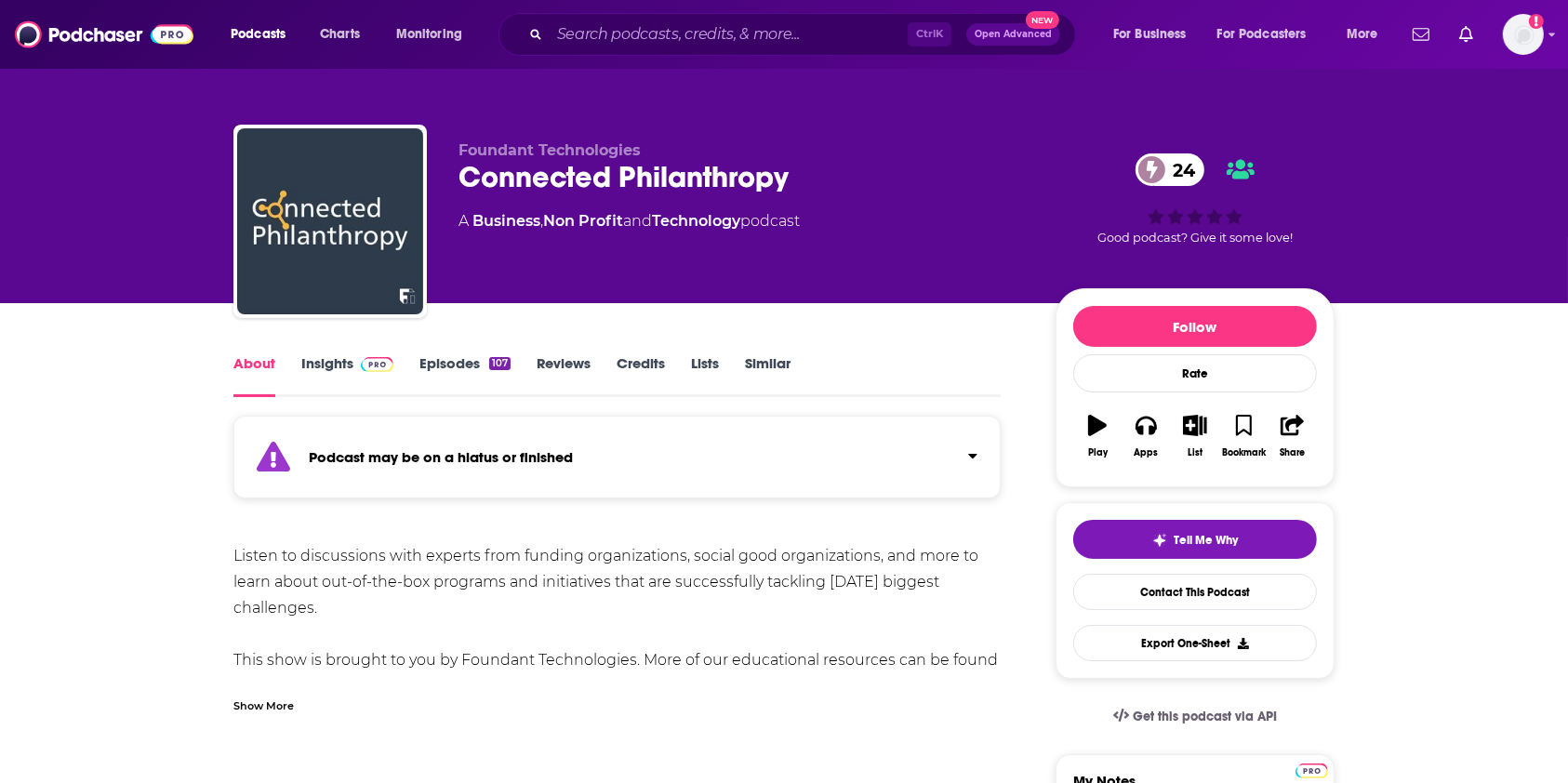
click at [477, 372] on link "Episodes 107" at bounding box center [465, 376] width 92 height 43
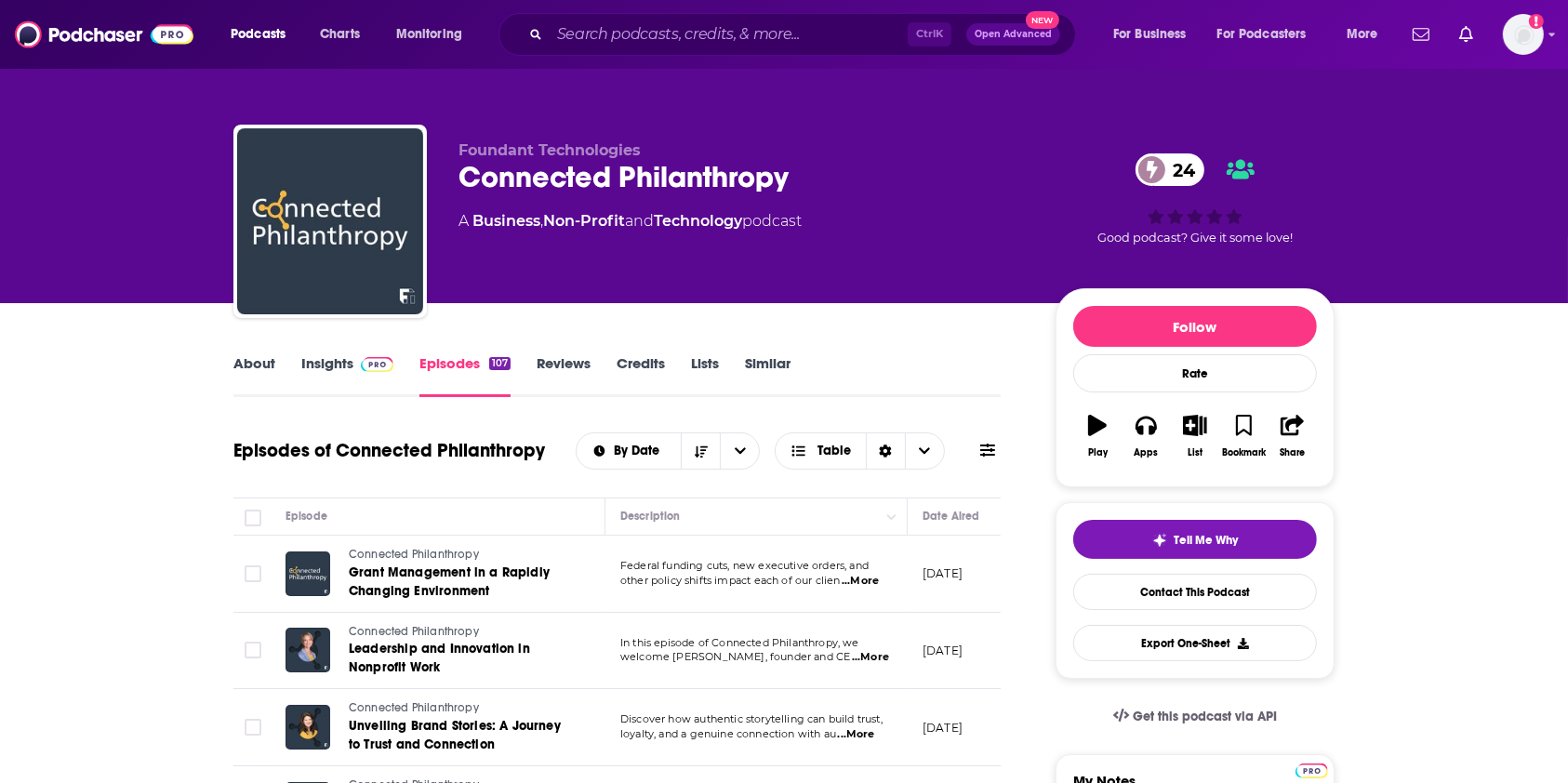
click at [266, 357] on link "About" at bounding box center [254, 376] width 42 height 43
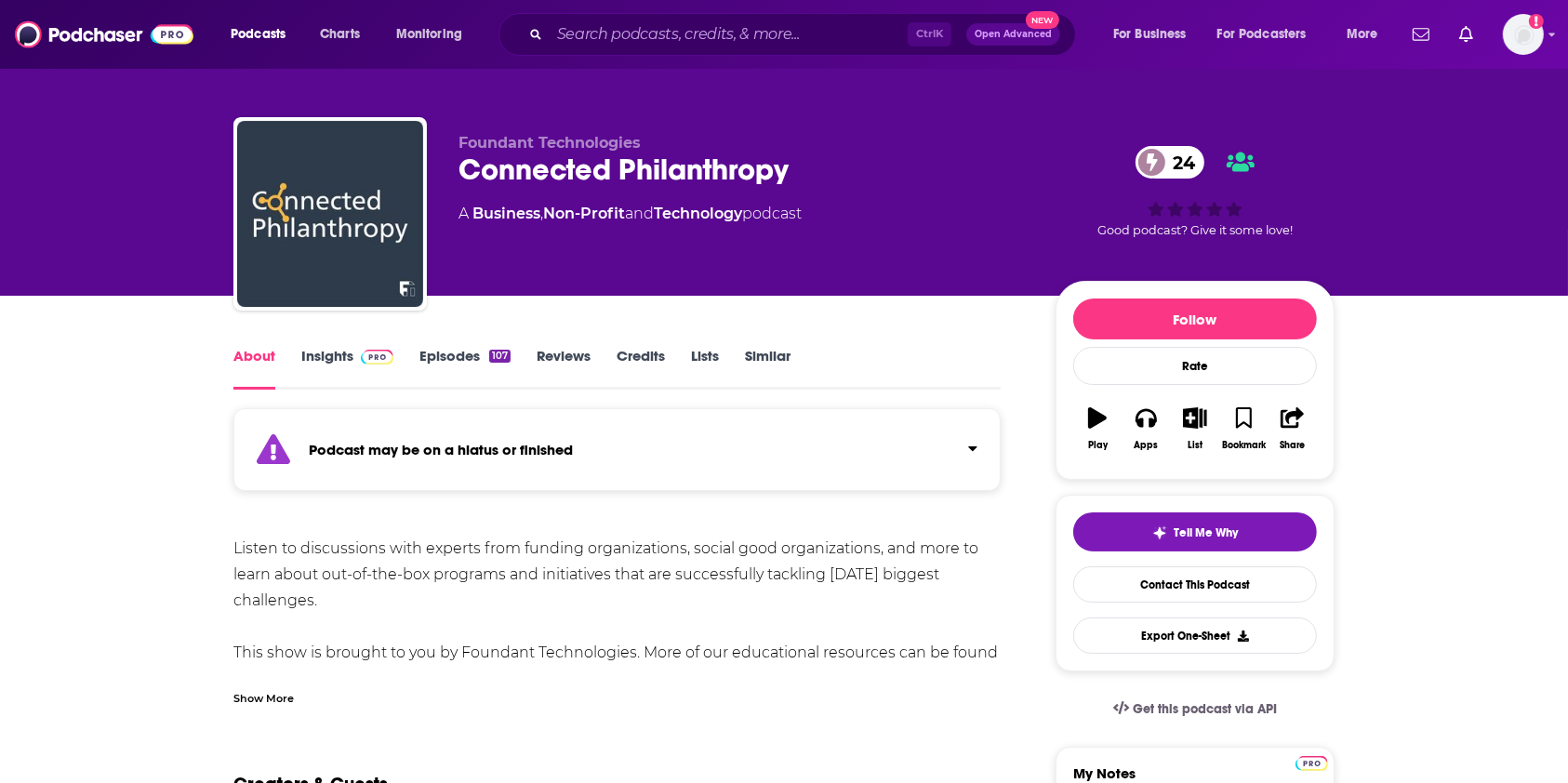
scroll to position [124, 0]
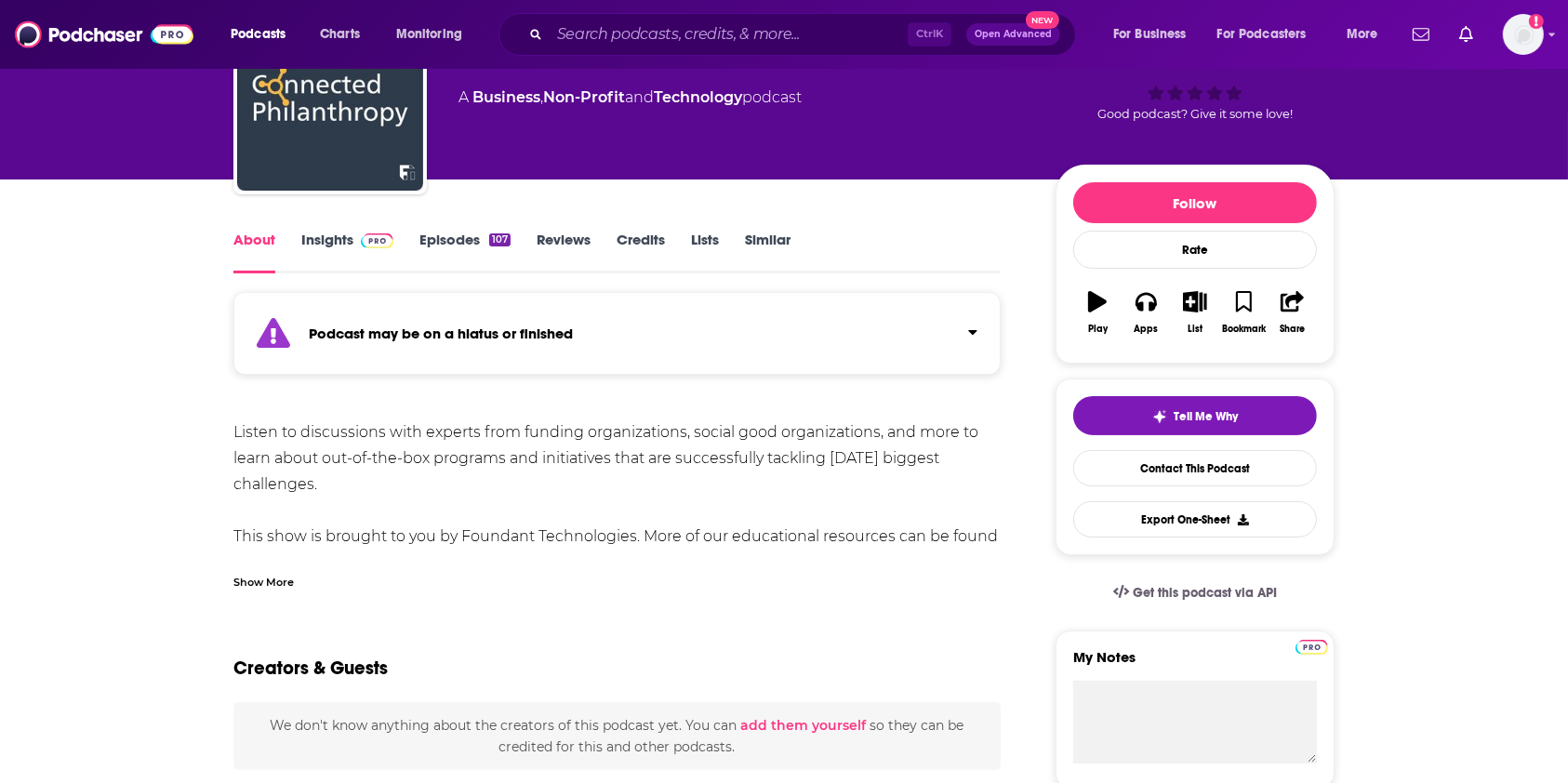
click at [307, 581] on div "Show More" at bounding box center [617, 574] width 767 height 31
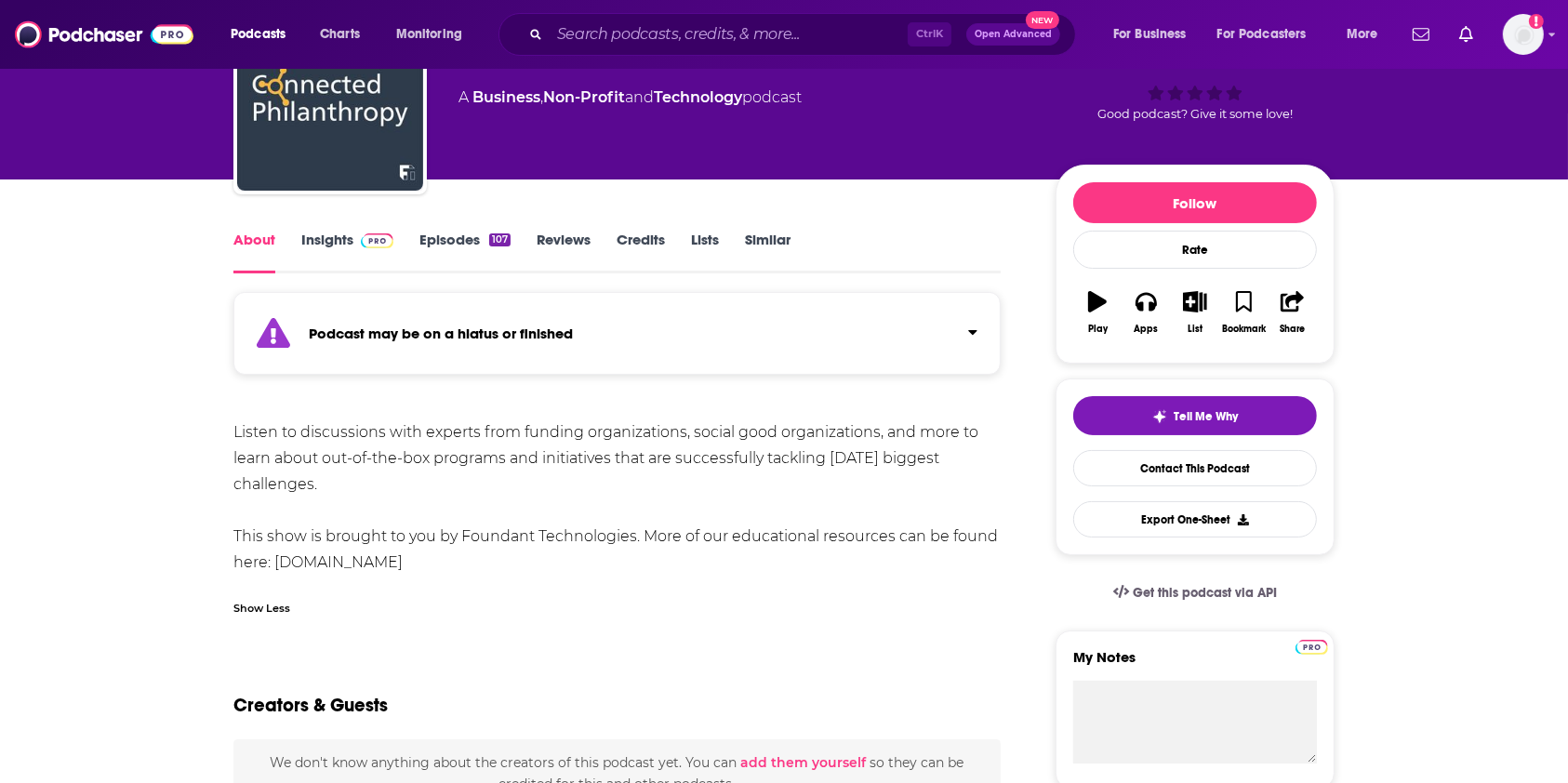
drag, startPoint x: 369, startPoint y: 490, endPoint x: 237, endPoint y: 428, distance: 145.8
click at [237, 428] on div "Listen to discussions with experts from funding organizations, social good orga…" at bounding box center [617, 497] width 767 height 156
copy div "Listen to discussions with experts from funding organizations, social good orga…"
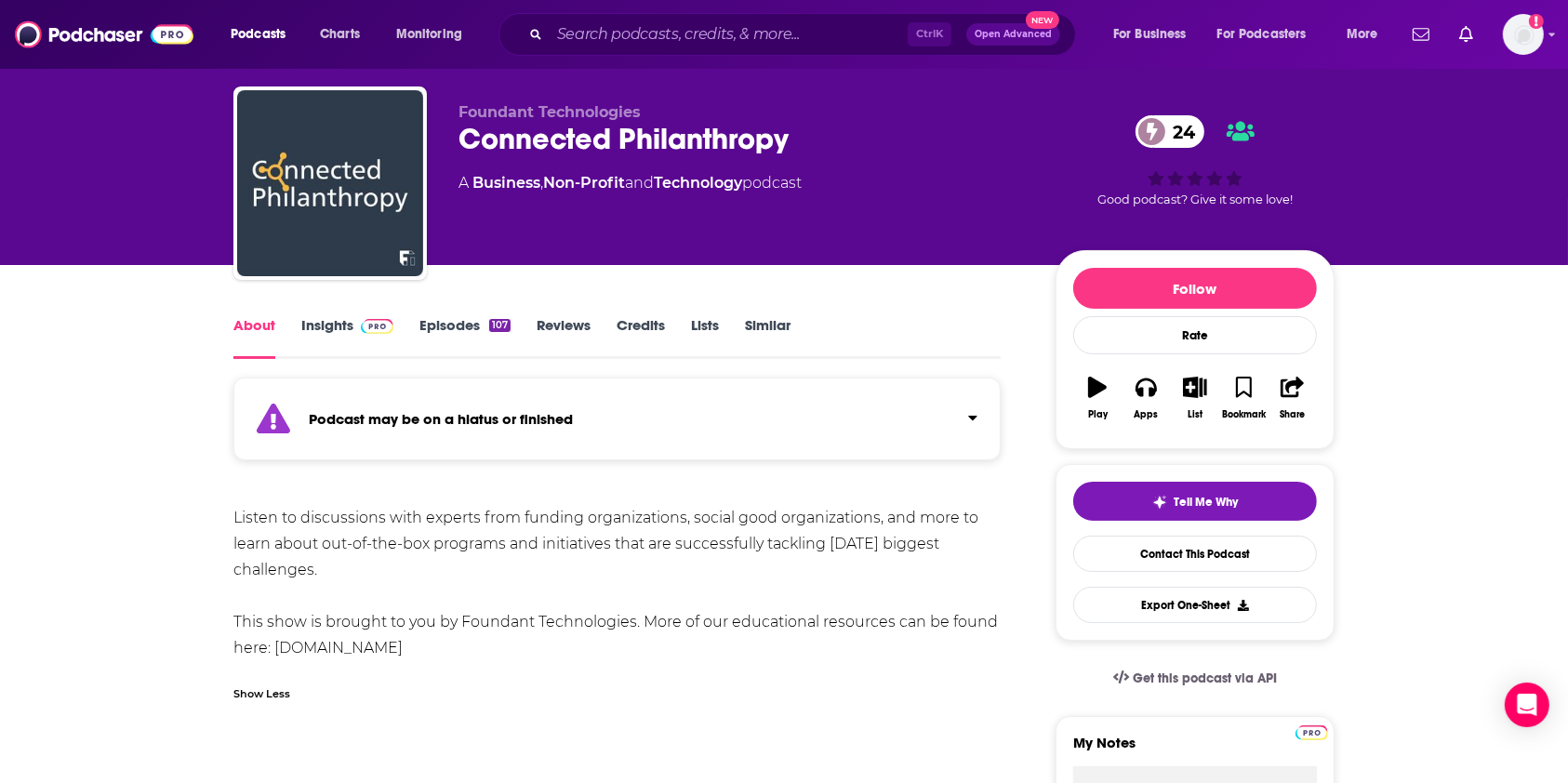
scroll to position [0, 0]
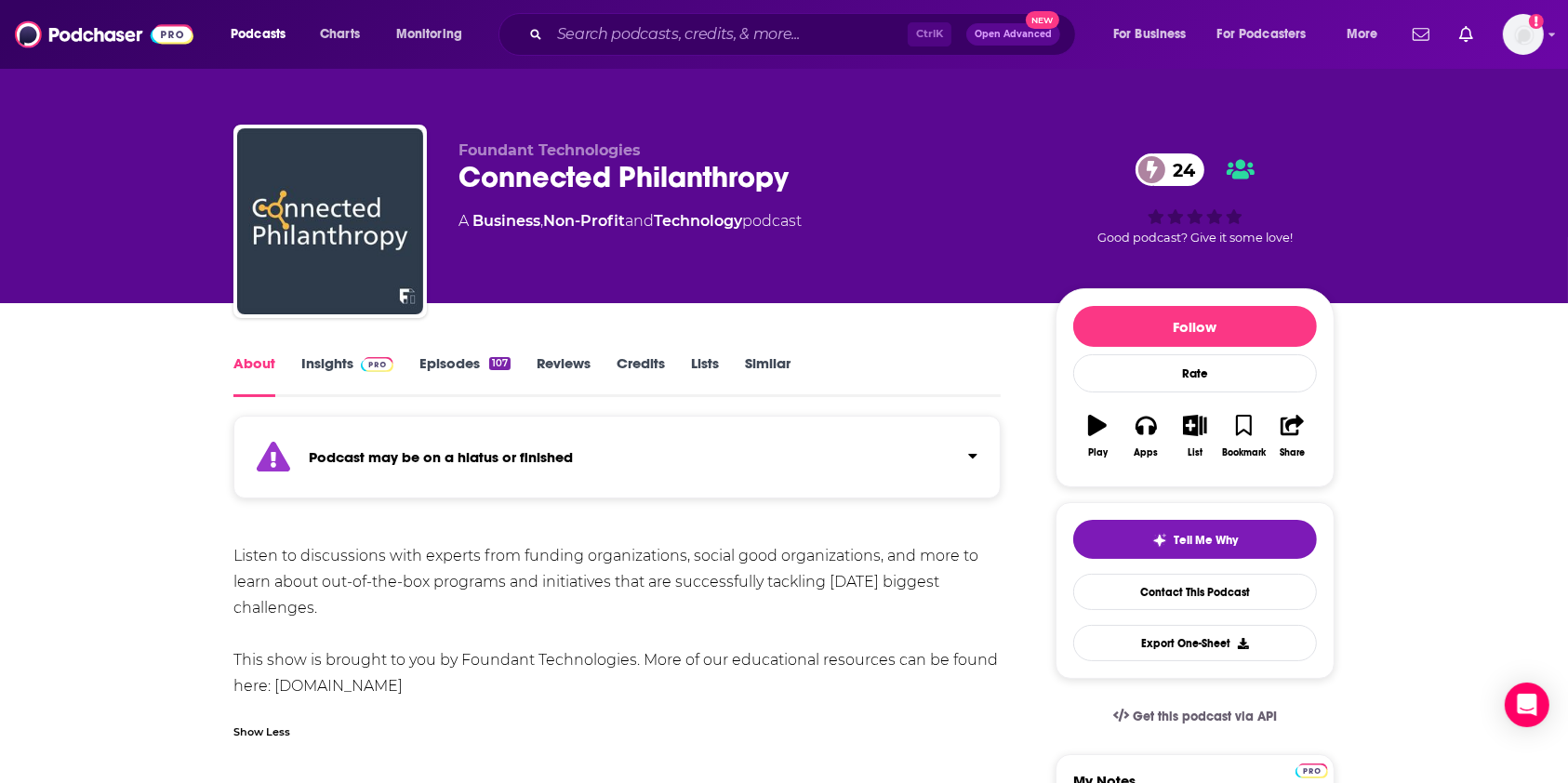
click at [376, 365] on img at bounding box center [376, 364] width 32 height 15
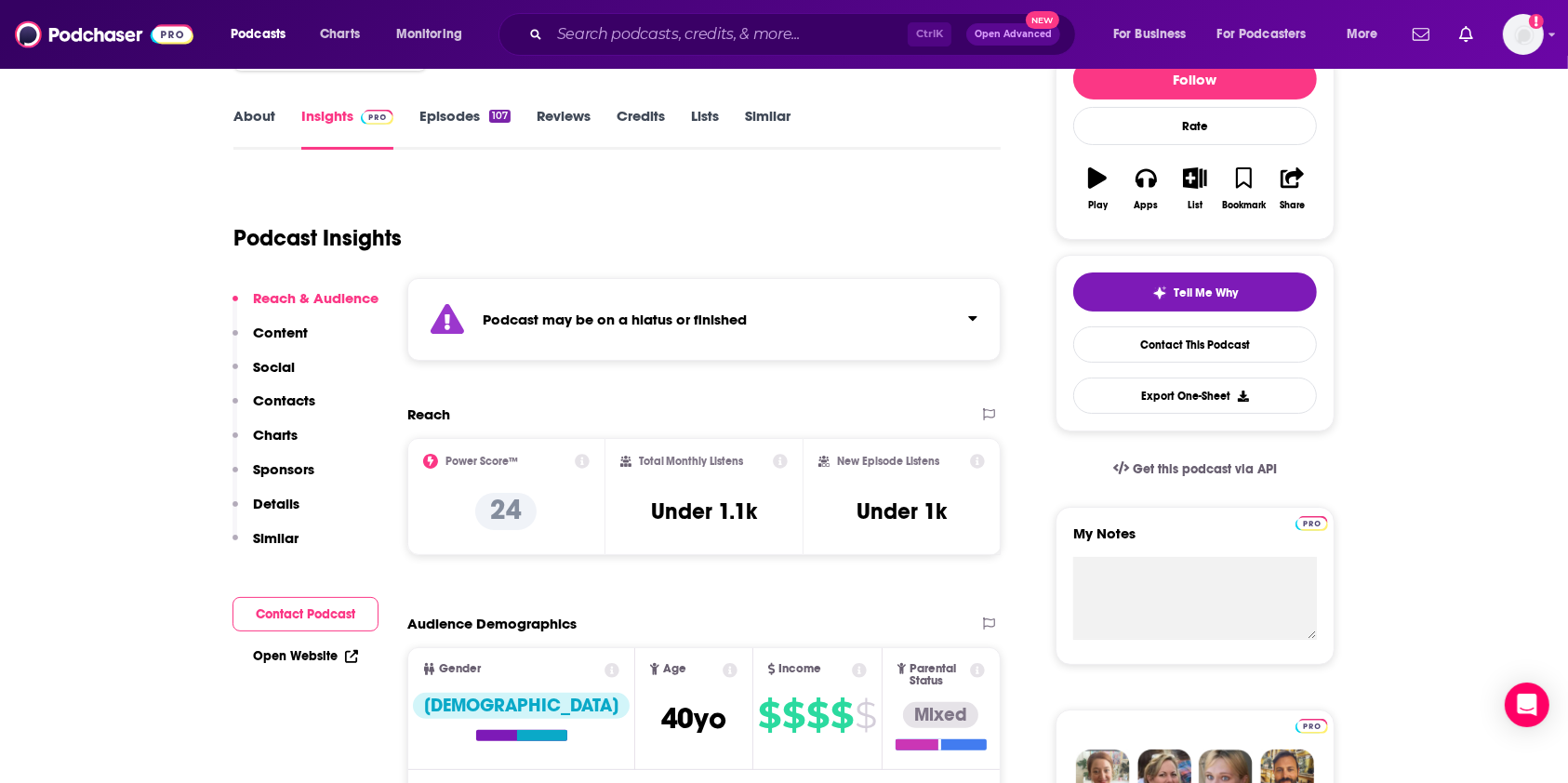
scroll to position [496, 0]
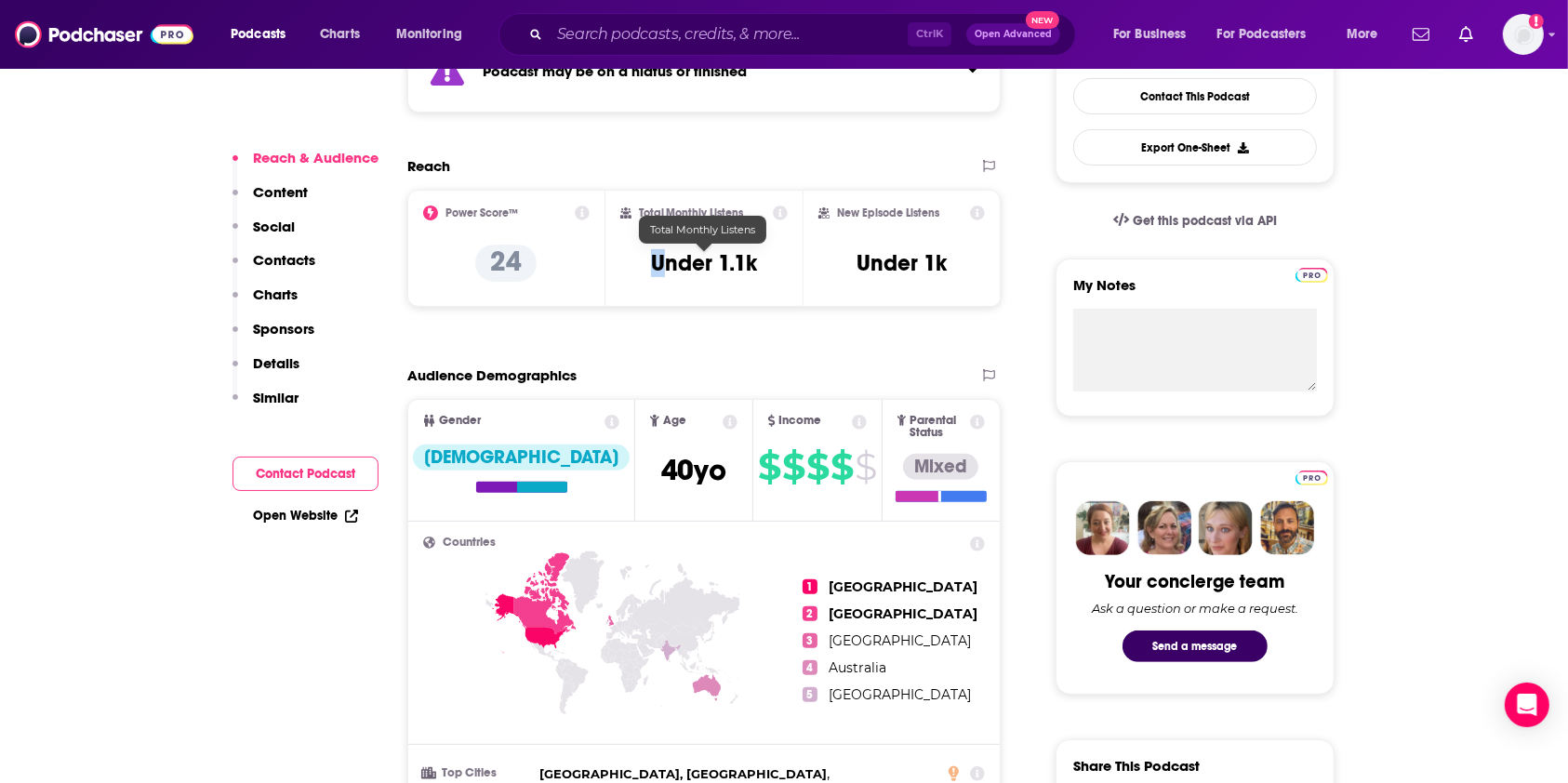
drag, startPoint x: 701, startPoint y: 252, endPoint x: 677, endPoint y: 254, distance: 24.1
click at [676, 254] on div "Total Monthly Listens Under 1.1k" at bounding box center [704, 249] width 198 height 117
drag, startPoint x: 775, startPoint y: 253, endPoint x: 647, endPoint y: 257, distance: 128.1
click at [647, 257] on div "Total Monthly Listens Under 1.1k" at bounding box center [704, 249] width 169 height 86
copy h3 "Under 1.1k"
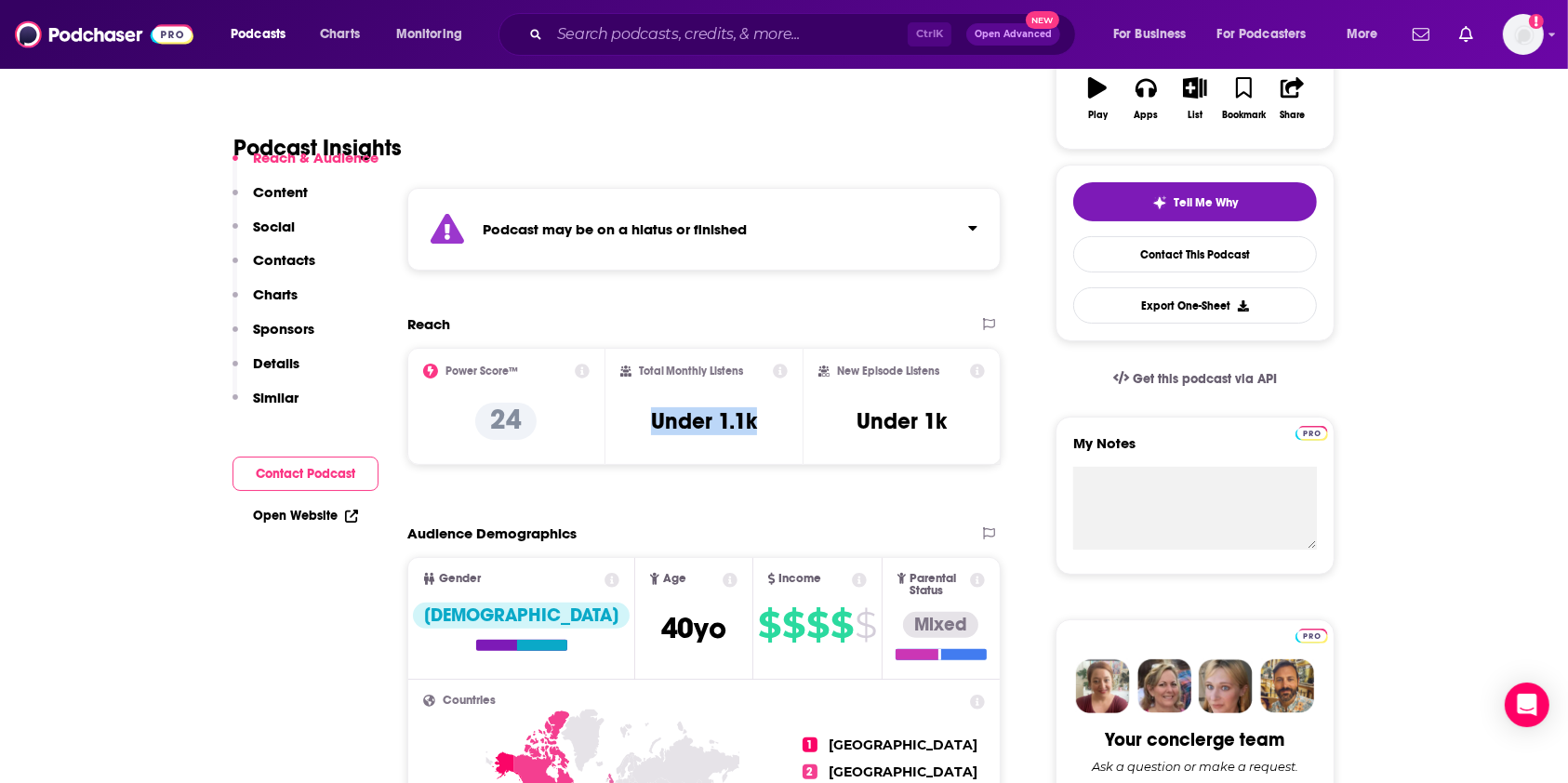
scroll to position [248, 0]
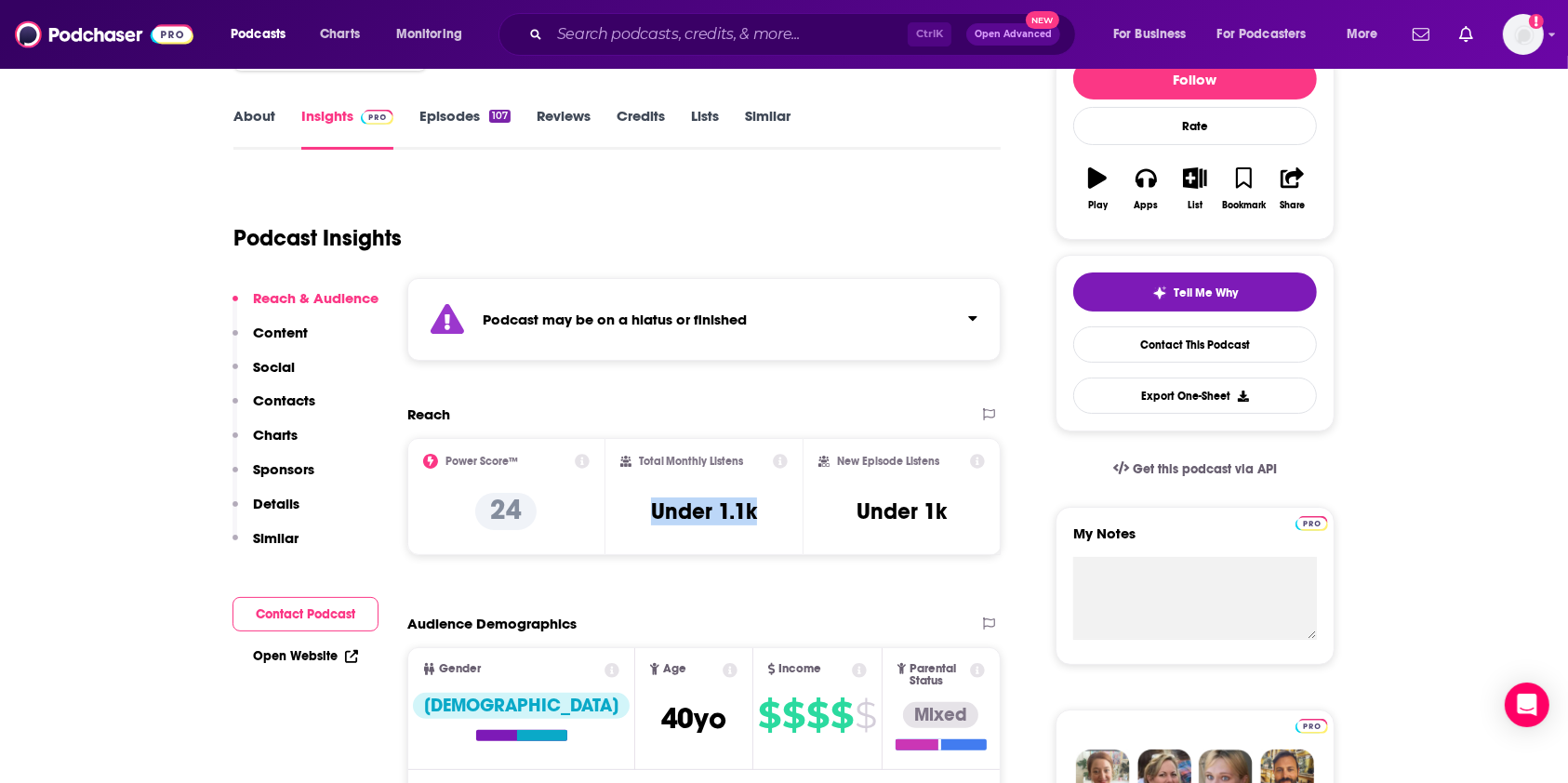
click at [263, 112] on link "About" at bounding box center [254, 129] width 42 height 43
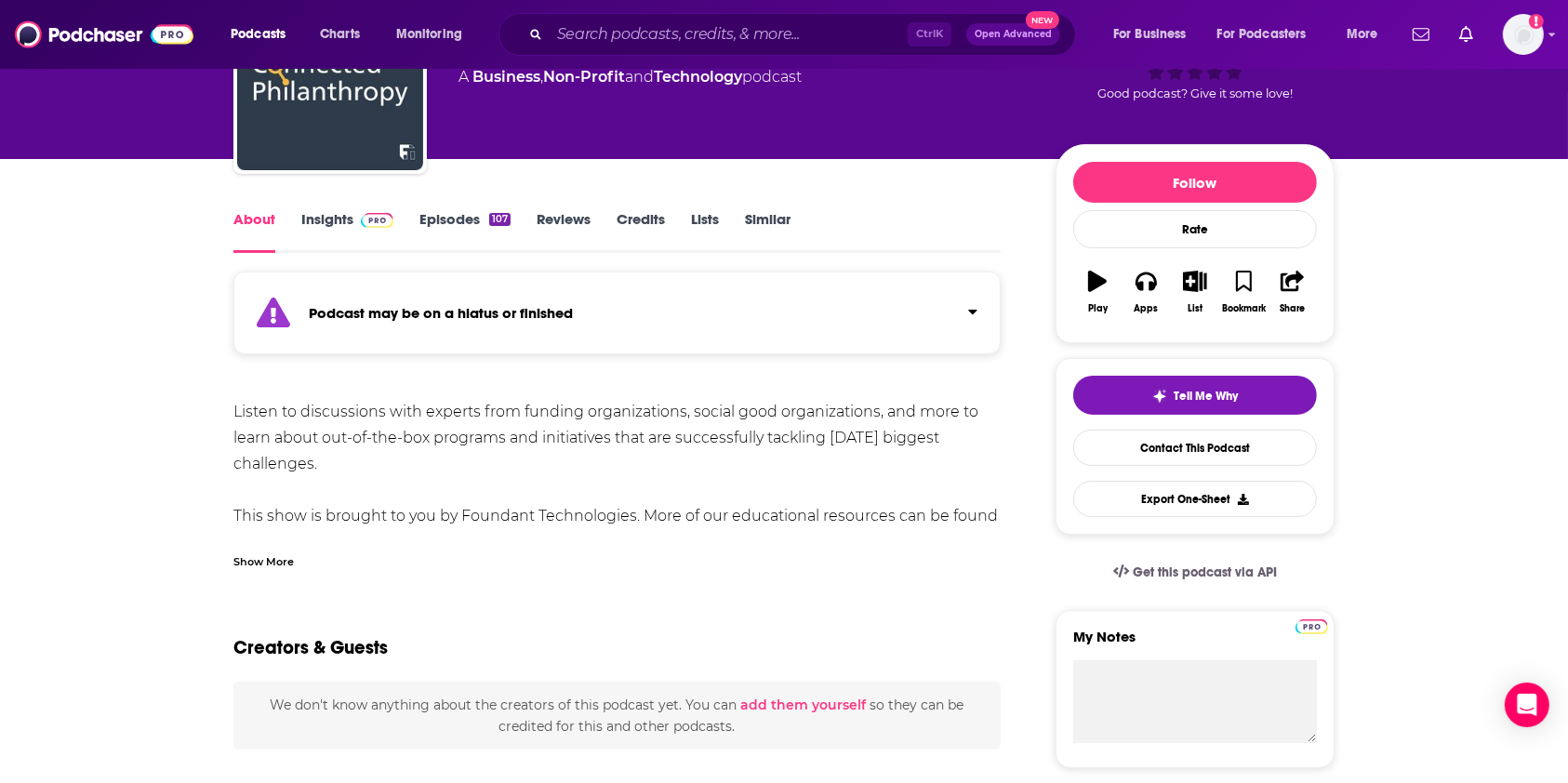
scroll to position [124, 0]
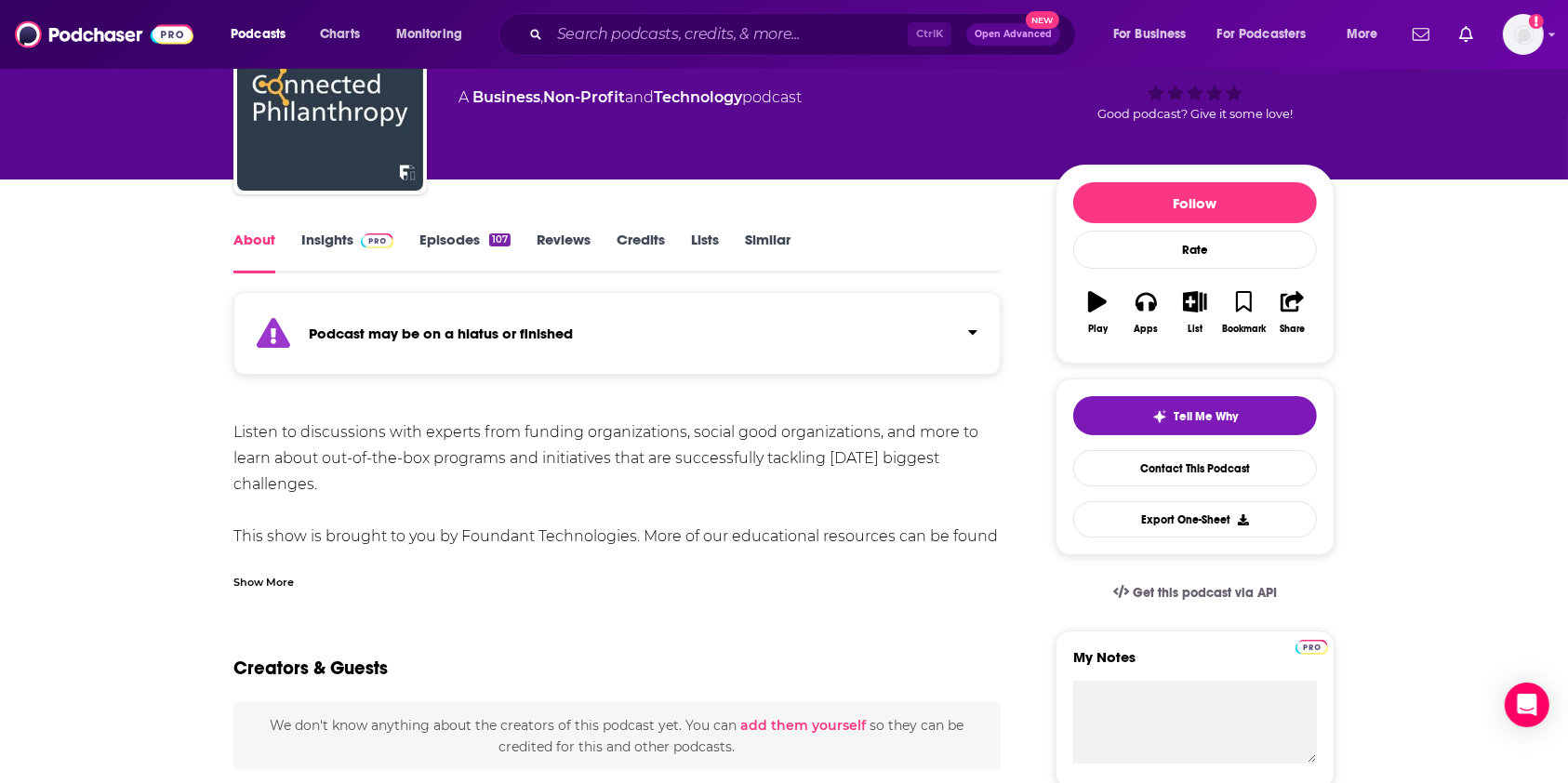
click at [338, 245] on link "Insights" at bounding box center [347, 253] width 92 height 43
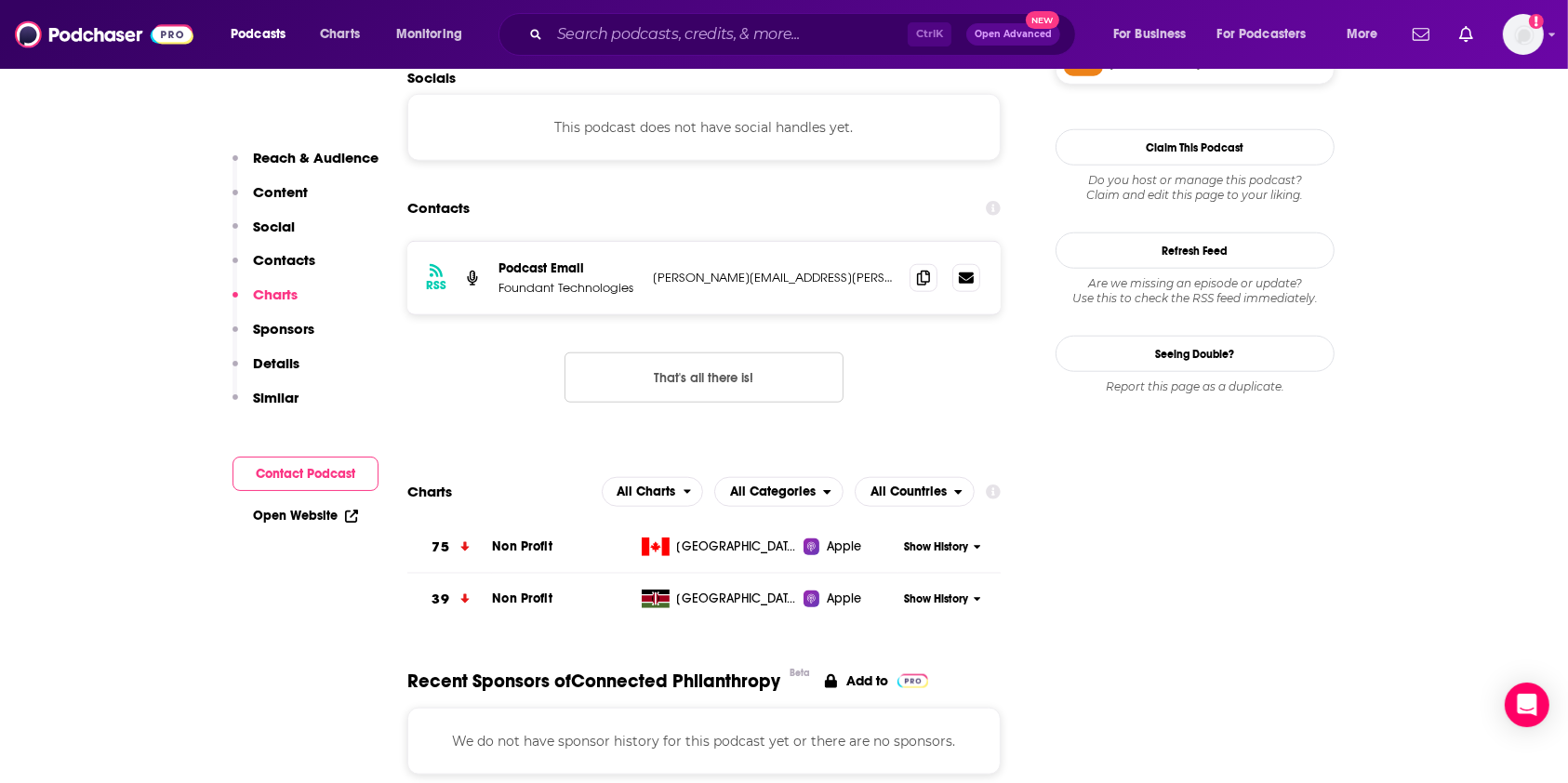
scroll to position [1737, 0]
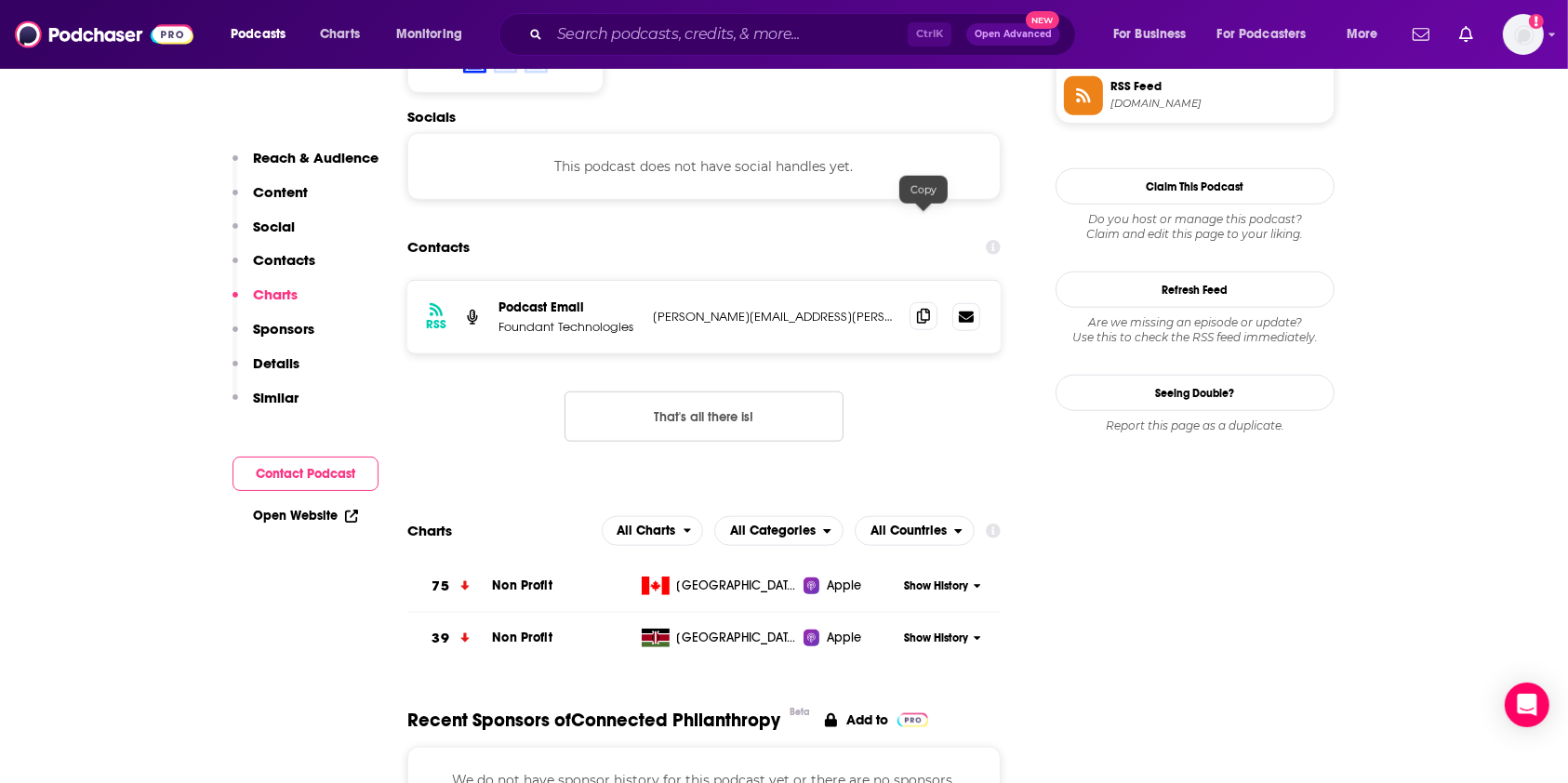
click at [917, 309] on icon at bounding box center [923, 316] width 13 height 15
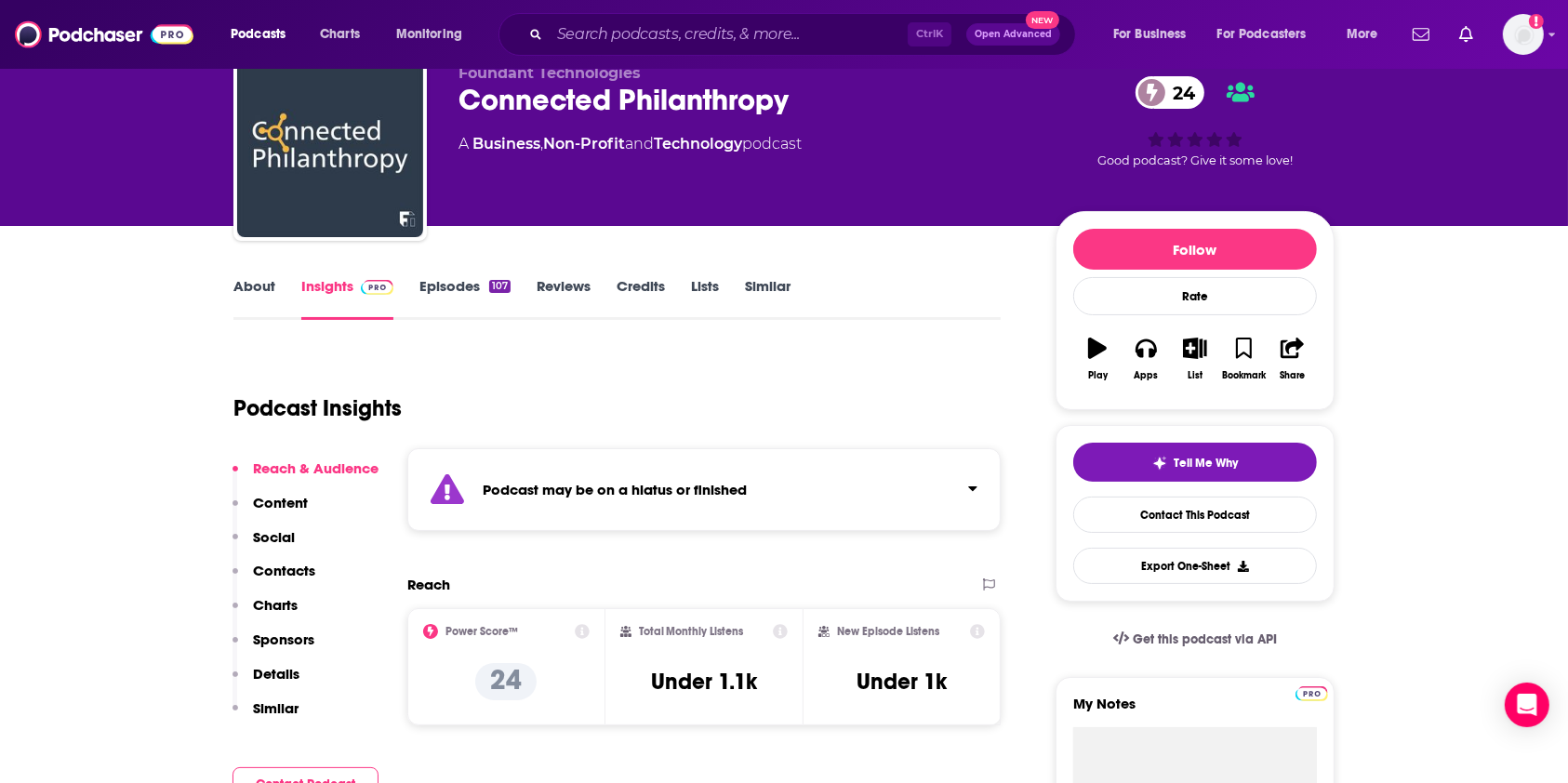
scroll to position [0, 0]
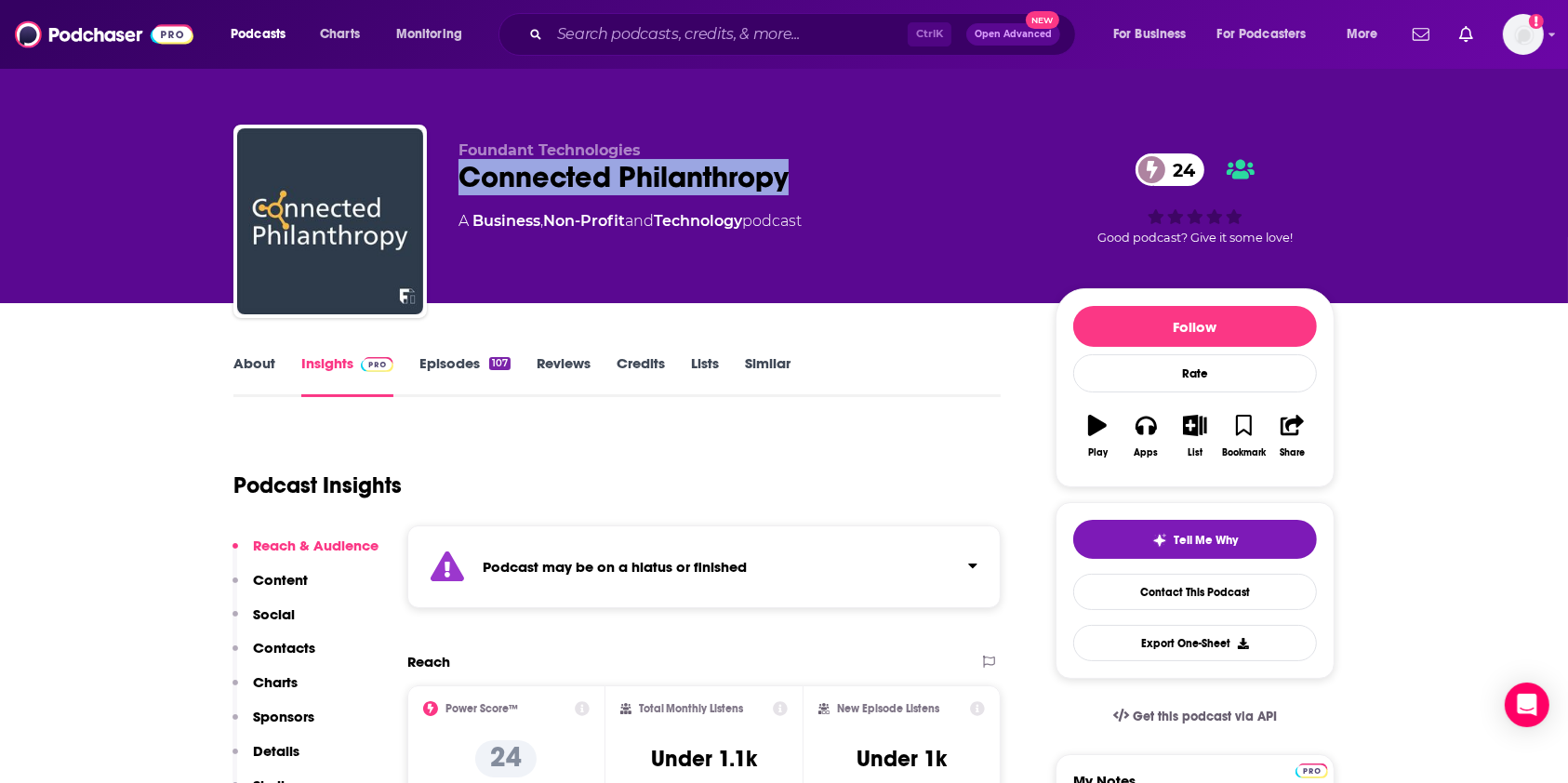
drag, startPoint x: 811, startPoint y: 186, endPoint x: 457, endPoint y: 190, distance: 354.0
click at [458, 190] on div "Connected Philanthropy 24" at bounding box center [742, 176] width 567 height 36
copy h2 "Connected Philanthropy"
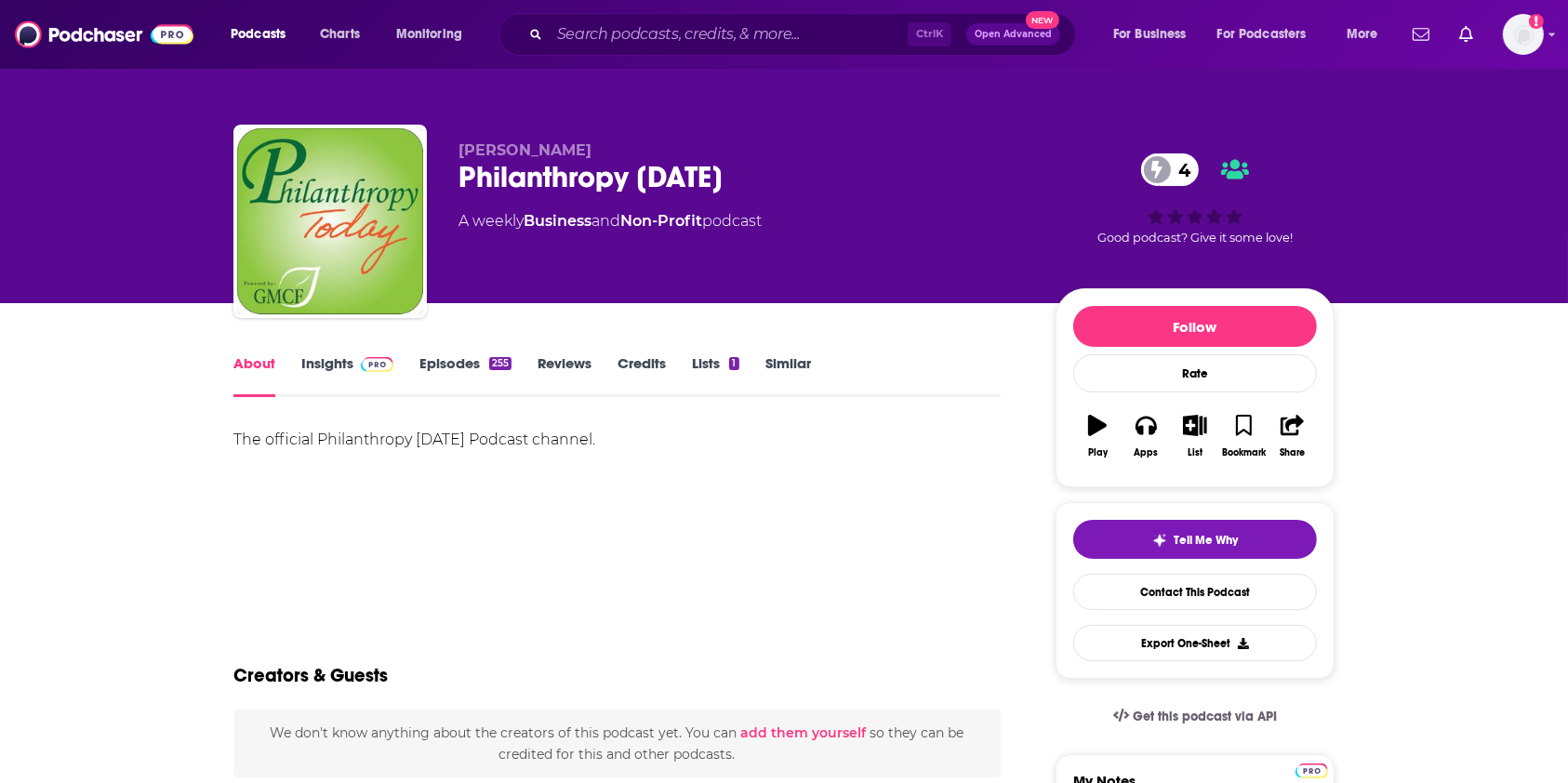
click at [440, 372] on link "Episodes 255" at bounding box center [465, 376] width 92 height 43
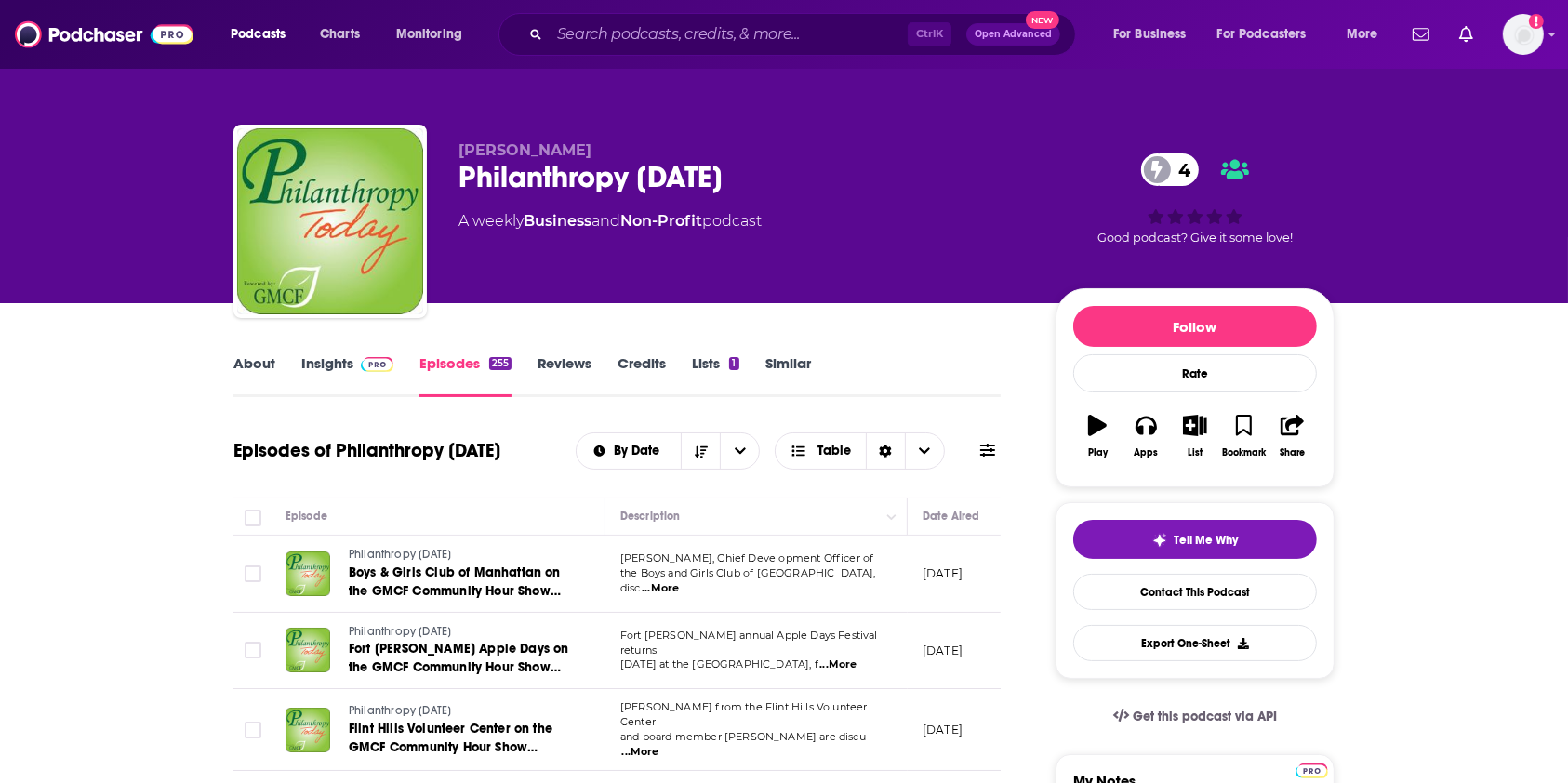
click at [252, 360] on link "About" at bounding box center [254, 376] width 42 height 43
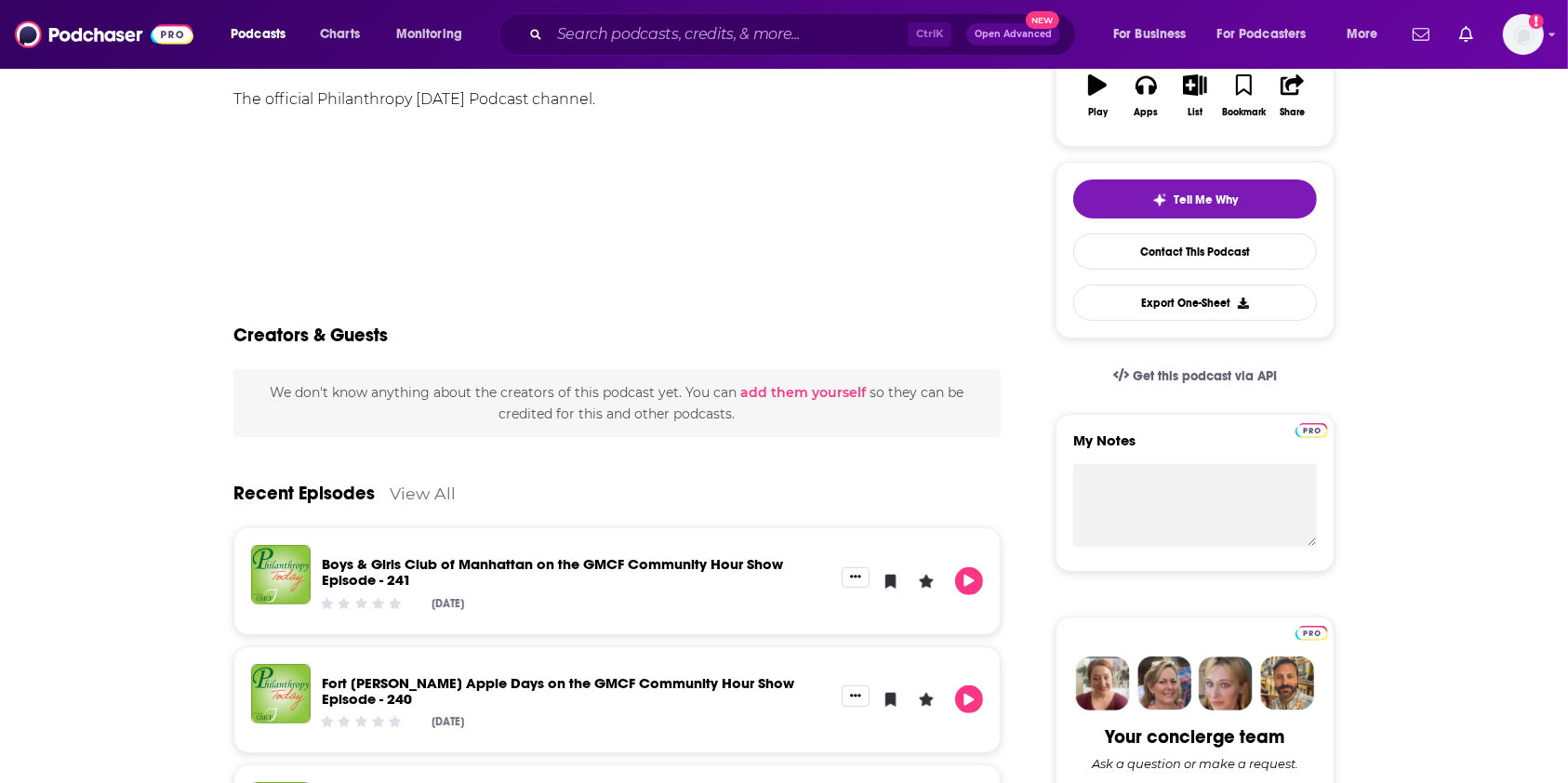
scroll to position [496, 0]
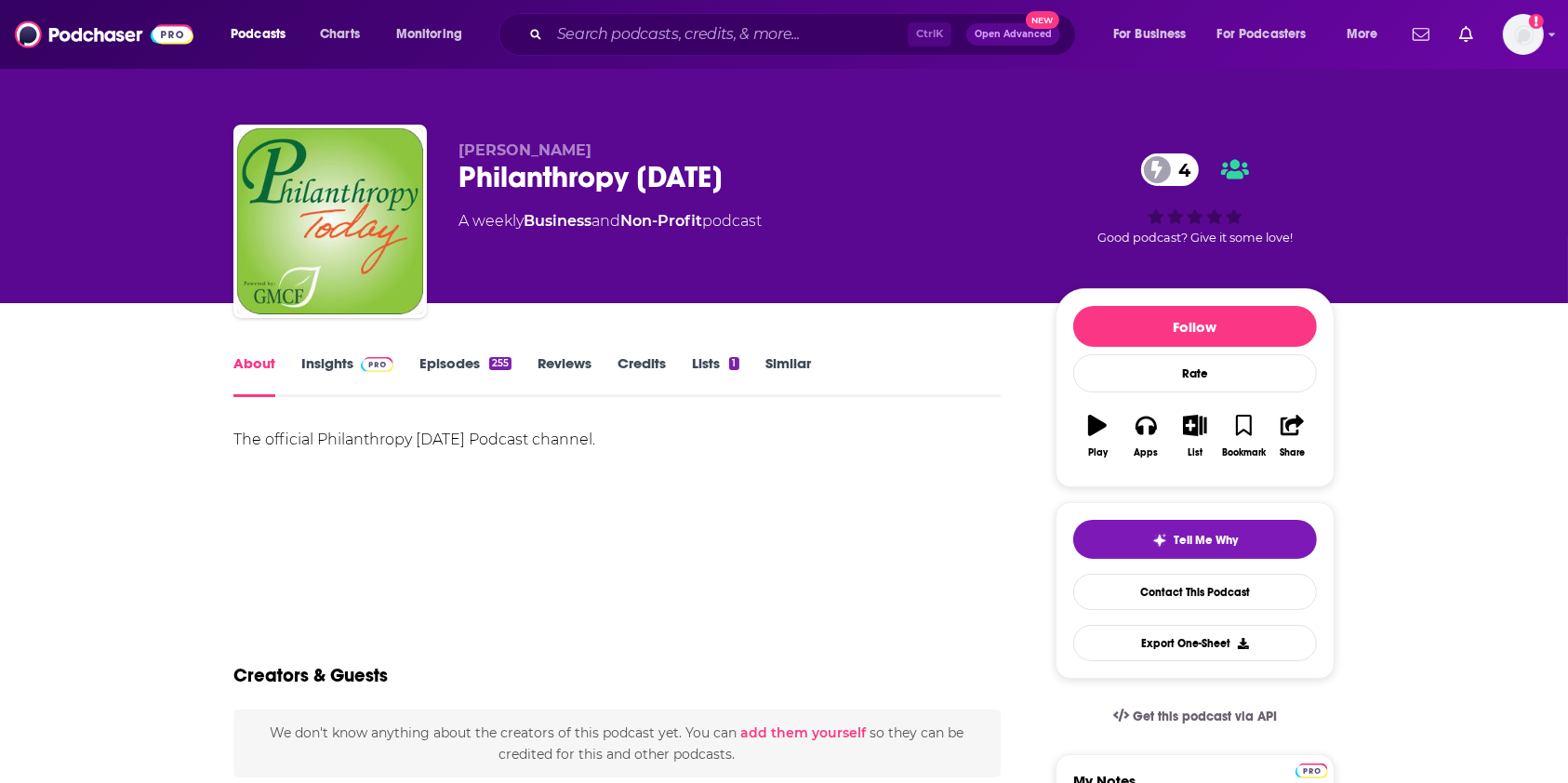
click at [335, 361] on link "Insights" at bounding box center [347, 376] width 92 height 43
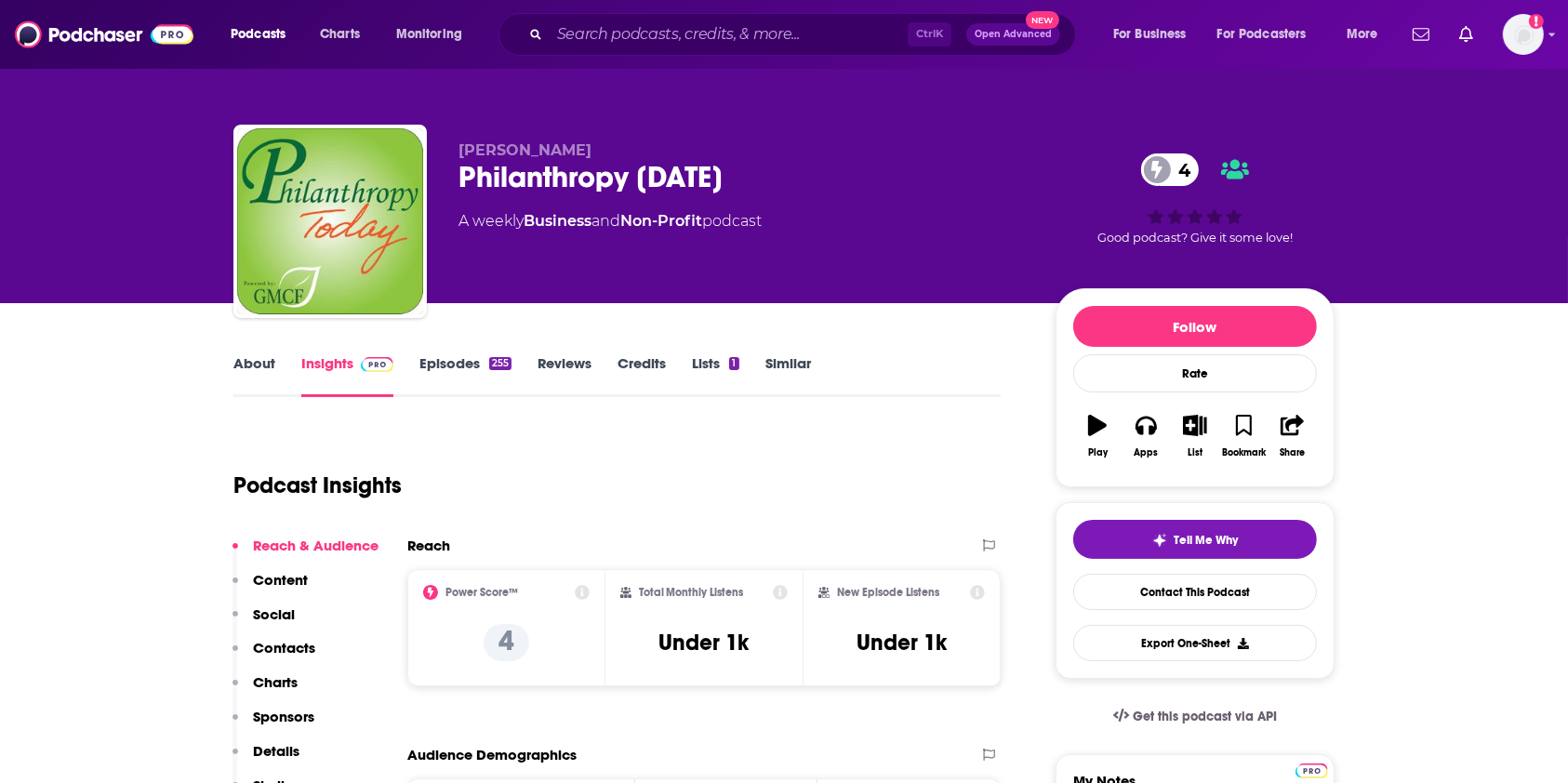
scroll to position [248, 0]
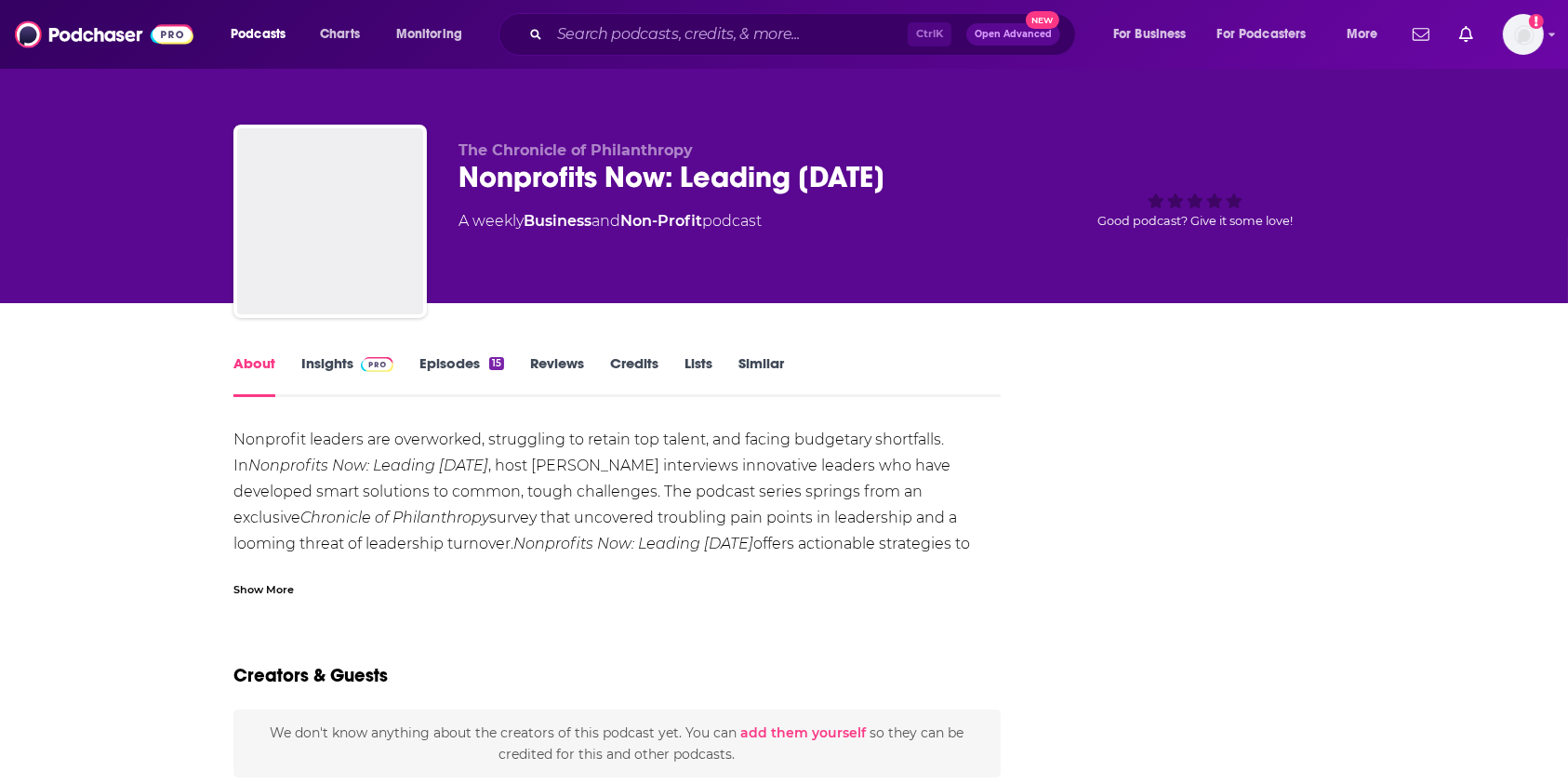
click at [339, 373] on link "Insights" at bounding box center [347, 376] width 92 height 43
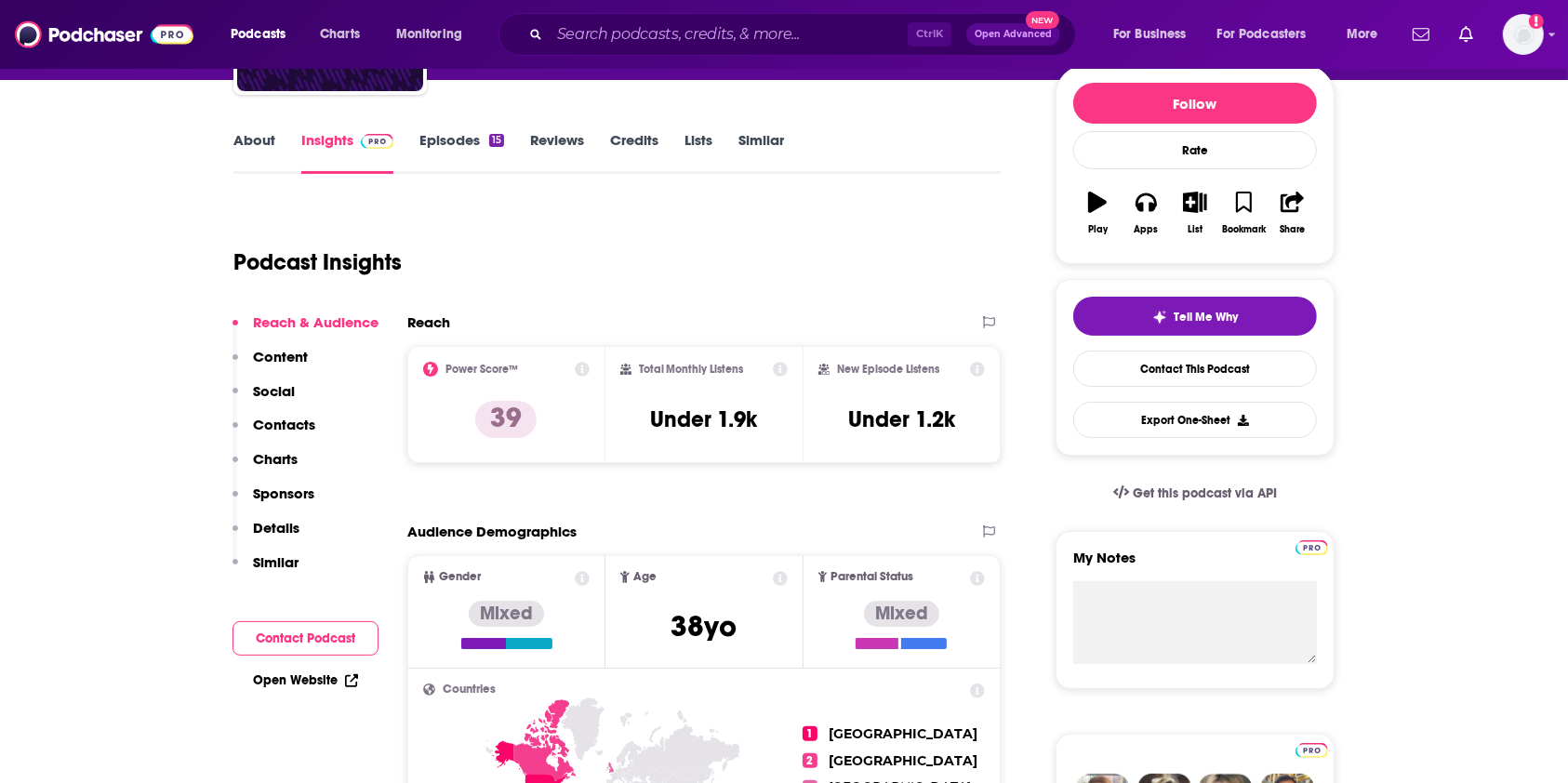
scroll to position [248, 0]
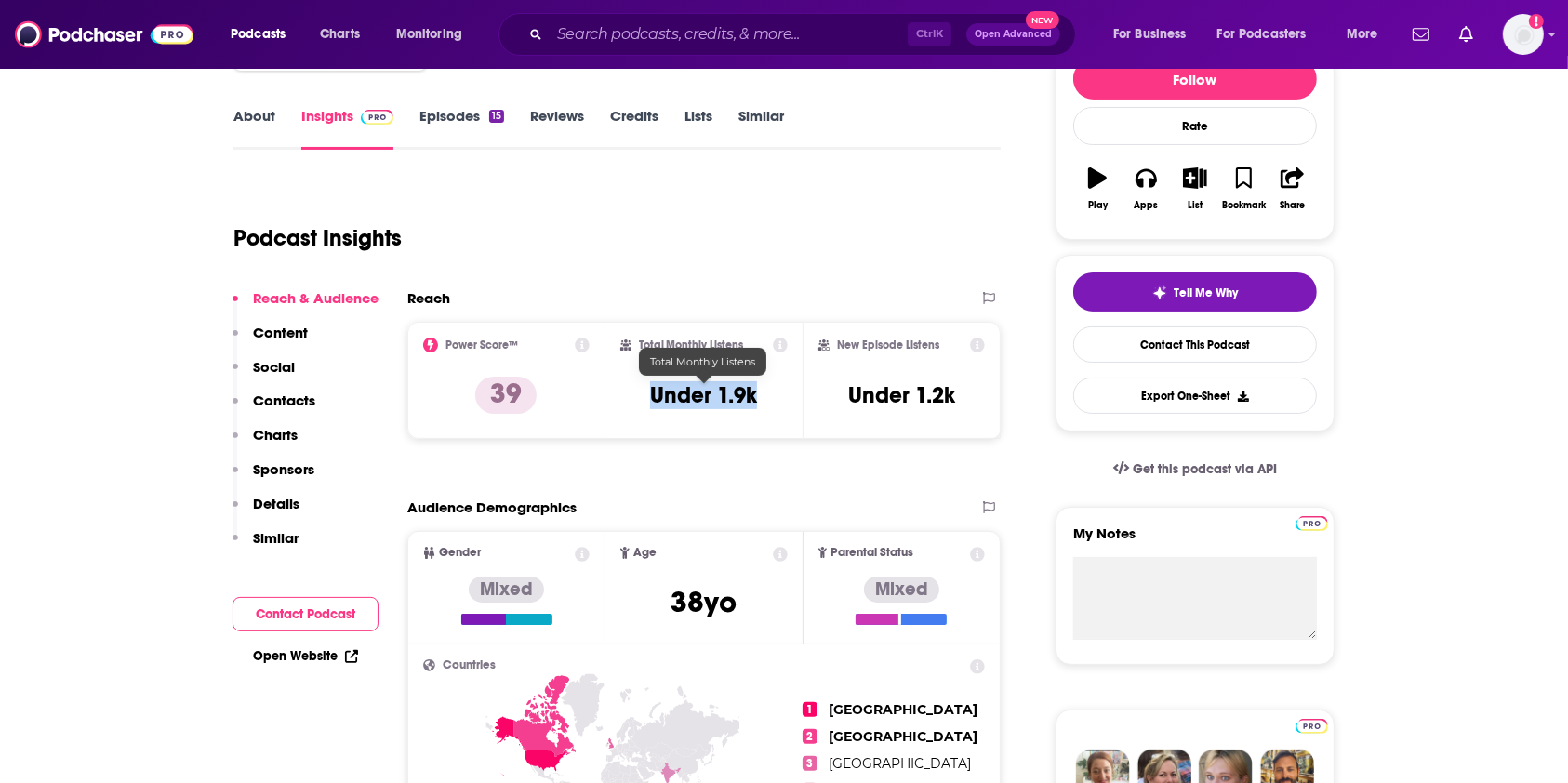
drag, startPoint x: 782, startPoint y: 418, endPoint x: 636, endPoint y: 399, distance: 147.2
click at [636, 399] on div "Total Monthly Listens Under 1.9k" at bounding box center [704, 380] width 169 height 86
copy h3 "Under 1.9k"
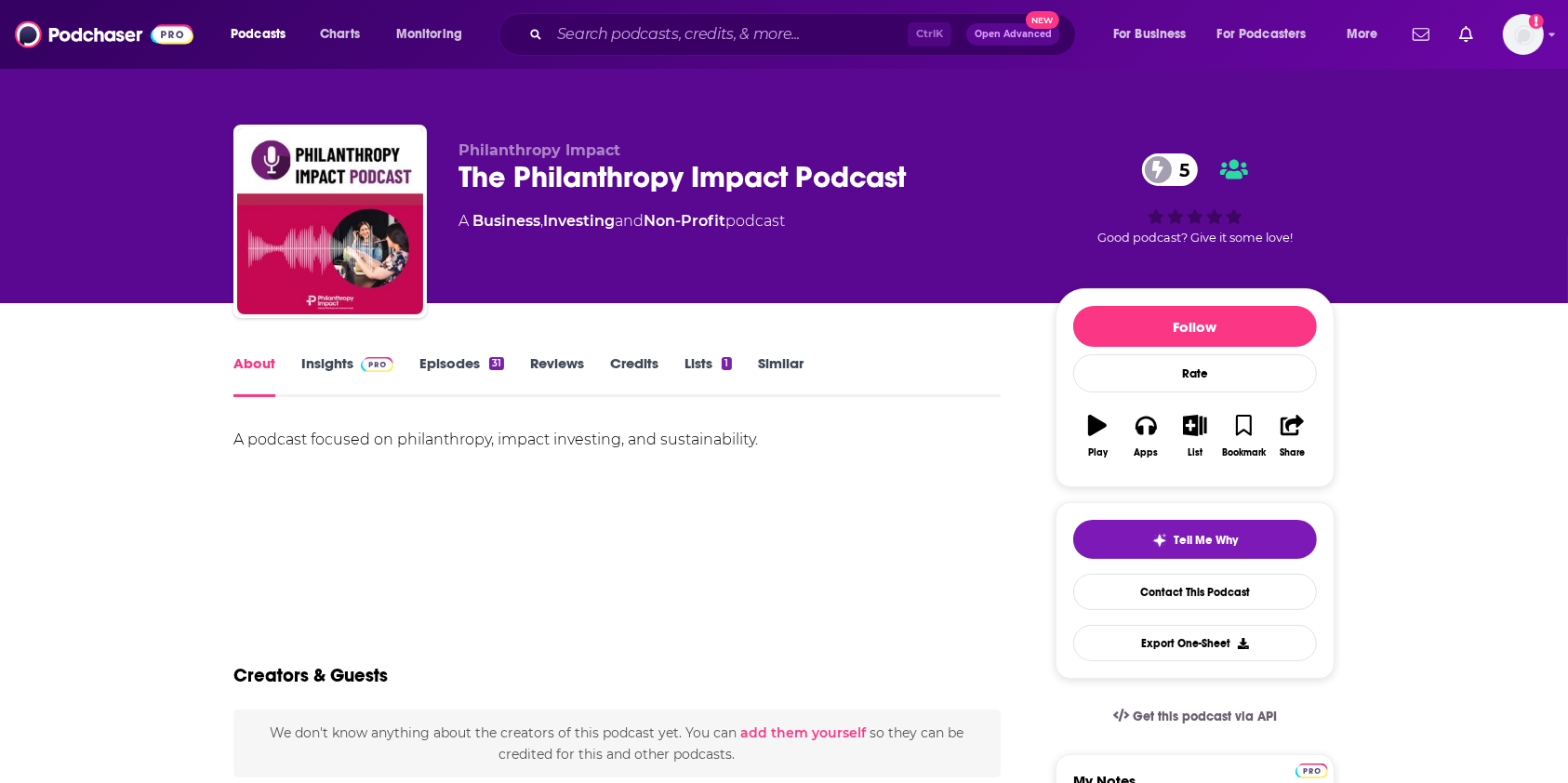
click at [335, 365] on link "Insights" at bounding box center [347, 376] width 92 height 43
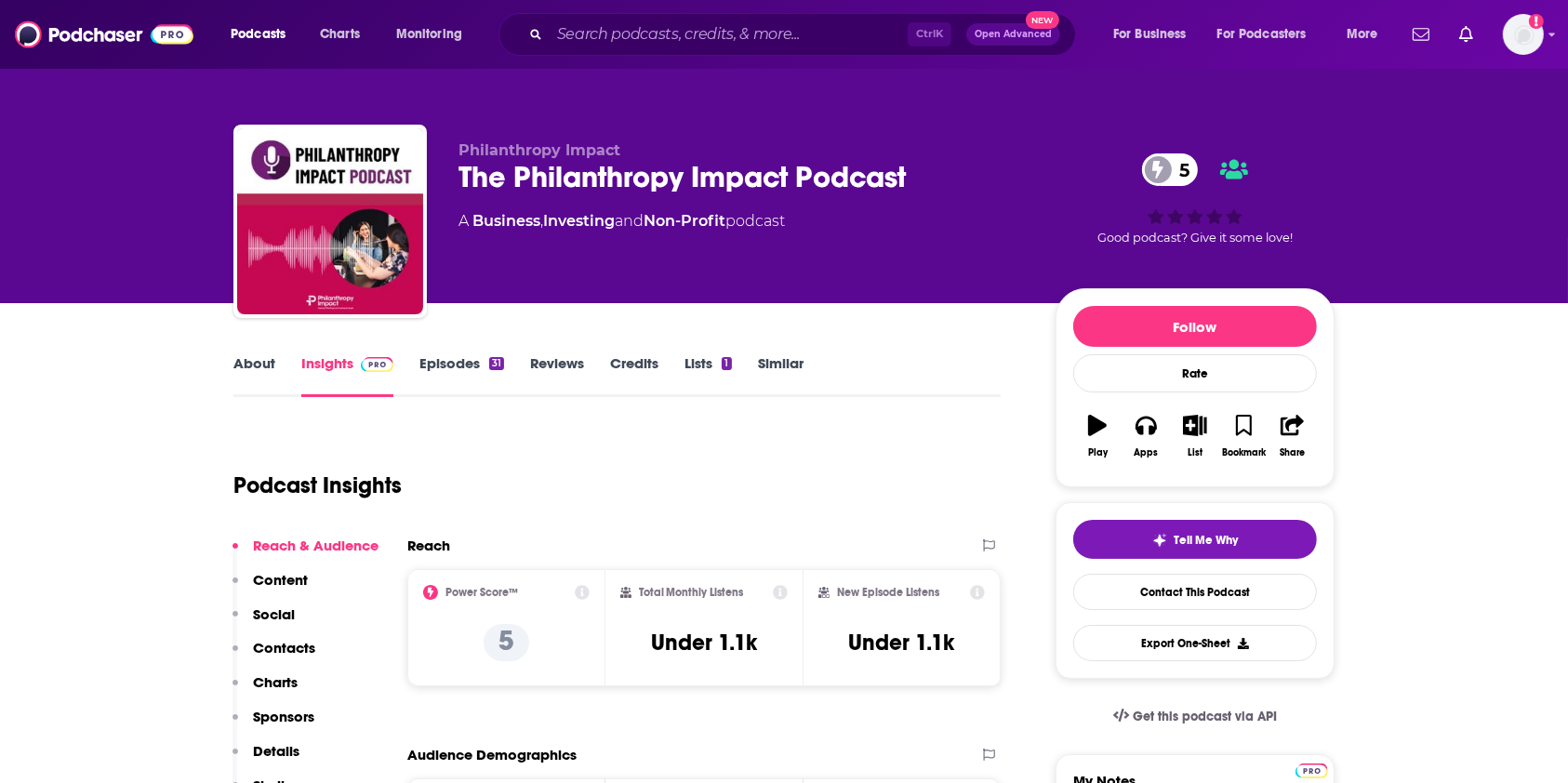
scroll to position [124, 0]
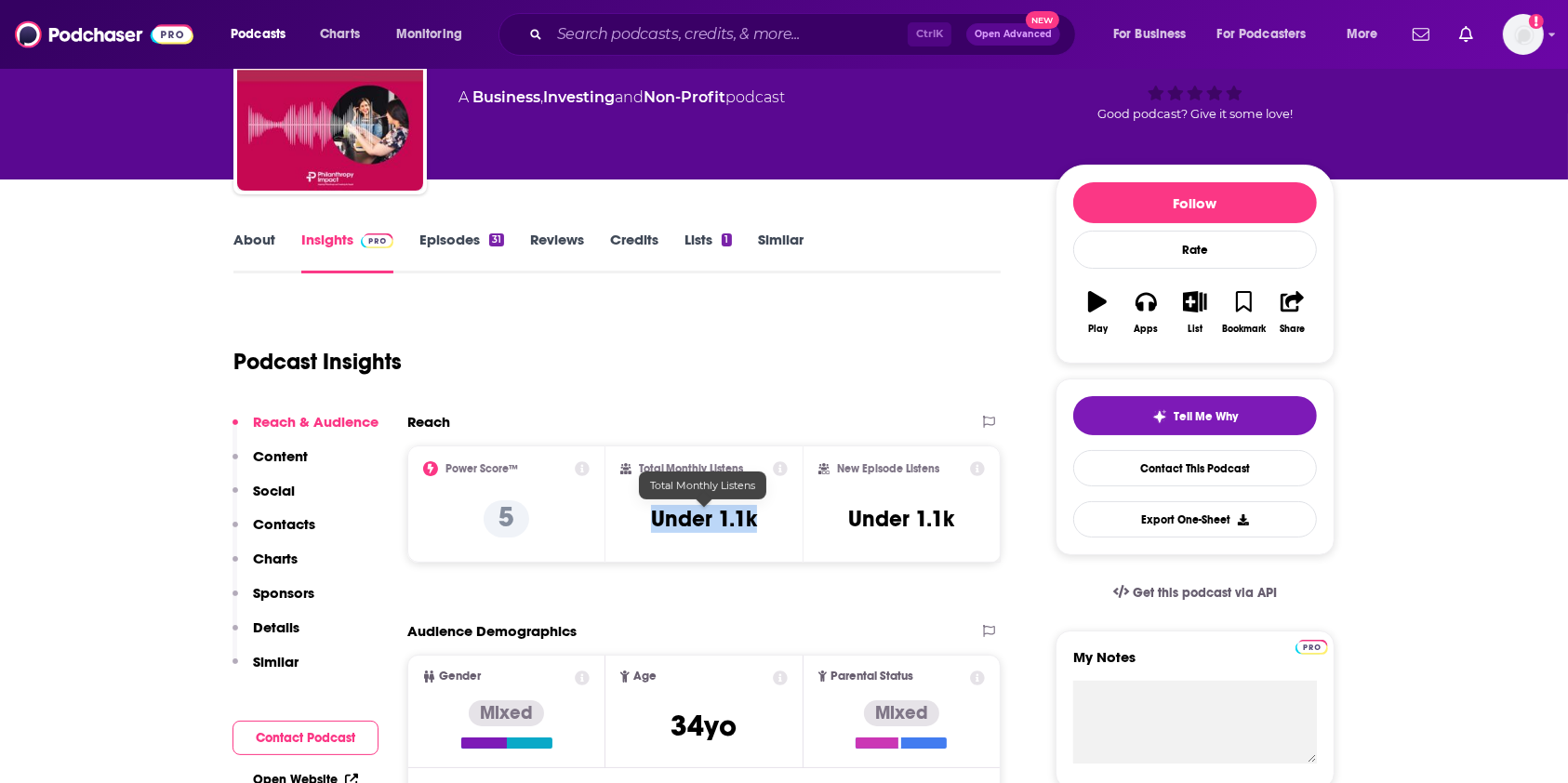
drag, startPoint x: 766, startPoint y: 528, endPoint x: 647, endPoint y: 521, distance: 119.2
click at [647, 521] on div "Total Monthly Listens Under 1.1k" at bounding box center [704, 504] width 169 height 86
copy h3 "Under 1.1k"
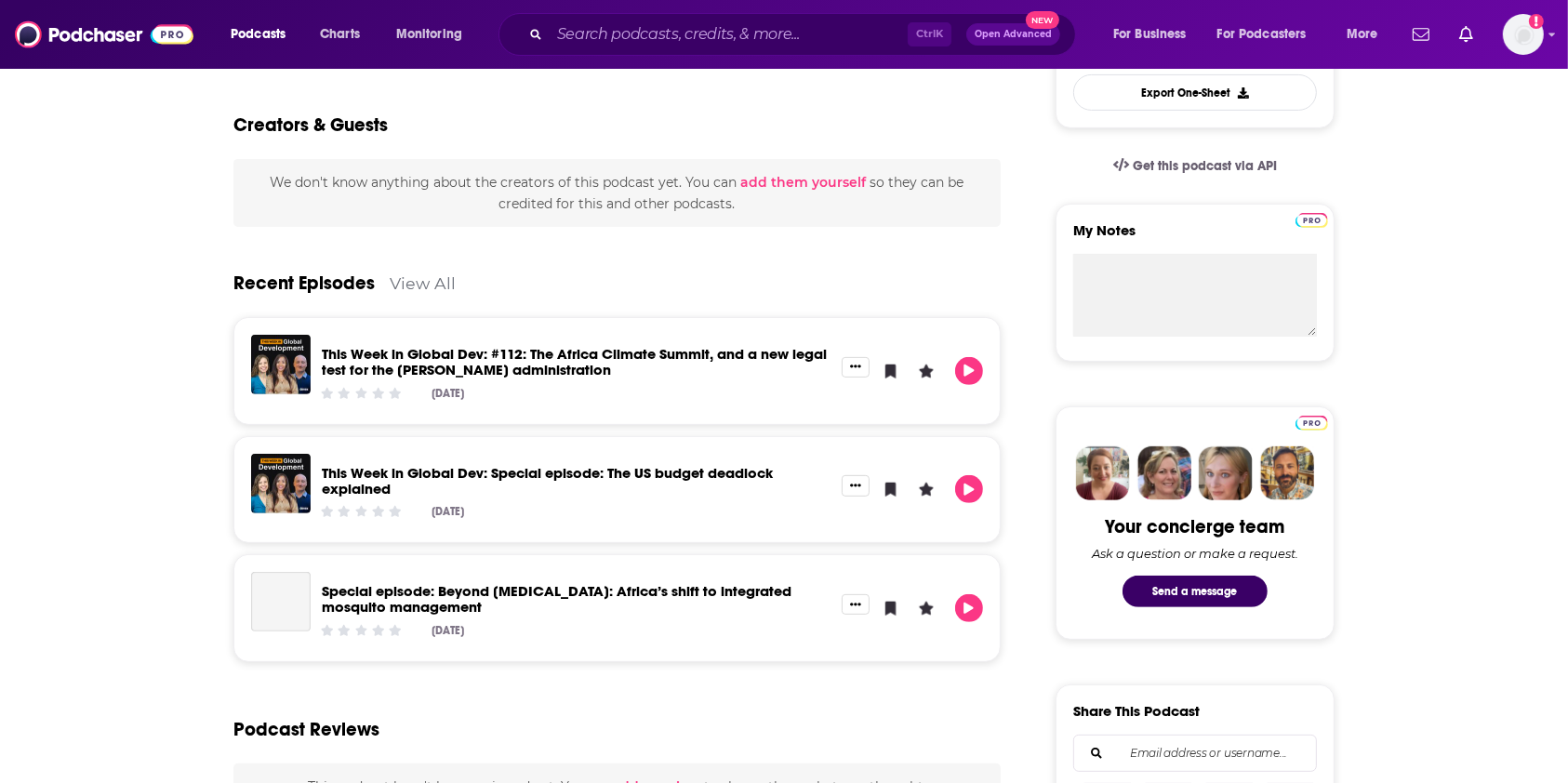
scroll to position [619, 0]
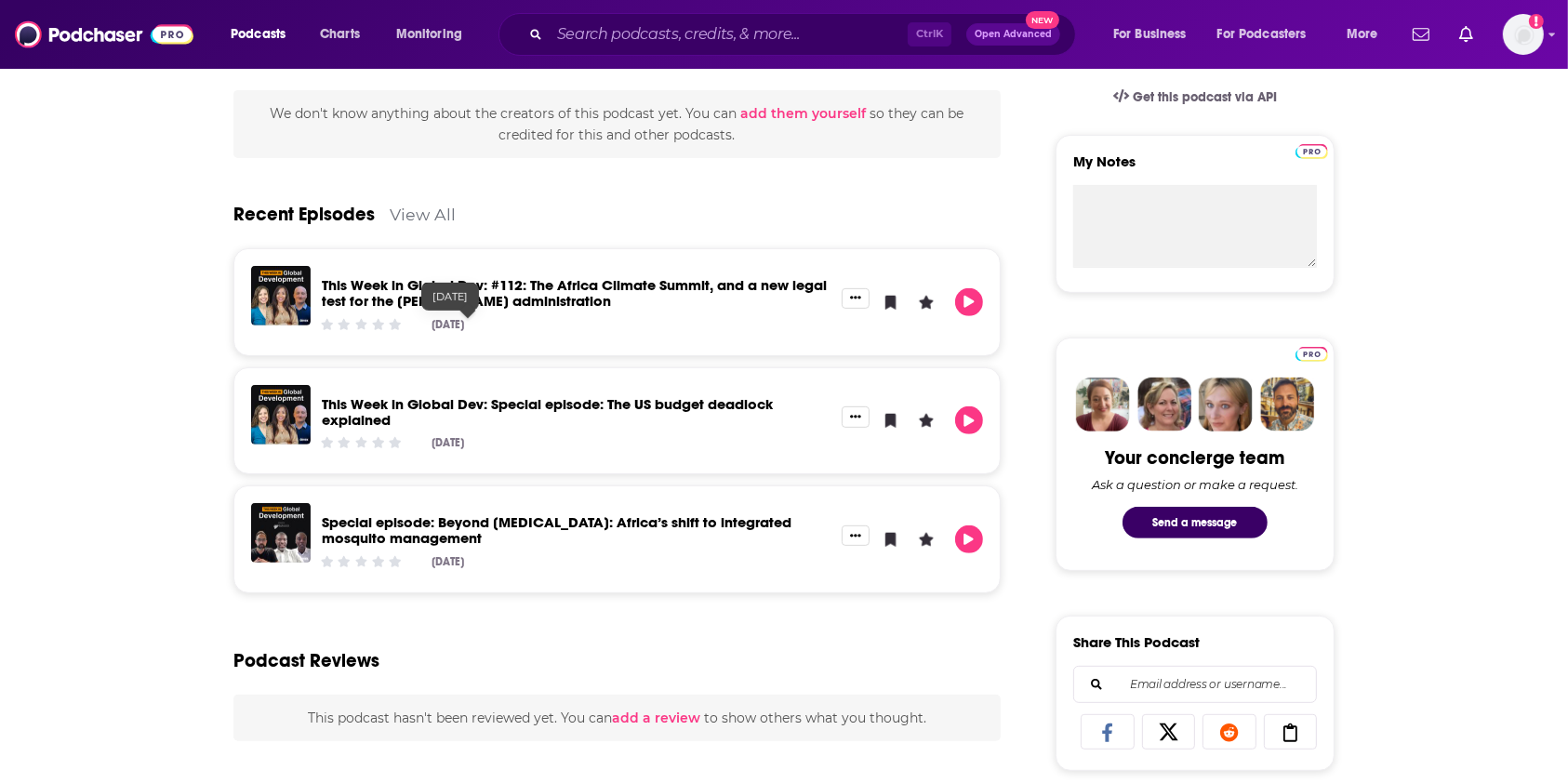
click at [467, 266] on div "This Week in Global Dev: #112: The Africa Climate Summit, and a new legal test …" at bounding box center [576, 302] width 531 height 72
click at [441, 290] on link "This Week in Global Dev: #112: The Africa Climate Summit, and a new legal test …" at bounding box center [574, 293] width 505 height 33
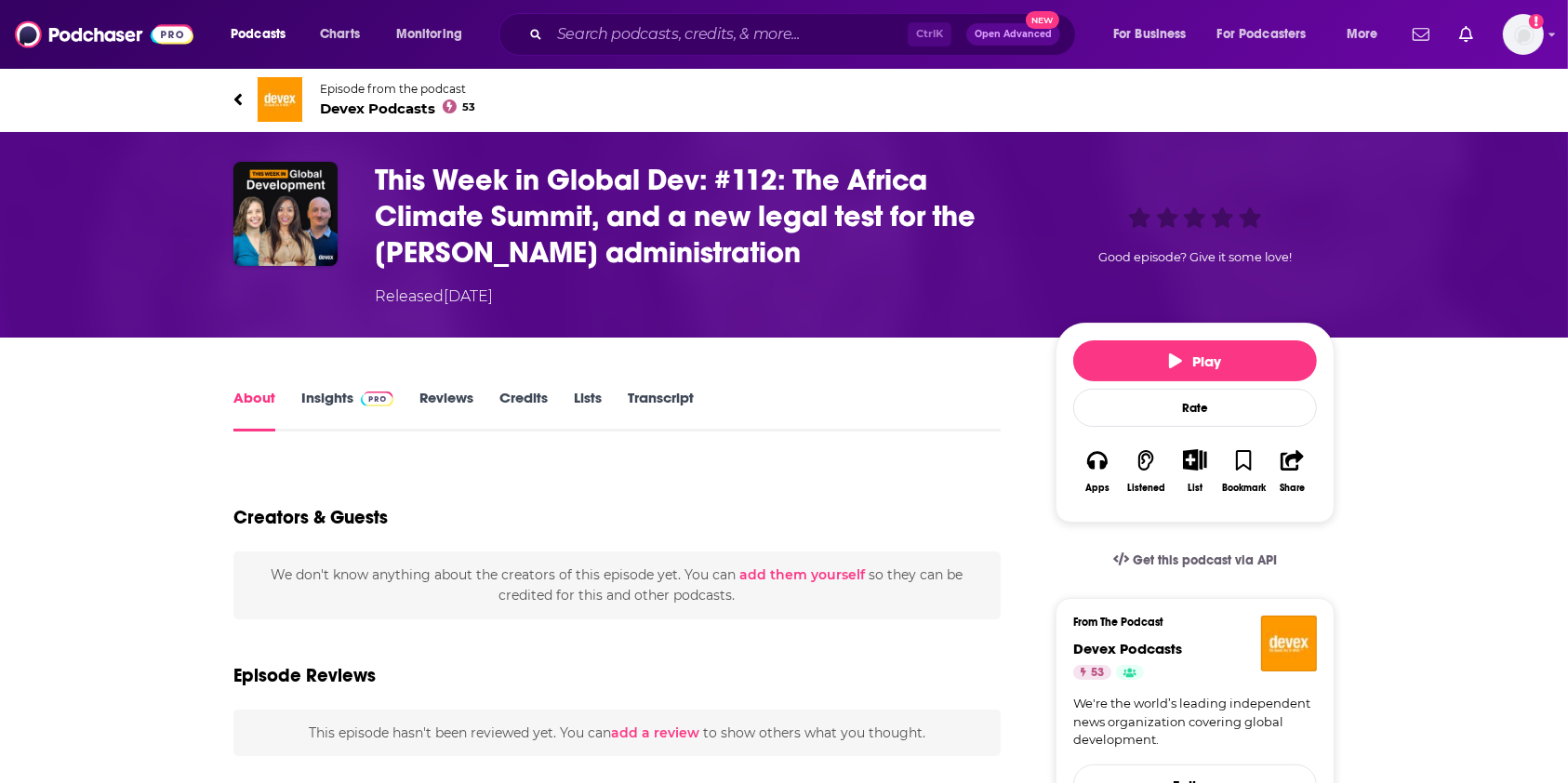
click at [339, 396] on link "Insights" at bounding box center [347, 411] width 92 height 43
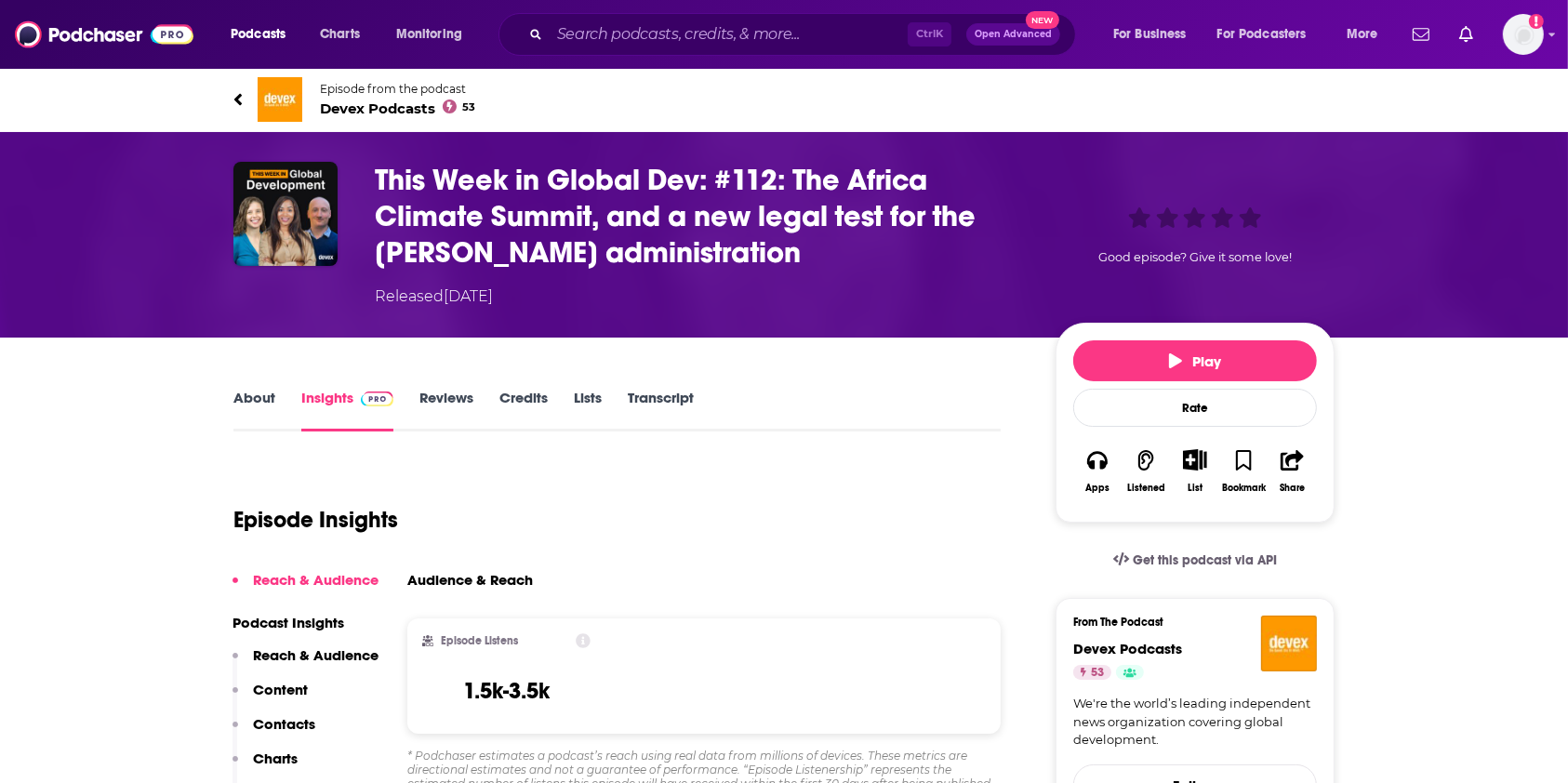
scroll to position [248, 0]
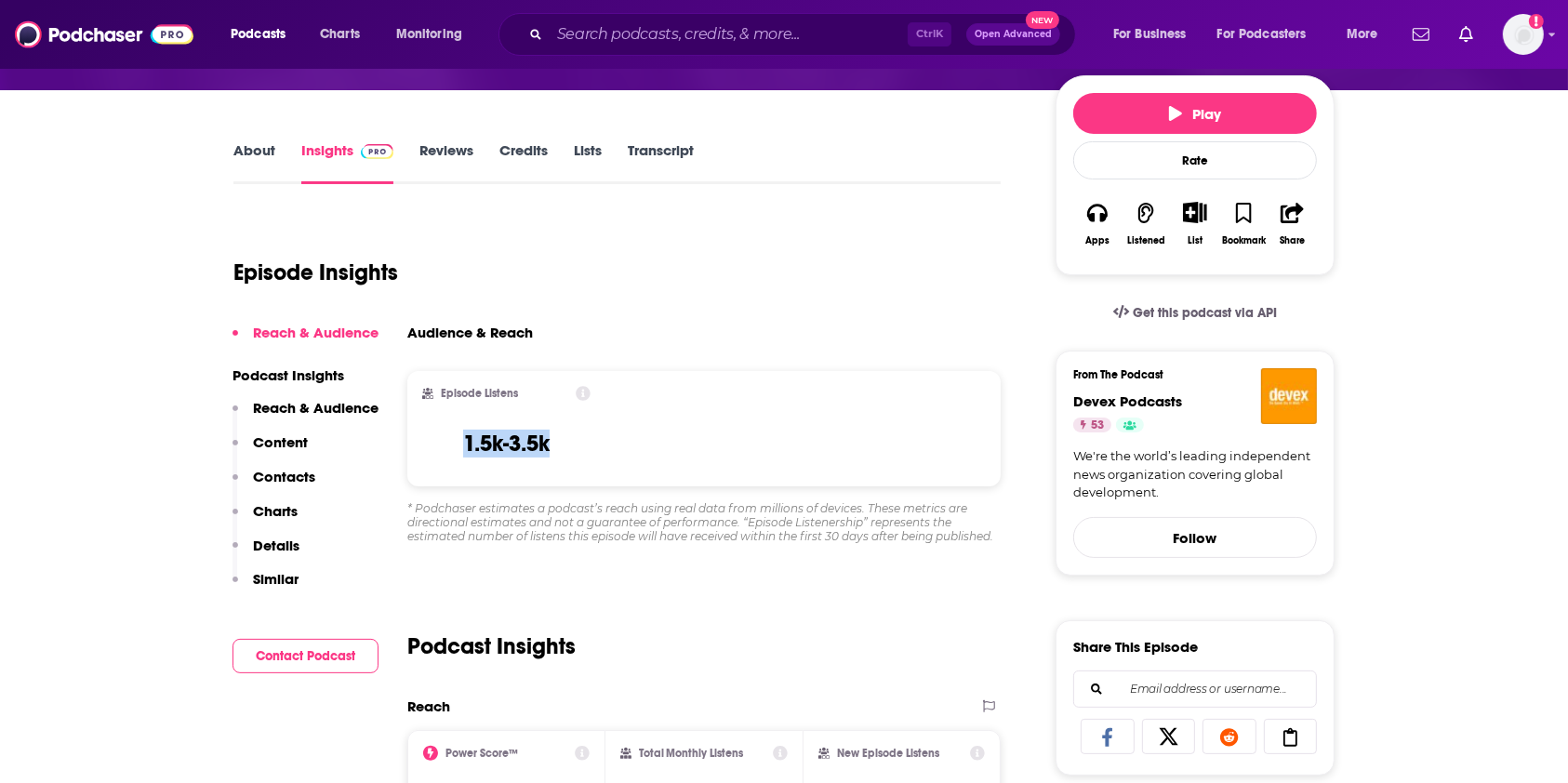
drag, startPoint x: 579, startPoint y: 454, endPoint x: 455, endPoint y: 450, distance: 124.1
click at [455, 450] on div "Episode Listens 1.5k-3.5k" at bounding box center [506, 429] width 169 height 86
copy h3 "1.5k-3.5k"
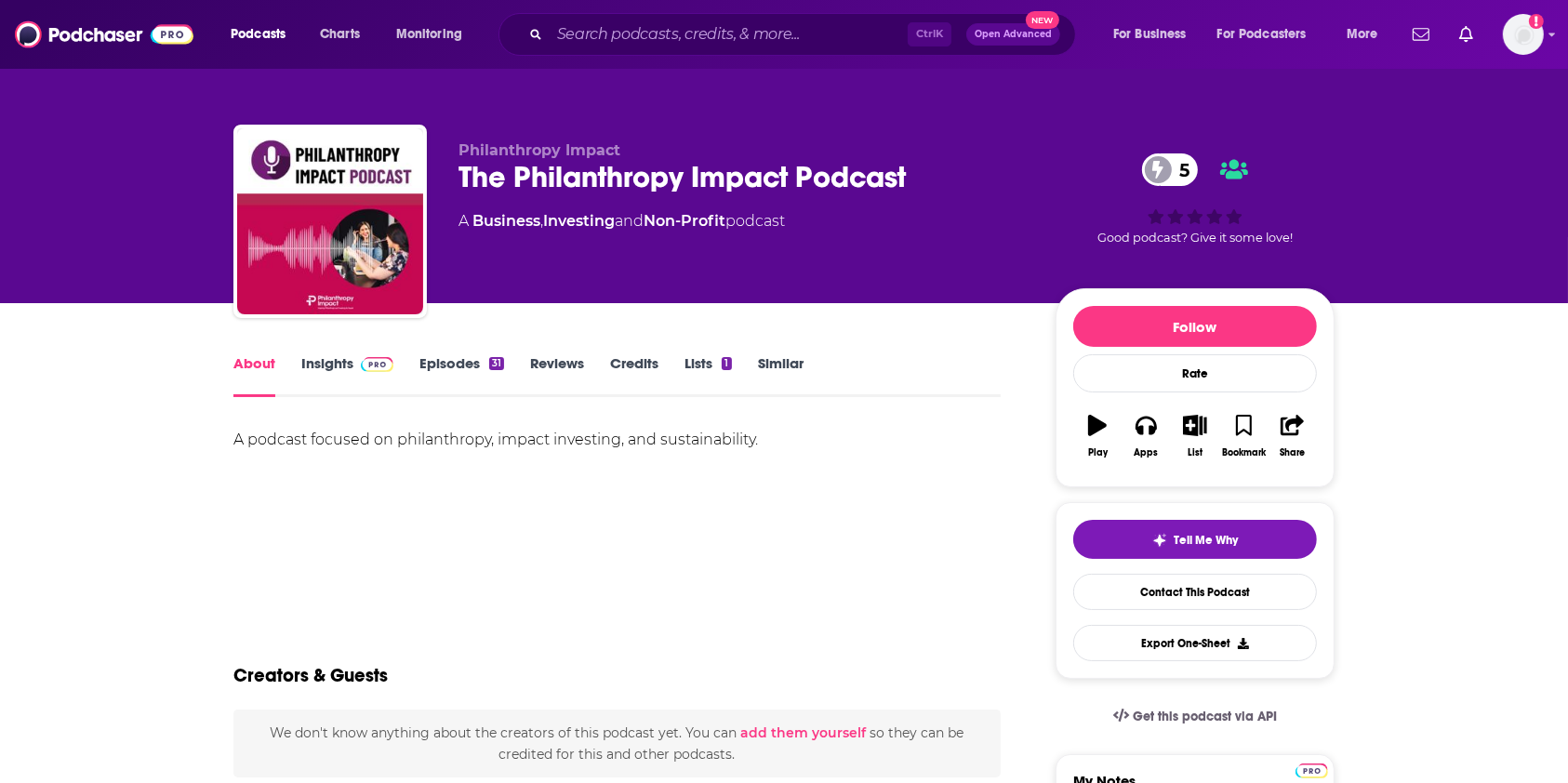
click at [327, 375] on link "Insights" at bounding box center [347, 376] width 92 height 43
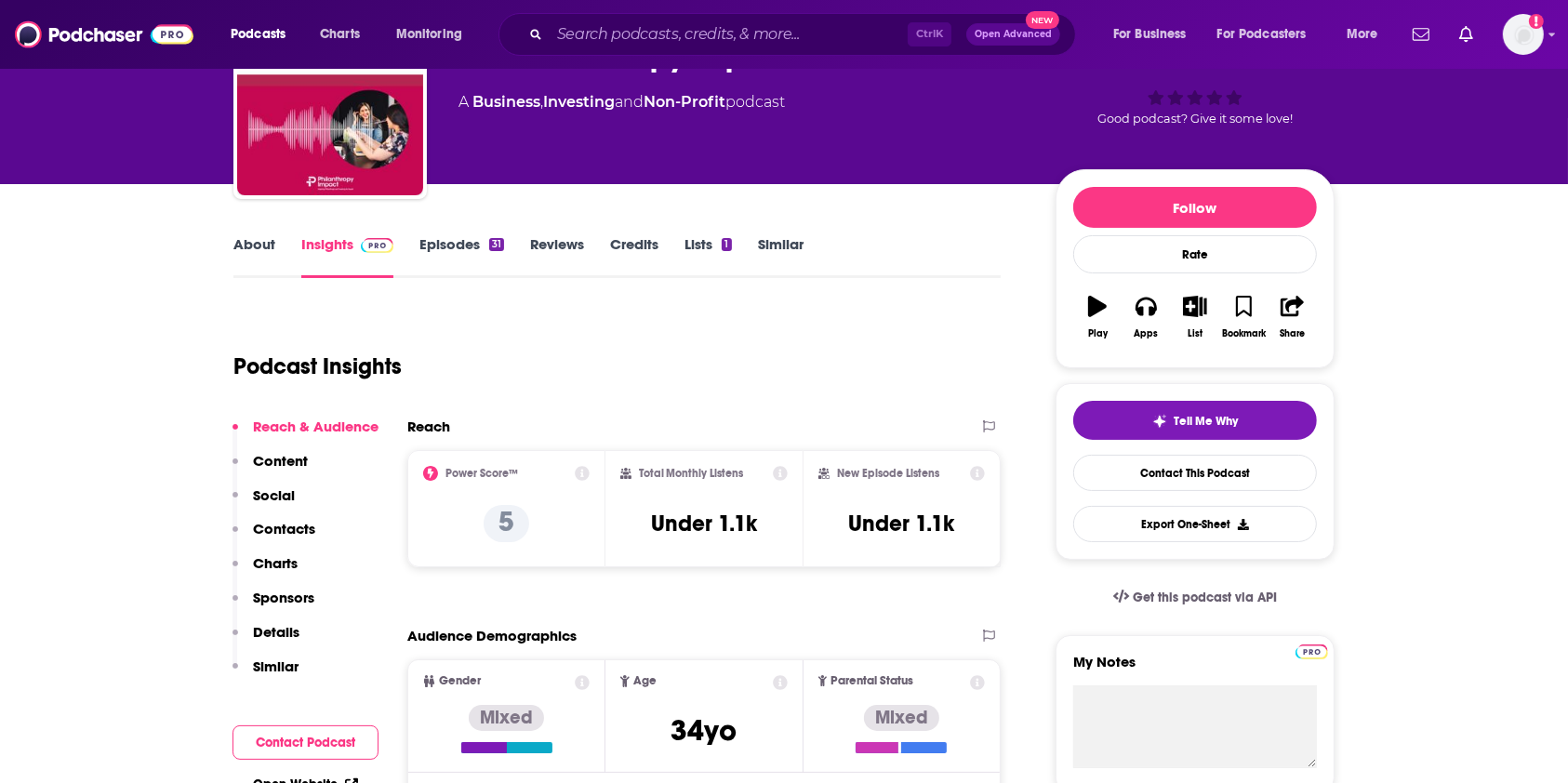
scroll to position [124, 0]
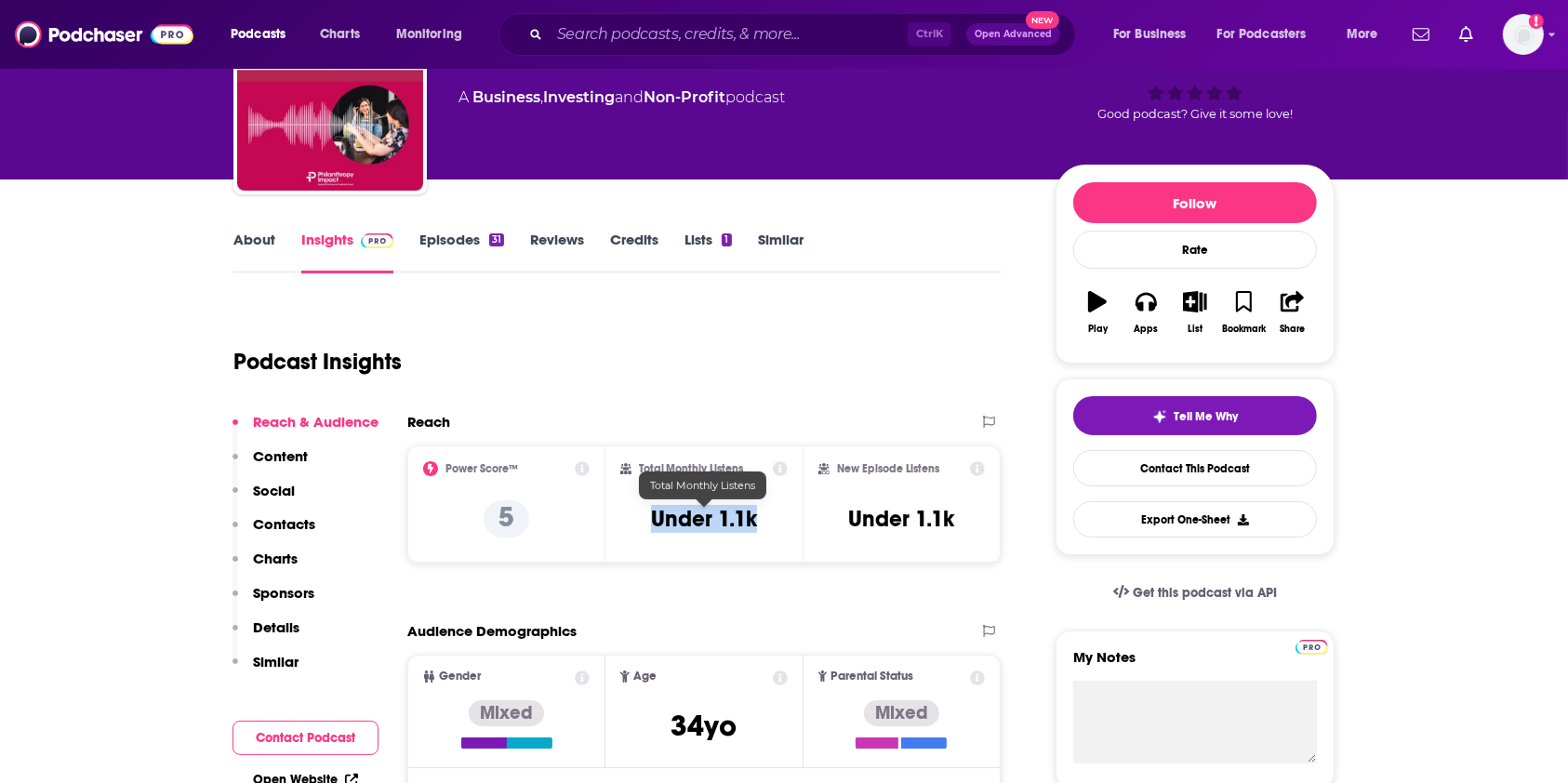
drag, startPoint x: 739, startPoint y: 506, endPoint x: 632, endPoint y: 501, distance: 107.1
click at [632, 501] on div "Total Monthly Listens Under 1.1k" at bounding box center [704, 504] width 169 height 86
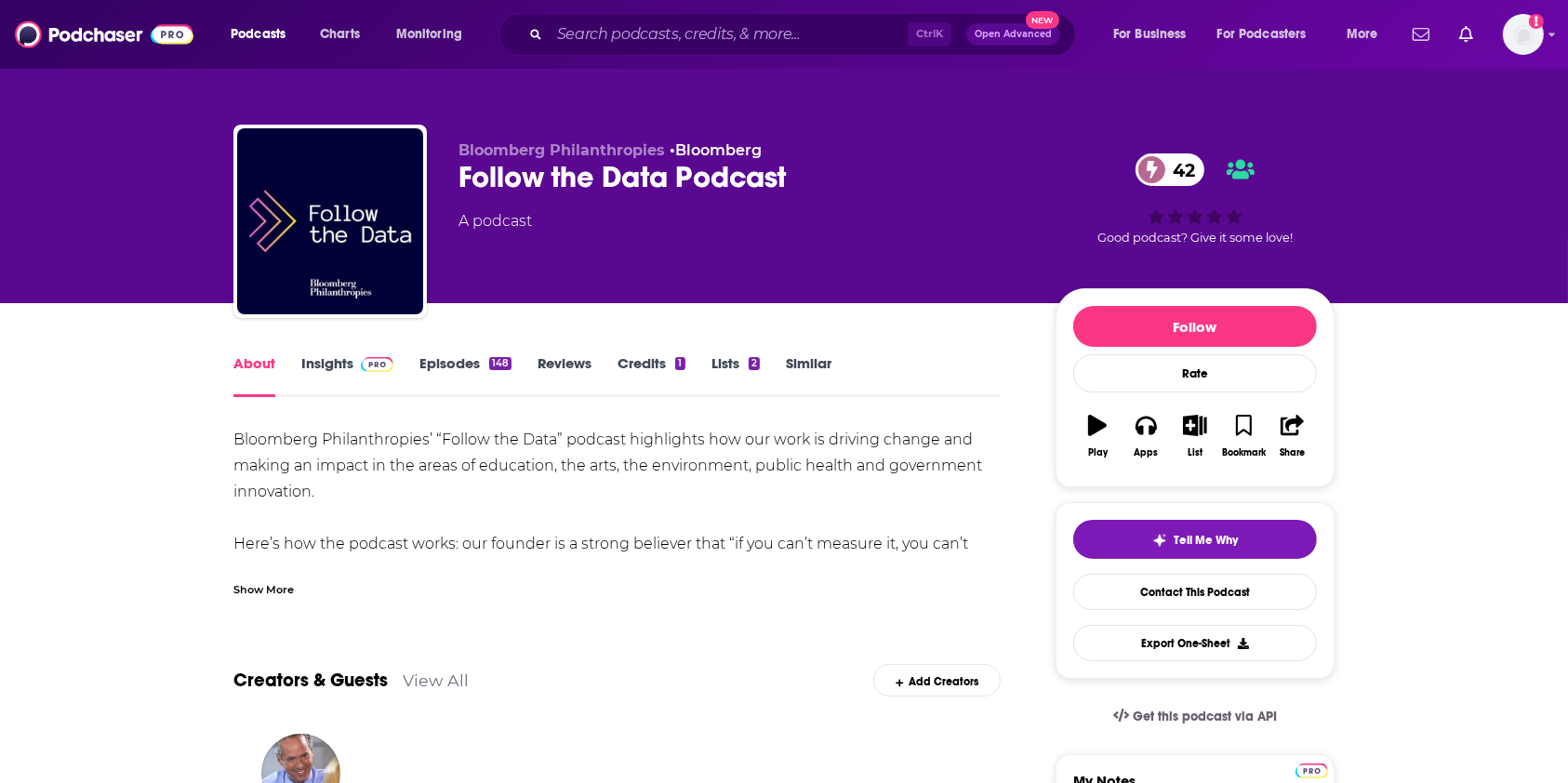
click at [356, 361] on span at bounding box center [373, 364] width 40 height 18
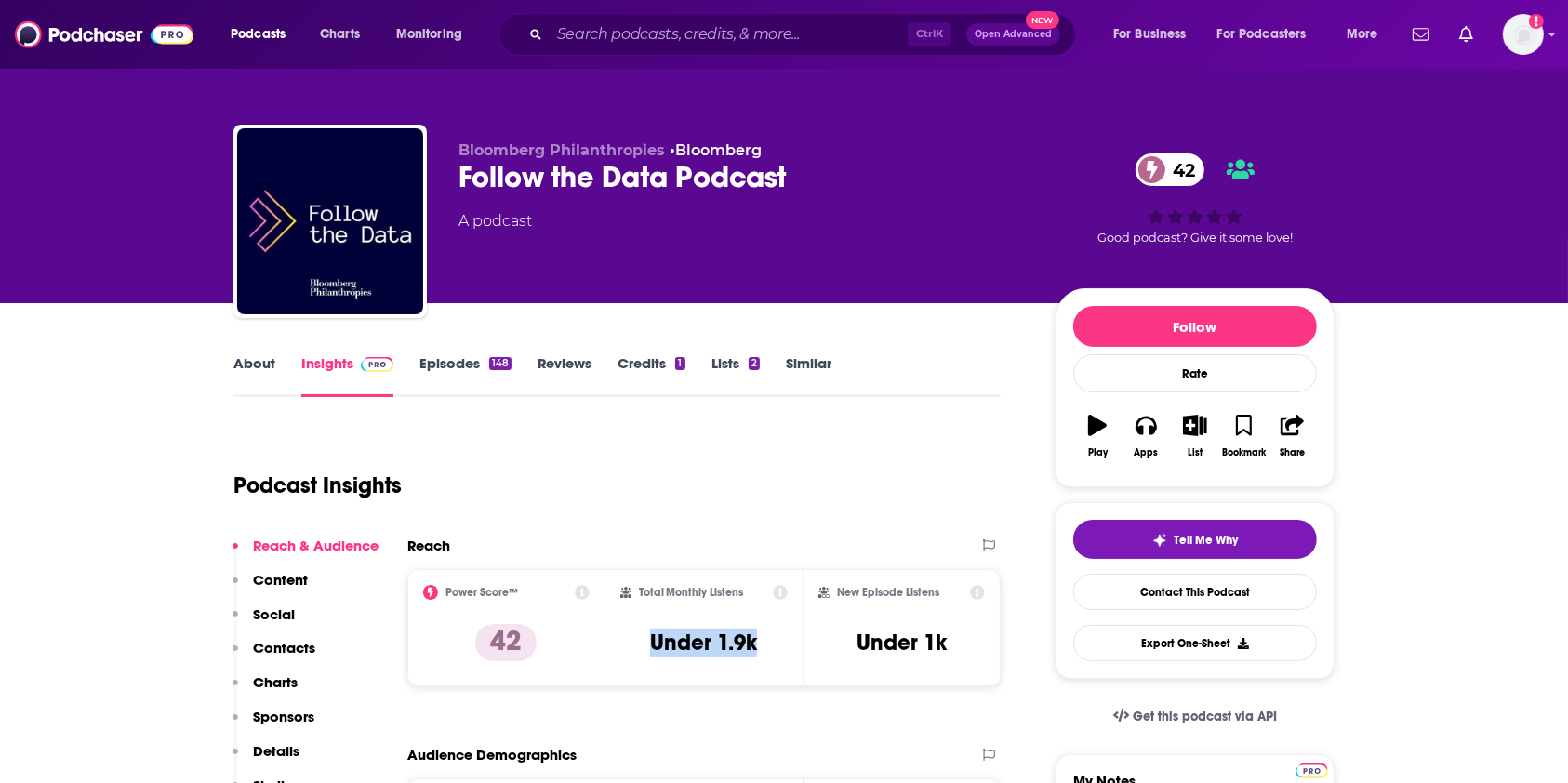
drag, startPoint x: 766, startPoint y: 646, endPoint x: 647, endPoint y: 659, distance: 119.7
click at [647, 659] on div "Total Monthly Listens Under 1.9k" at bounding box center [704, 628] width 169 height 86
copy h3 "Under 1.9k"
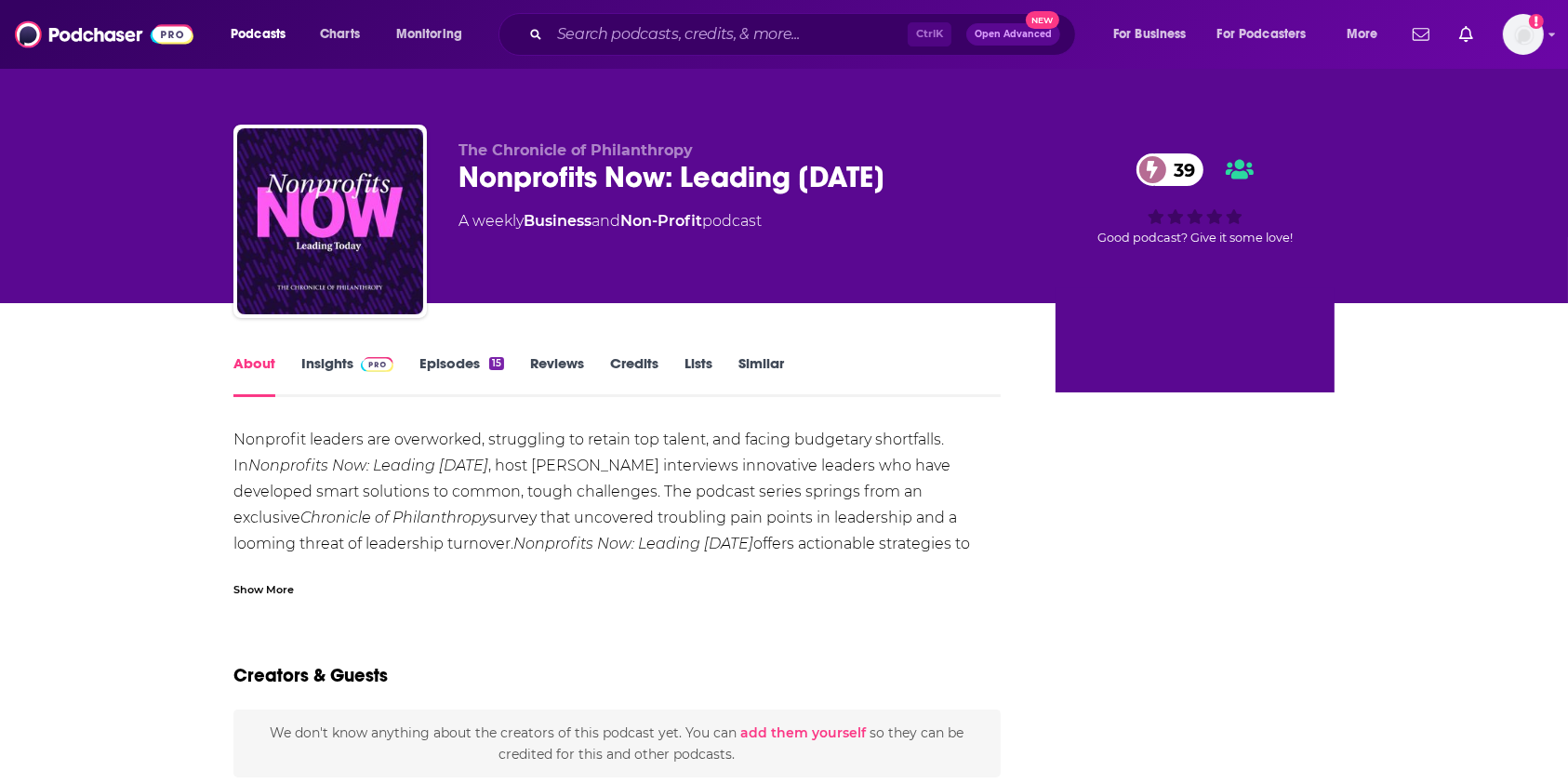
click at [333, 356] on link "Insights" at bounding box center [347, 376] width 92 height 43
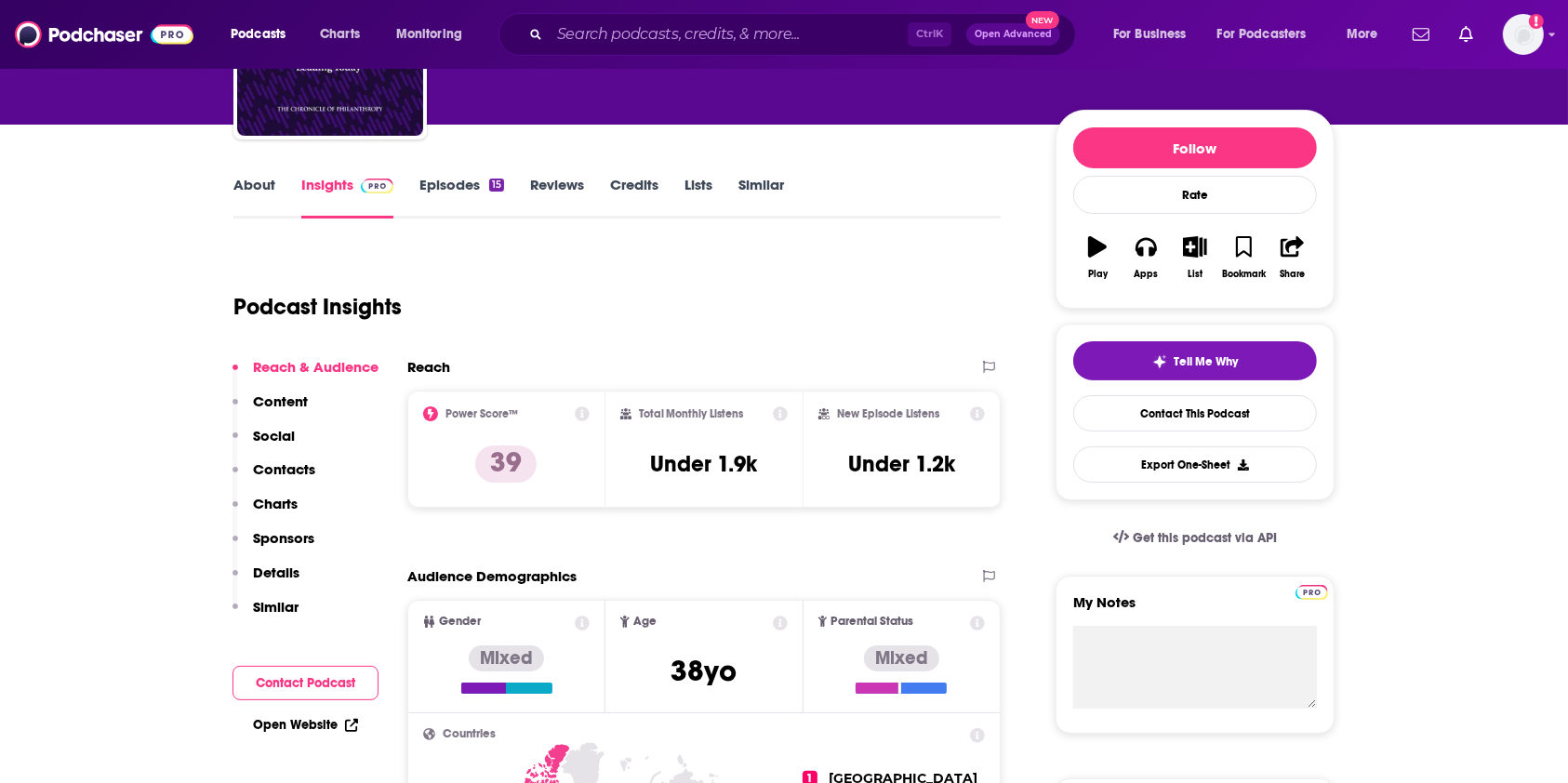
scroll to position [248, 0]
